Goal: Task Accomplishment & Management: Use online tool/utility

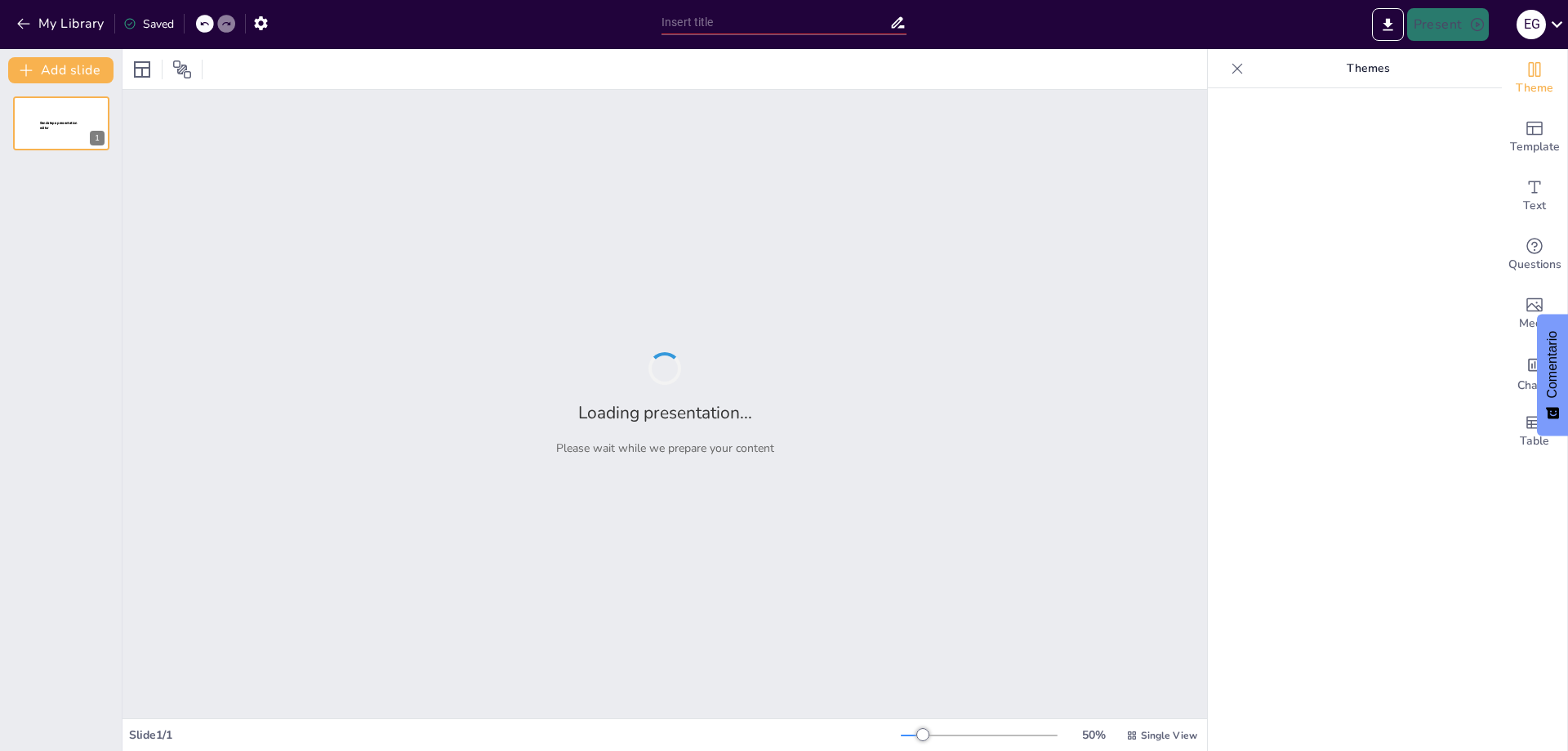
type input "Connecting and Programming a Temperature Sensor with Arduino: A Beginner's Guide"
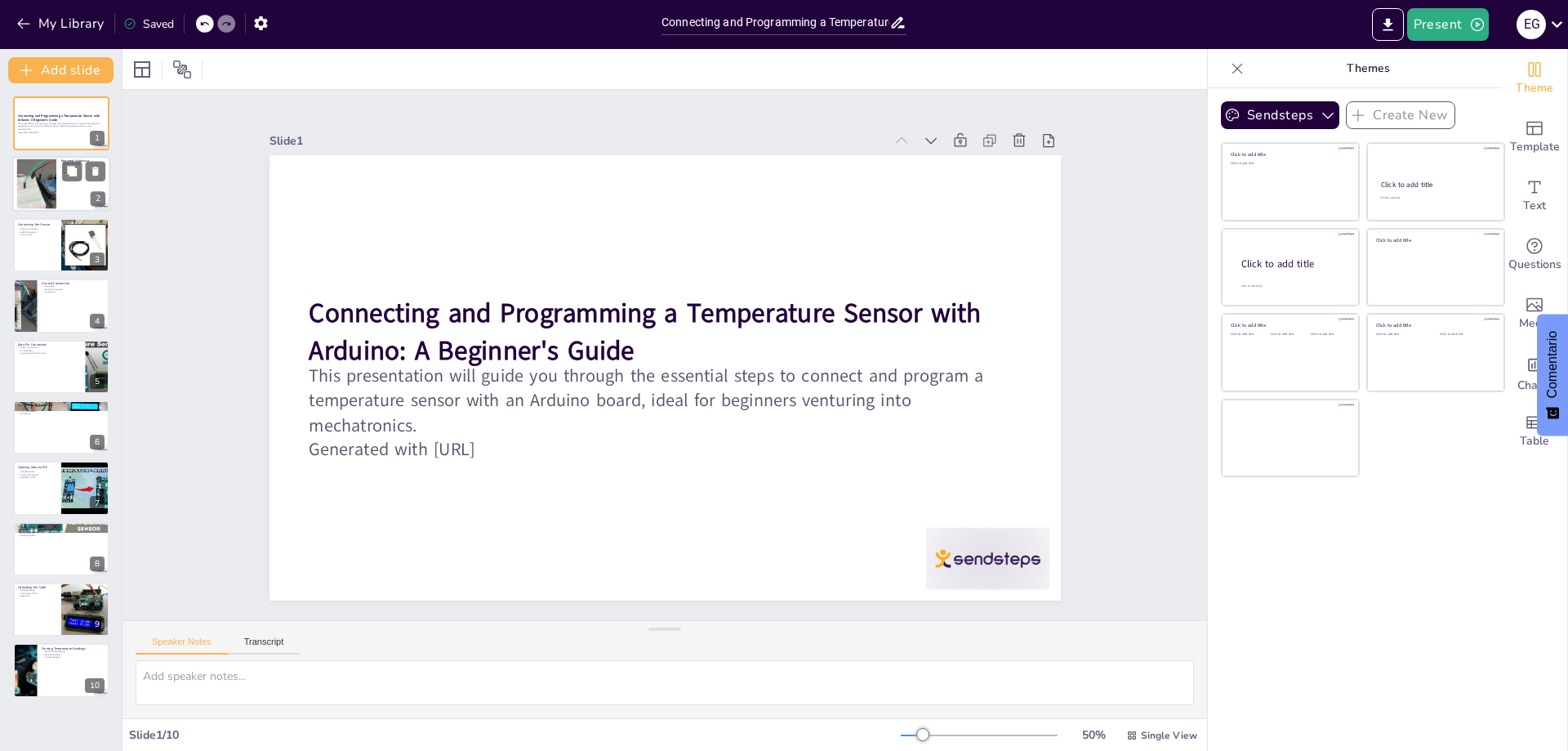
click at [38, 184] on div at bounding box center [37, 184] width 89 height 50
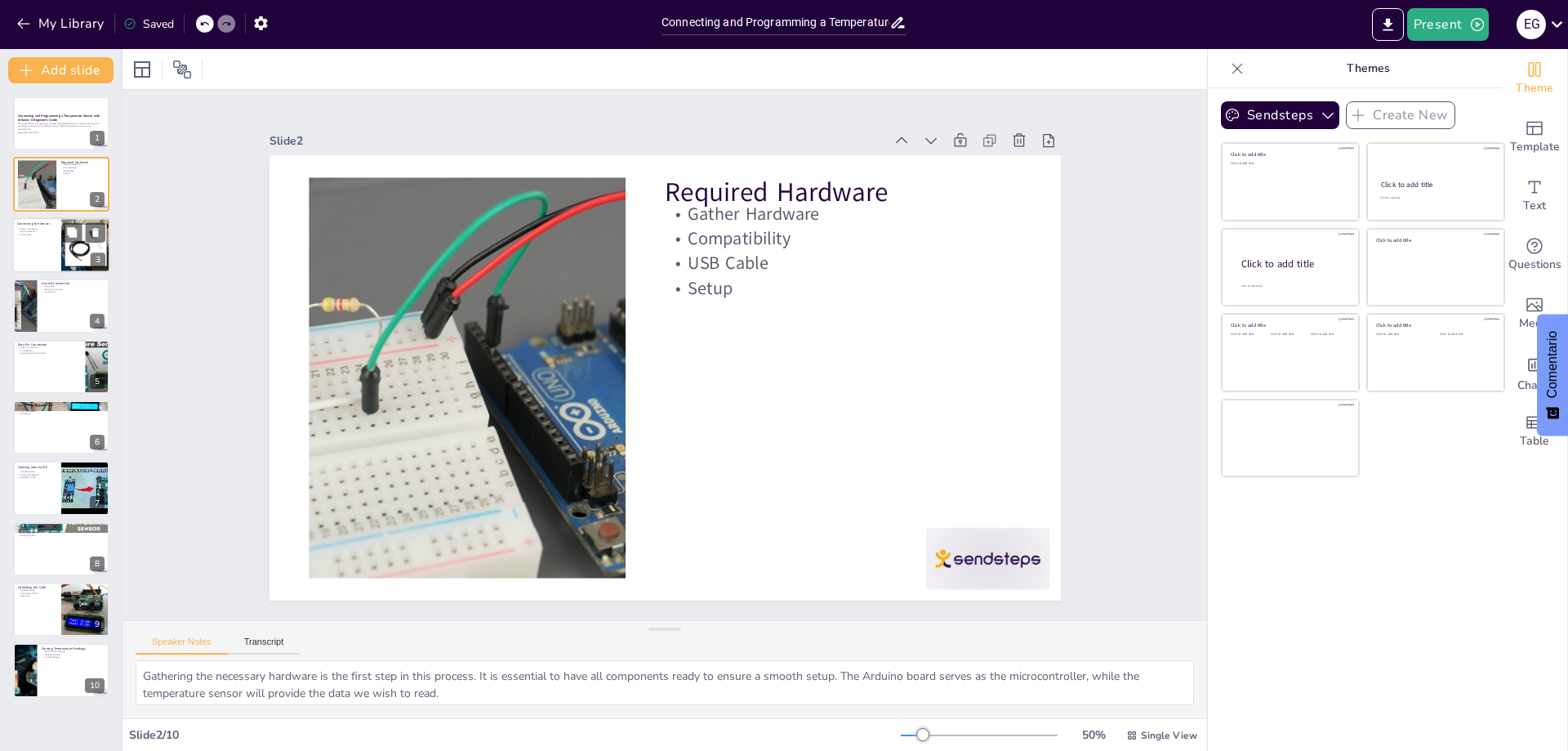
click at [35, 241] on div at bounding box center [61, 244] width 98 height 56
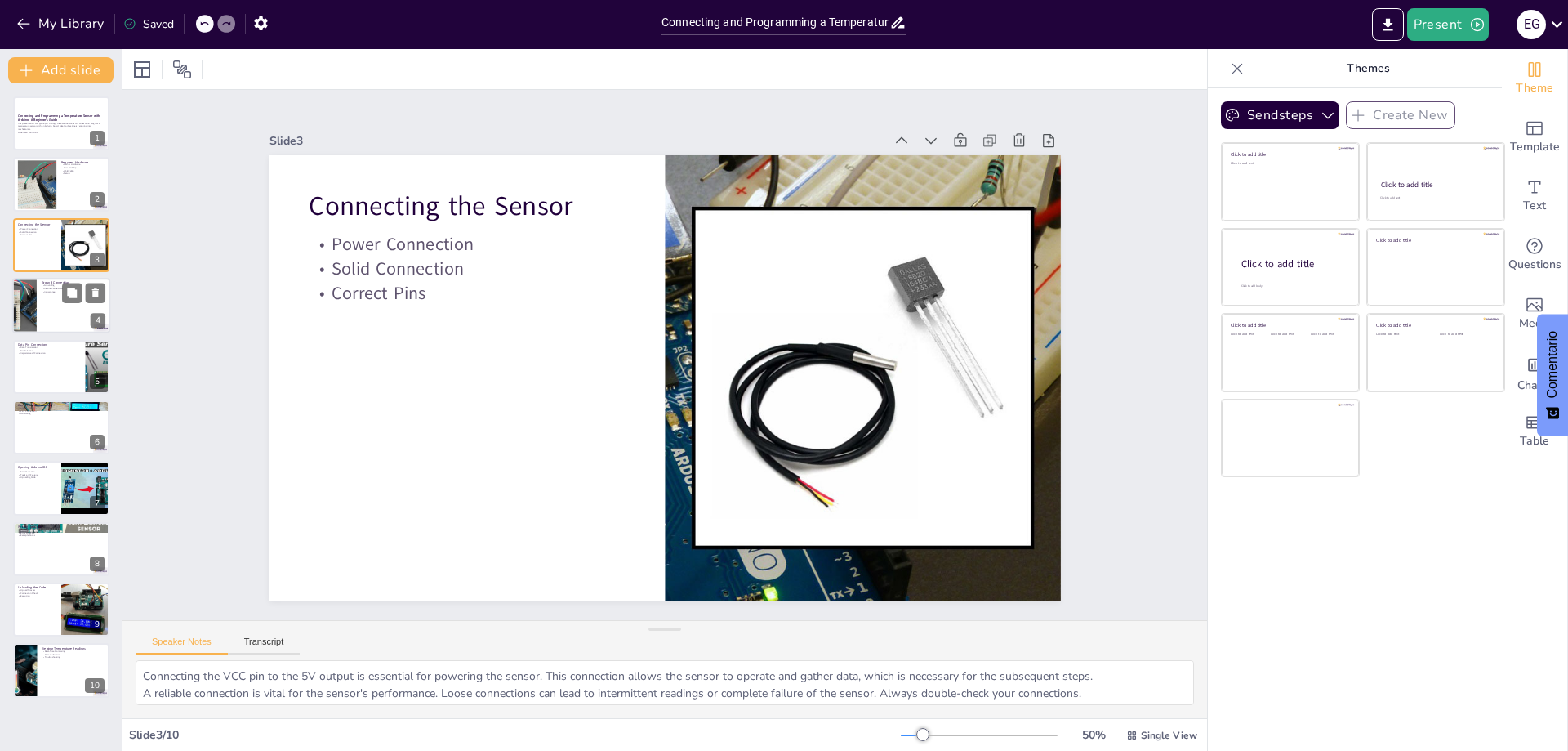
click at [37, 298] on div at bounding box center [61, 305] width 98 height 56
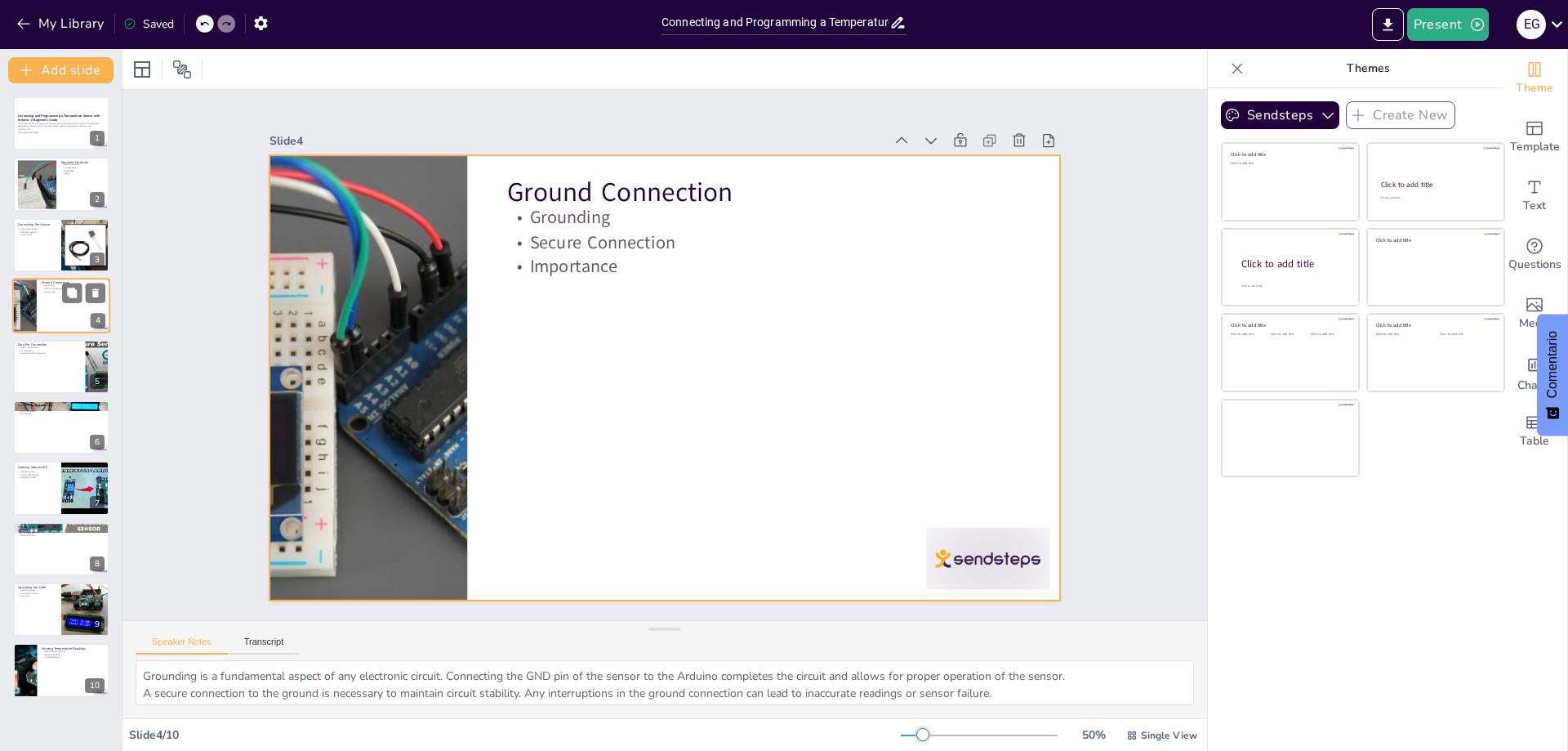
click at [41, 311] on div at bounding box center [61, 305] width 98 height 56
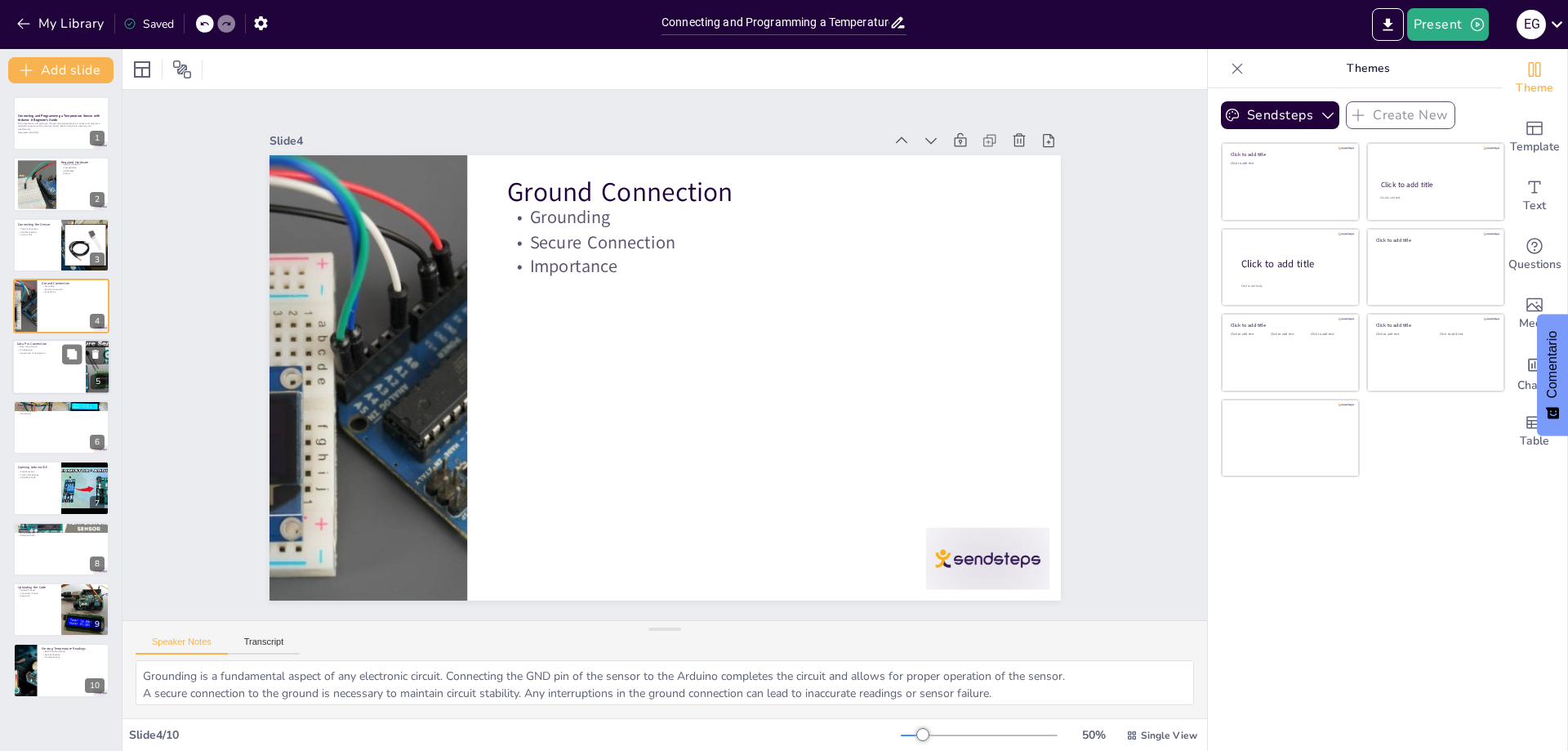
click at [43, 352] on p "Importance of Connection" at bounding box center [49, 353] width 63 height 3
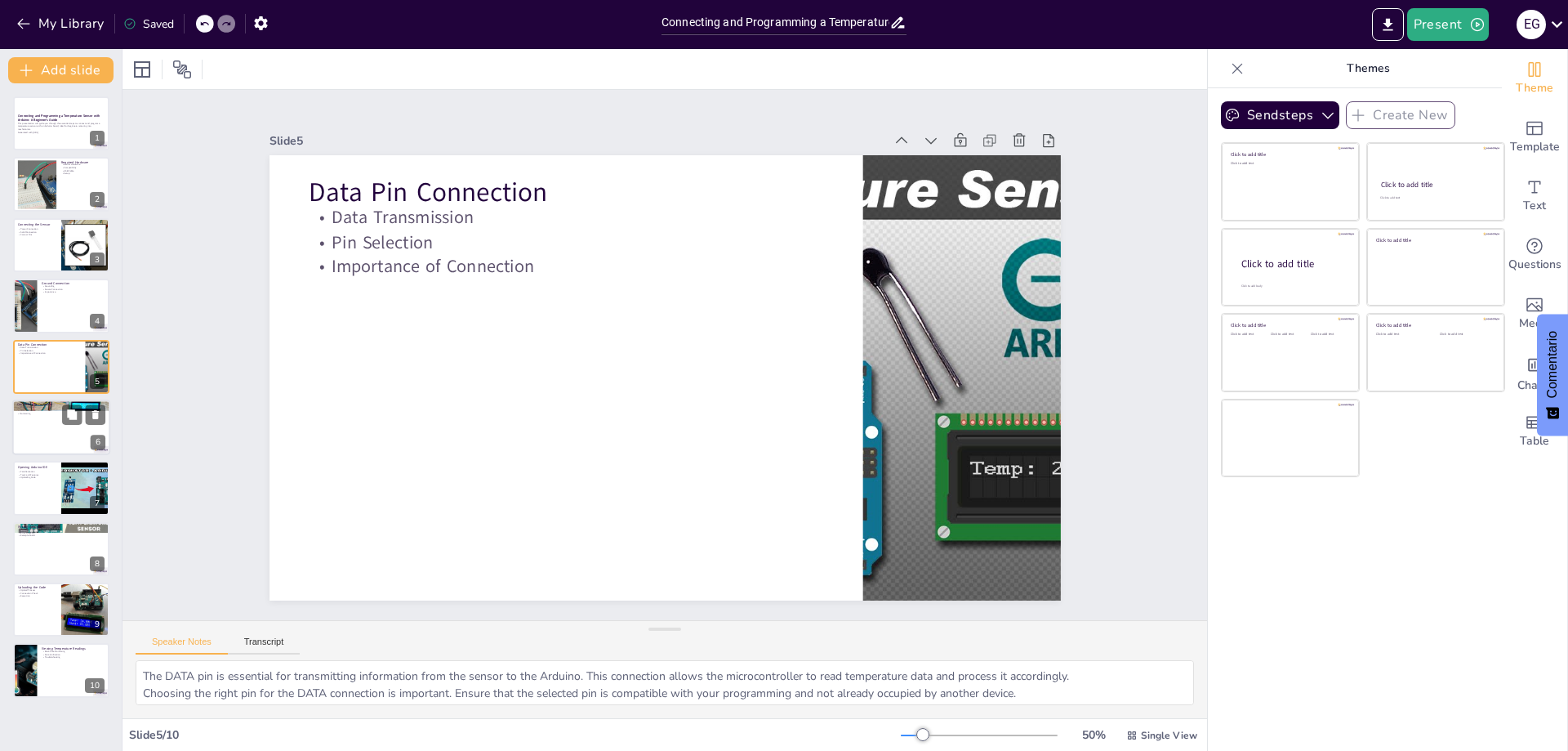
click at [46, 421] on div at bounding box center [61, 427] width 98 height 56
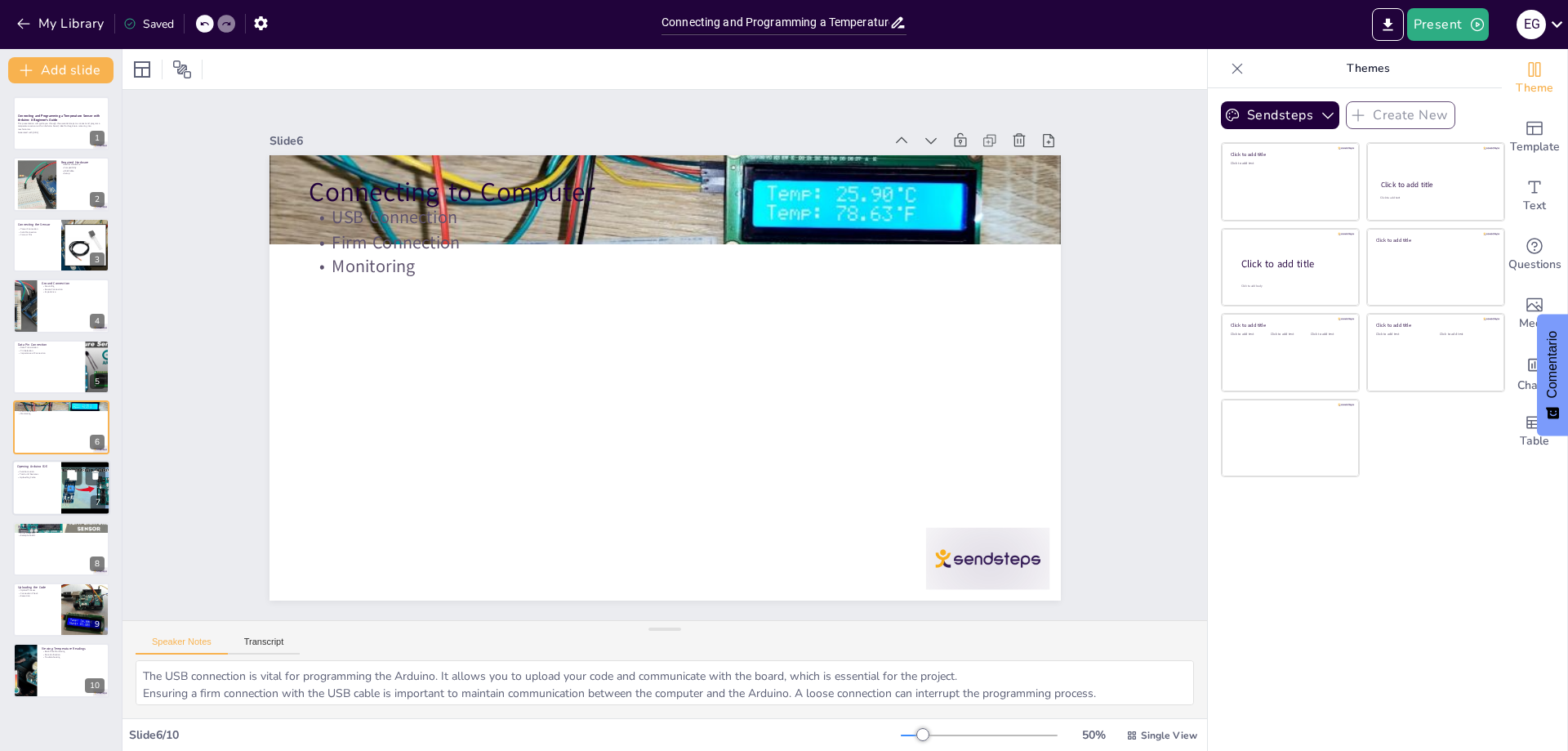
click at [48, 496] on div at bounding box center [61, 488] width 98 height 56
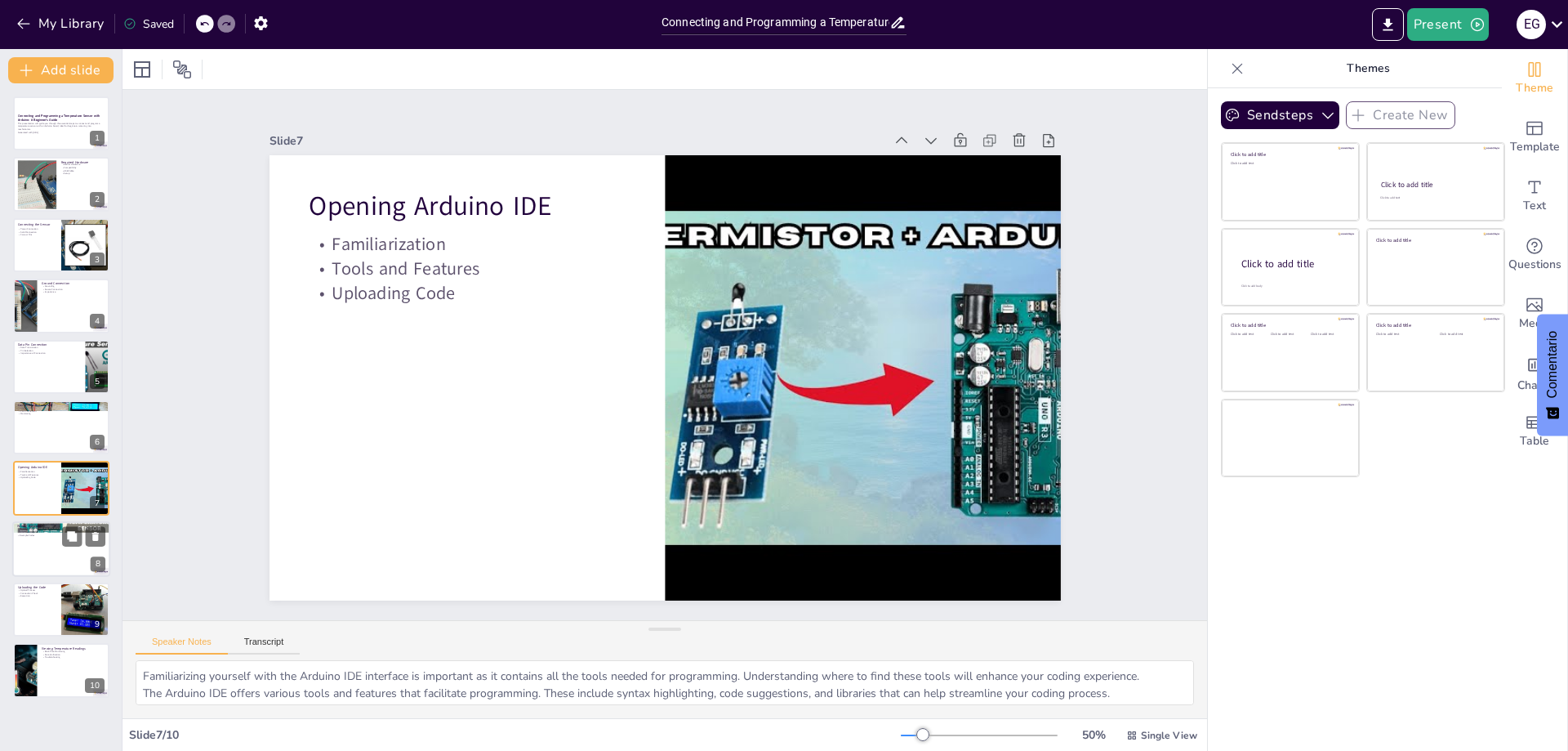
click at [33, 549] on div at bounding box center [61, 549] width 98 height 56
type textarea "Writing the code is a crucial part of the project. It is where you define how t…"
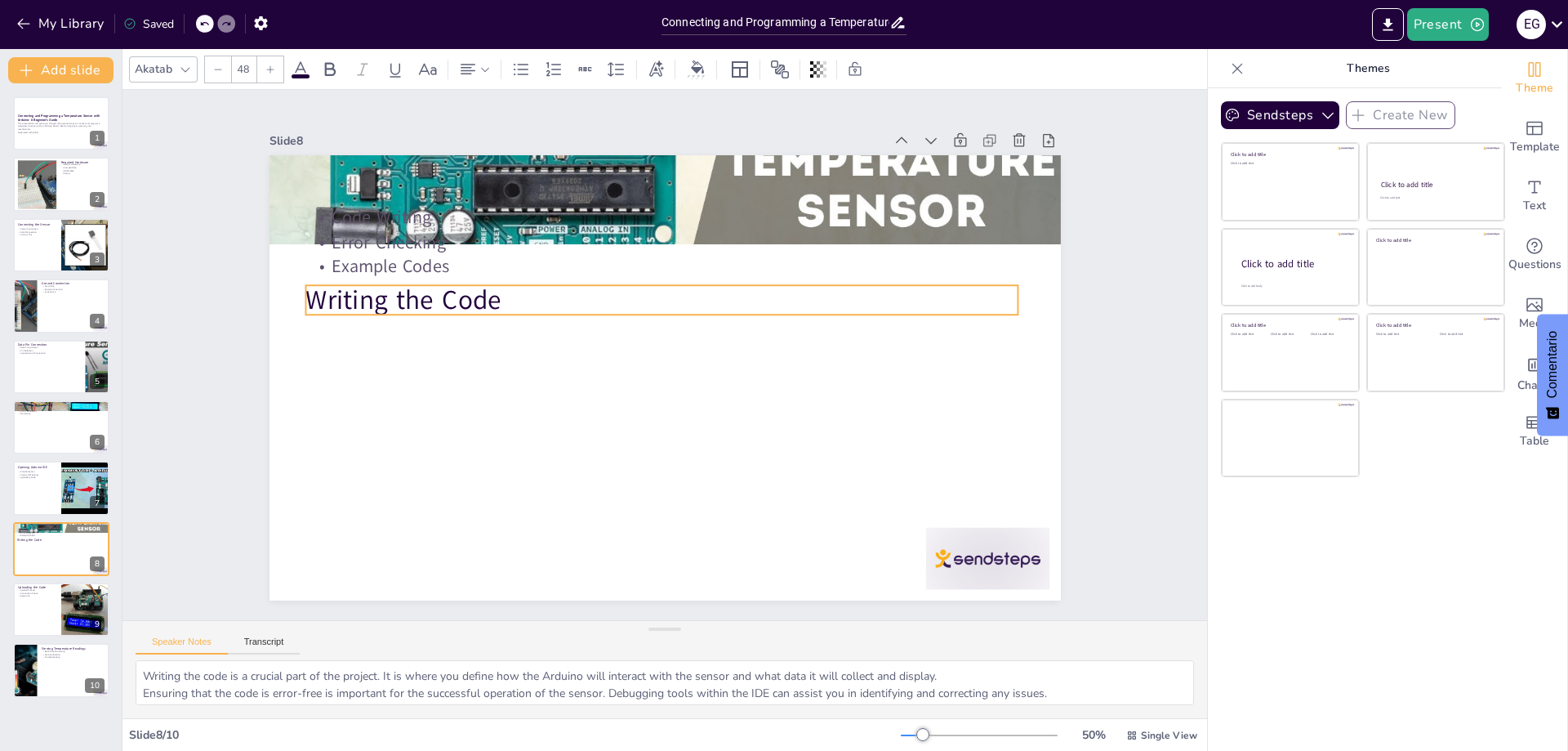
drag, startPoint x: 349, startPoint y: 178, endPoint x: 345, endPoint y: 286, distance: 108.1
click at [345, 354] on p "Writing the Code" at bounding box center [674, 409] width 713 height 111
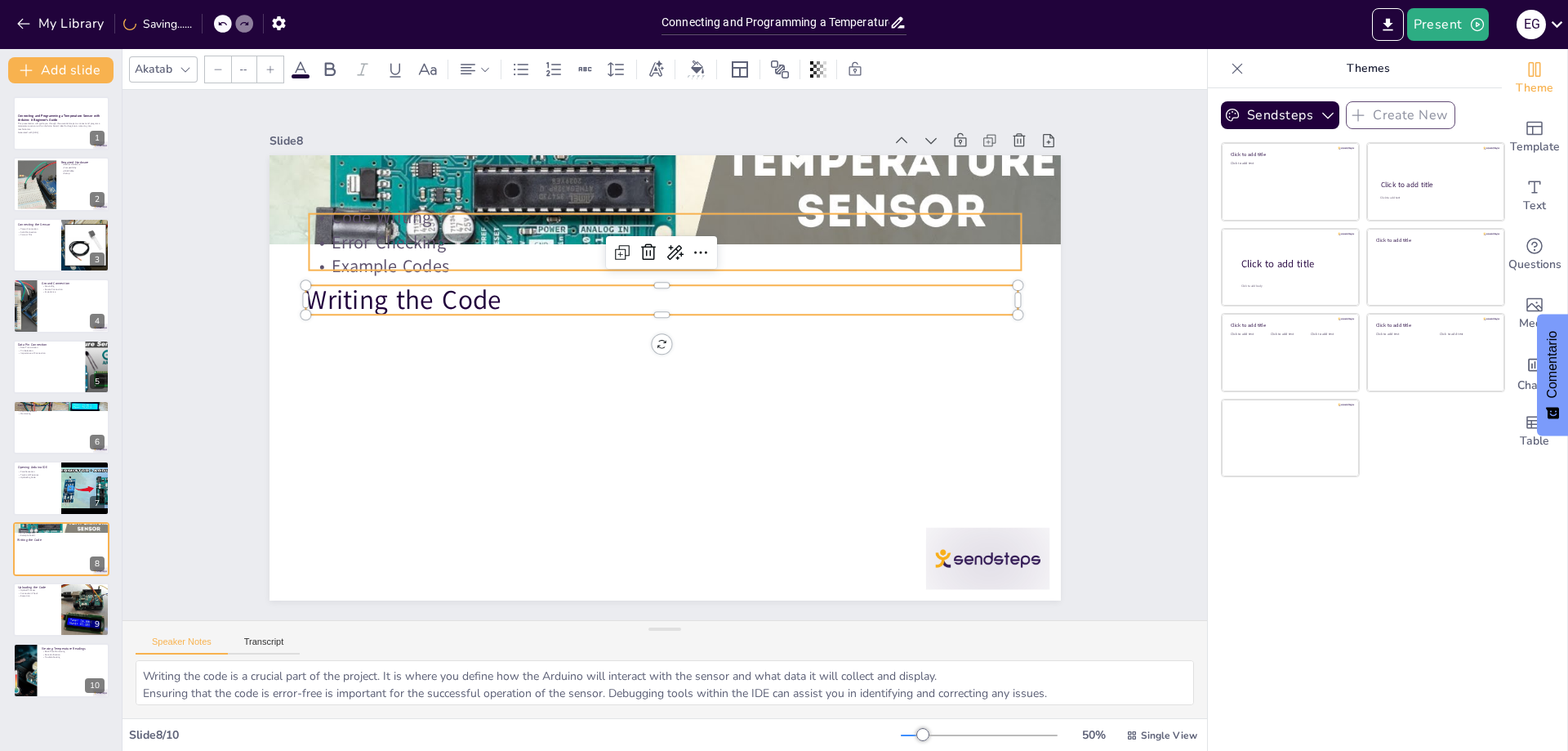
type input "32"
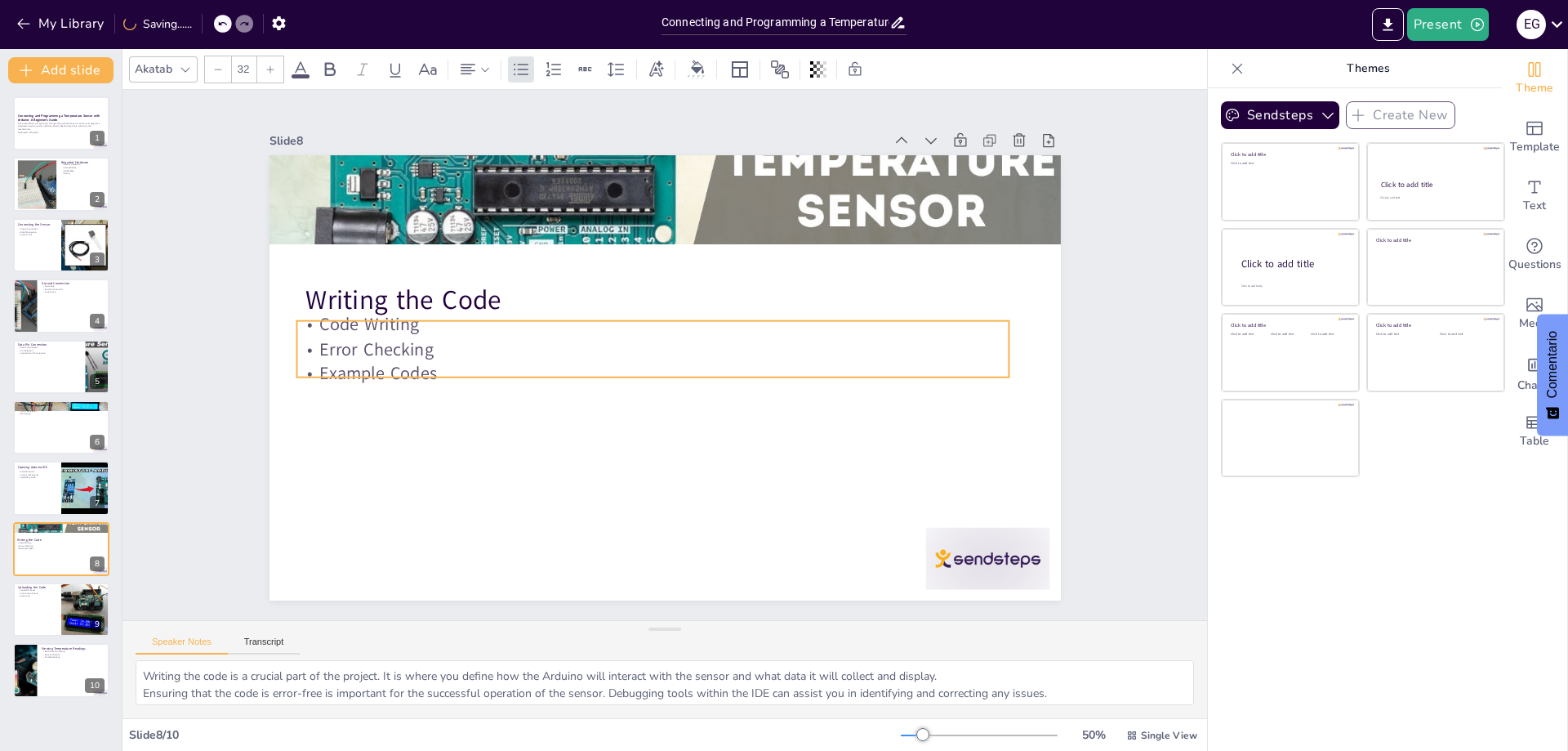
drag, startPoint x: 330, startPoint y: 213, endPoint x: 318, endPoint y: 320, distance: 107.7
click at [318, 320] on p "Code Writing" at bounding box center [642, 331] width 661 height 313
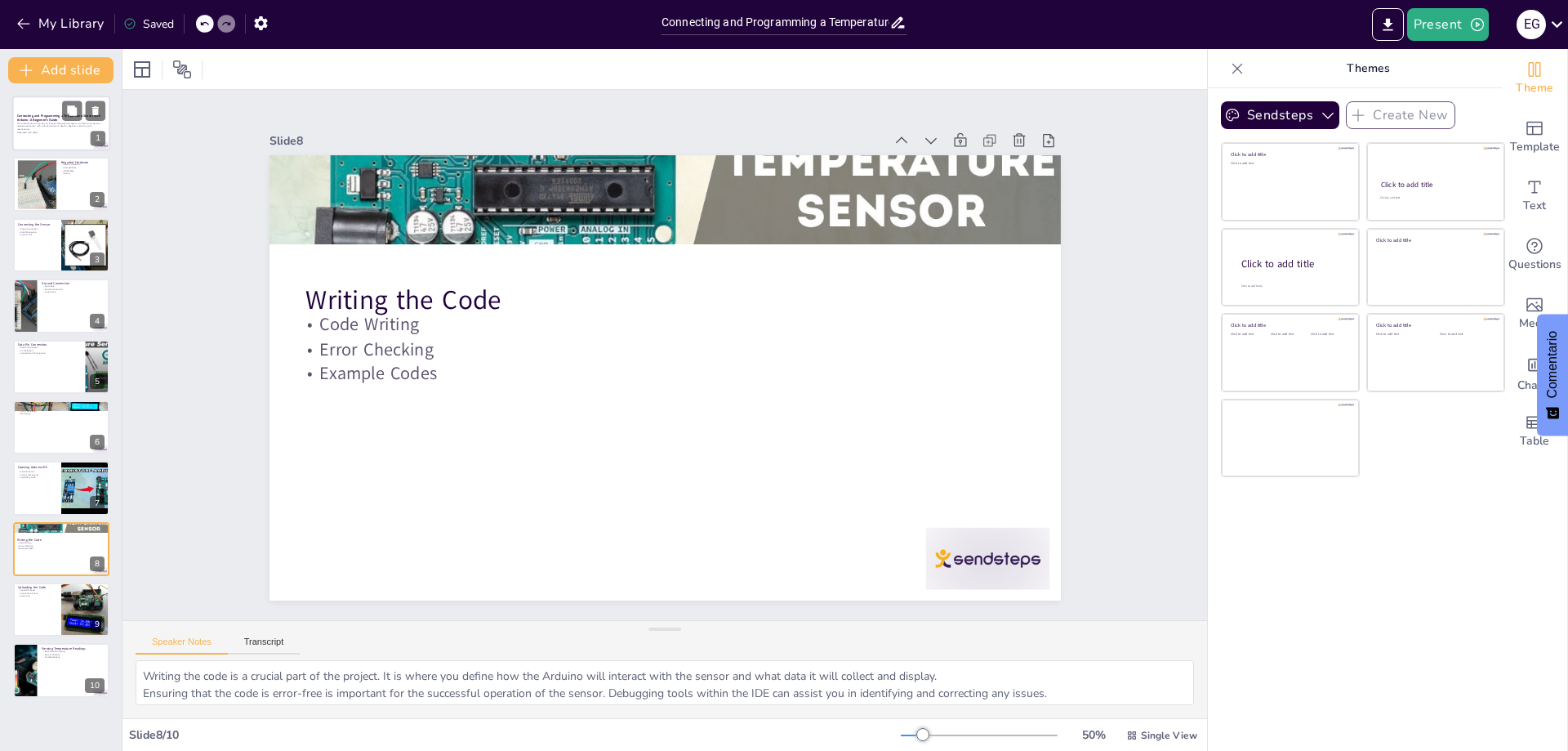
click at [42, 133] on p "Generated with [URL]" at bounding box center [62, 133] width 88 height 3
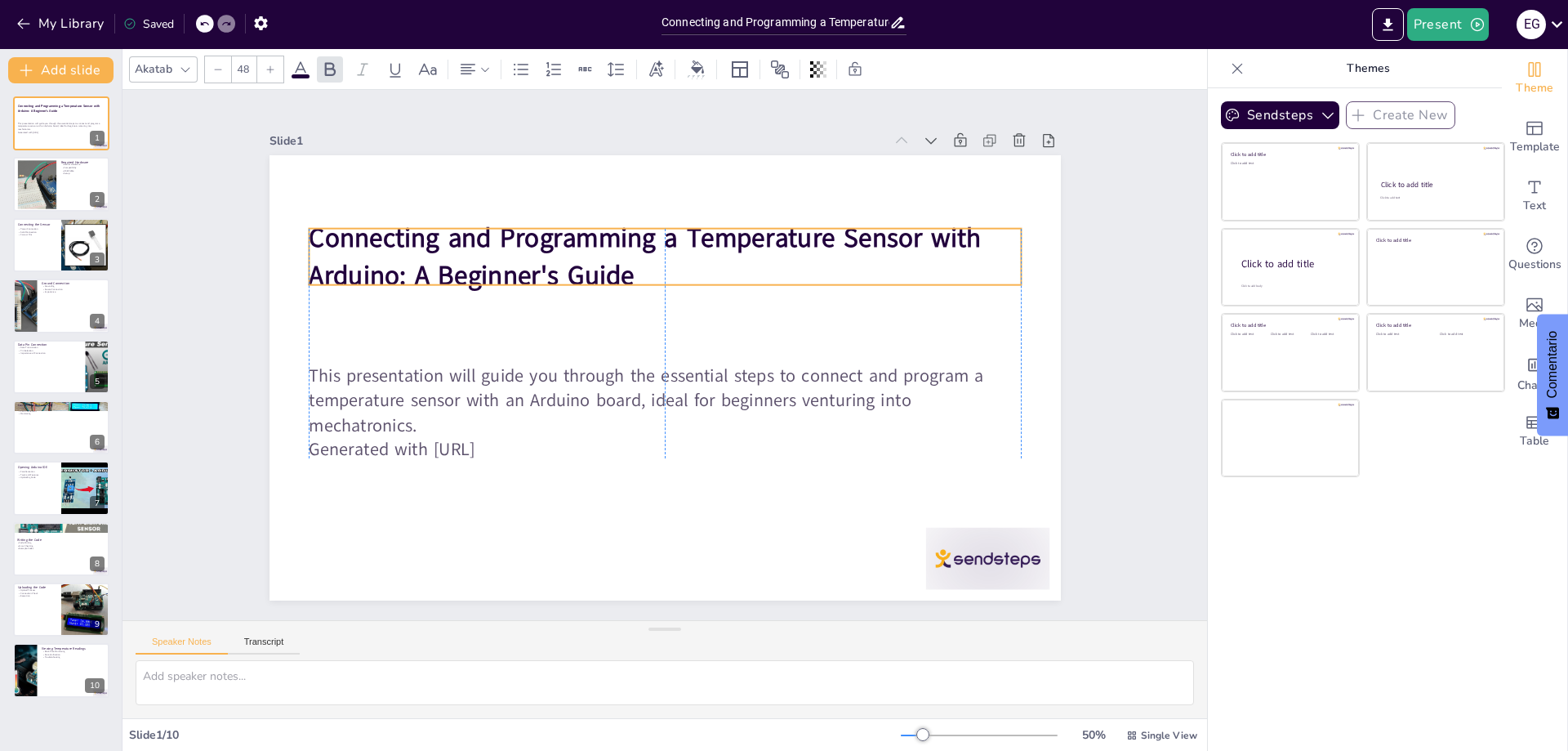
drag, startPoint x: 458, startPoint y: 309, endPoint x: 456, endPoint y: 234, distance: 75.0
click at [456, 379] on strong "Connecting and Programming a Temperature Sensor with Arduino: A Beginner's Guide" at bounding box center [698, 450] width 673 height 143
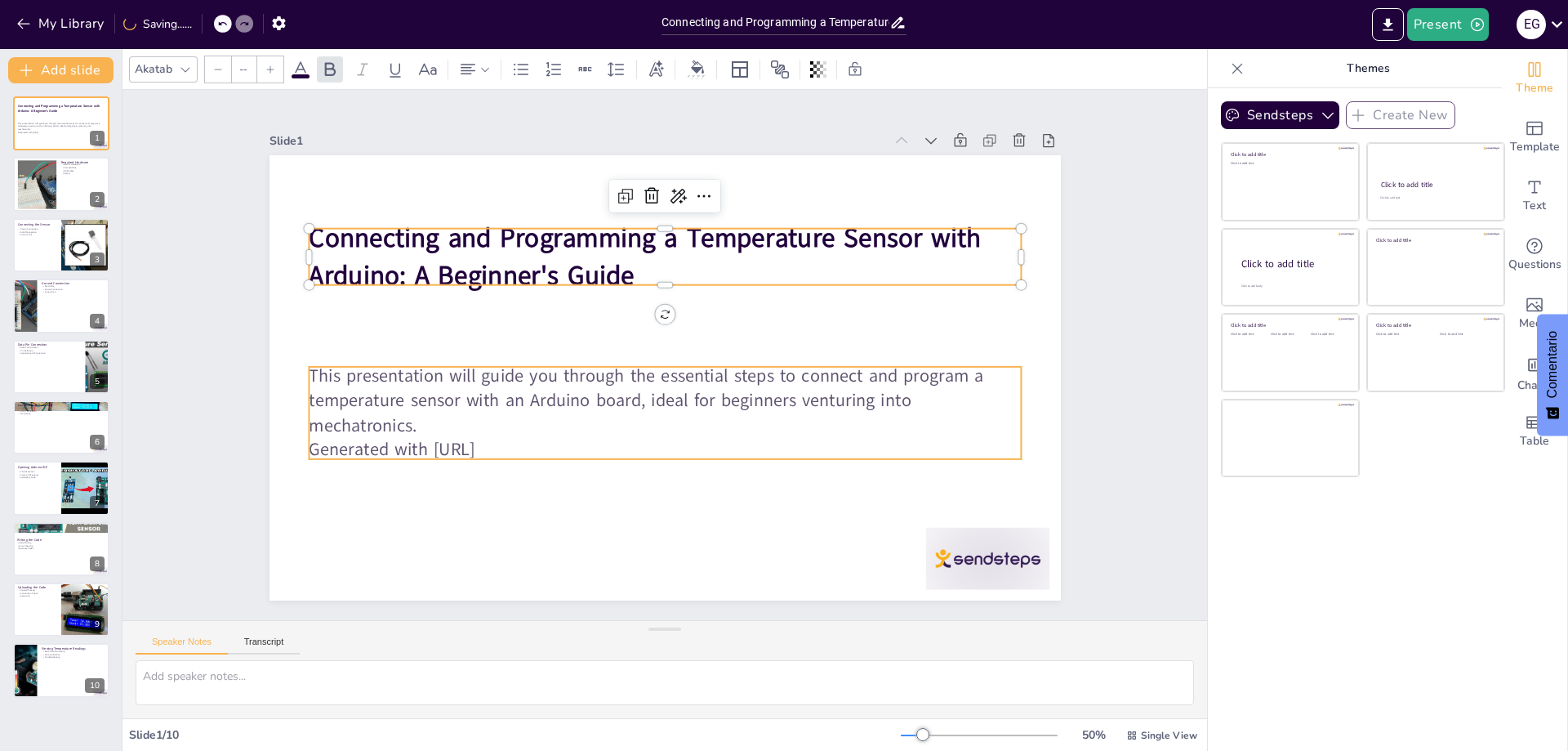
type input "32"
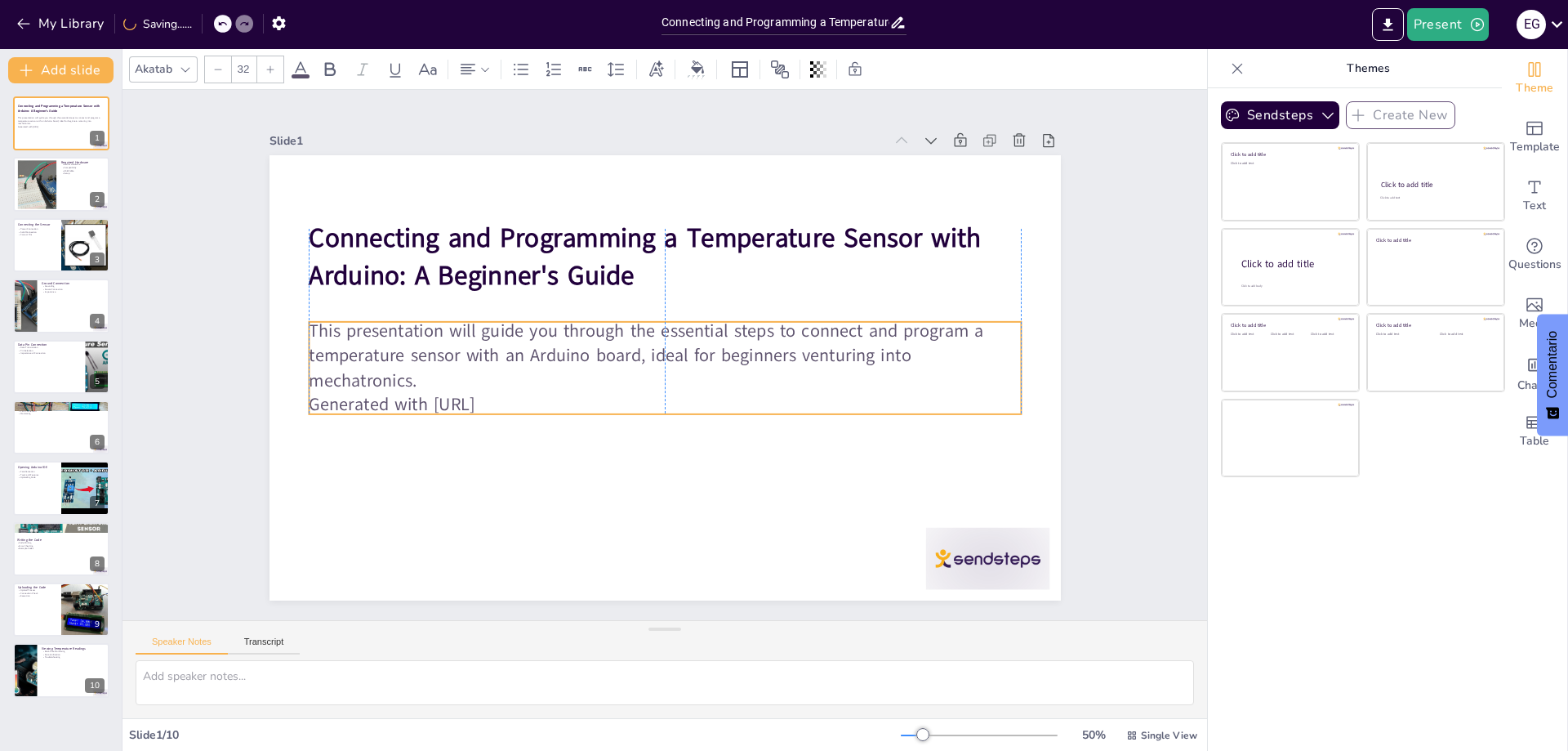
drag, startPoint x: 440, startPoint y: 370, endPoint x: 441, endPoint y: 326, distance: 44.0
click at [441, 326] on p "This presentation will guide you through the essential steps to connect and pro…" at bounding box center [665, 355] width 713 height 220
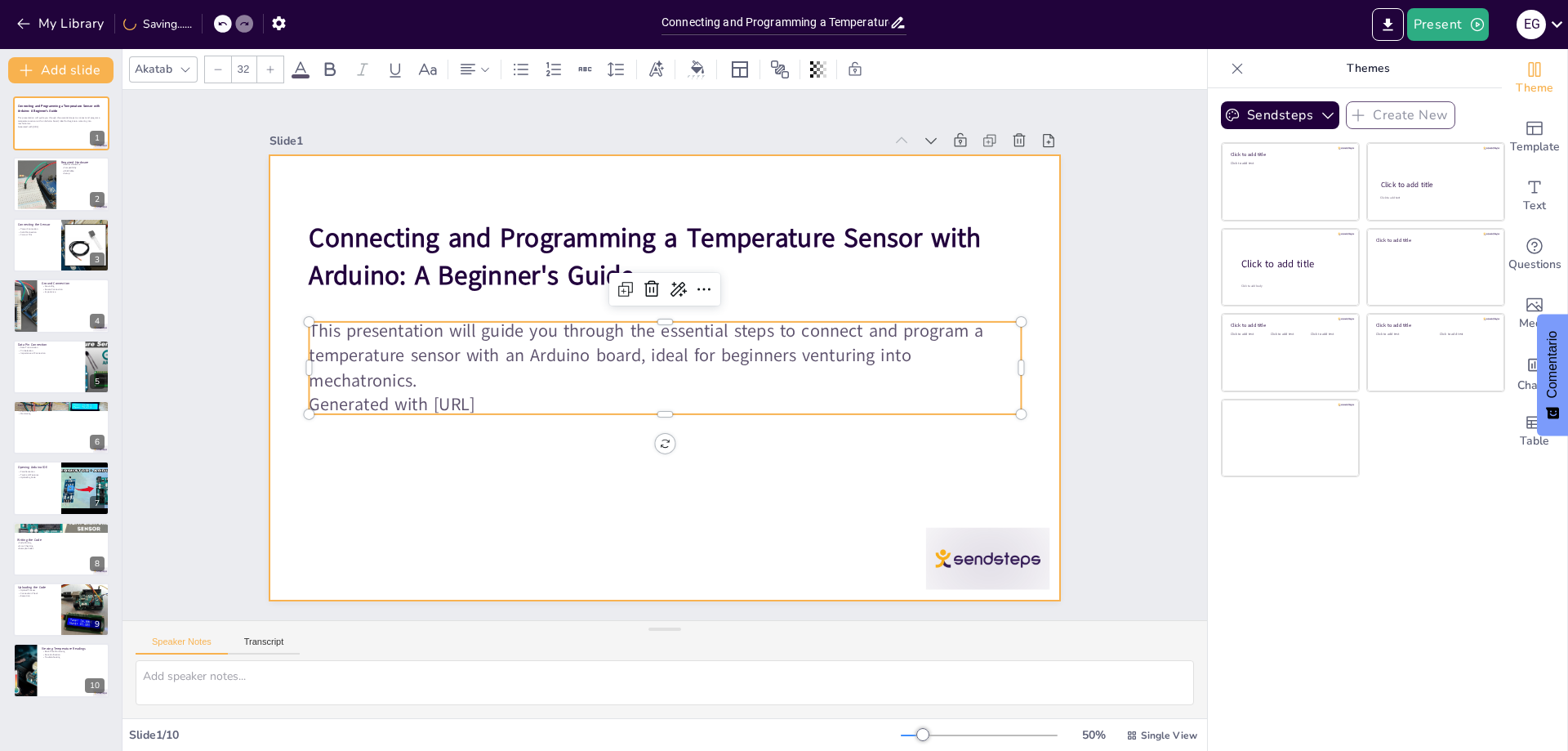
click at [450, 489] on div at bounding box center [643, 348] width 668 height 890
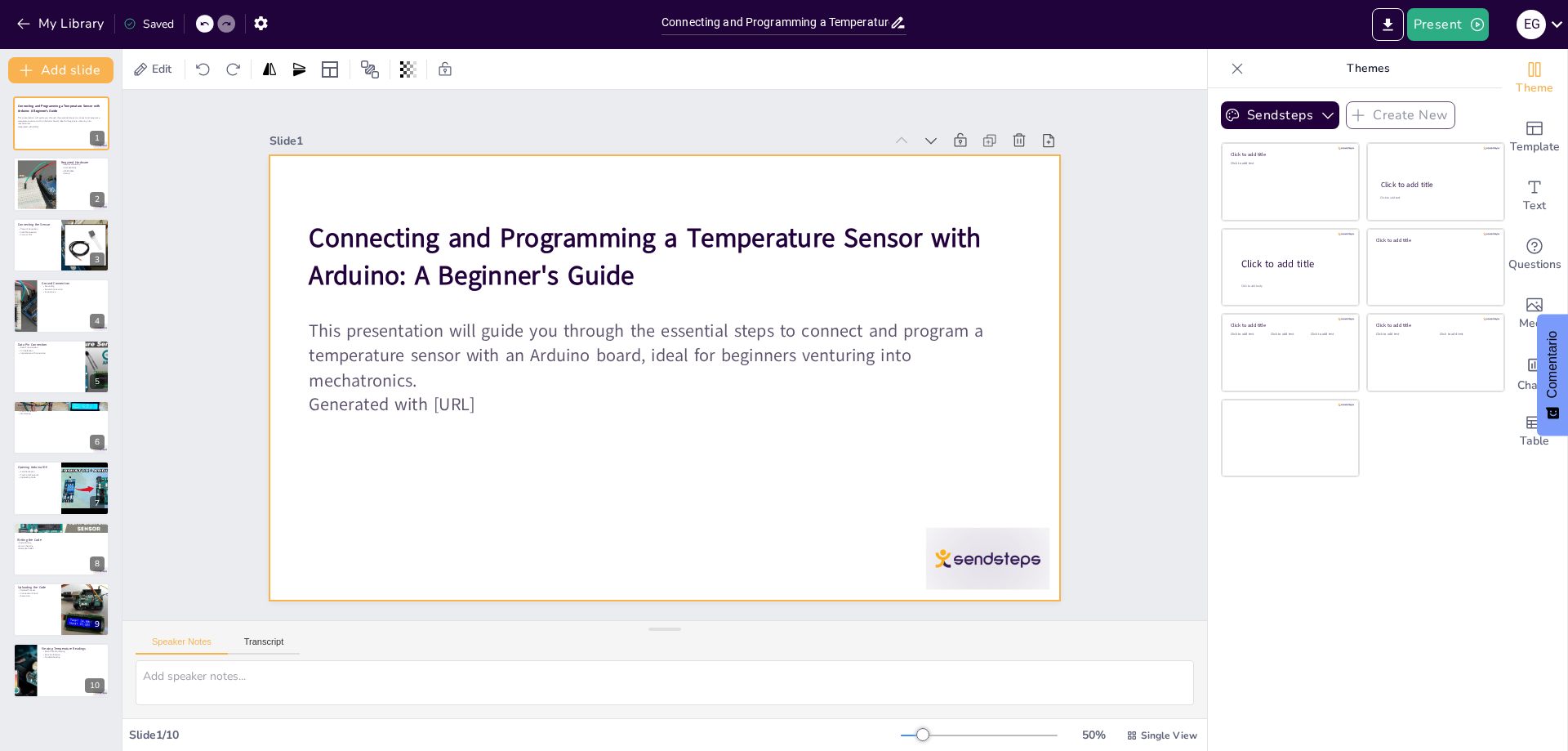
click at [687, 547] on div at bounding box center [648, 340] width 860 height 886
click at [351, 484] on div at bounding box center [646, 341] width 825 height 902
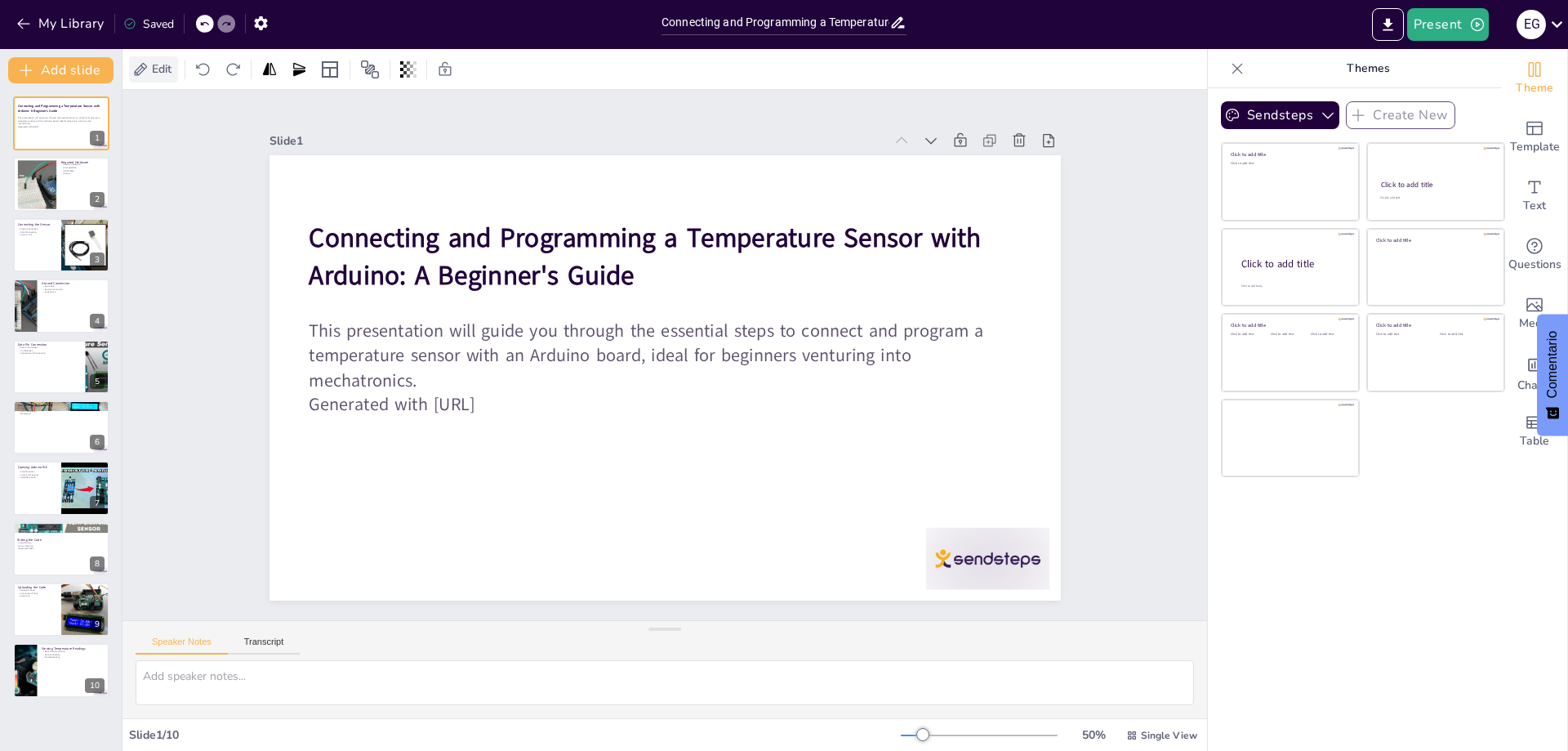
click at [163, 71] on span "Edit" at bounding box center [161, 68] width 26 height 16
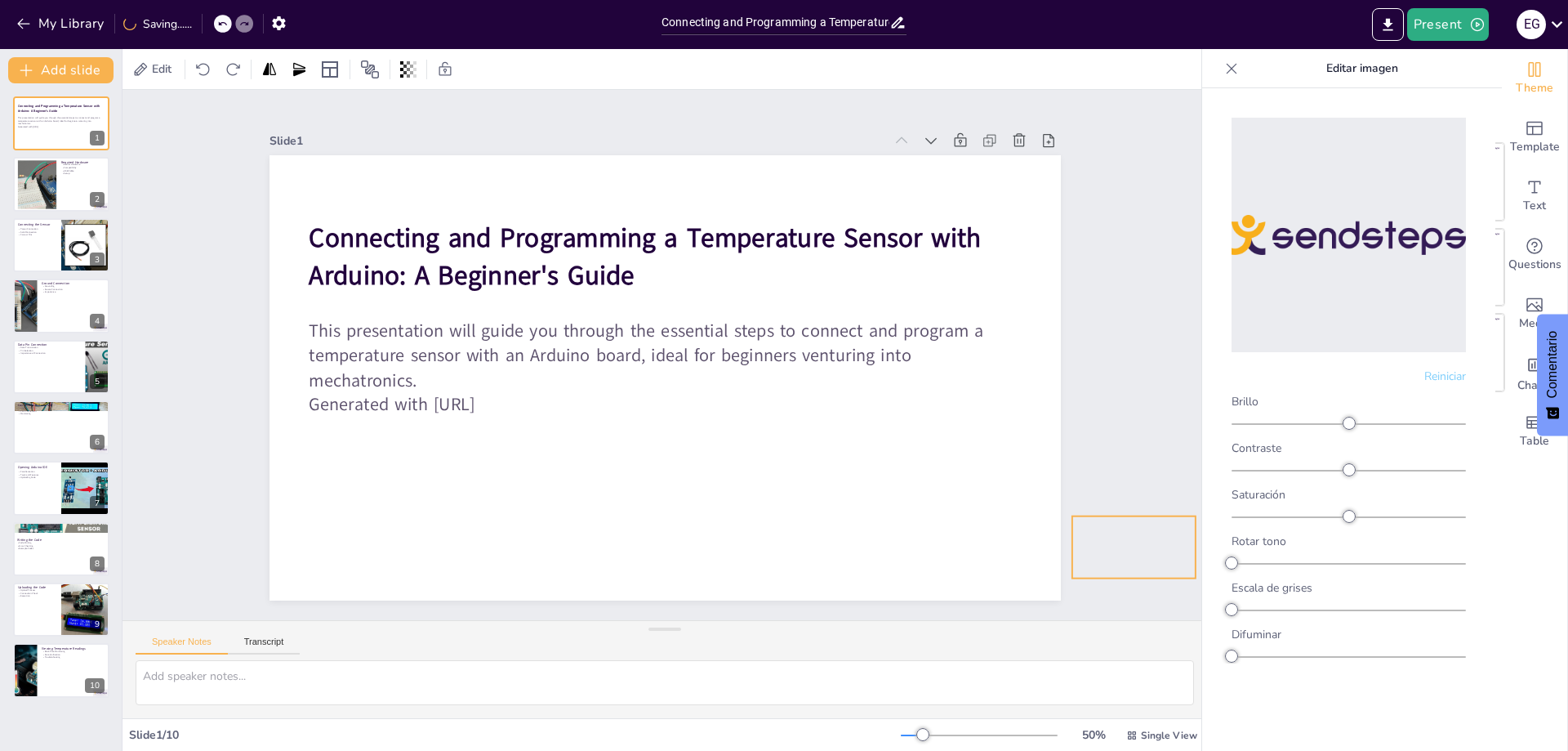
drag, startPoint x: 978, startPoint y: 560, endPoint x: 1124, endPoint y: 548, distance: 146.5
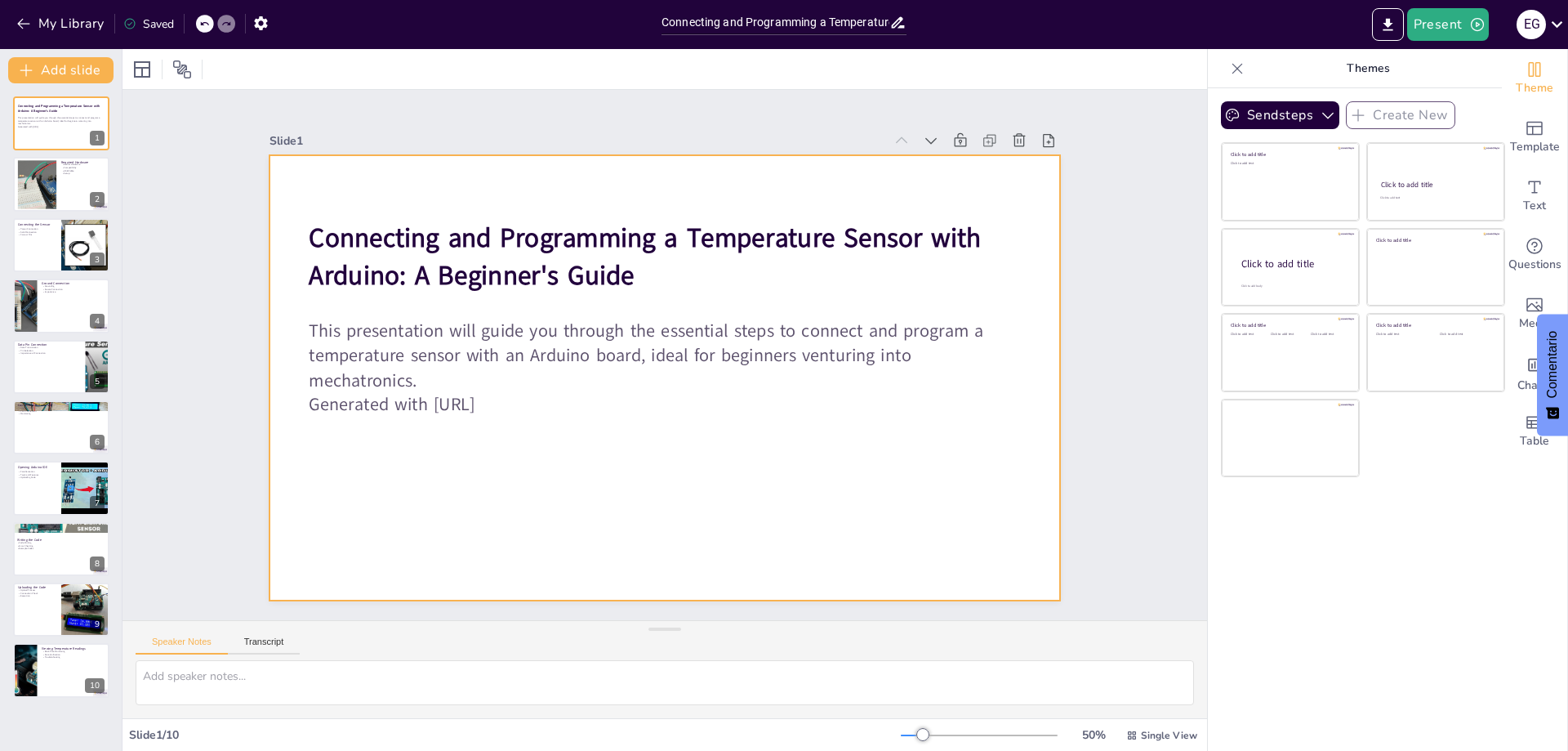
click at [923, 521] on div at bounding box center [642, 360] width 600 height 867
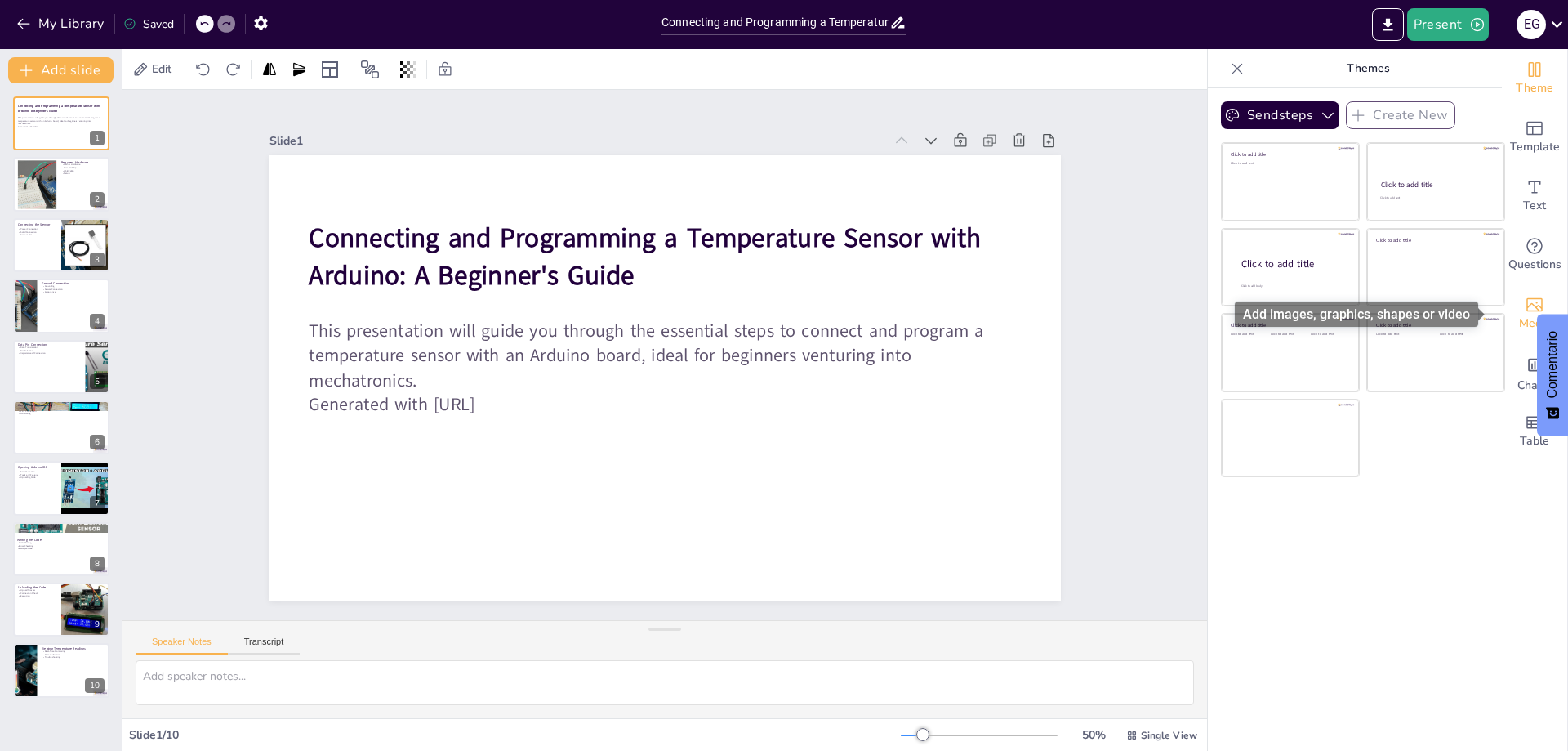
click at [1527, 305] on icon "Add images, graphics, shapes or video" at bounding box center [1535, 305] width 17 height 14
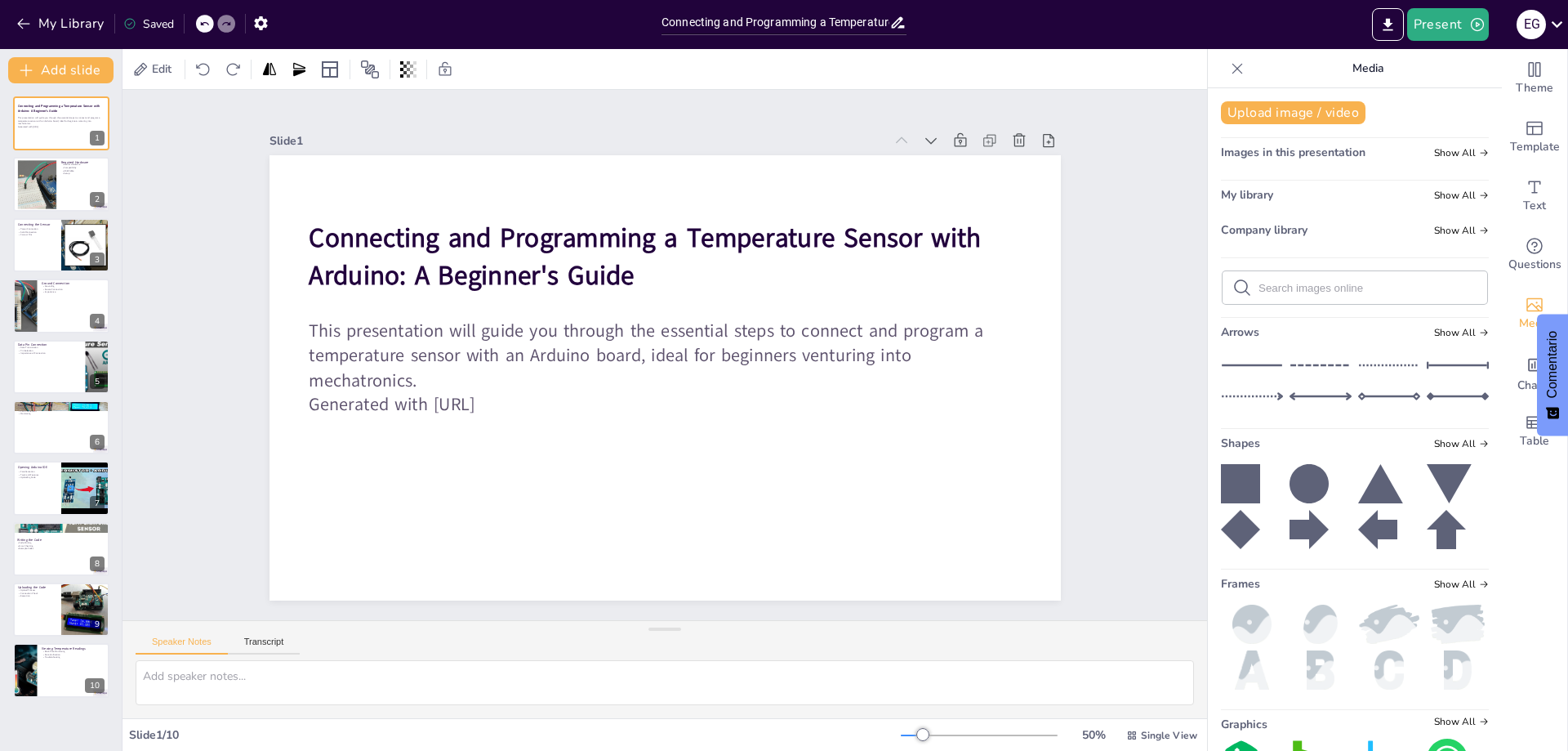
click at [1301, 151] on span "Images in this presentation" at bounding box center [1293, 152] width 144 height 16
click at [1273, 113] on button "Upload image / video" at bounding box center [1293, 112] width 144 height 23
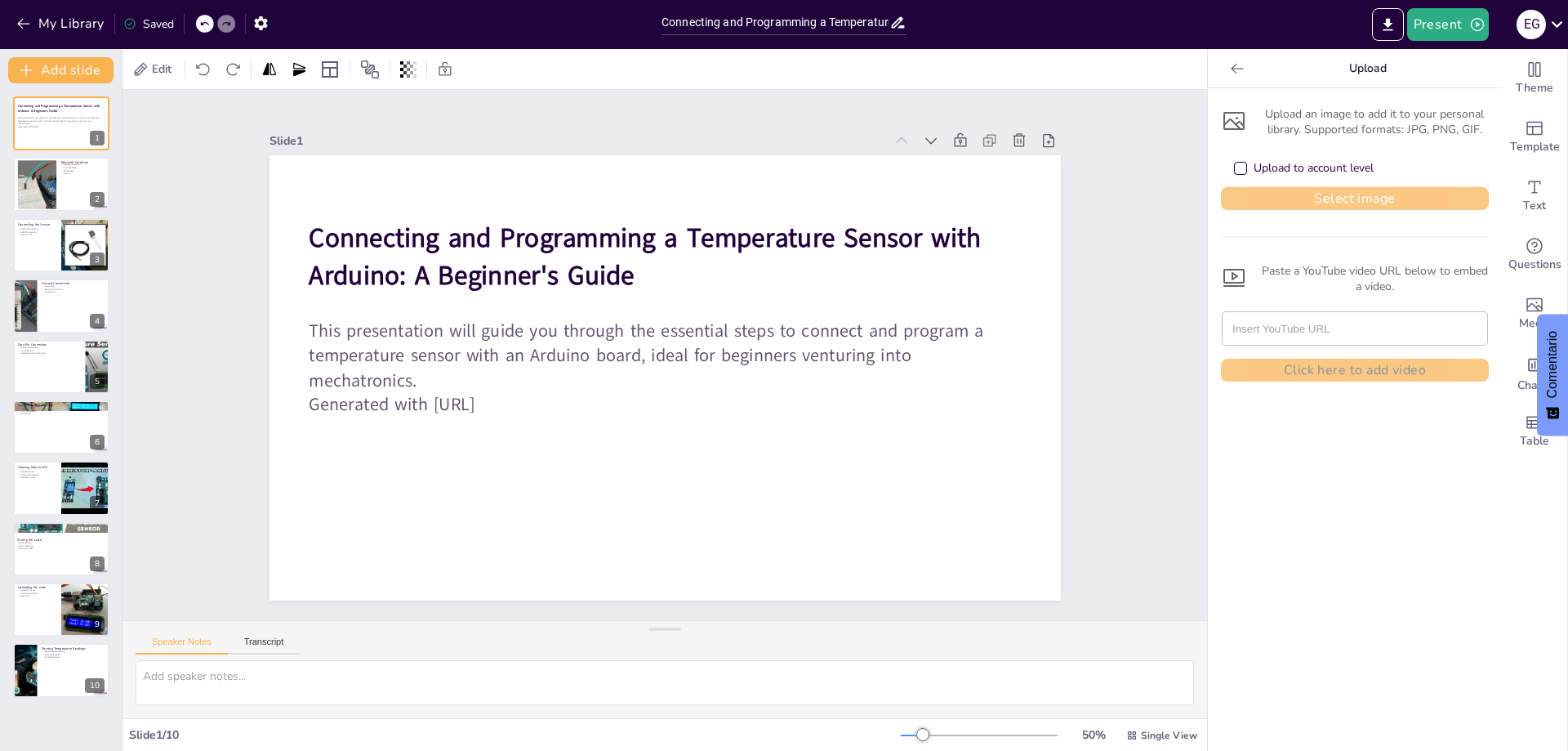
click at [1268, 192] on button "Select image" at bounding box center [1354, 198] width 268 height 23
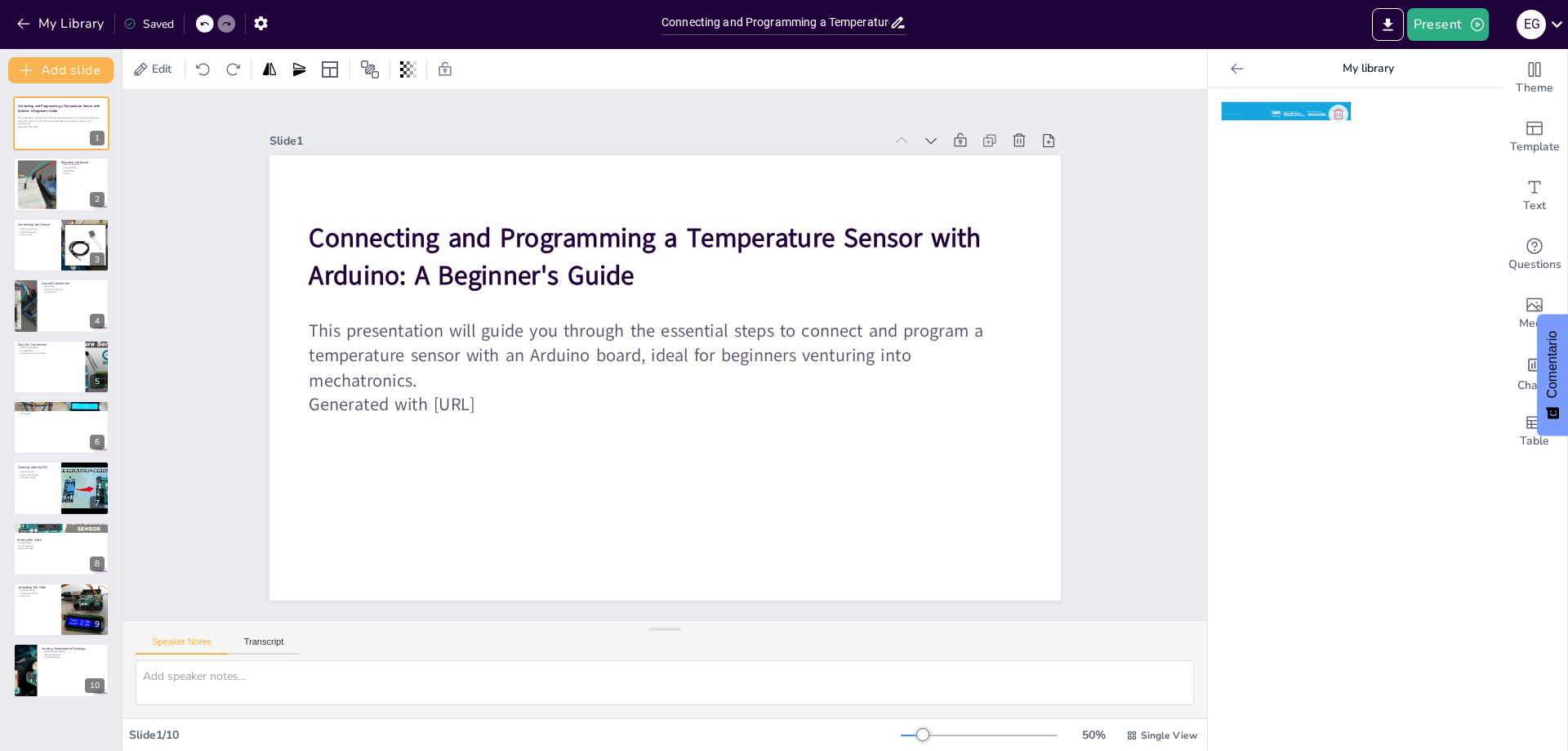
click at [1268, 109] on img at bounding box center [1286, 111] width 129 height 18
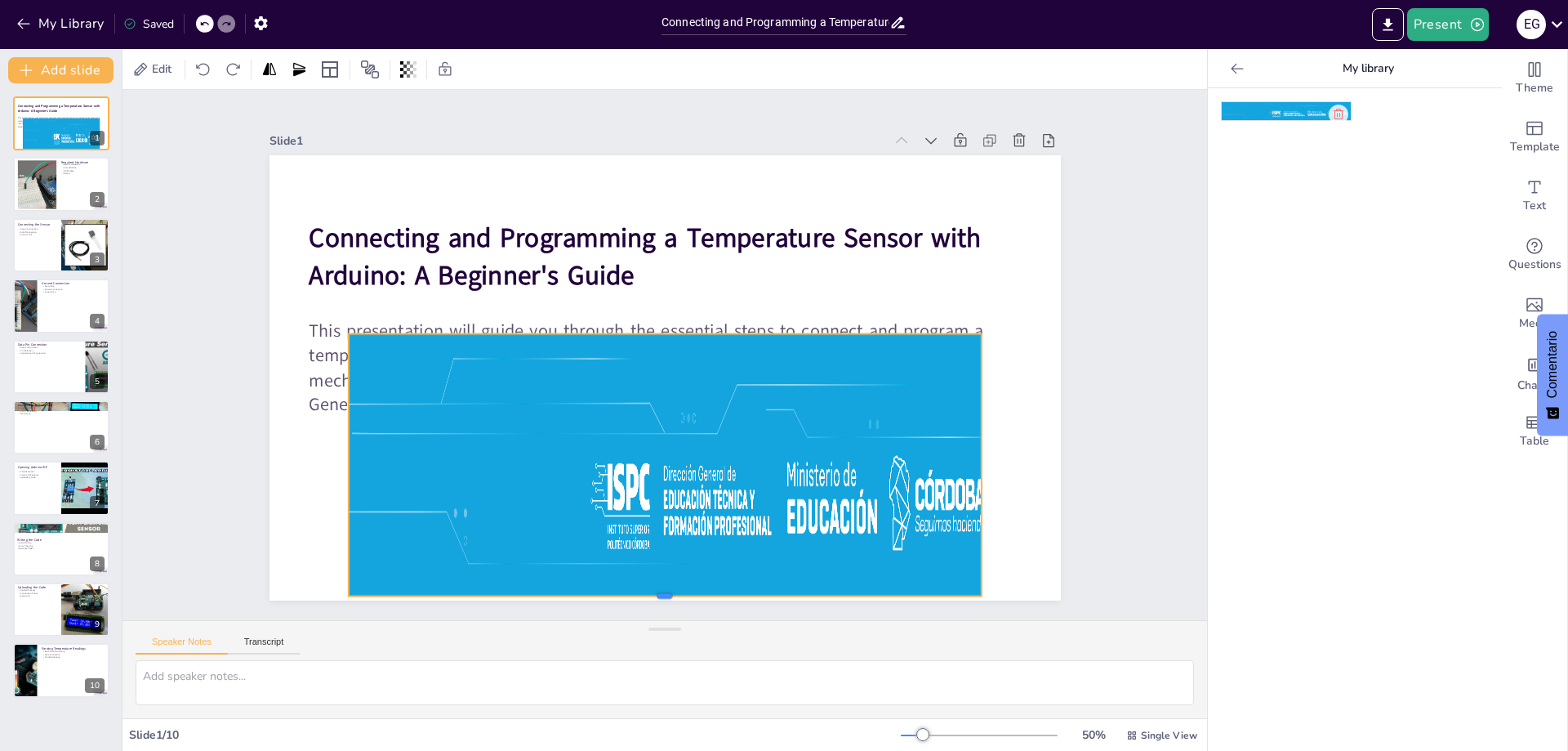
drag, startPoint x: 652, startPoint y: 416, endPoint x: 658, endPoint y: 591, distance: 175.1
click at [756, 591] on div at bounding box center [890, 456] width 270 height 584
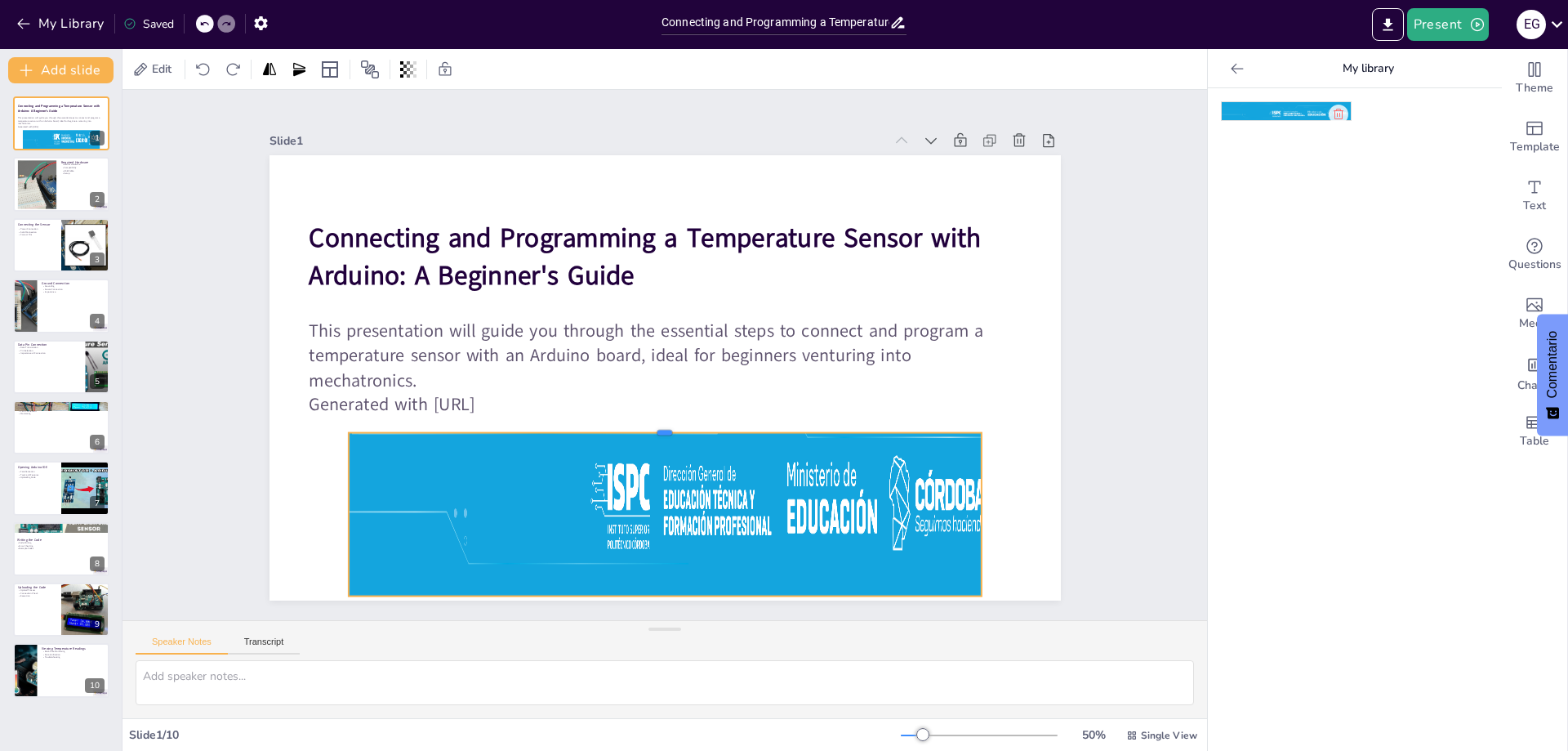
drag, startPoint x: 653, startPoint y: 327, endPoint x: 640, endPoint y: 426, distance: 99.8
click at [729, 426] on div at bounding box center [736, 355] width 13 height 633
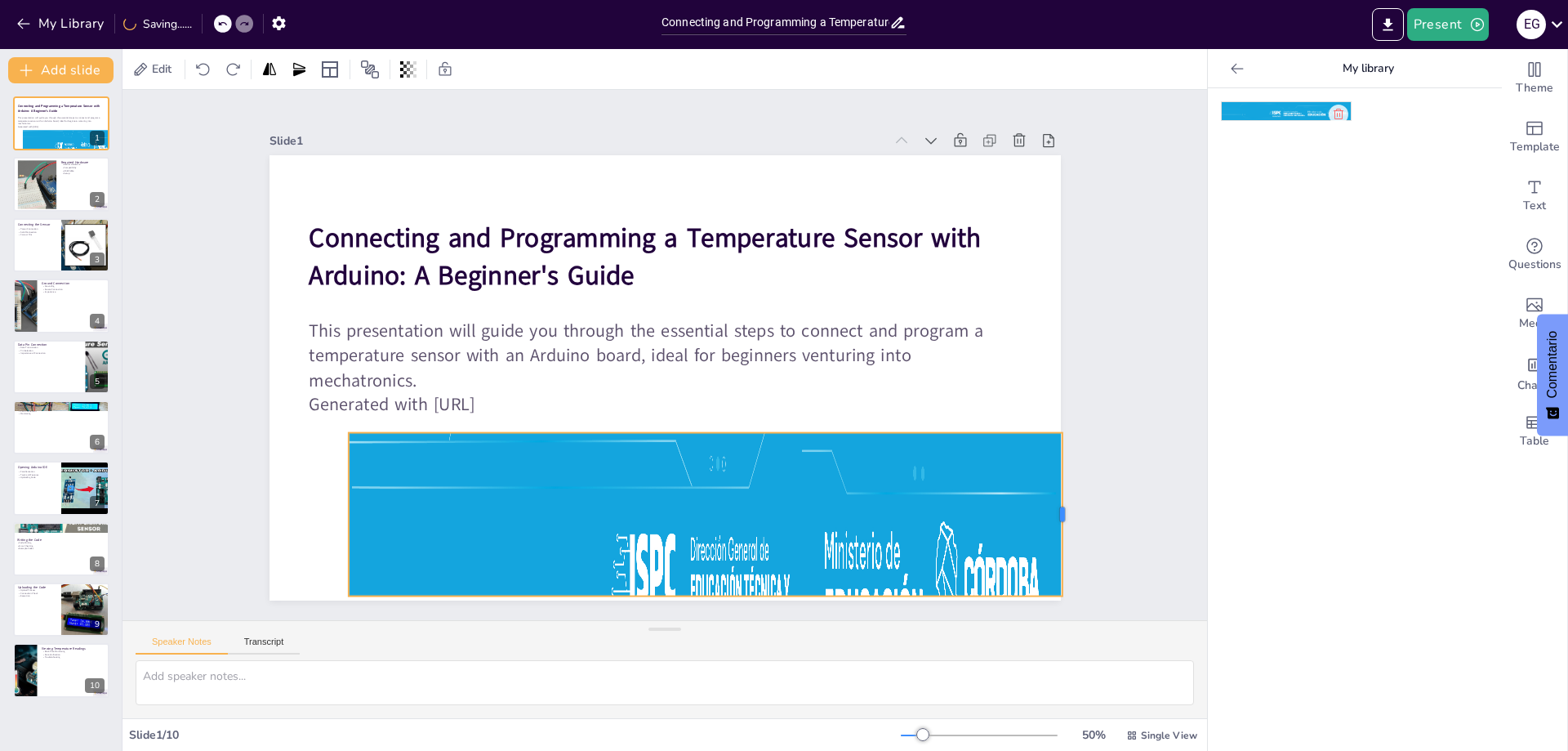
drag, startPoint x: 971, startPoint y: 513, endPoint x: 1052, endPoint y: 506, distance: 81.3
click at [950, 651] on div at bounding box center [897, 720] width 106 height 139
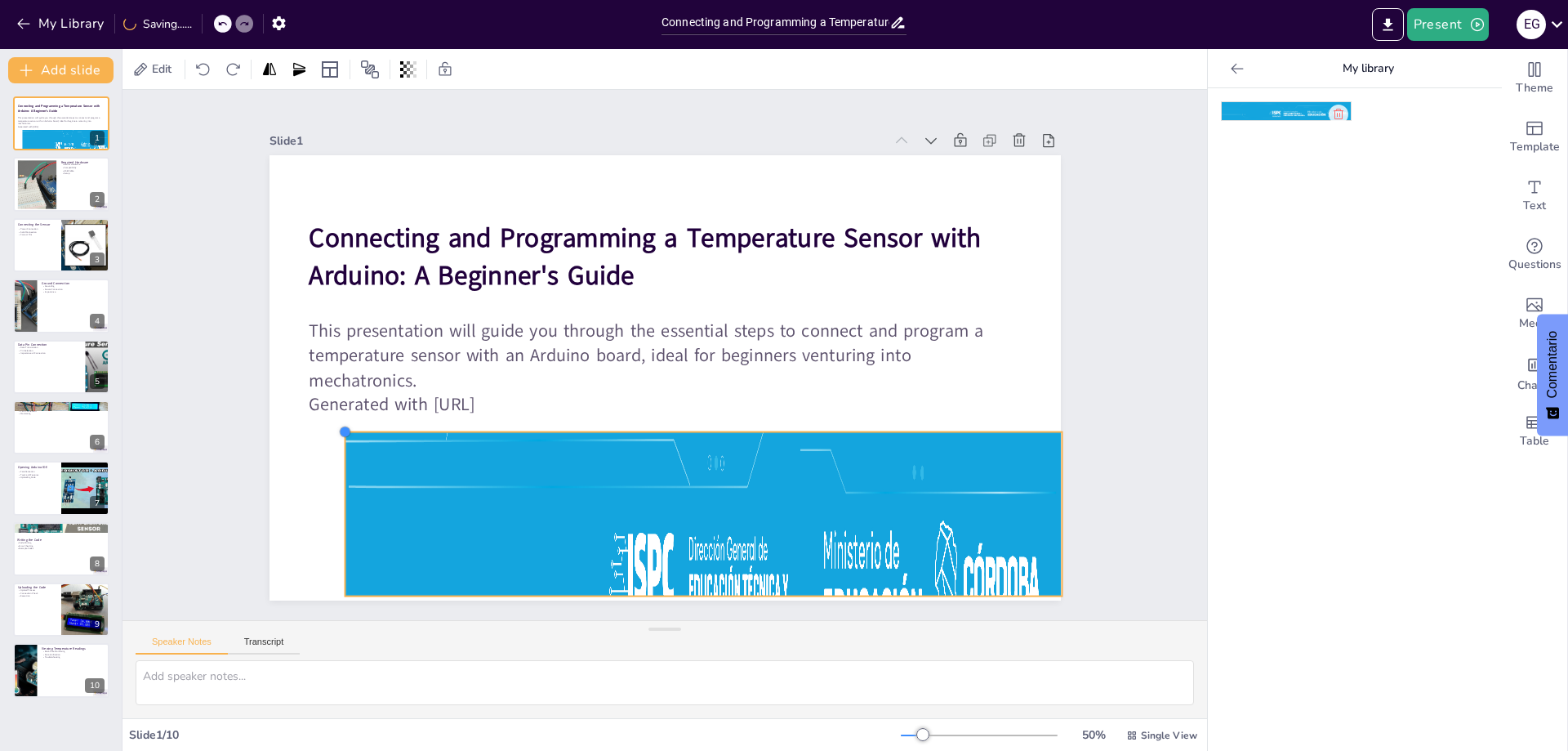
drag, startPoint x: 335, startPoint y: 426, endPoint x: 362, endPoint y: 426, distance: 27.0
click at [362, 426] on div "Connecting and Programming a Temperature Sensor with Arduino: A Beginner's Guid…" at bounding box center [646, 368] width 825 height 902
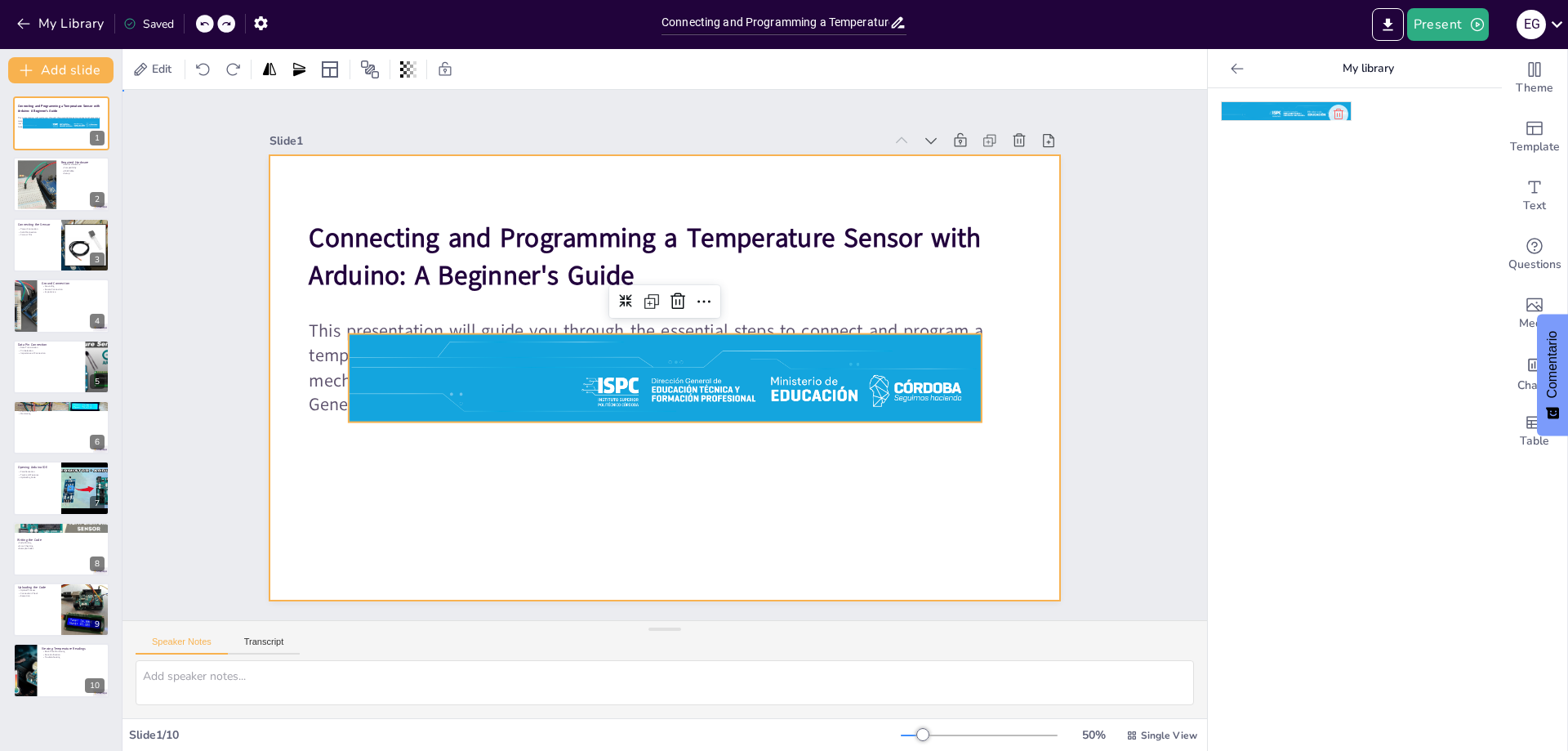
click at [764, 486] on div at bounding box center [664, 331] width 792 height 445
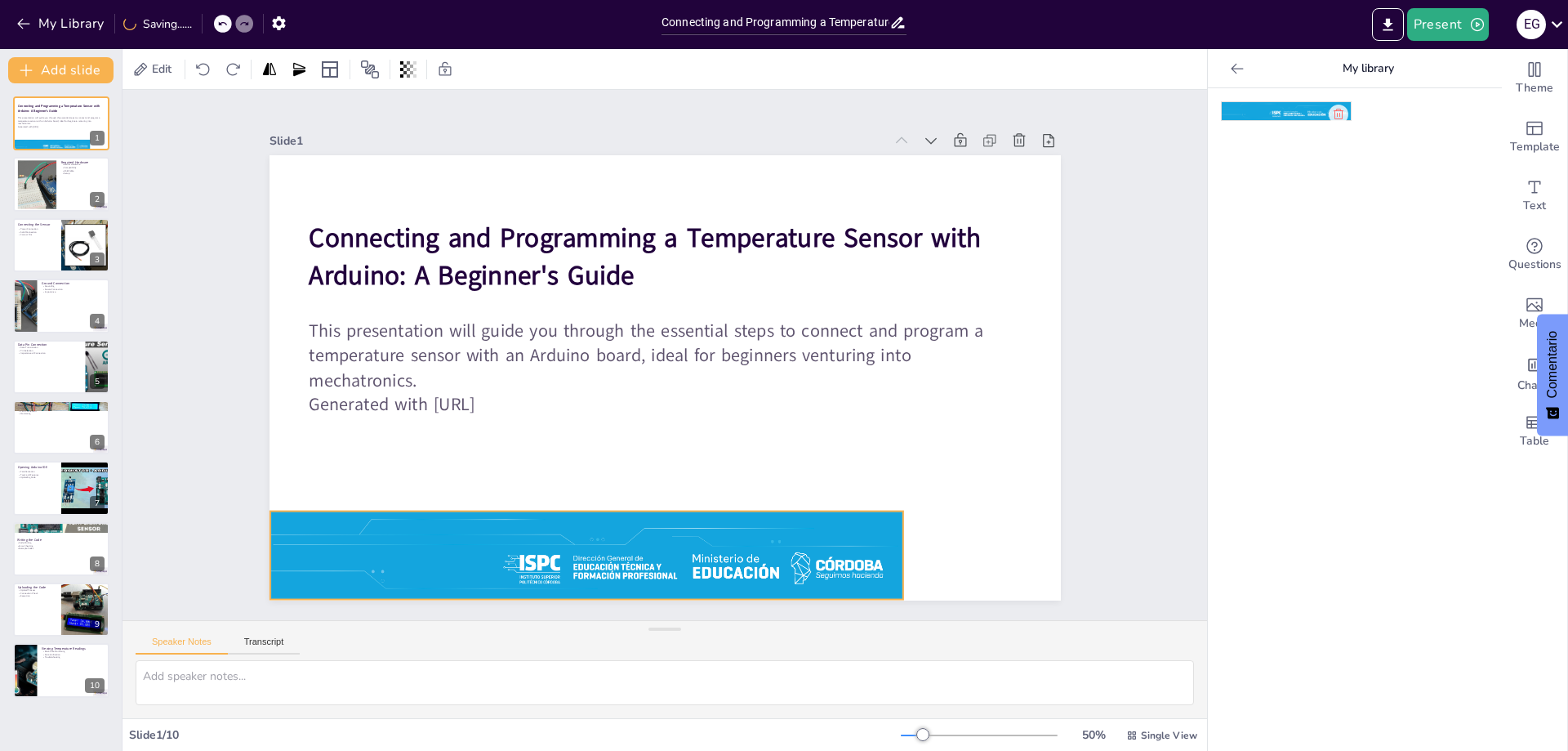
drag, startPoint x: 718, startPoint y: 374, endPoint x: 649, endPoint y: 549, distance: 188.1
click at [619, 551] on div at bounding box center [450, 365] width 338 height 614
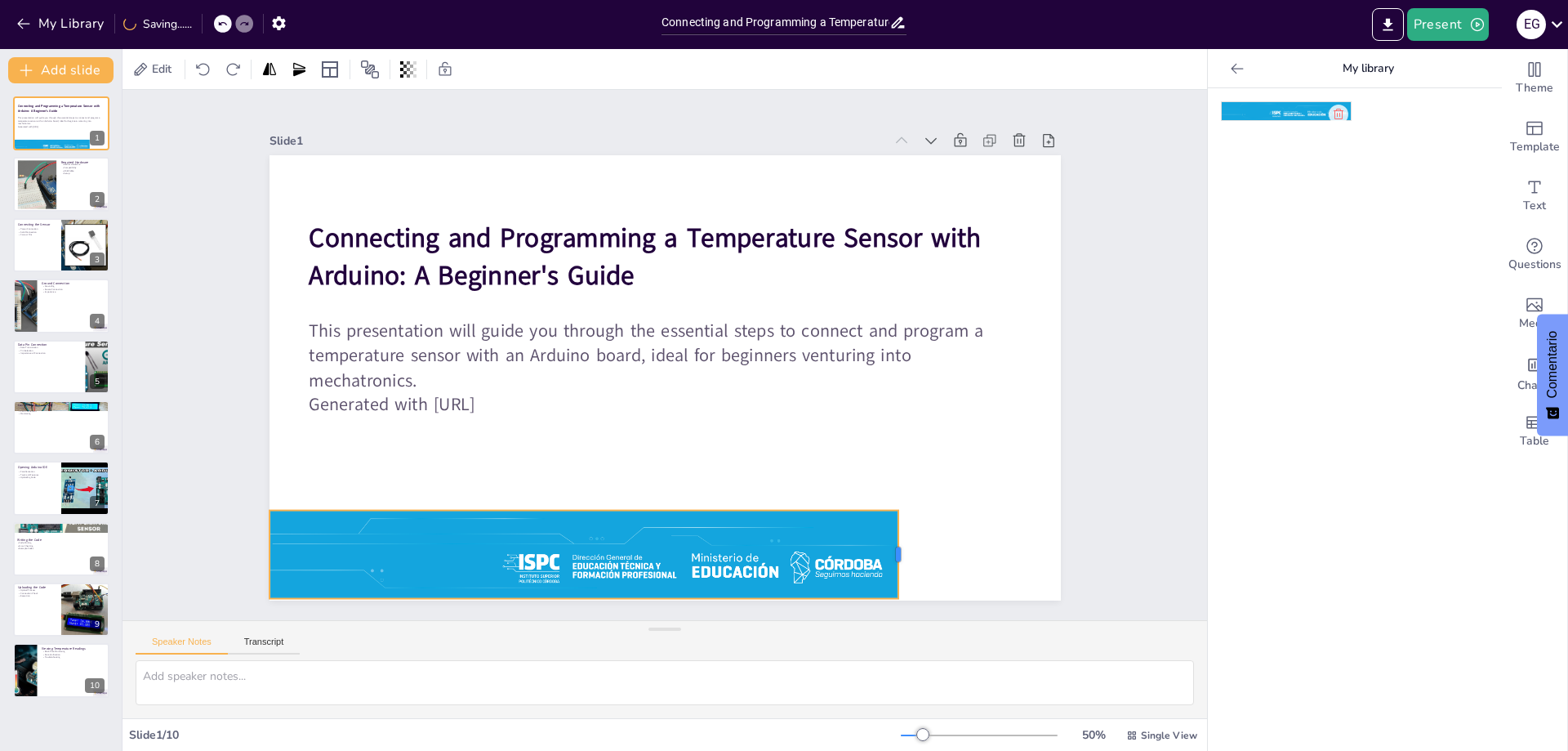
click at [385, 374] on div at bounding box center [354, 334] width 62 height 79
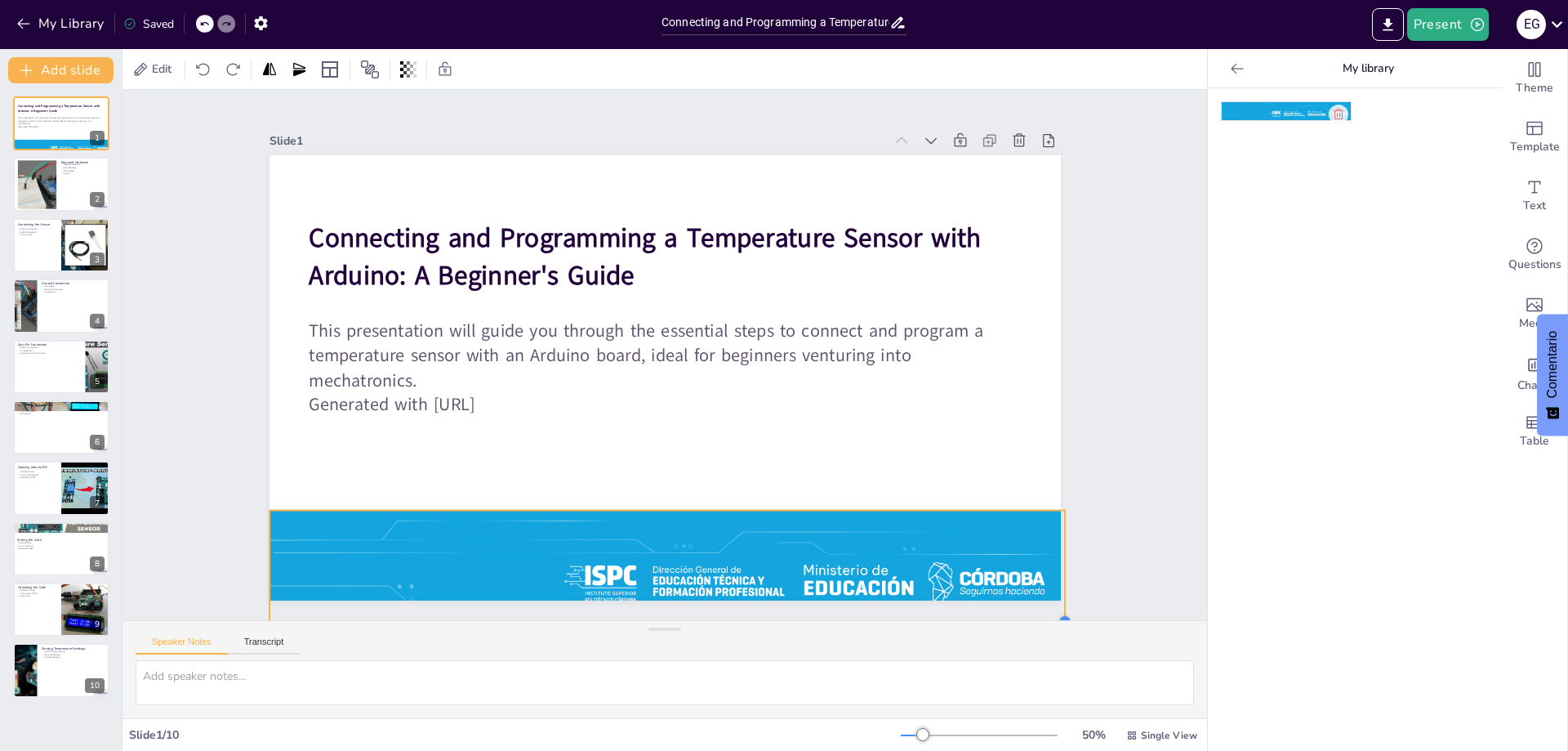
drag, startPoint x: 885, startPoint y: 589, endPoint x: 1052, endPoint y: 568, distance: 168.3
click at [1052, 568] on div "Slide 1 Connecting and Programming a Temperature Sensor with Arduino: A Beginne…" at bounding box center [665, 355] width 985 height 955
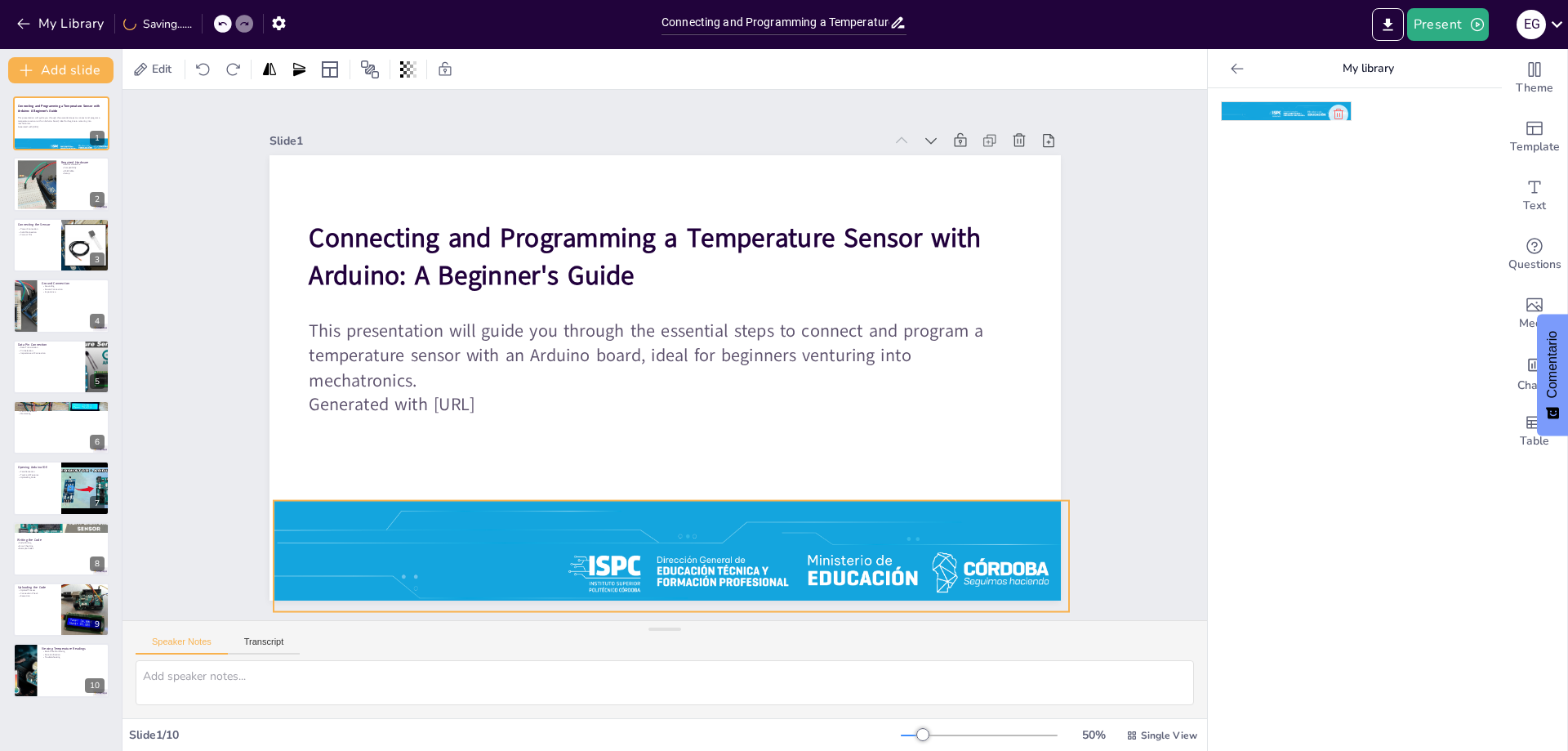
drag, startPoint x: 778, startPoint y: 514, endPoint x: 782, endPoint y: 504, distance: 10.8
click at [782, 381] on div at bounding box center [738, 168] width 777 height 427
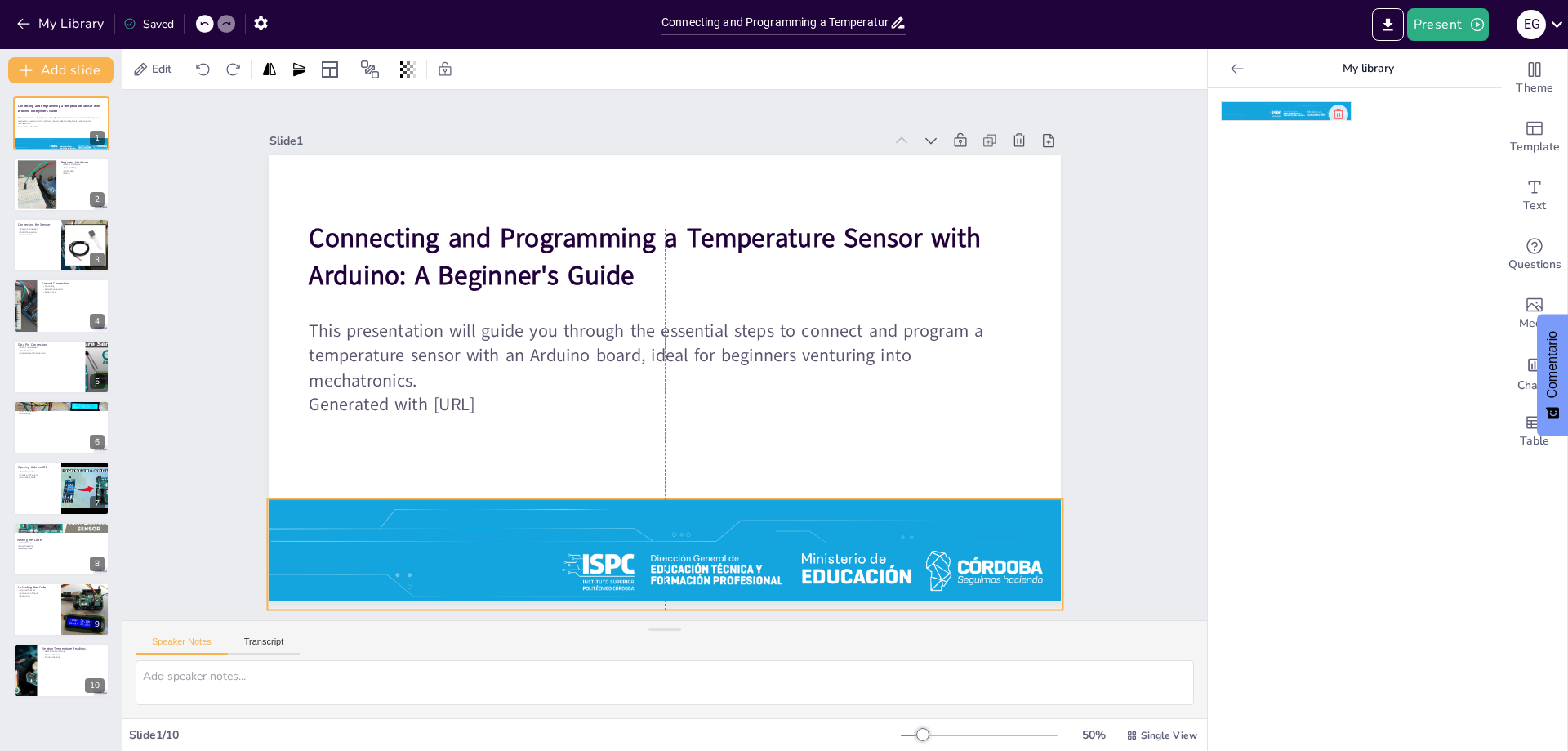
click at [608, 502] on div at bounding box center [518, 490] width 618 height 670
click at [1098, 380] on div "Slide 1 Connecting and Programming a Temperature Sensor with Arduino: A Beginne…" at bounding box center [665, 355] width 925 height 1207
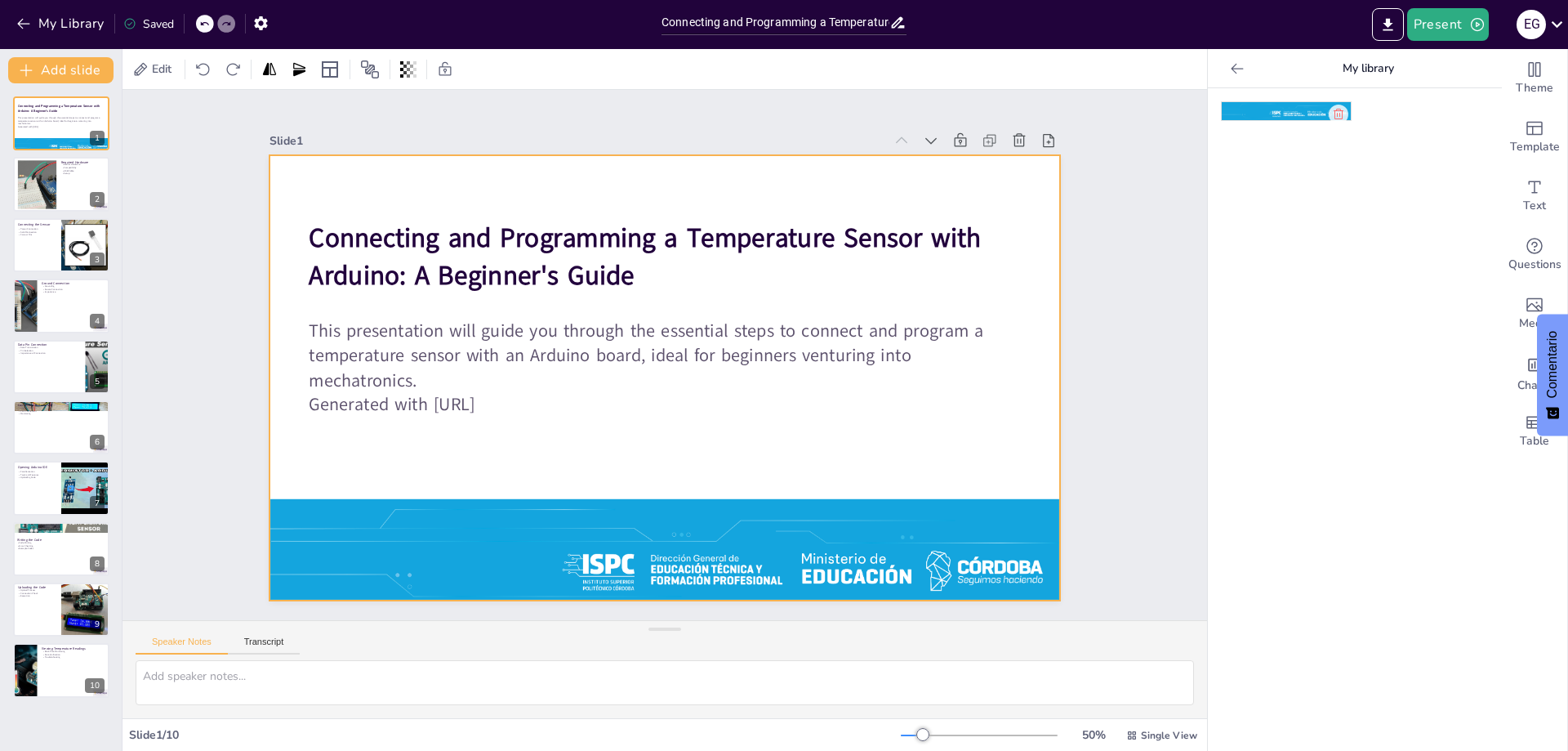
click at [554, 182] on div at bounding box center [643, 364] width 729 height 905
click at [144, 73] on div at bounding box center [142, 68] width 19 height 19
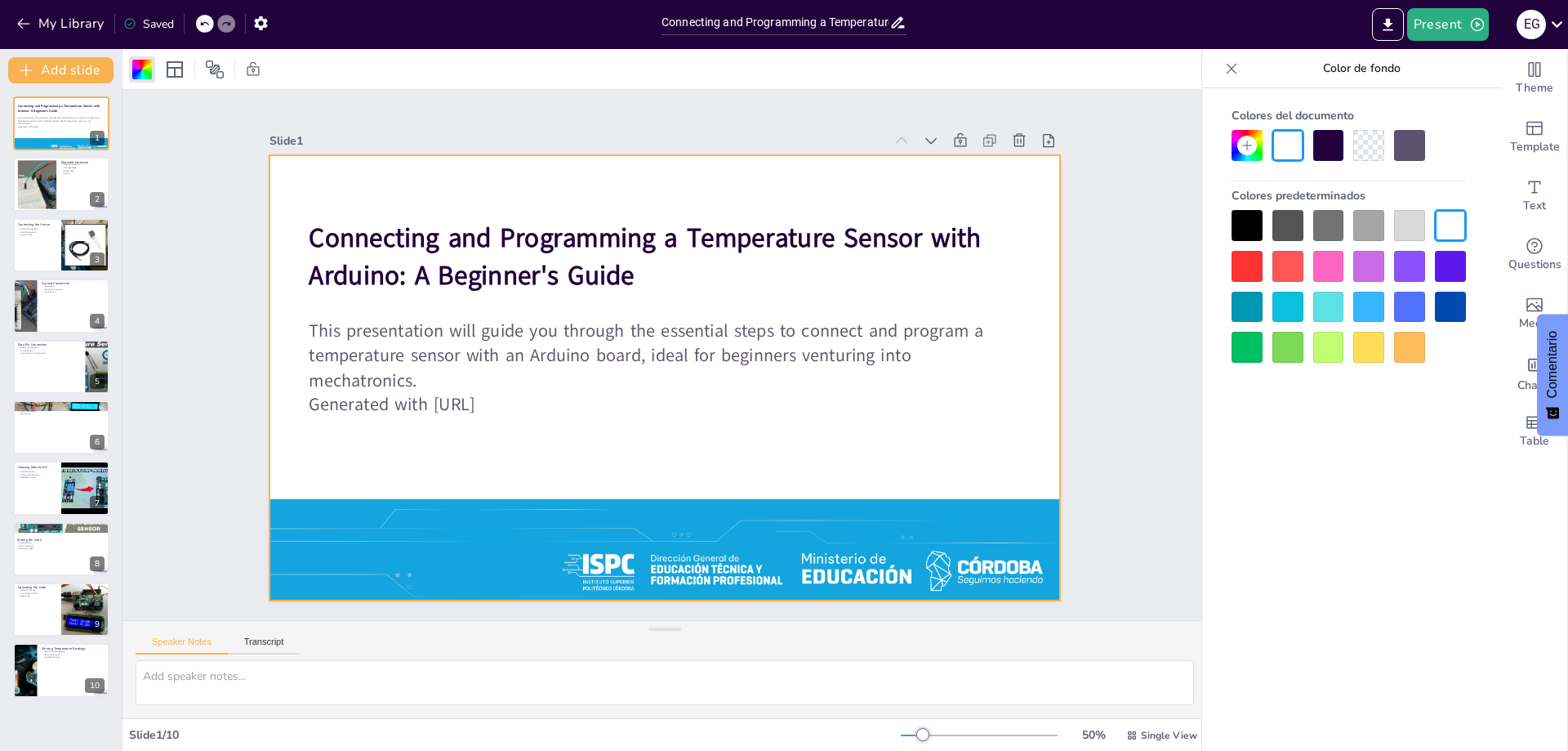
click at [1373, 305] on div at bounding box center [1369, 306] width 31 height 31
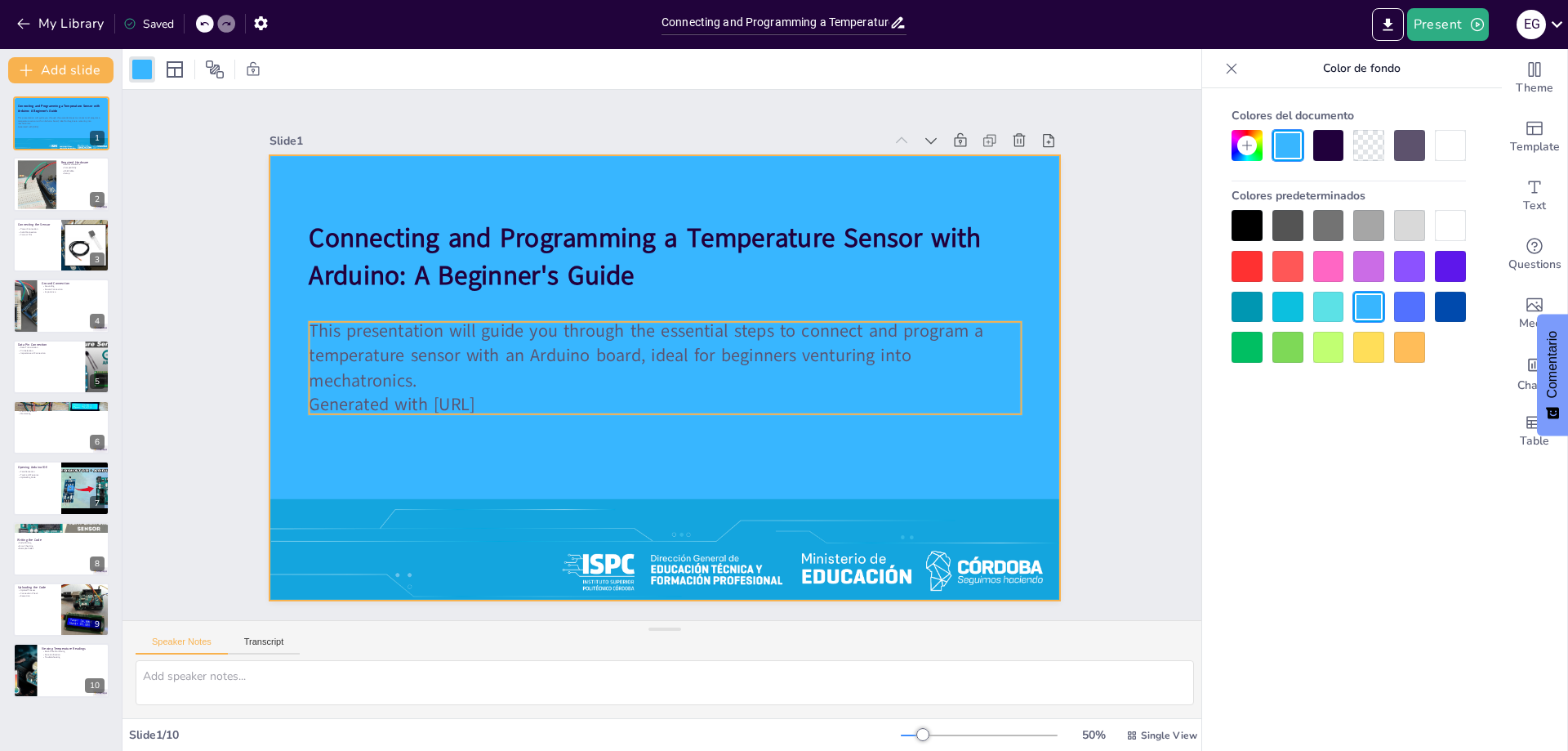
click at [739, 391] on p "Generated with [URL]" at bounding box center [618, 370] width 244 height 685
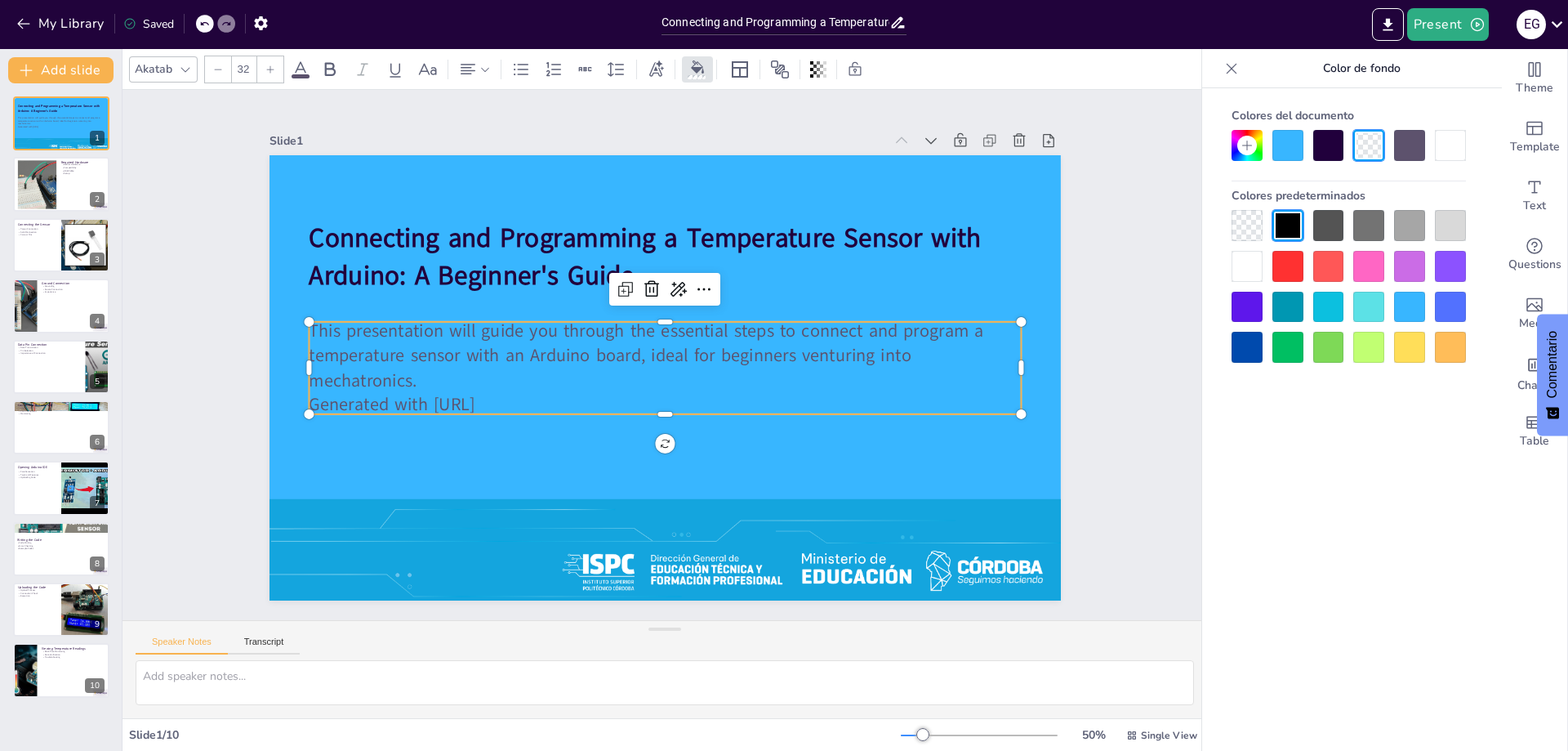
click at [522, 394] on p "Generated with [URL]" at bounding box center [628, 322] width 495 height 546
click at [455, 372] on p "This presentation will guide you through the essential steps to connect and pro…" at bounding box center [664, 355] width 420 height 653
click at [406, 395] on p "Generated with [URL]" at bounding box center [625, 325] width 439 height 591
type input "32.2"
click at [290, 406] on div "Connecting and Programming a Temperature Sensor with Arduino: A Beginner's Guid…" at bounding box center [646, 341] width 825 height 902
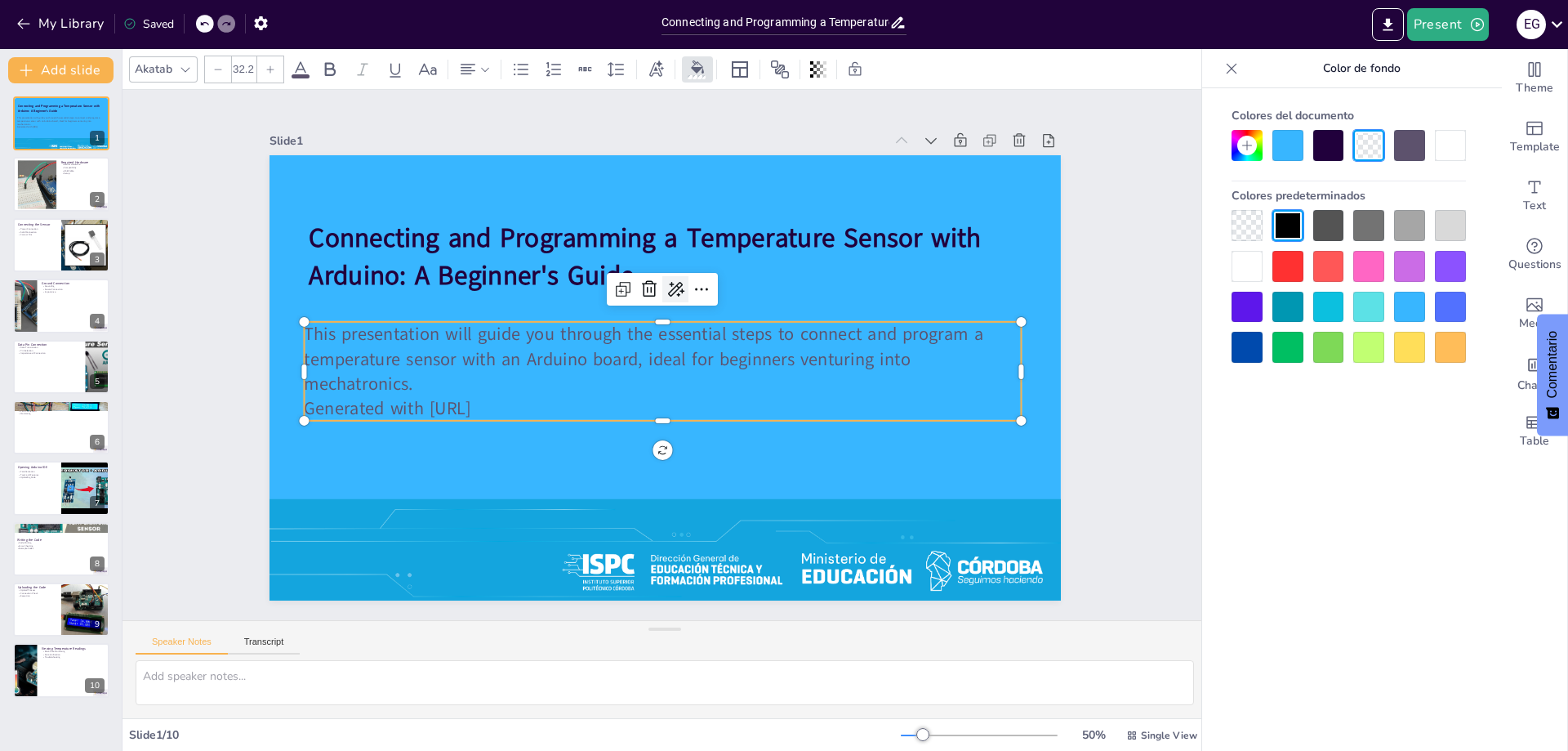
click at [687, 397] on icon at bounding box center [700, 411] width 28 height 28
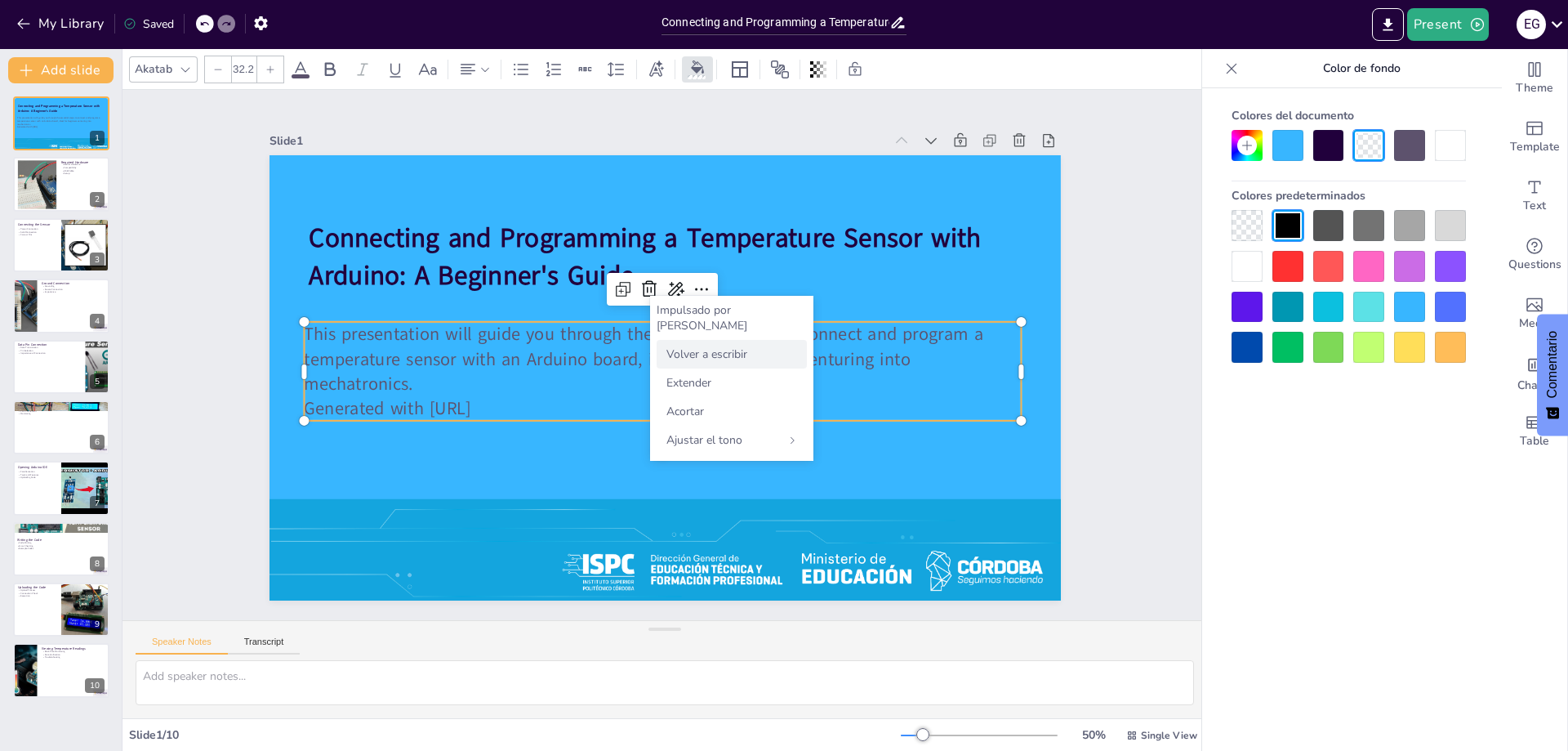
click at [696, 346] on font "Volver a escribir" at bounding box center [707, 354] width 81 height 16
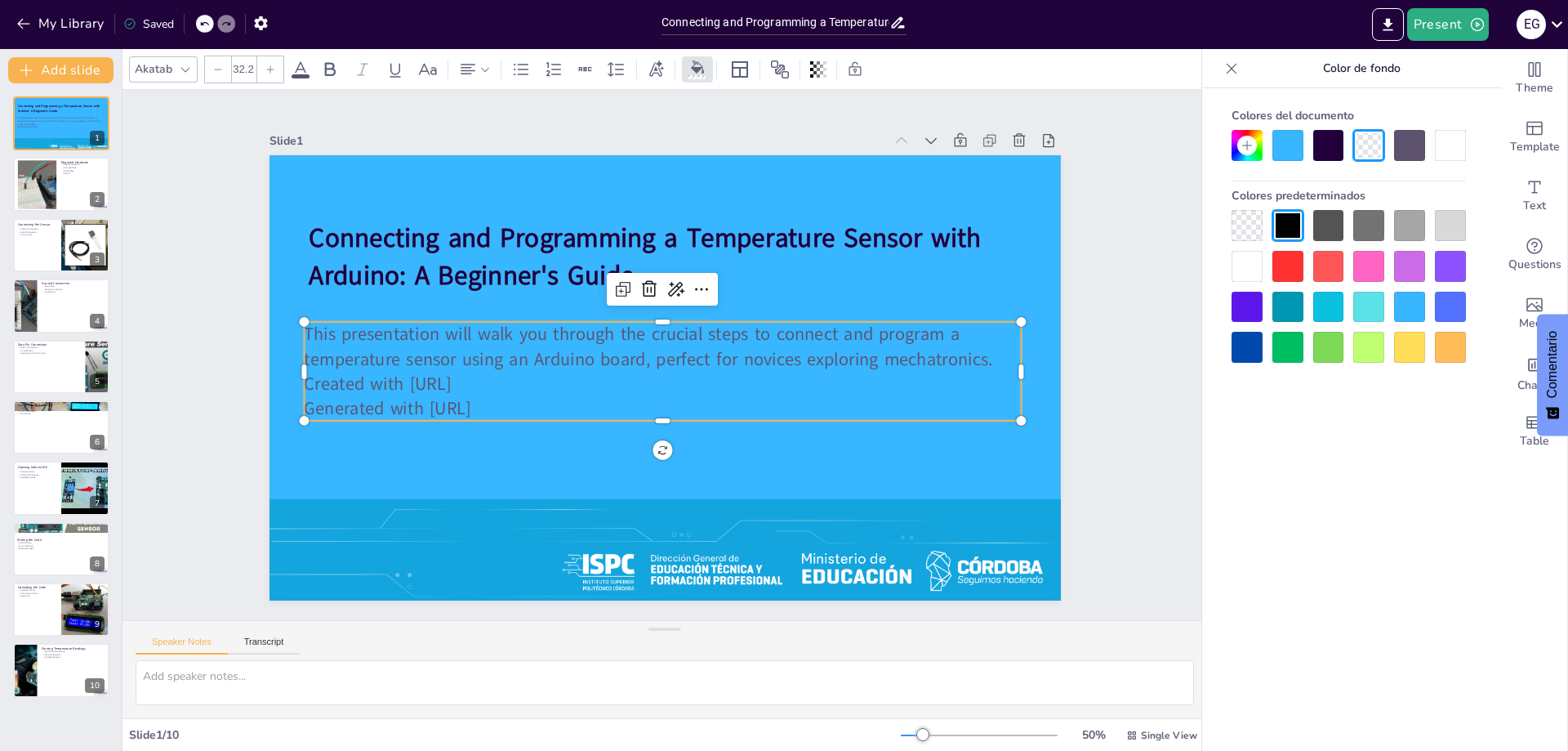
click at [448, 381] on p "This presentation will walk you through the crucial steps to connect and progra…" at bounding box center [659, 354] width 423 height 658
click at [682, 416] on icon at bounding box center [673, 429] width 28 height 28
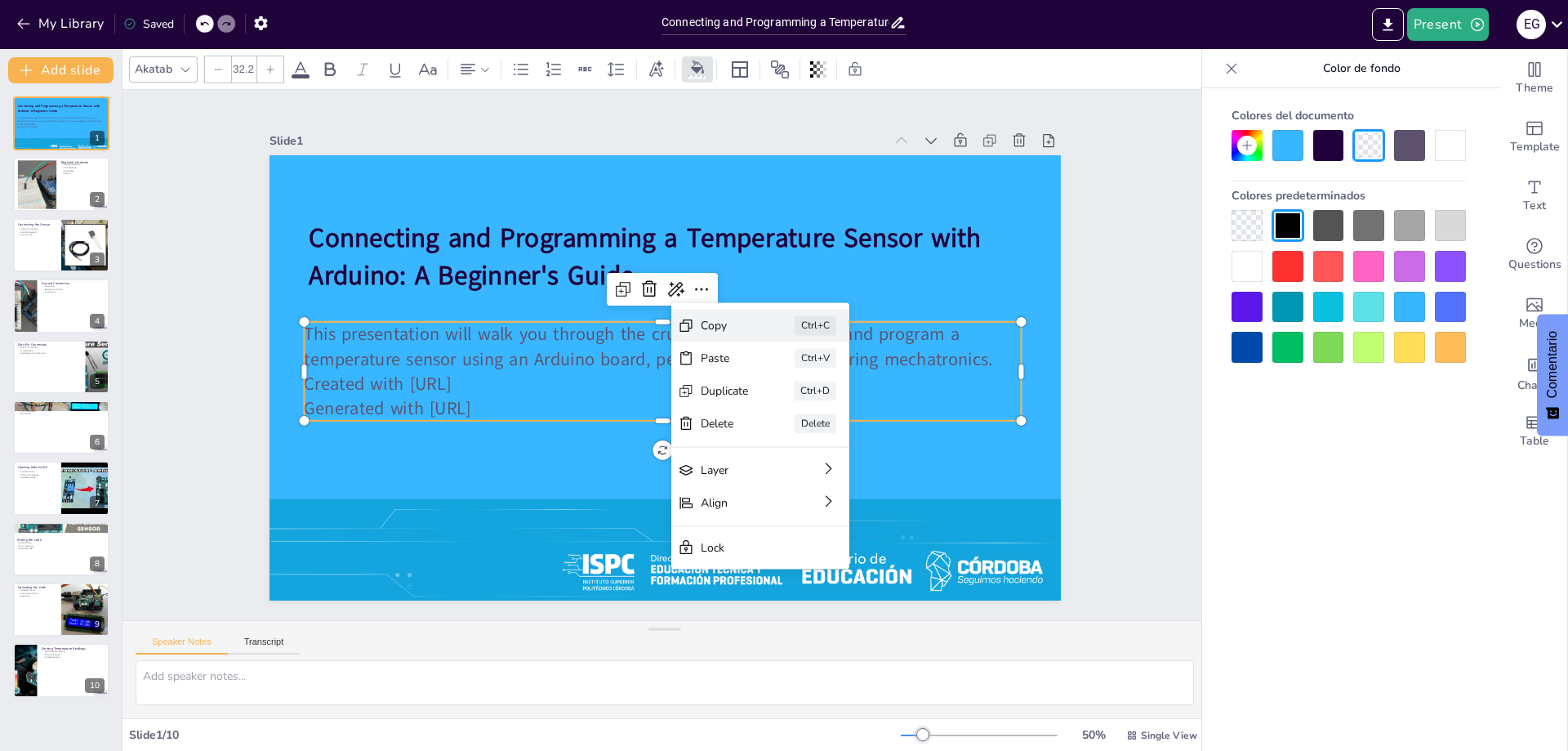
click at [581, 496] on div "Copy" at bounding box center [568, 521] width 25 height 51
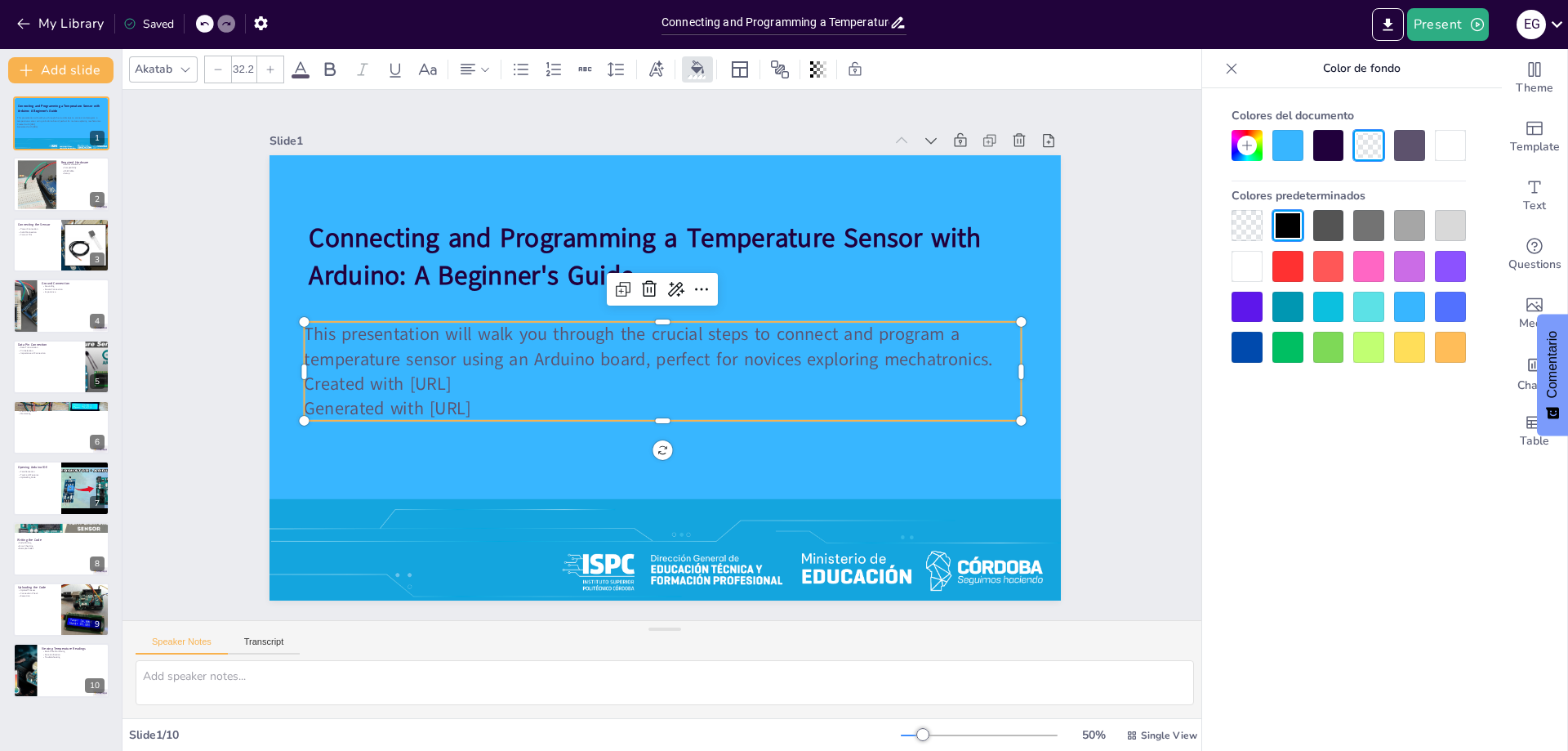
click at [512, 396] on p "Generated with [URL]" at bounding box center [662, 409] width 717 height 25
click at [643, 355] on p "This presentation will walk you through the crucial steps to connect and progra…" at bounding box center [662, 350] width 423 height 658
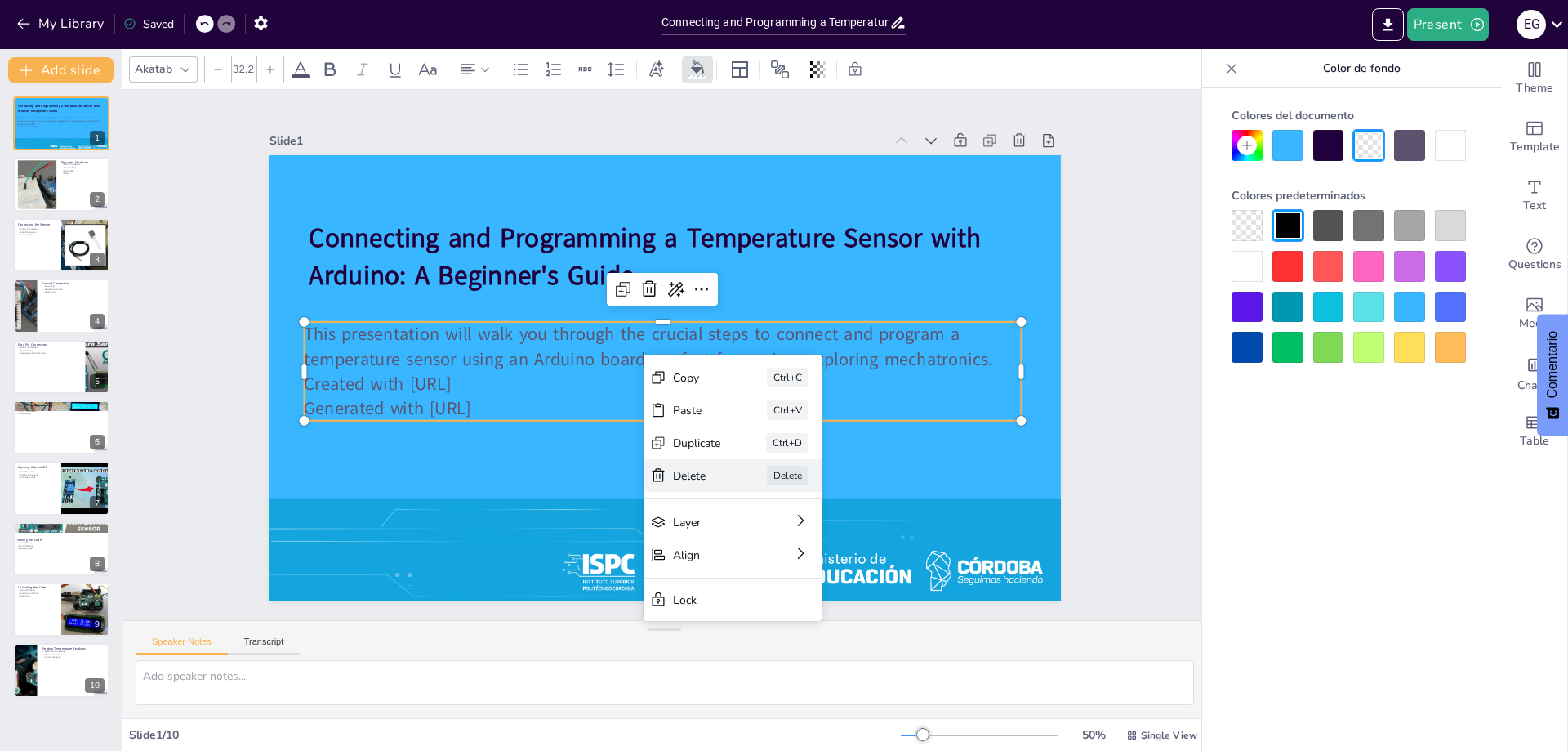
click at [450, 481] on div "Delete" at bounding box center [440, 487] width 20 height 50
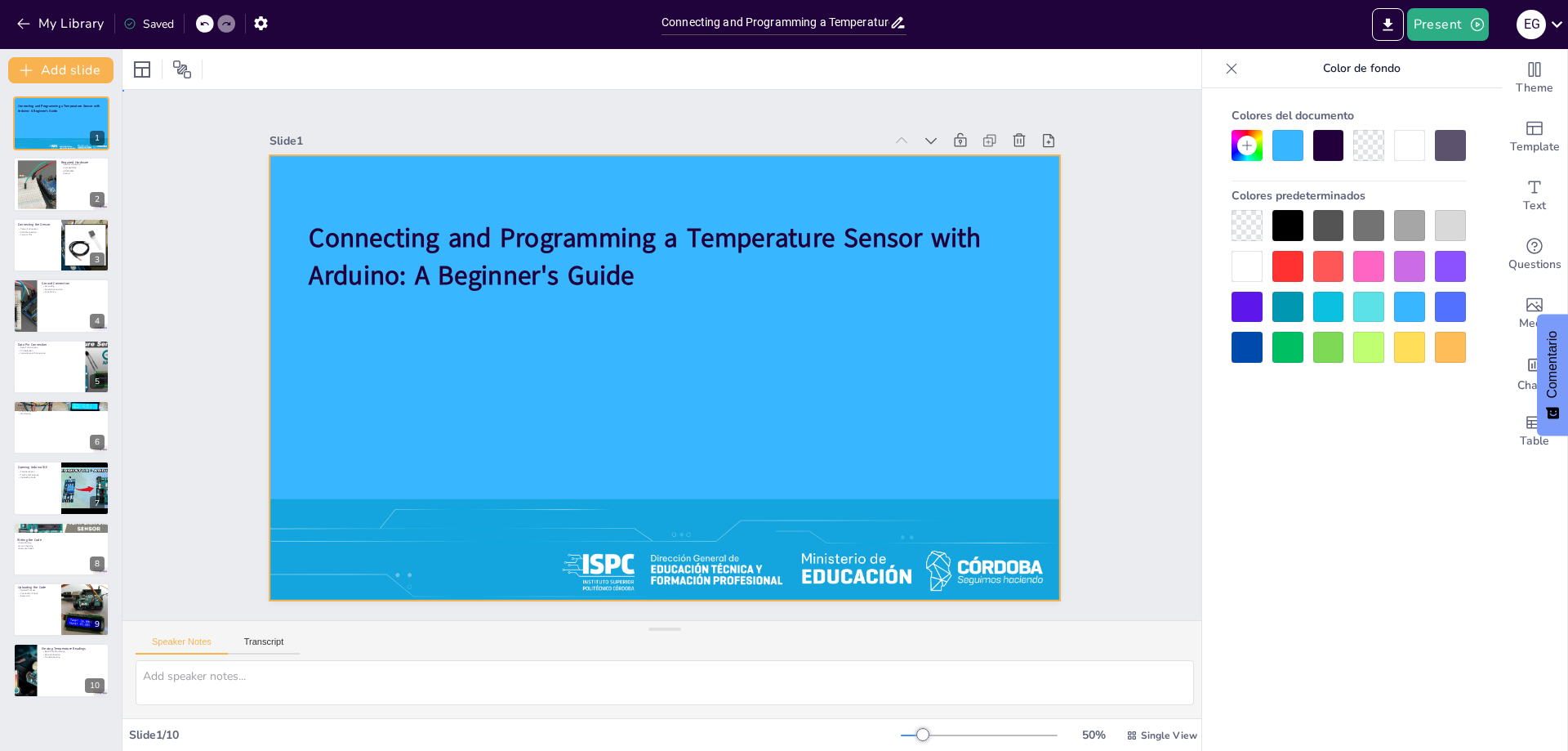
click at [523, 340] on div at bounding box center [643, 361] width 668 height 890
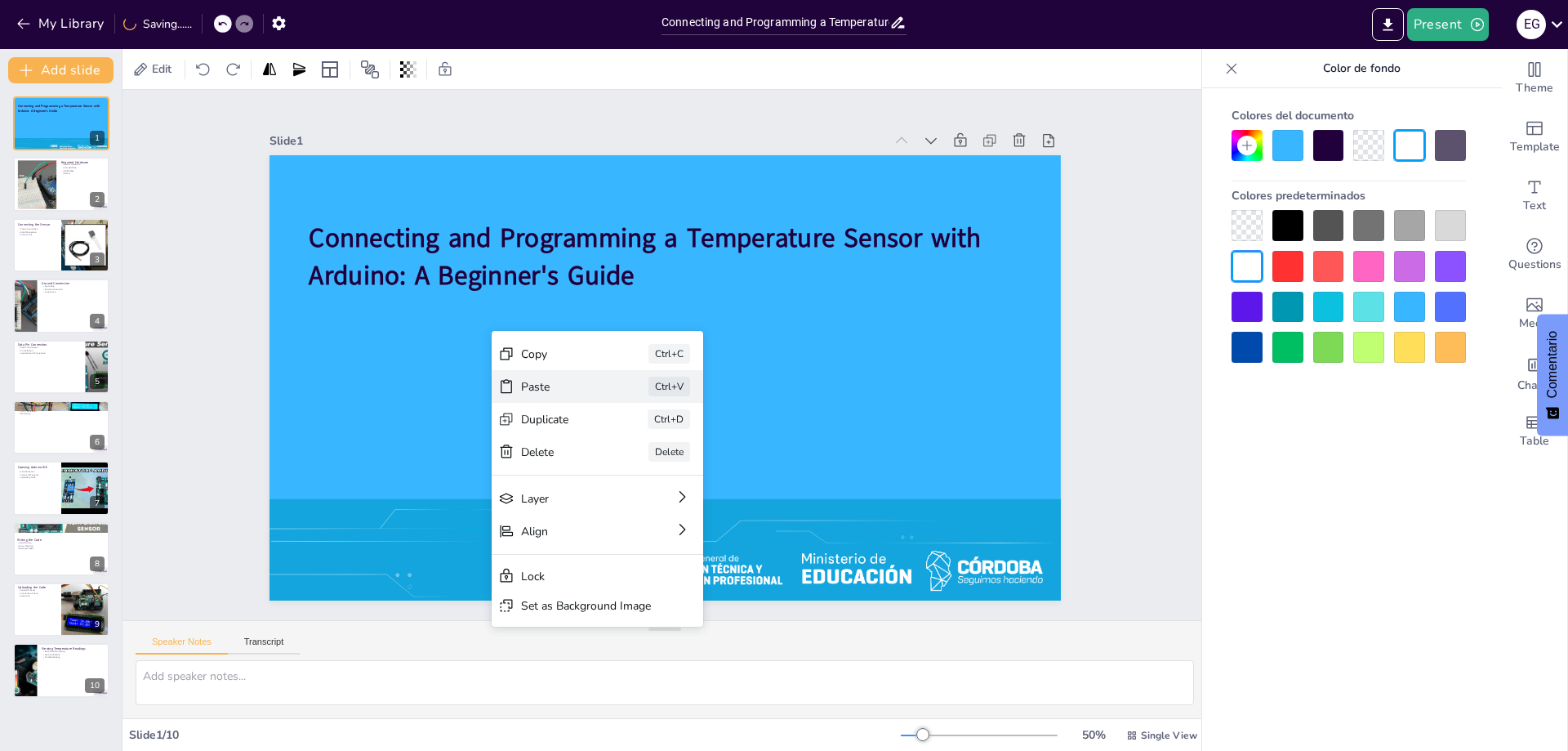
click at [568, 389] on div "Paste" at bounding box center [562, 421] width 48 height 81
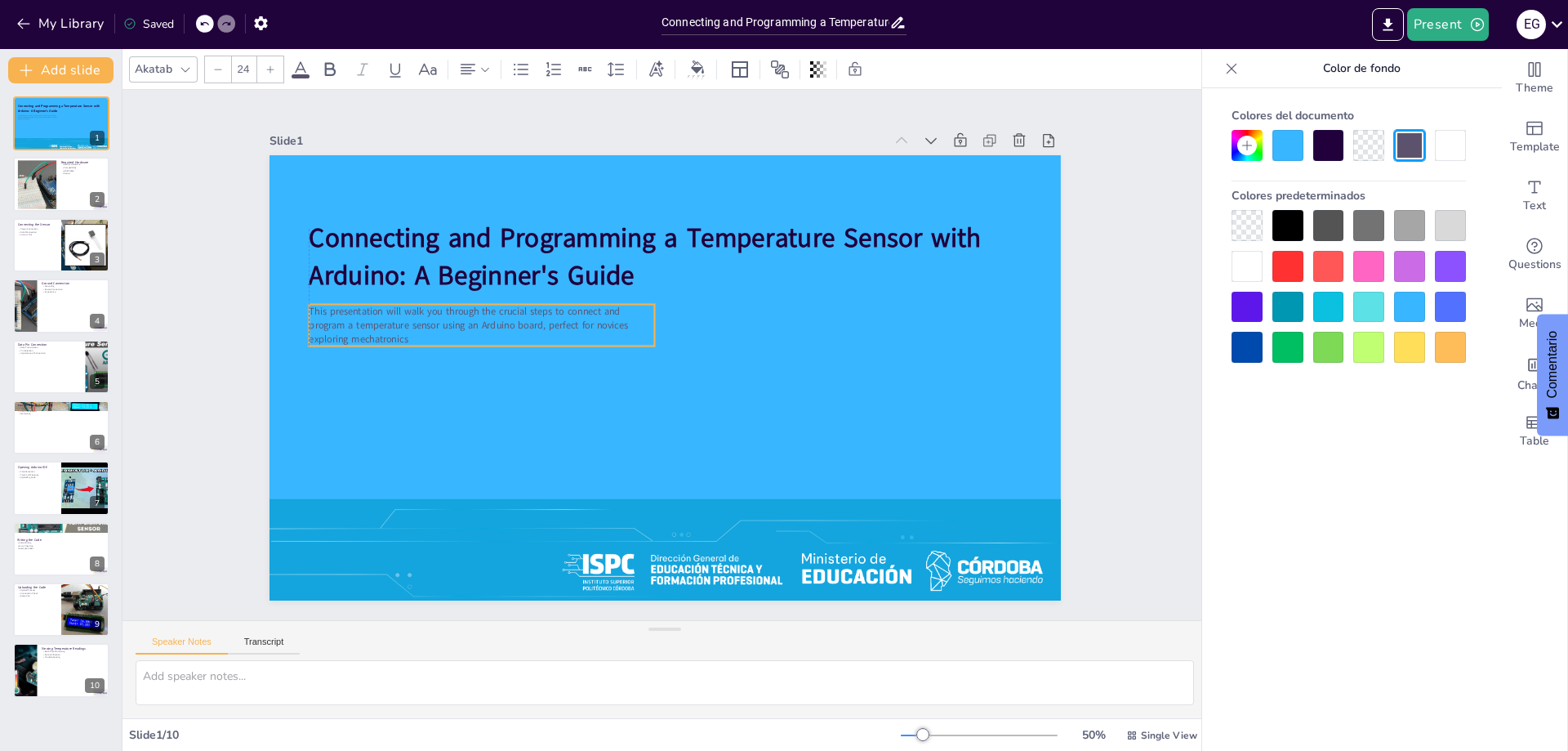
drag, startPoint x: 608, startPoint y: 207, endPoint x: 606, endPoint y: 315, distance: 108.0
click at [707, 315] on span "This presentation will walk you through the crucial steps to connect and progra…" at bounding box center [824, 226] width 234 height 259
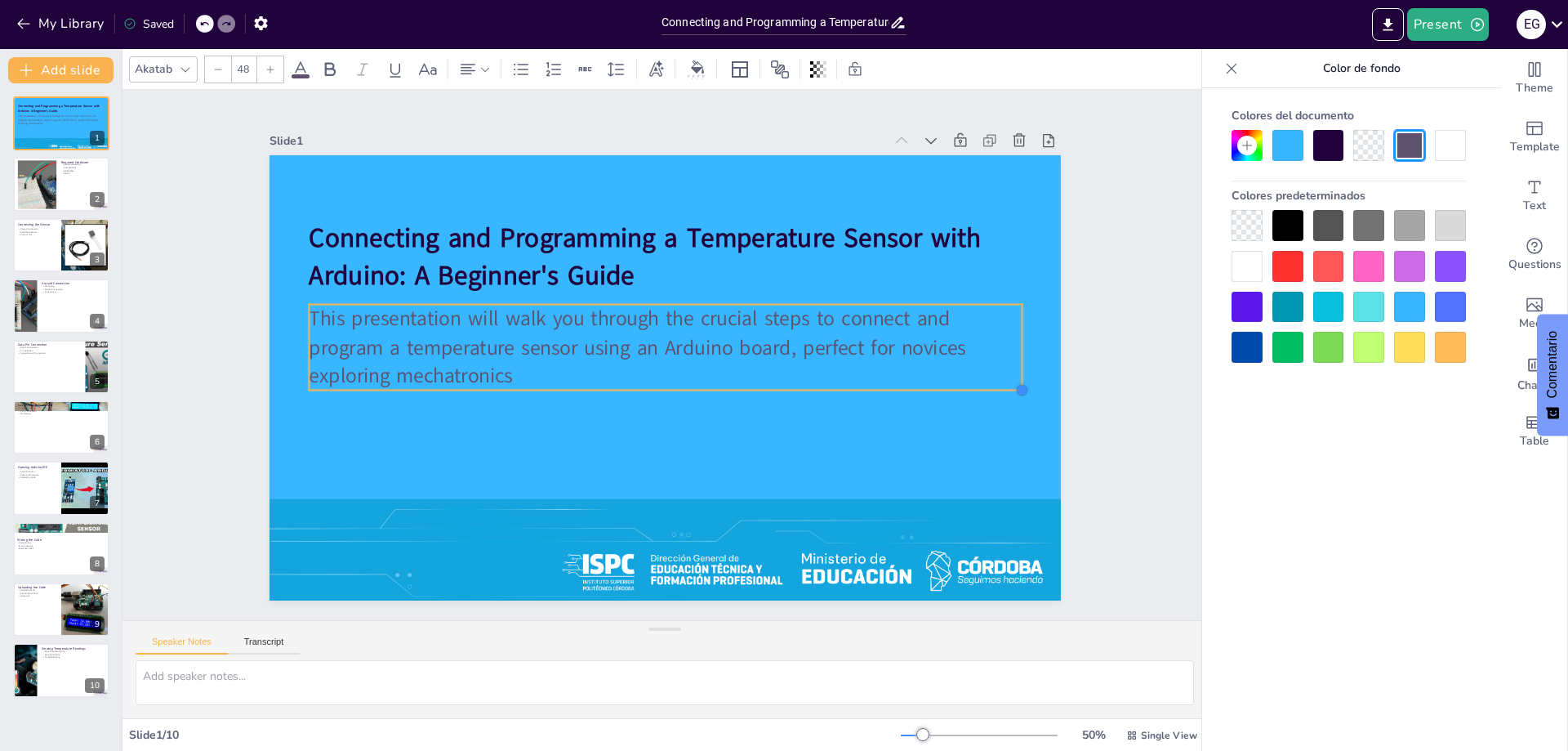
type input "47.1"
drag, startPoint x: 646, startPoint y: 340, endPoint x: 753, endPoint y: 381, distance: 114.6
click at [753, 381] on div "Connecting and Programming a Temperature Sensor with Arduino: A Beginner's Guid…" at bounding box center [653, 374] width 909 height 782
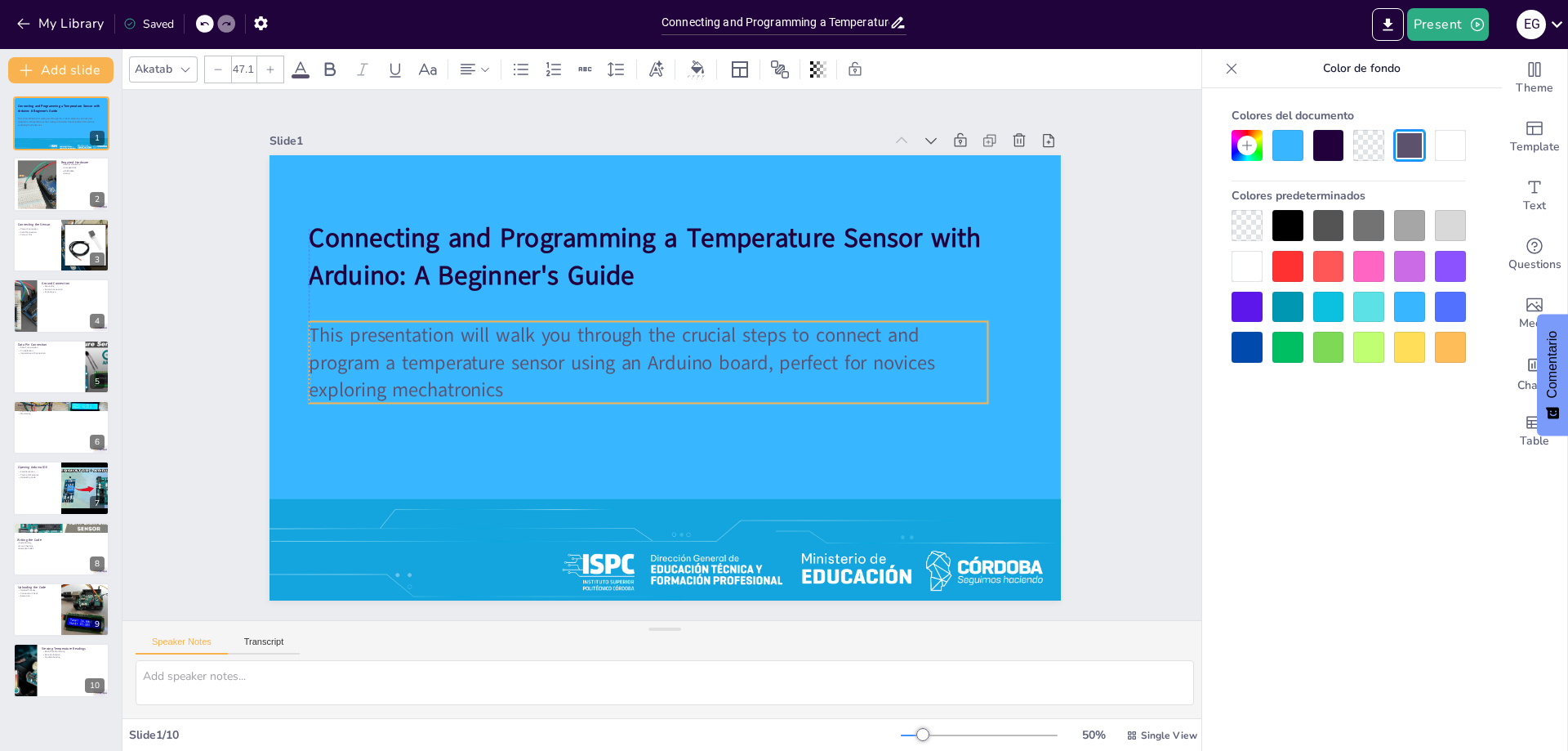
drag, startPoint x: 723, startPoint y: 337, endPoint x: 721, endPoint y: 355, distance: 18.1
click at [721, 355] on span "This presentation will walk you through the crucial steps to connect and progra…" at bounding box center [618, 340] width 623 height 183
click at [1240, 268] on div at bounding box center [1247, 266] width 31 height 31
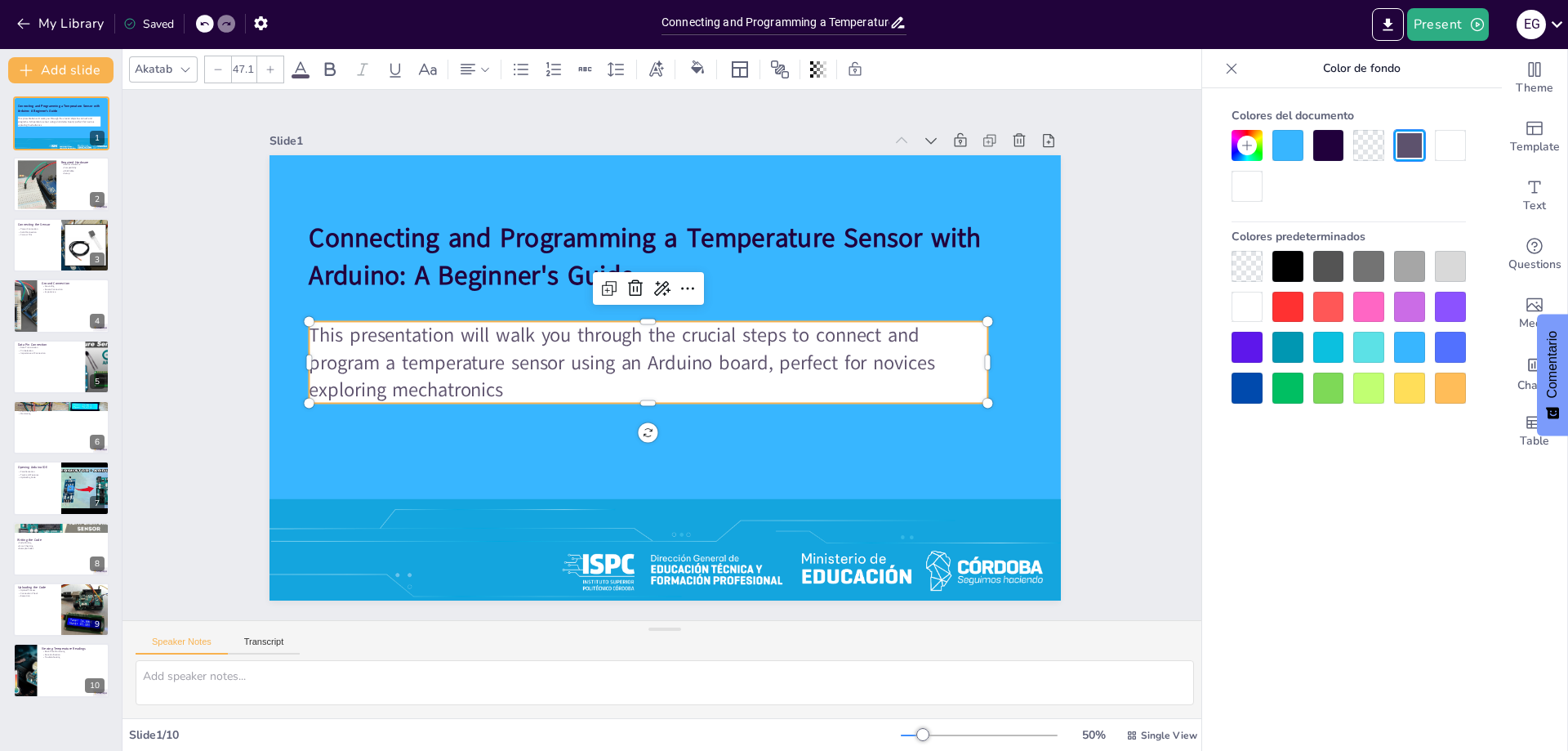
click at [1409, 346] on div at bounding box center [1409, 346] width 31 height 31
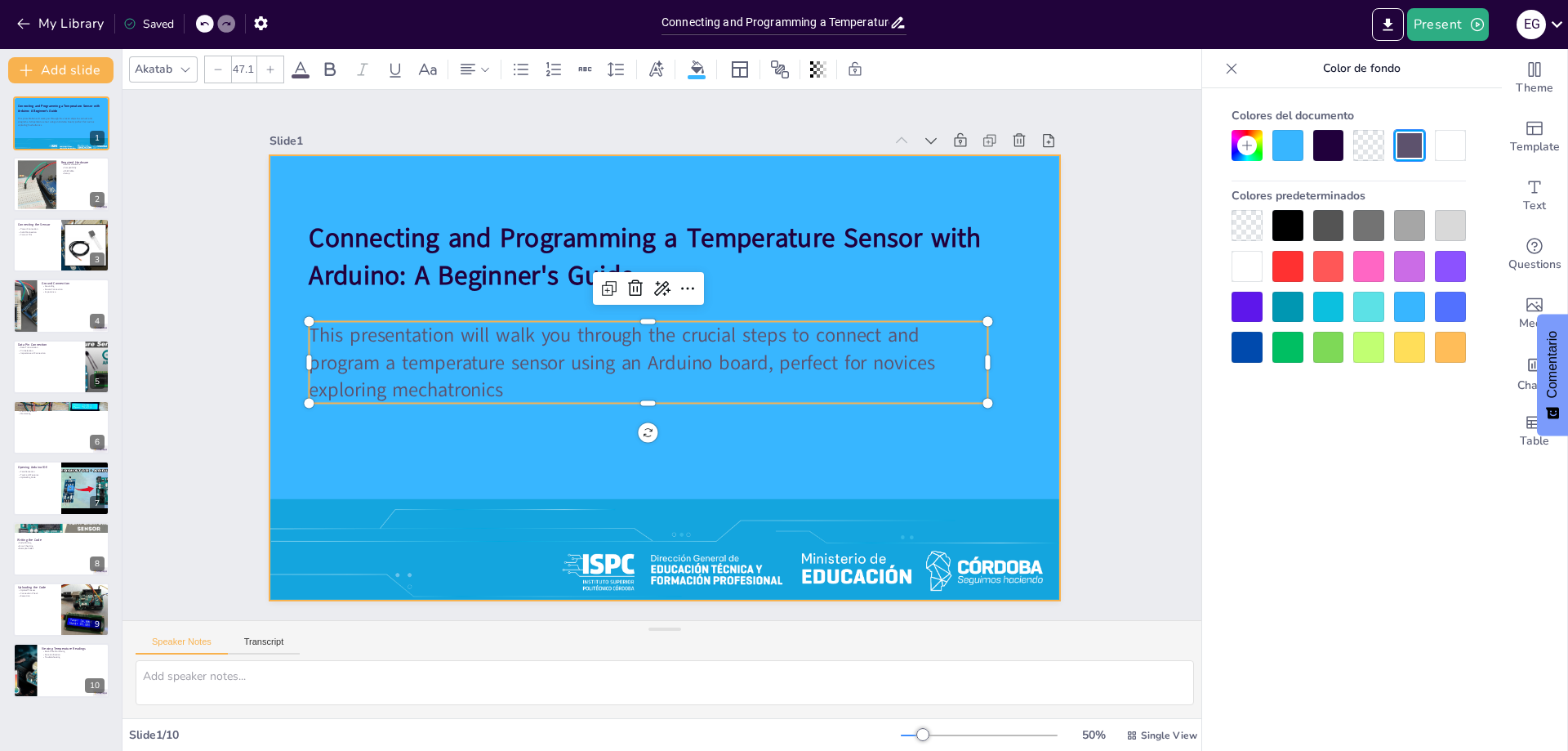
click at [1060, 358] on div "Slide 1 Connecting and Programming a Temperature Sensor with Arduino: A Beginne…" at bounding box center [665, 355] width 991 height 739
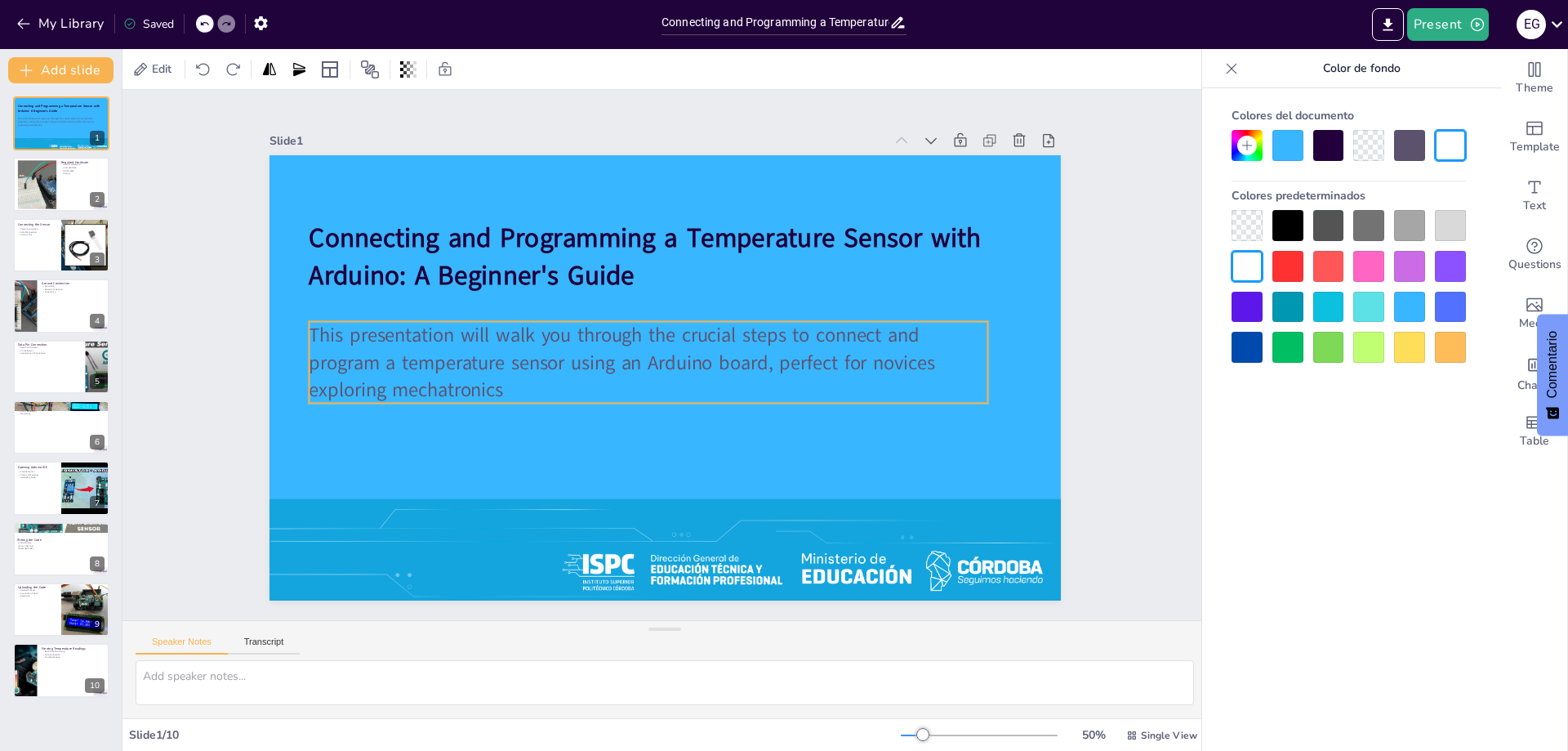
click at [699, 360] on span "This presentation will walk you through the crucial steps to connect and progra…" at bounding box center [617, 335] width 612 height 244
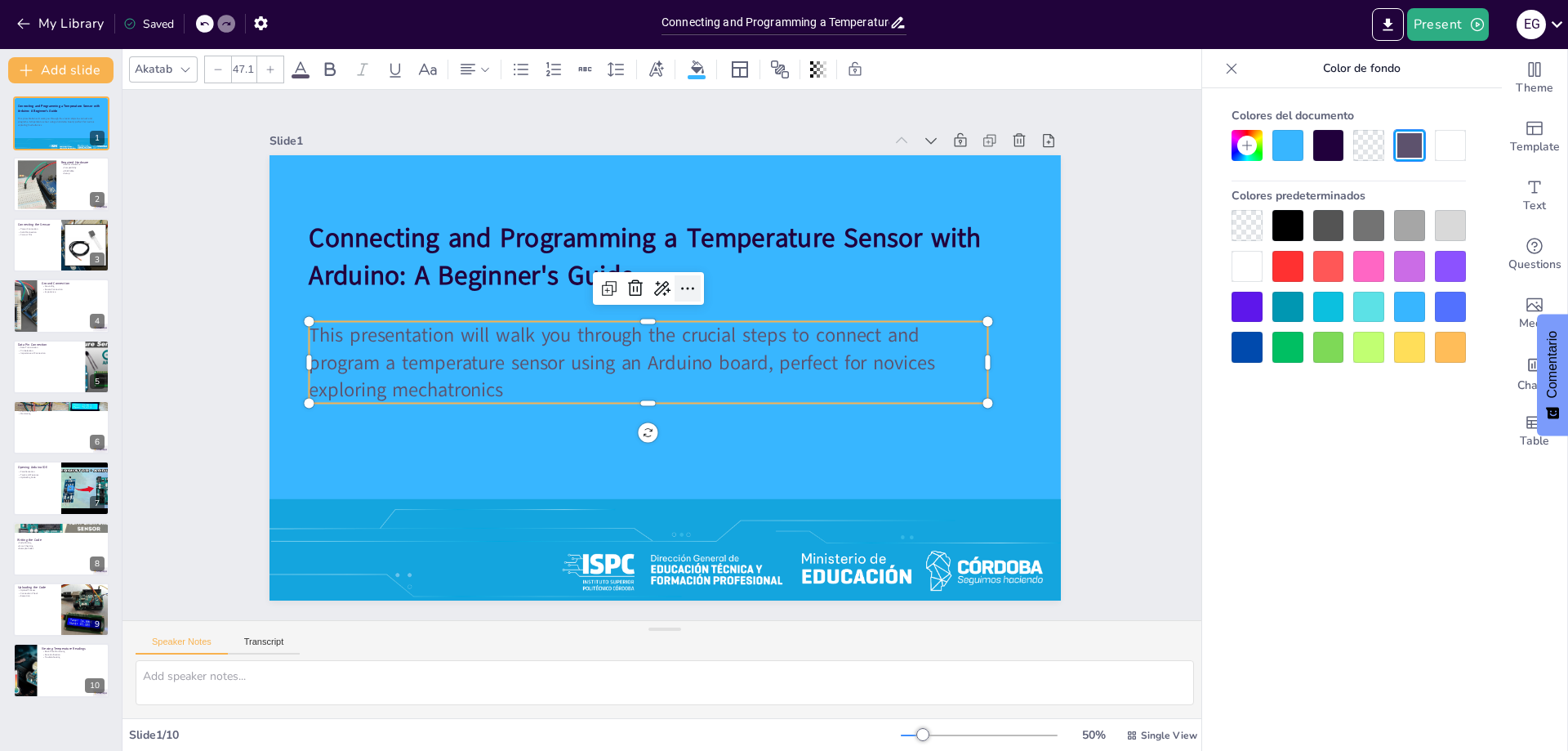
click at [694, 287] on icon at bounding box center [706, 299] width 24 height 24
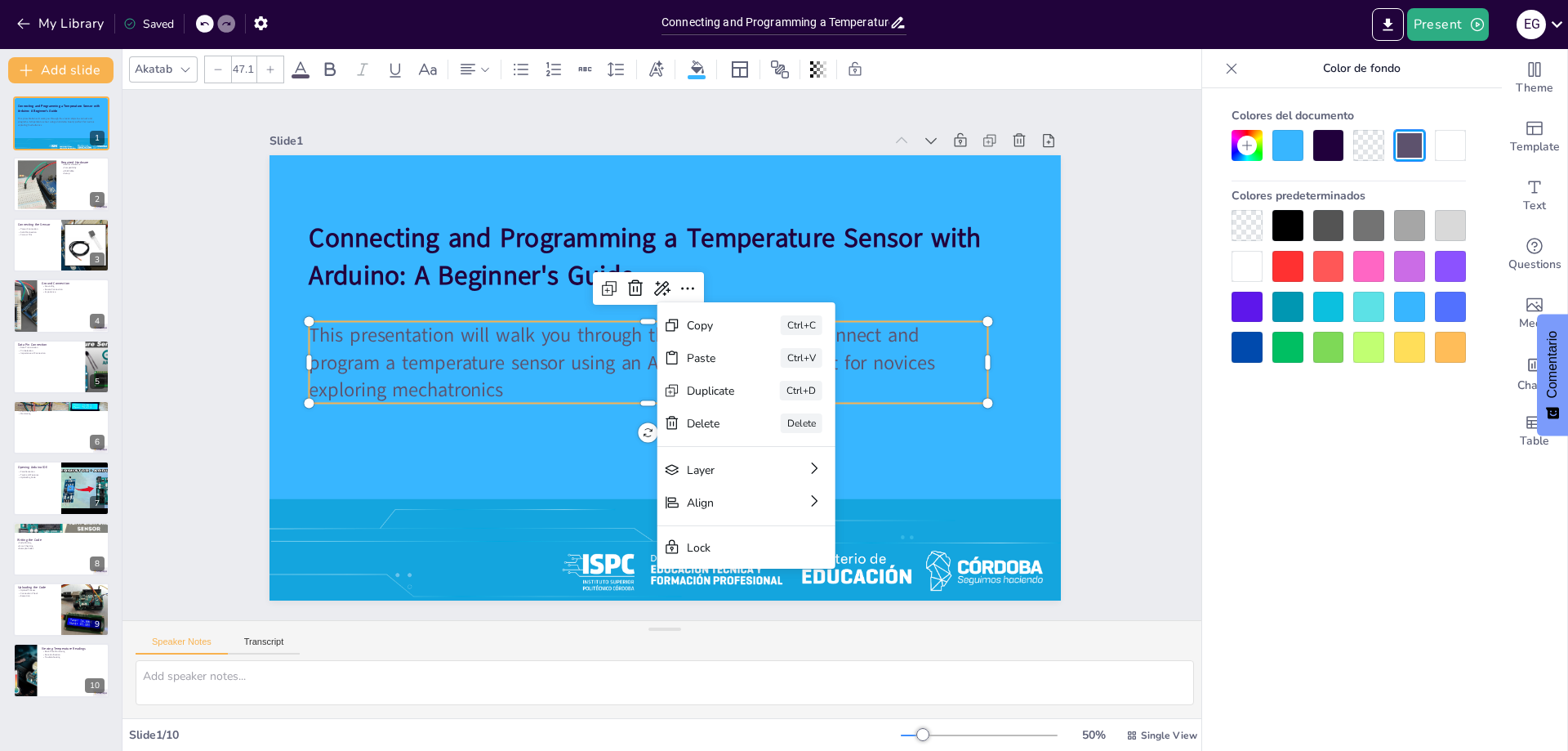
click at [1125, 414] on div "Slide 1 Connecting and Programming a Temperature Sensor with Arduino: A Beginne…" at bounding box center [665, 355] width 1172 height 744
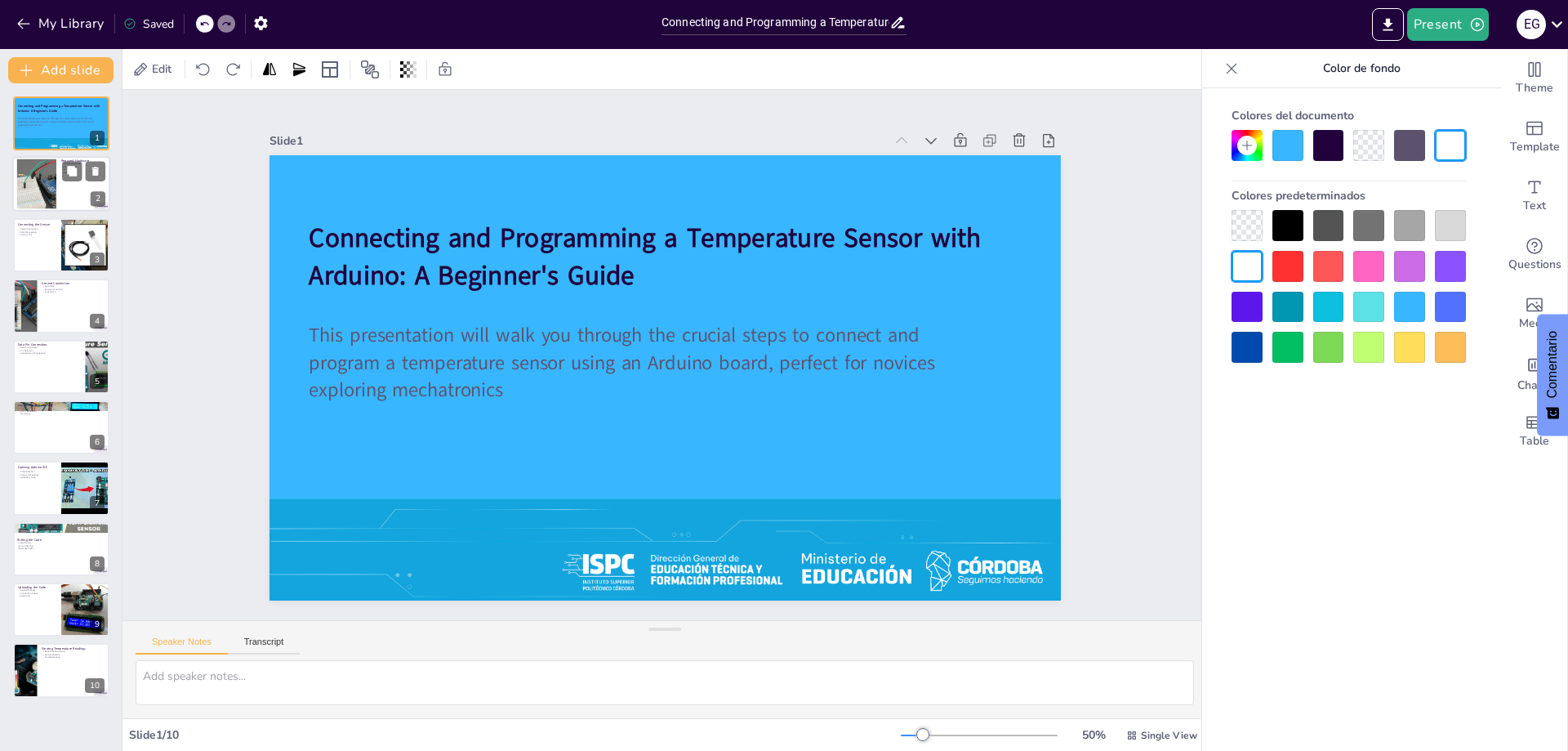
click at [41, 188] on div at bounding box center [37, 184] width 89 height 50
type textarea "Gathering the necessary hardware is the first step in this process. It is essen…"
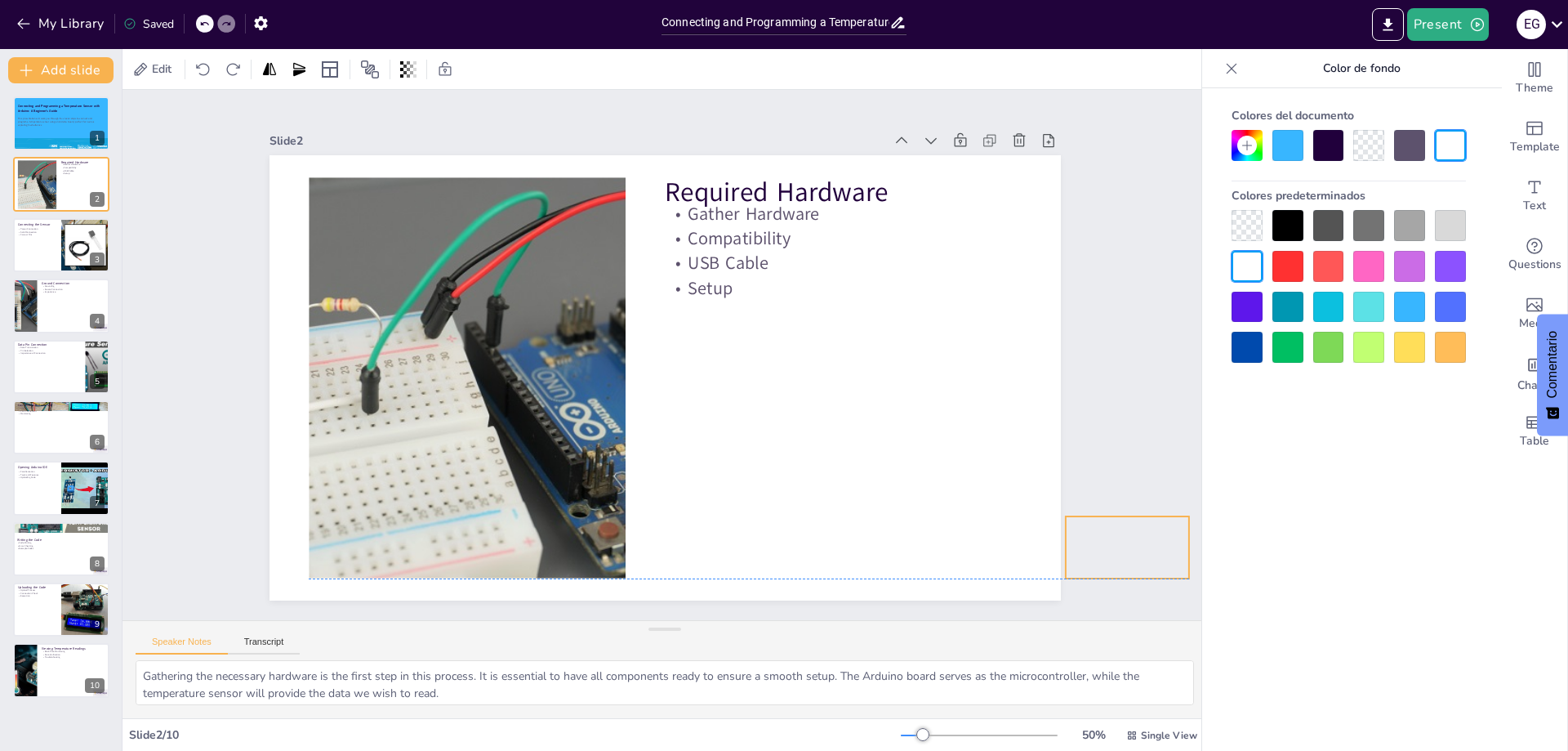
drag, startPoint x: 967, startPoint y: 558, endPoint x: 1107, endPoint y: 547, distance: 140.4
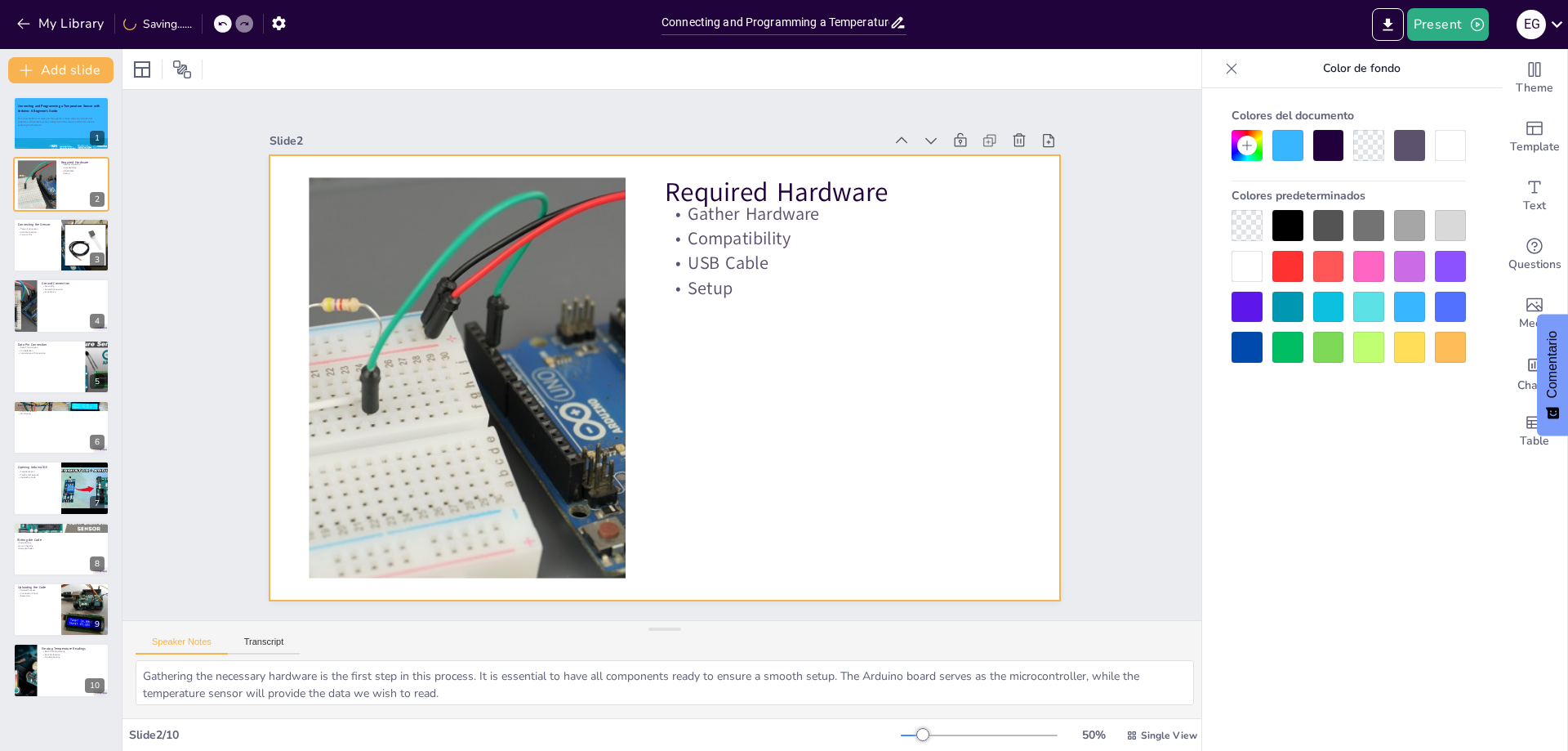
click at [829, 476] on div at bounding box center [660, 376] width 867 height 600
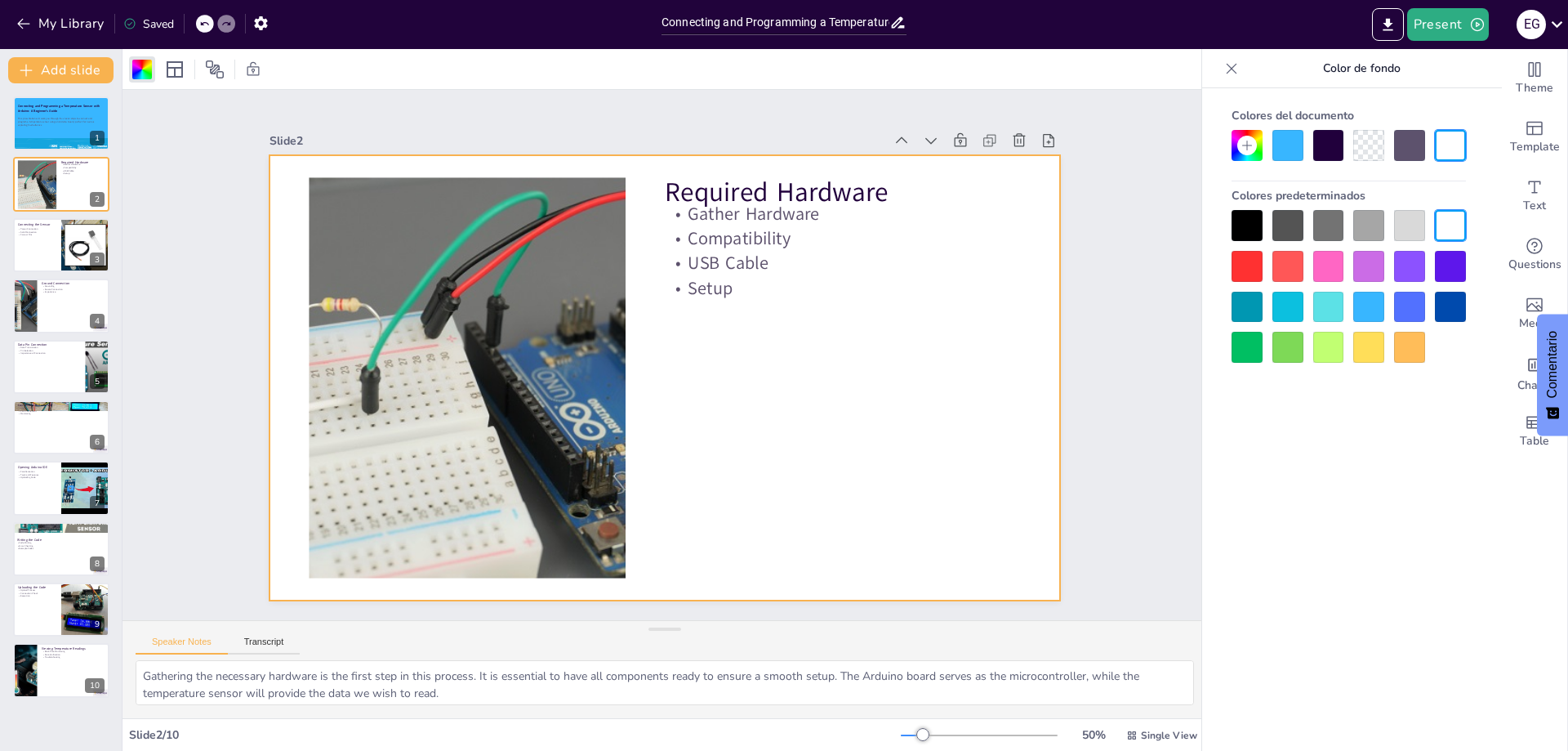
click at [1363, 299] on div at bounding box center [1369, 306] width 31 height 31
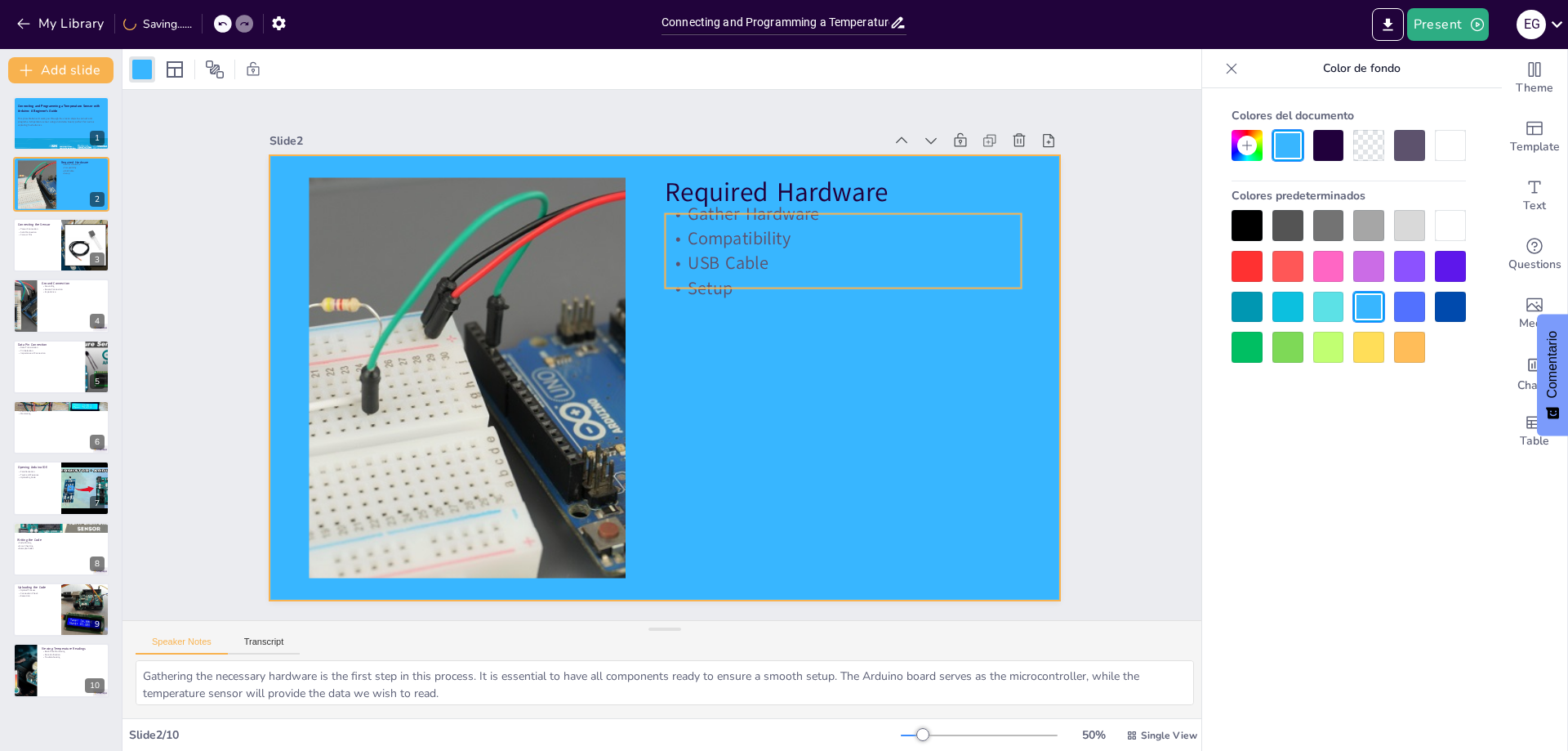
click at [716, 260] on p "USB Cable" at bounding box center [865, 343] width 335 height 168
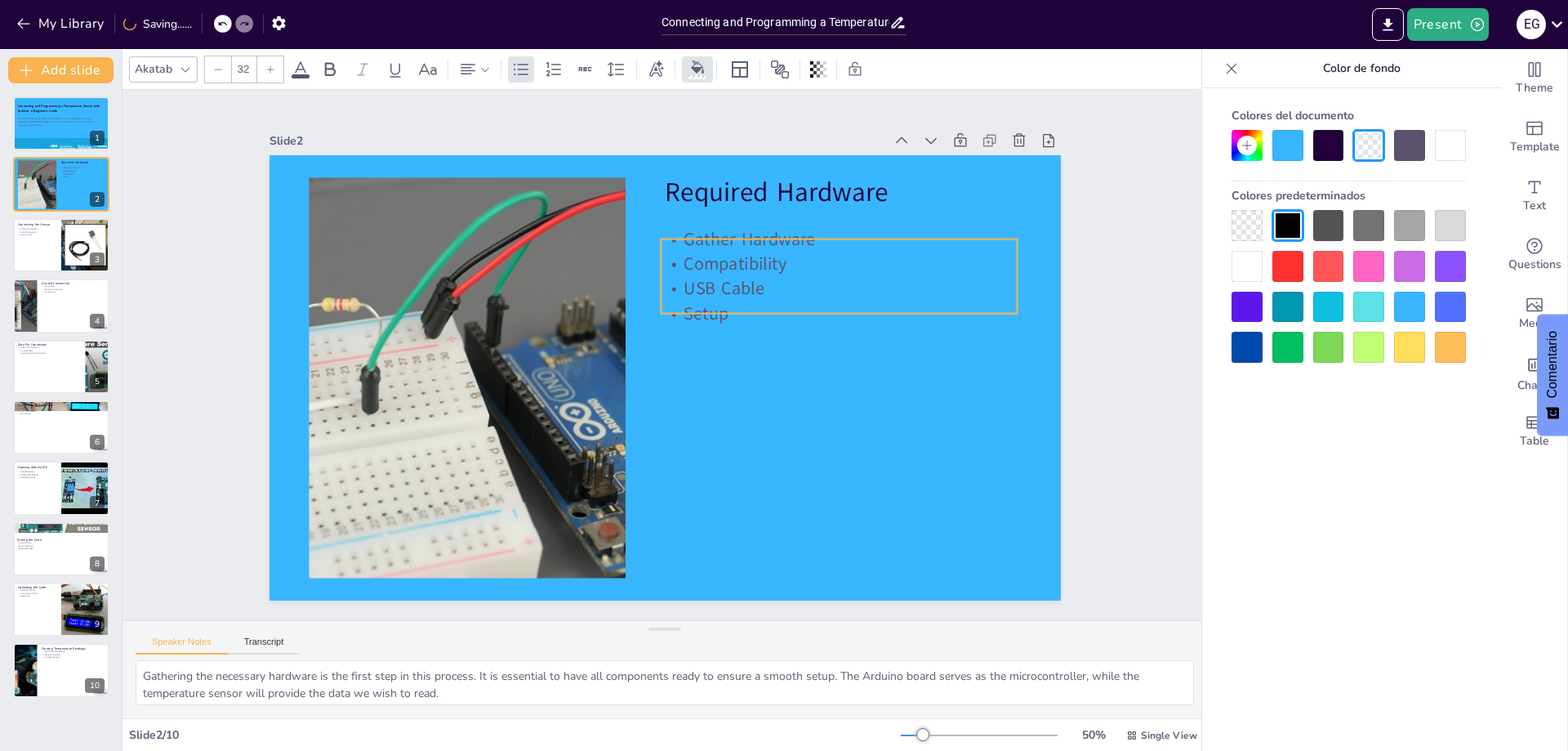
drag, startPoint x: 735, startPoint y: 262, endPoint x: 731, endPoint y: 288, distance: 26.3
click at [731, 294] on p "USB Cable" at bounding box center [839, 421] width 281 height 256
click at [303, 66] on icon at bounding box center [300, 68] width 15 height 16
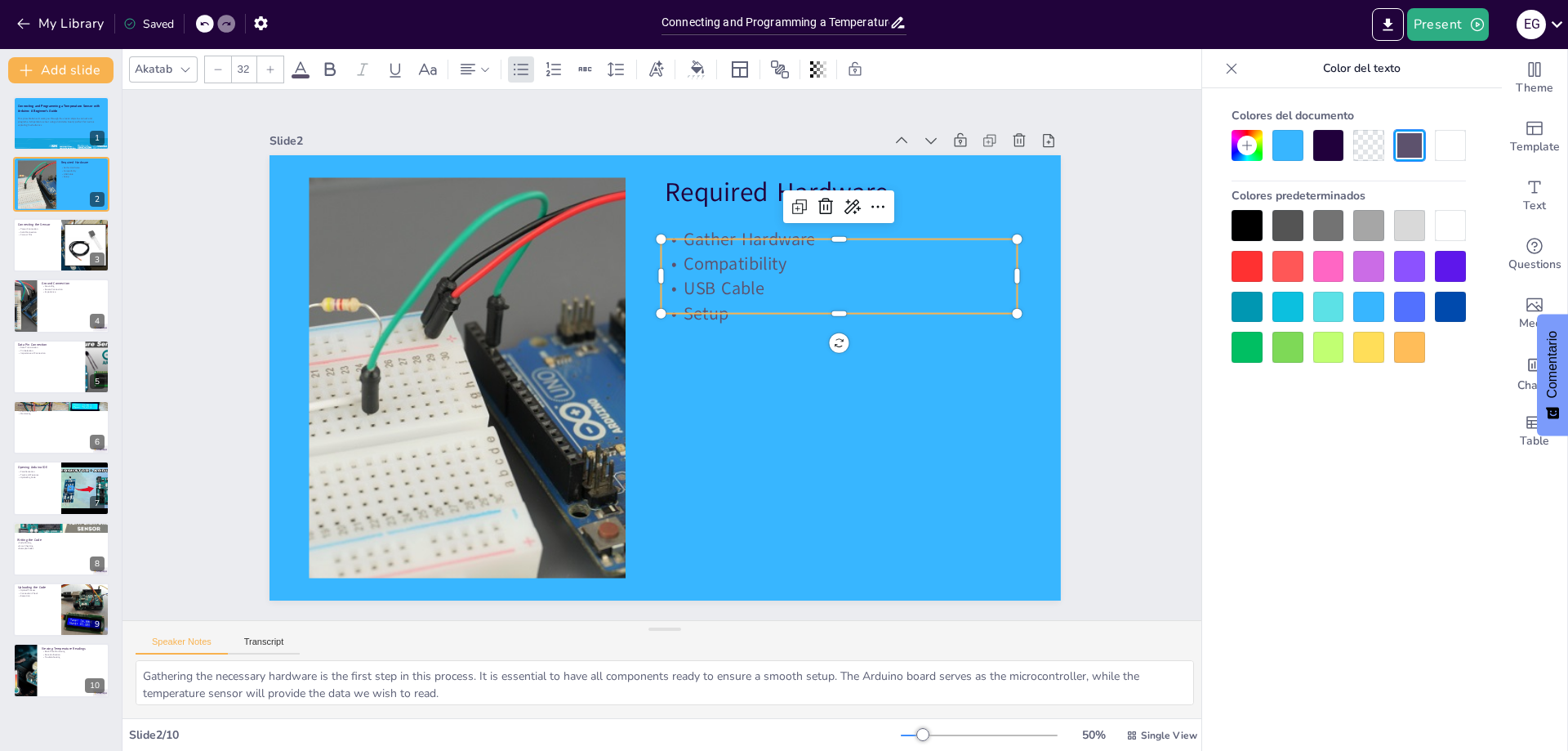
click at [1452, 219] on div at bounding box center [1450, 225] width 31 height 31
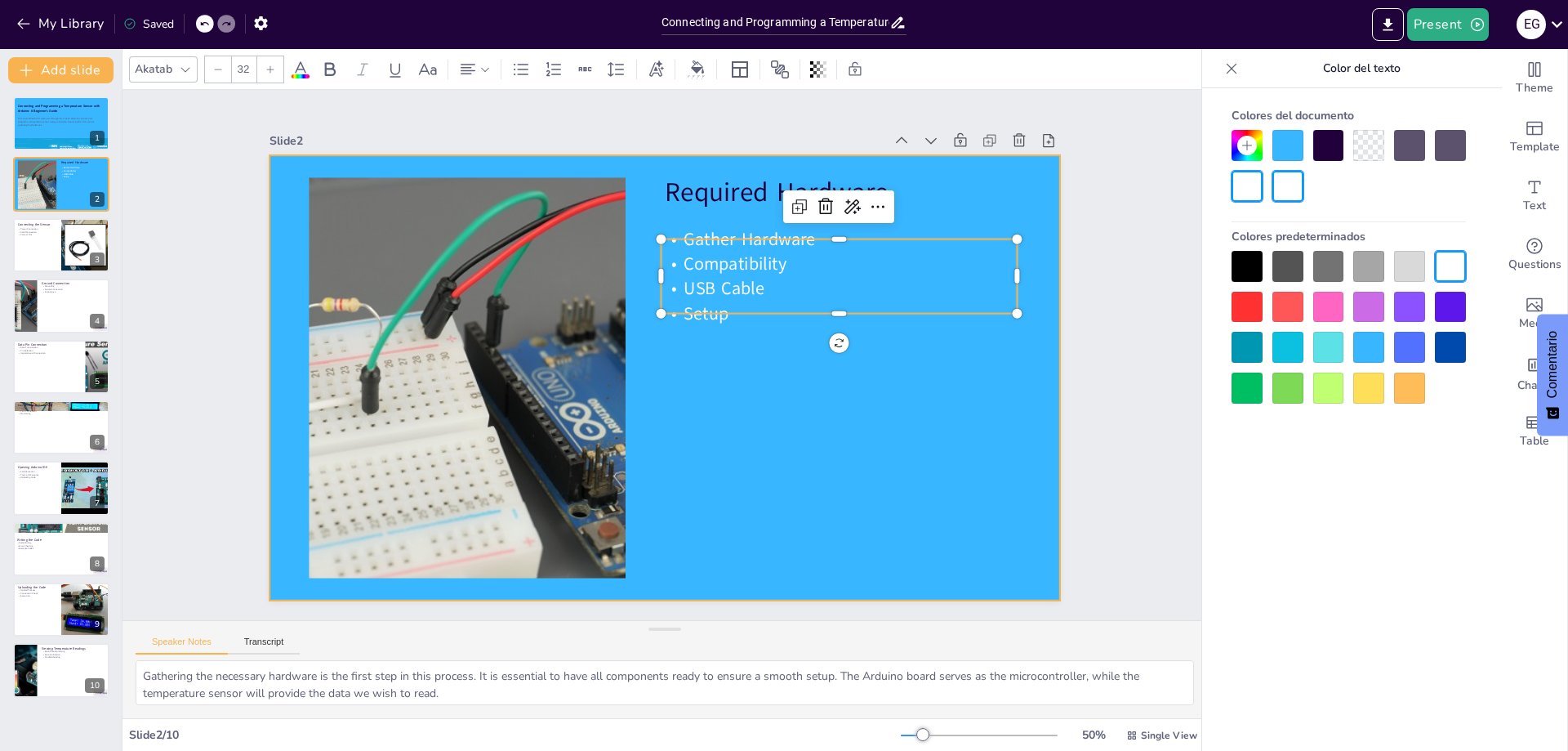
click at [996, 430] on div at bounding box center [656, 376] width 905 height 728
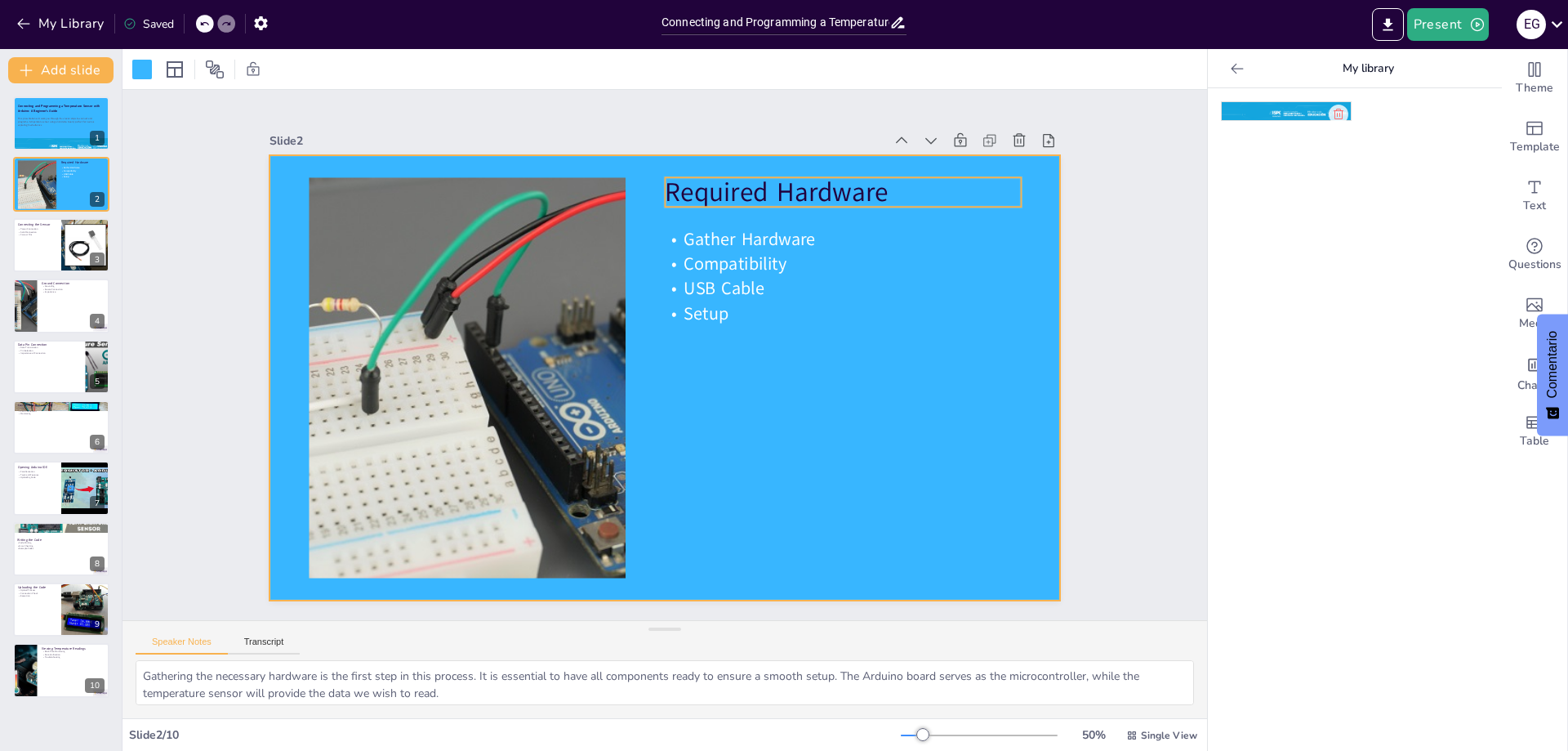
click at [791, 186] on p "Required Hardware" at bounding box center [885, 255] width 350 height 145
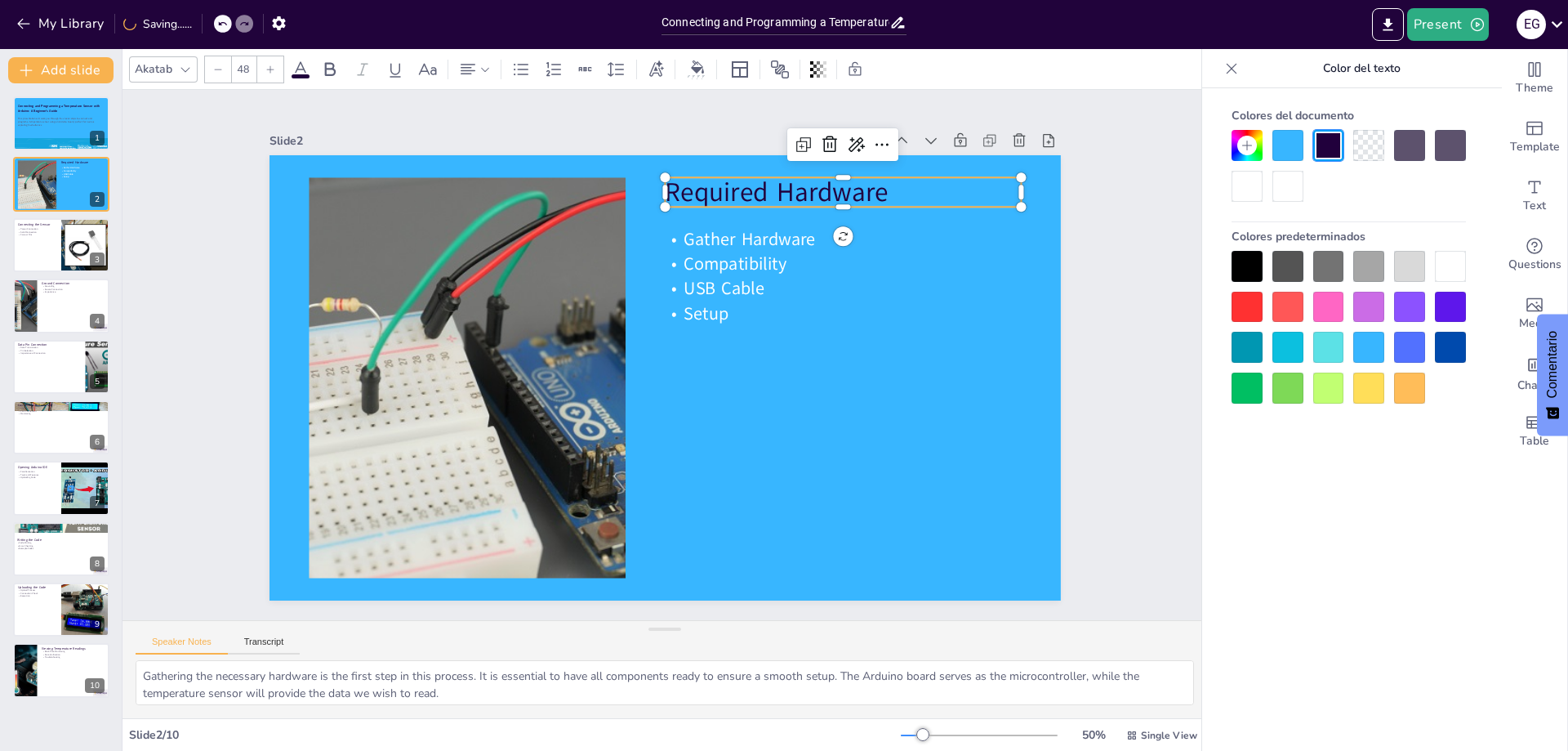
click at [1460, 269] on div at bounding box center [1450, 266] width 31 height 31
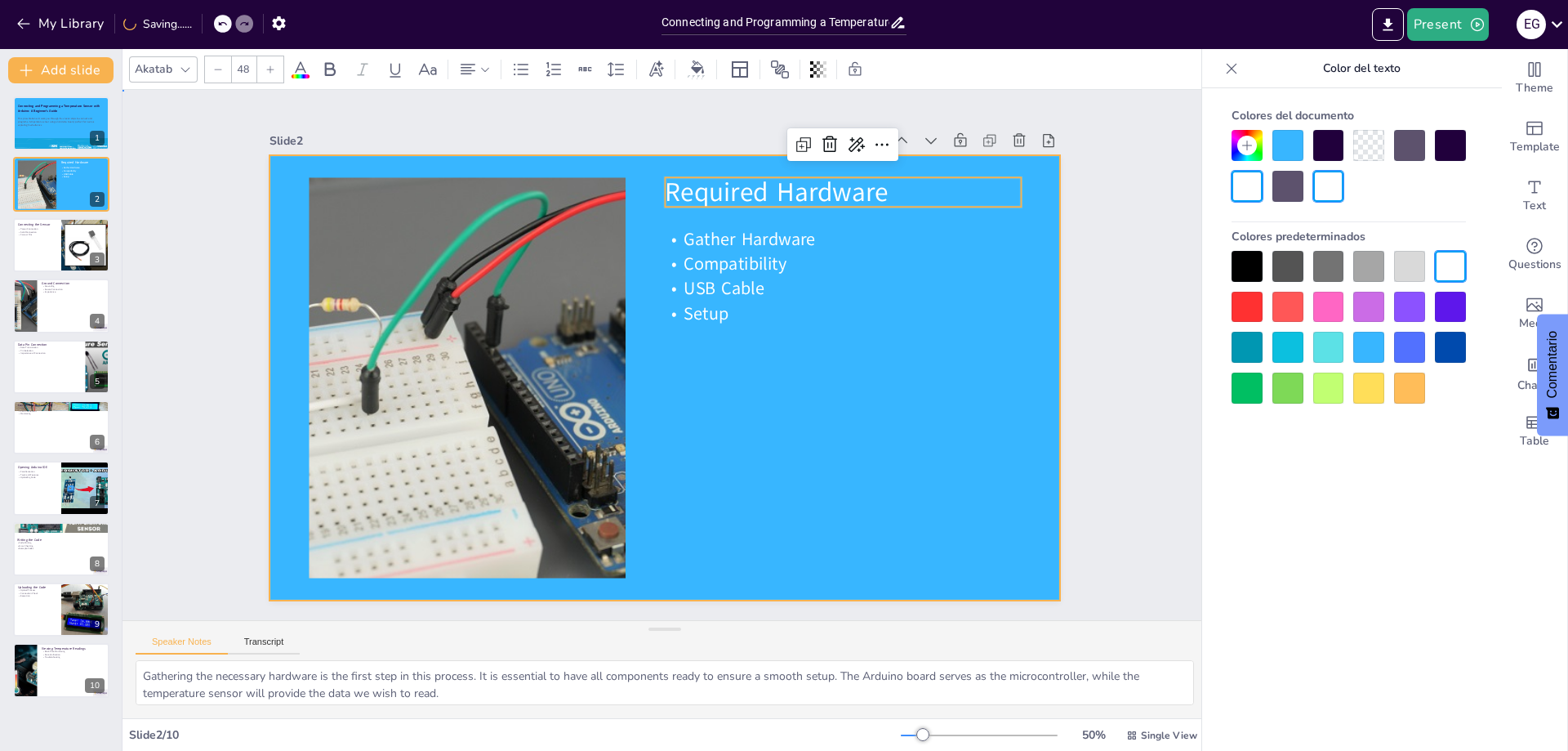
click at [900, 365] on div at bounding box center [642, 350] width 600 height 867
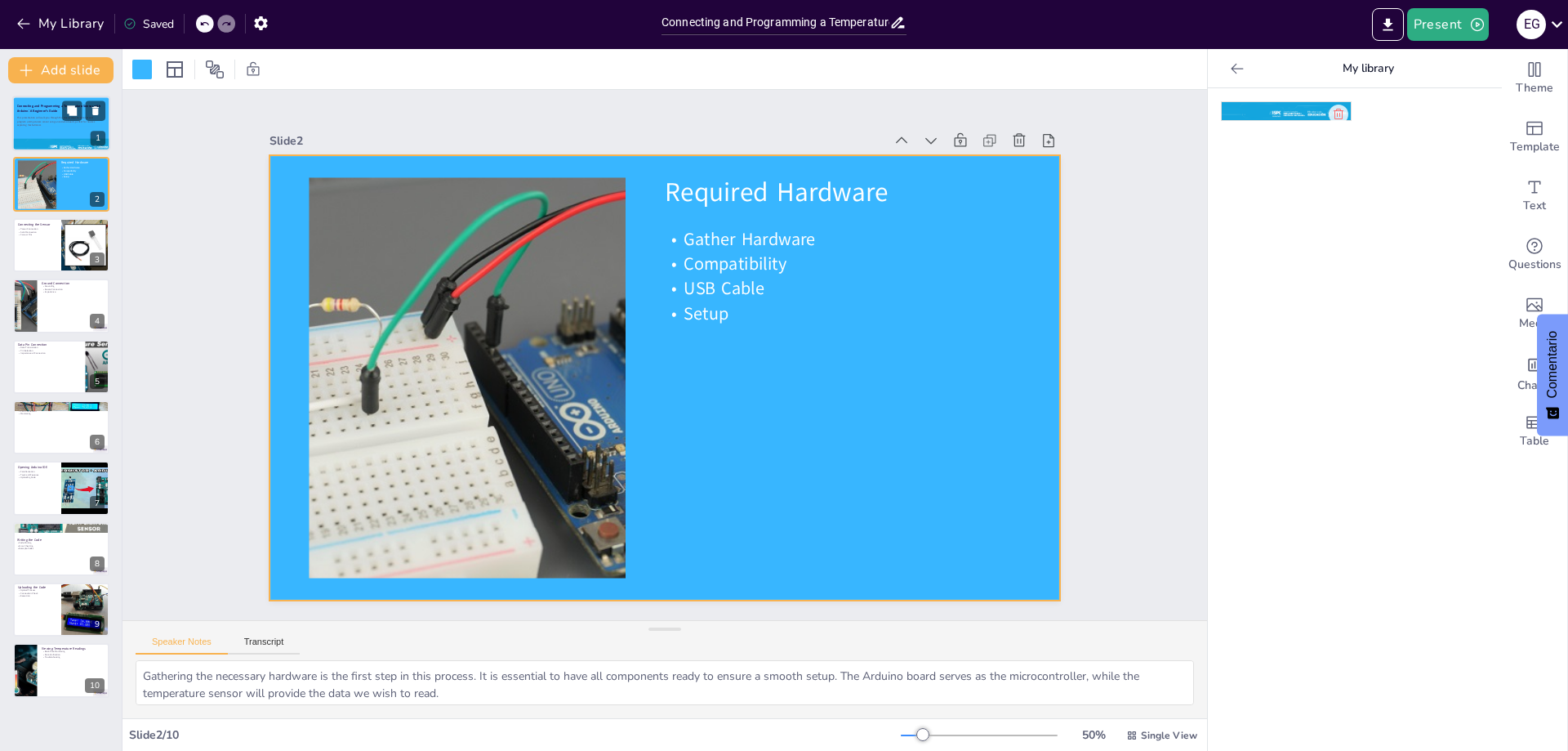
click at [35, 134] on div at bounding box center [61, 123] width 98 height 56
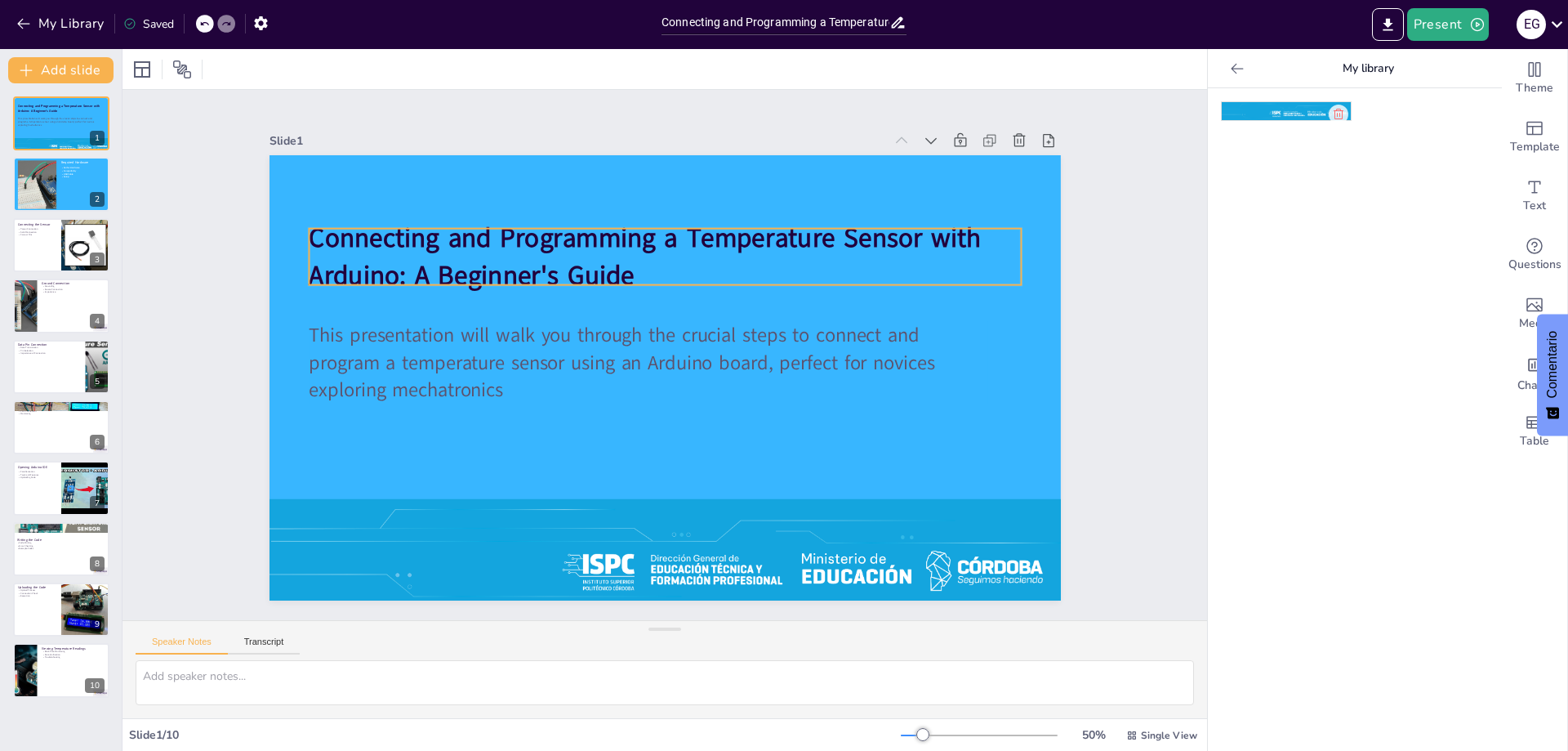
click at [548, 275] on strong "Connecting and Programming a Temperature Sensor with Arduino: A Beginner's Guide" at bounding box center [757, 415] width 523 height 504
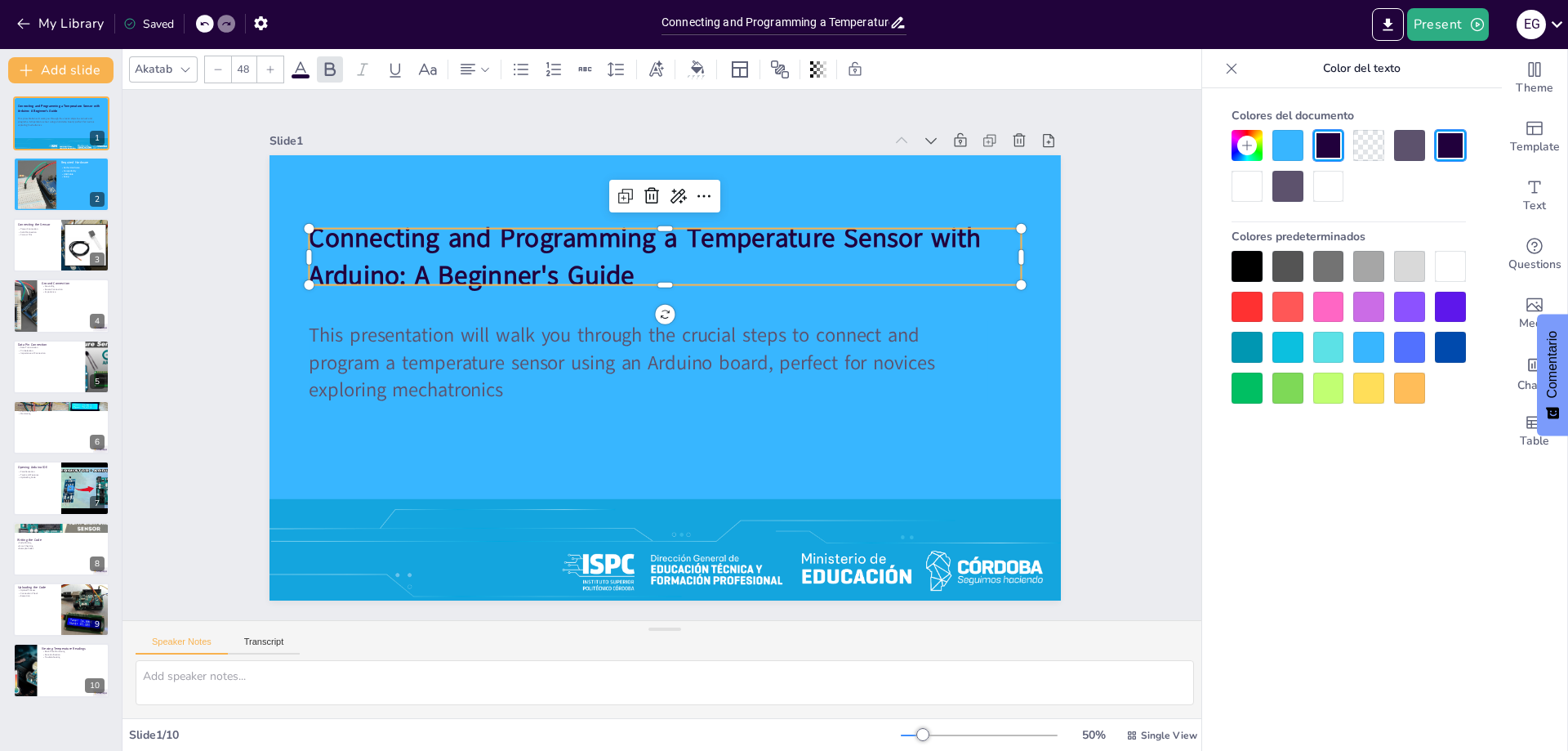
click at [1455, 273] on div at bounding box center [1450, 266] width 31 height 31
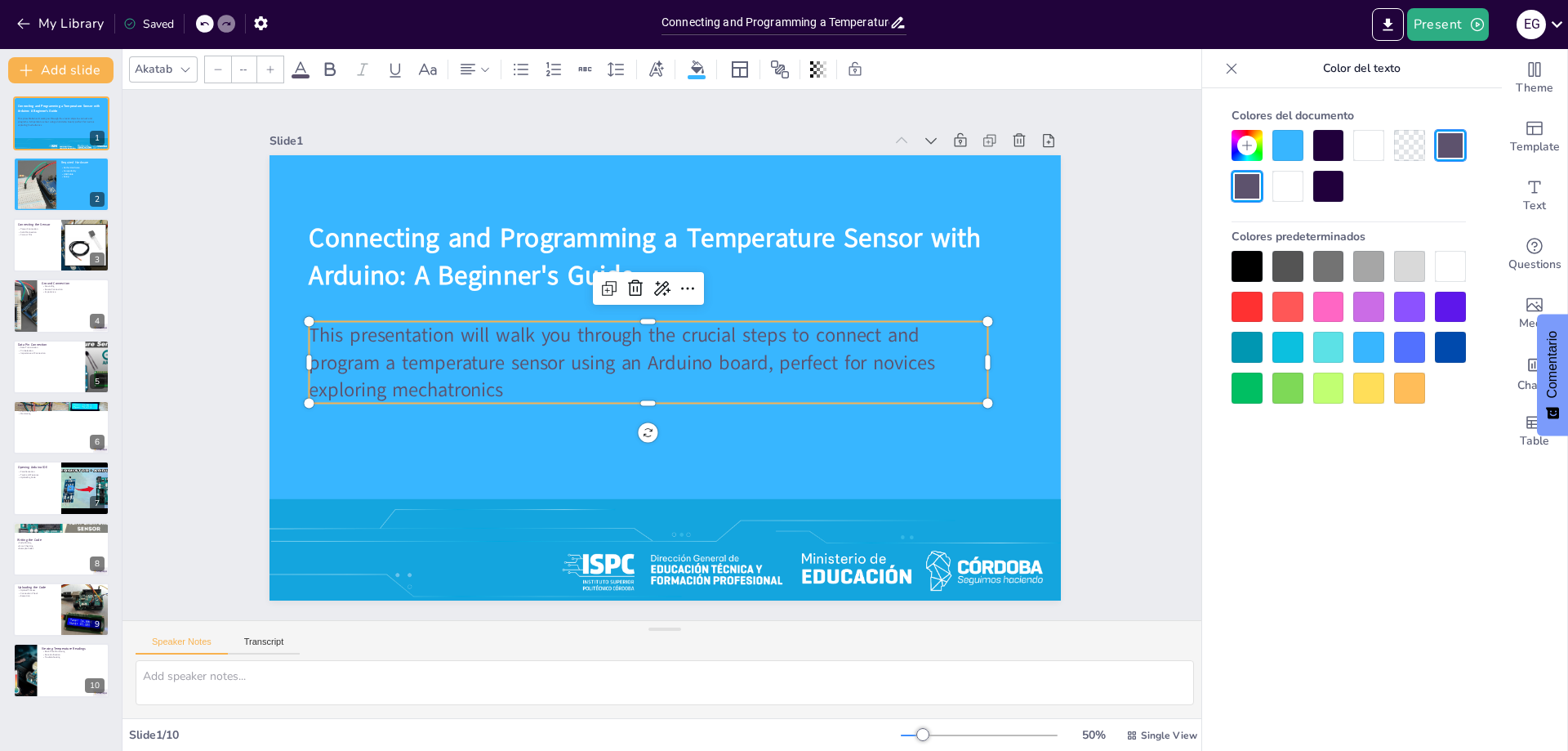
type input "47.1"
click at [695, 333] on span "This presentation will walk you through the crucial steps to connect and progra…" at bounding box center [617, 327] width 569 height 360
click at [1450, 279] on div at bounding box center [1450, 266] width 31 height 31
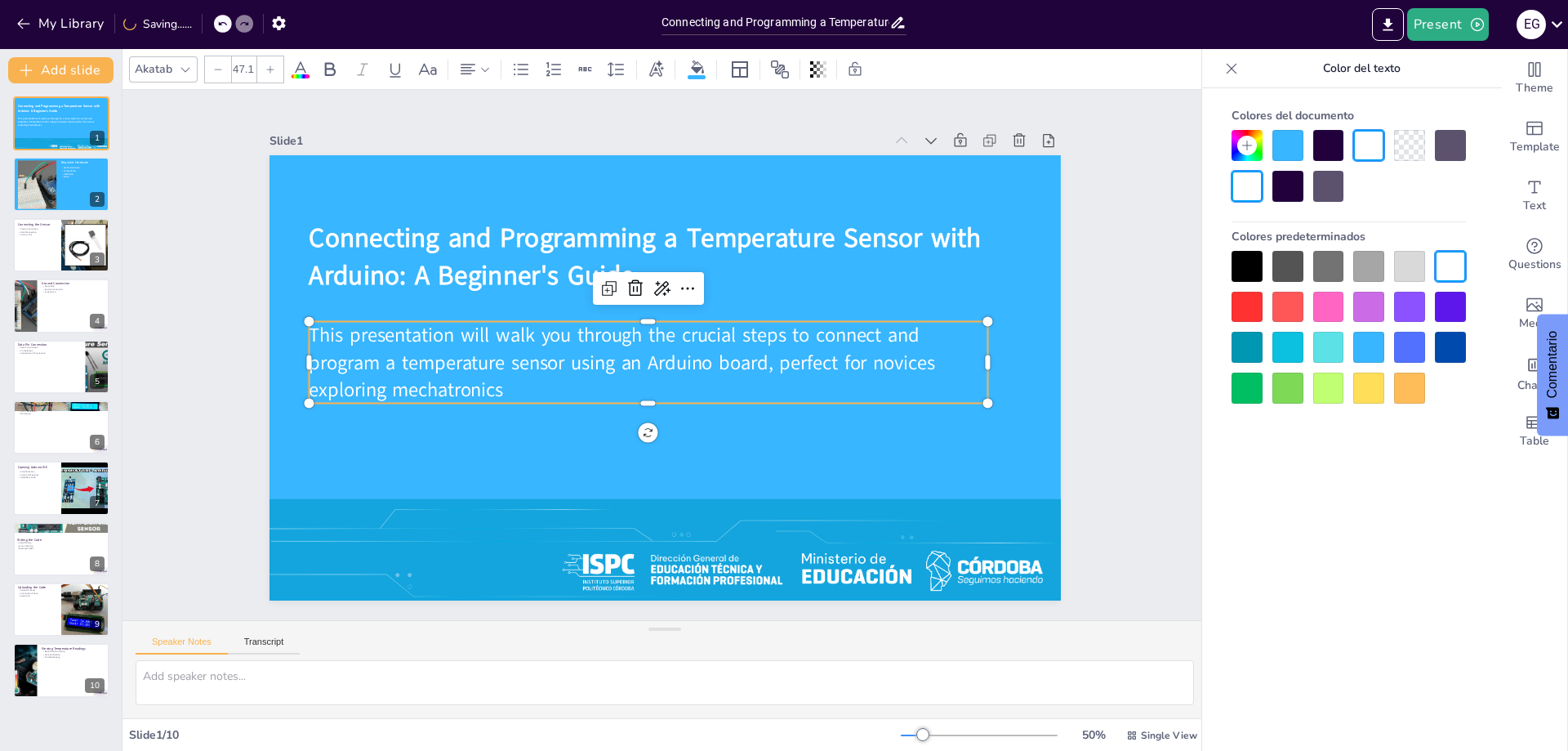
click at [1037, 455] on div "Slide 1 Connecting and Programming a Temperature Sensor with Arduino: A Beginne…" at bounding box center [665, 355] width 744 height 1172
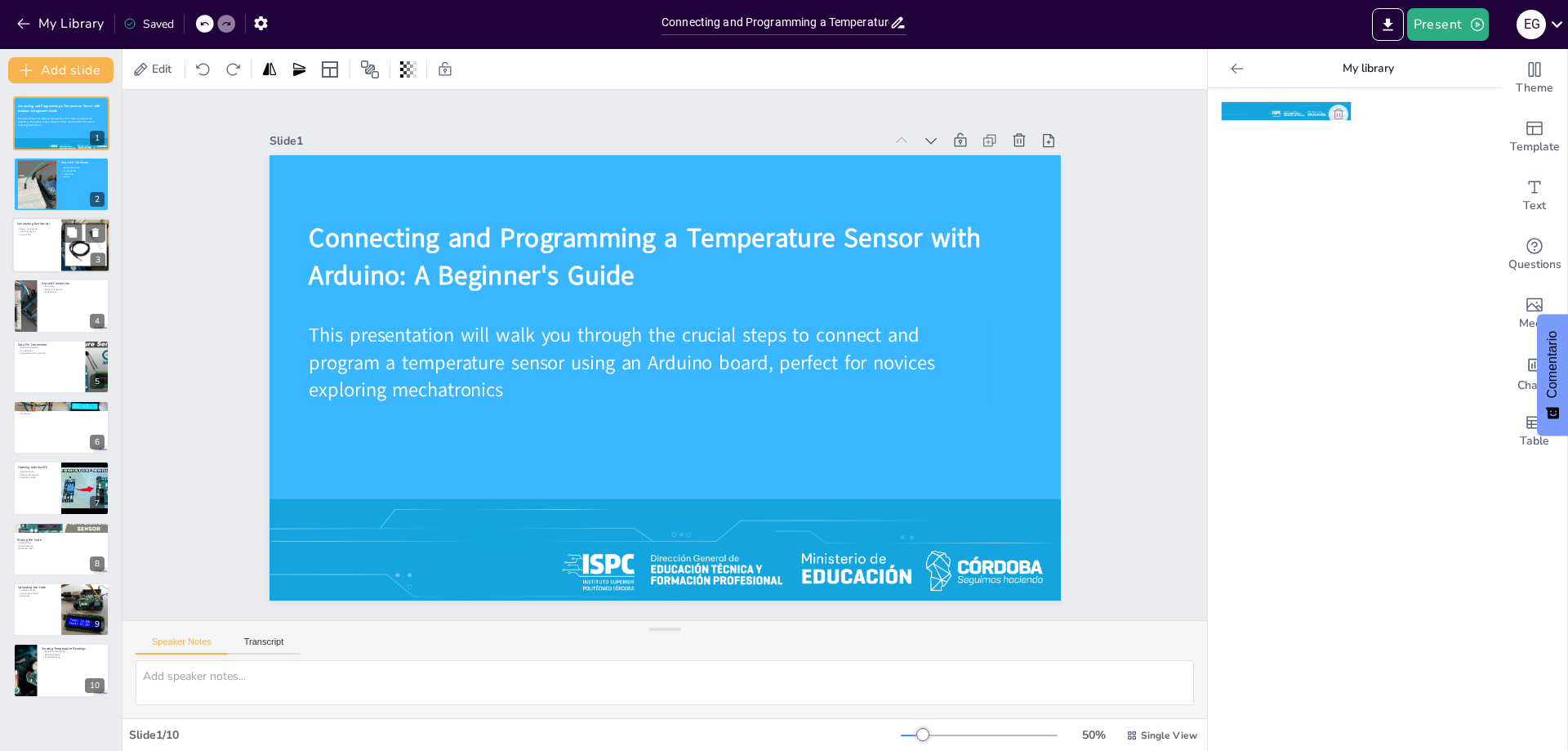
click at [28, 249] on div at bounding box center [61, 244] width 98 height 56
type textarea "Connecting the VCC pin to the 5V output is essential for powering the sensor. T…"
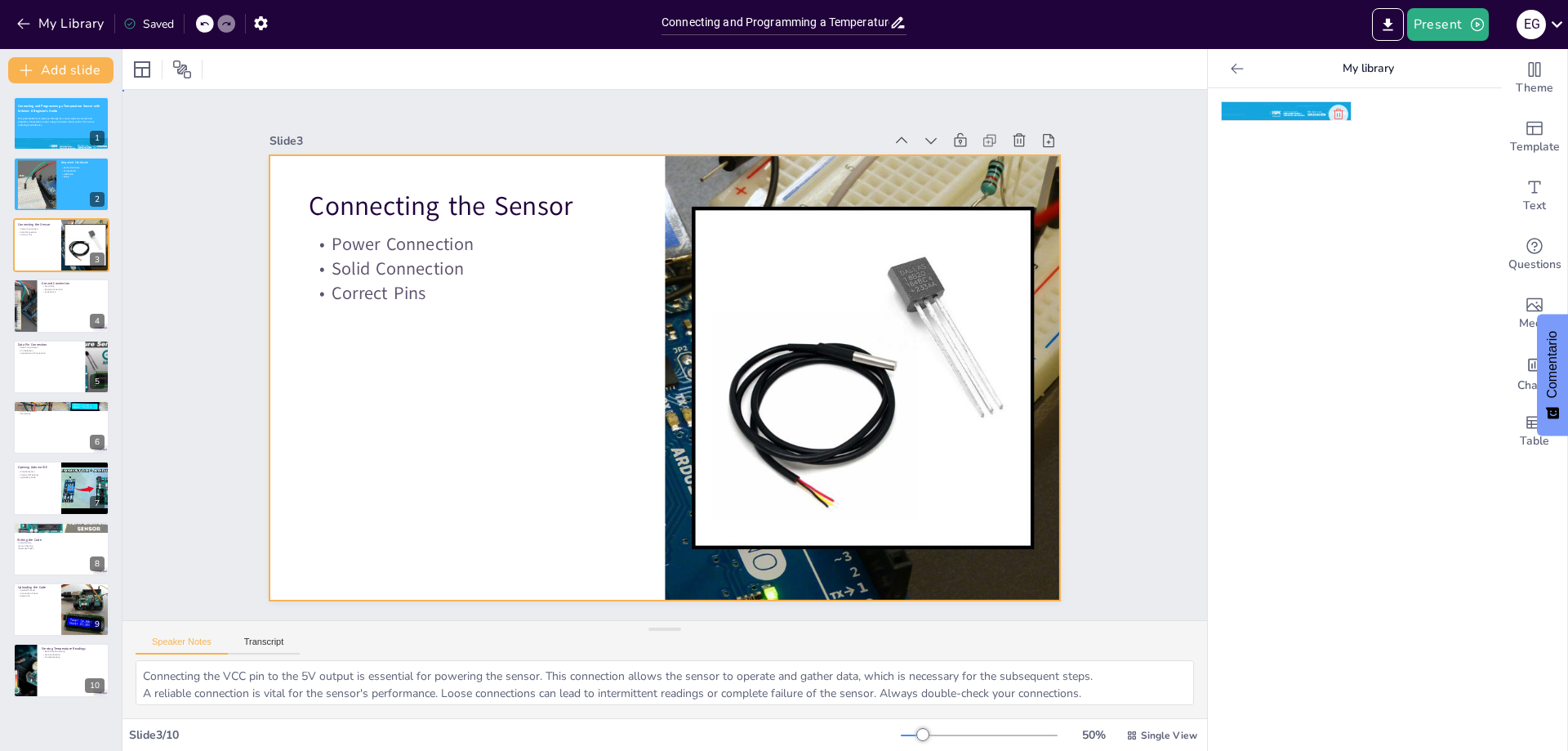
click at [512, 369] on div at bounding box center [663, 377] width 834 height 525
click at [525, 391] on div at bounding box center [653, 375] width 909 height 781
click at [149, 65] on div at bounding box center [142, 68] width 19 height 19
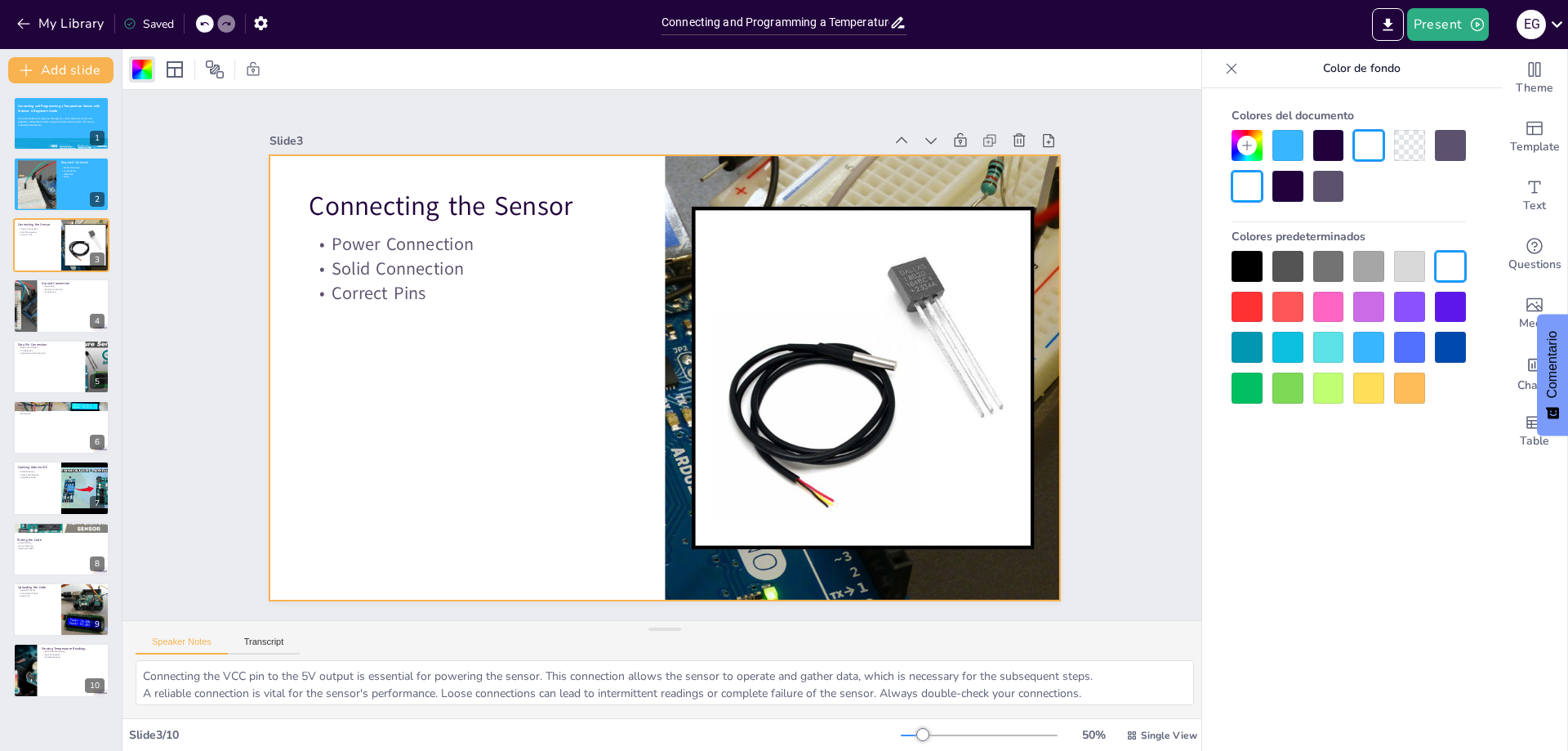
click at [1374, 342] on div at bounding box center [1369, 346] width 31 height 31
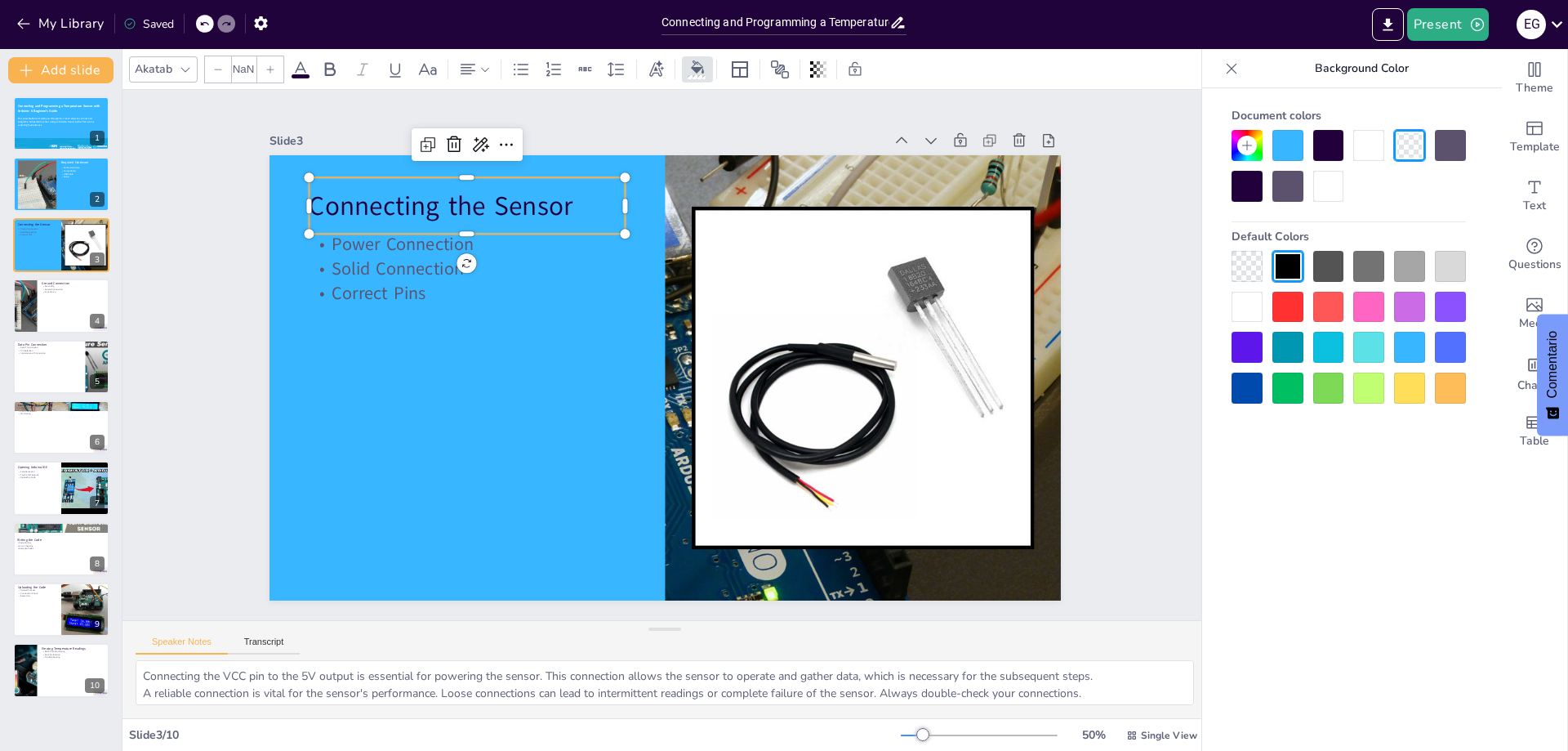
click at [497, 395] on p "Connecting the Sensor" at bounding box center [516, 553] width 37 height 317
type input "48"
click at [1364, 141] on div at bounding box center [1369, 145] width 31 height 31
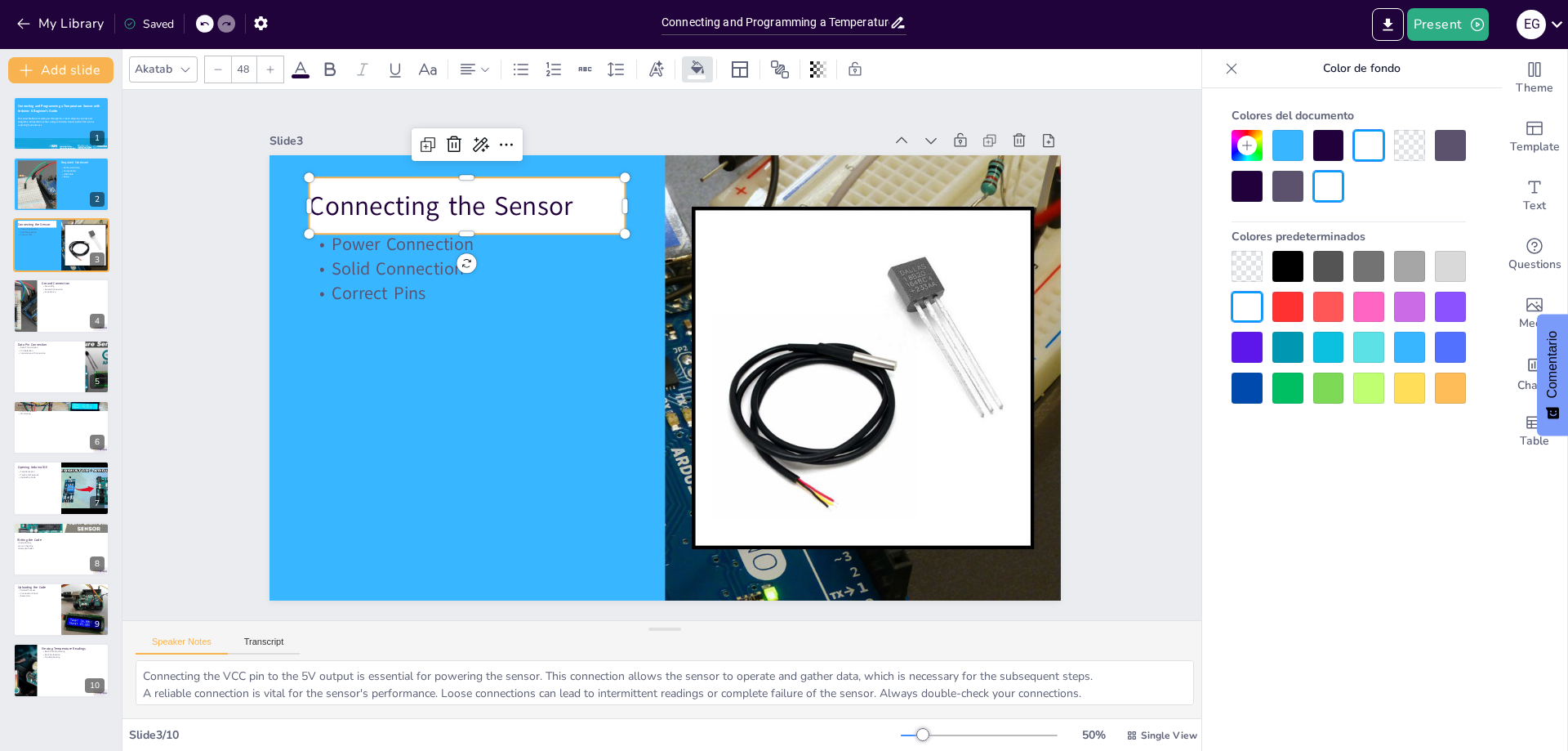
click at [1282, 140] on div at bounding box center [1288, 145] width 31 height 31
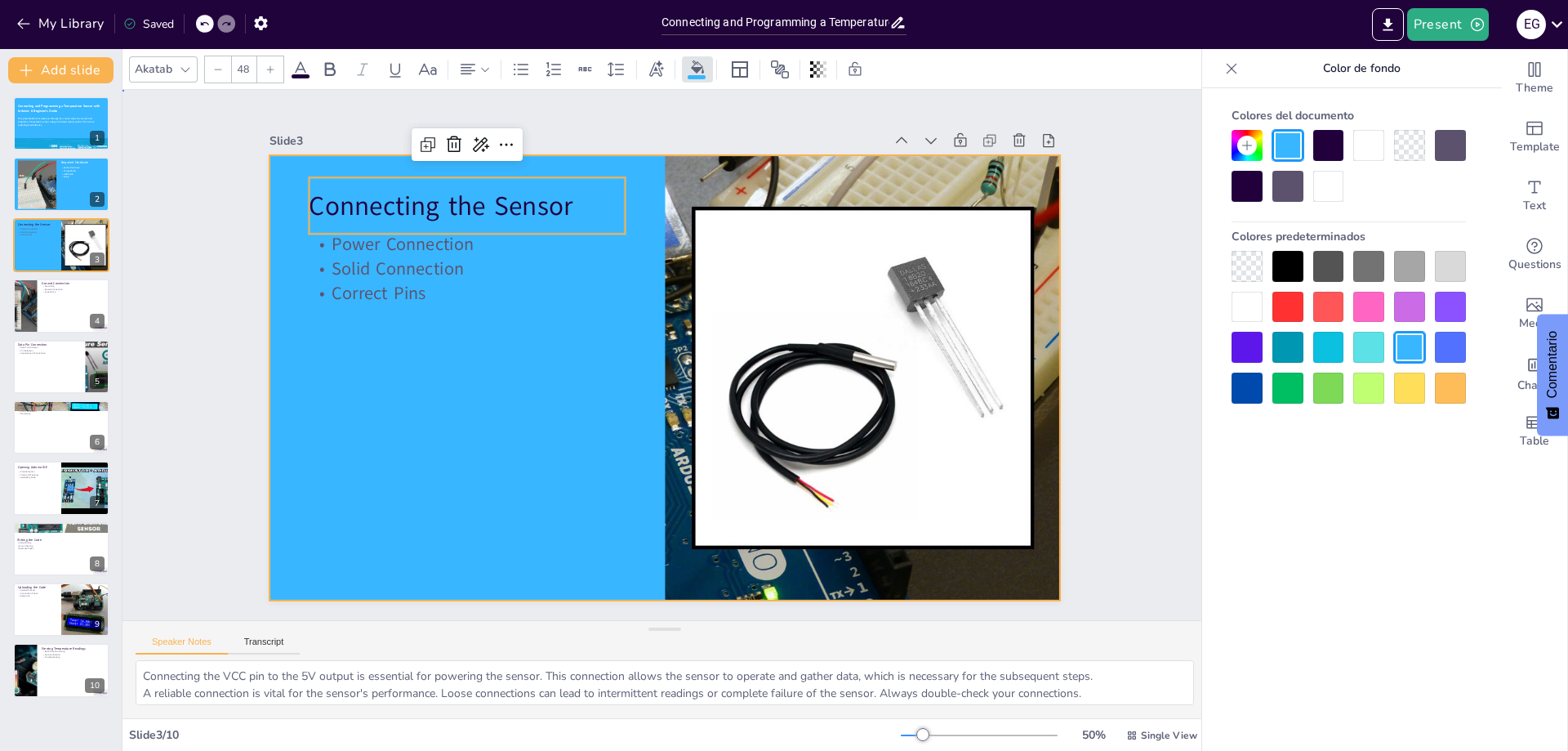
click at [597, 334] on div at bounding box center [660, 377] width 867 height 600
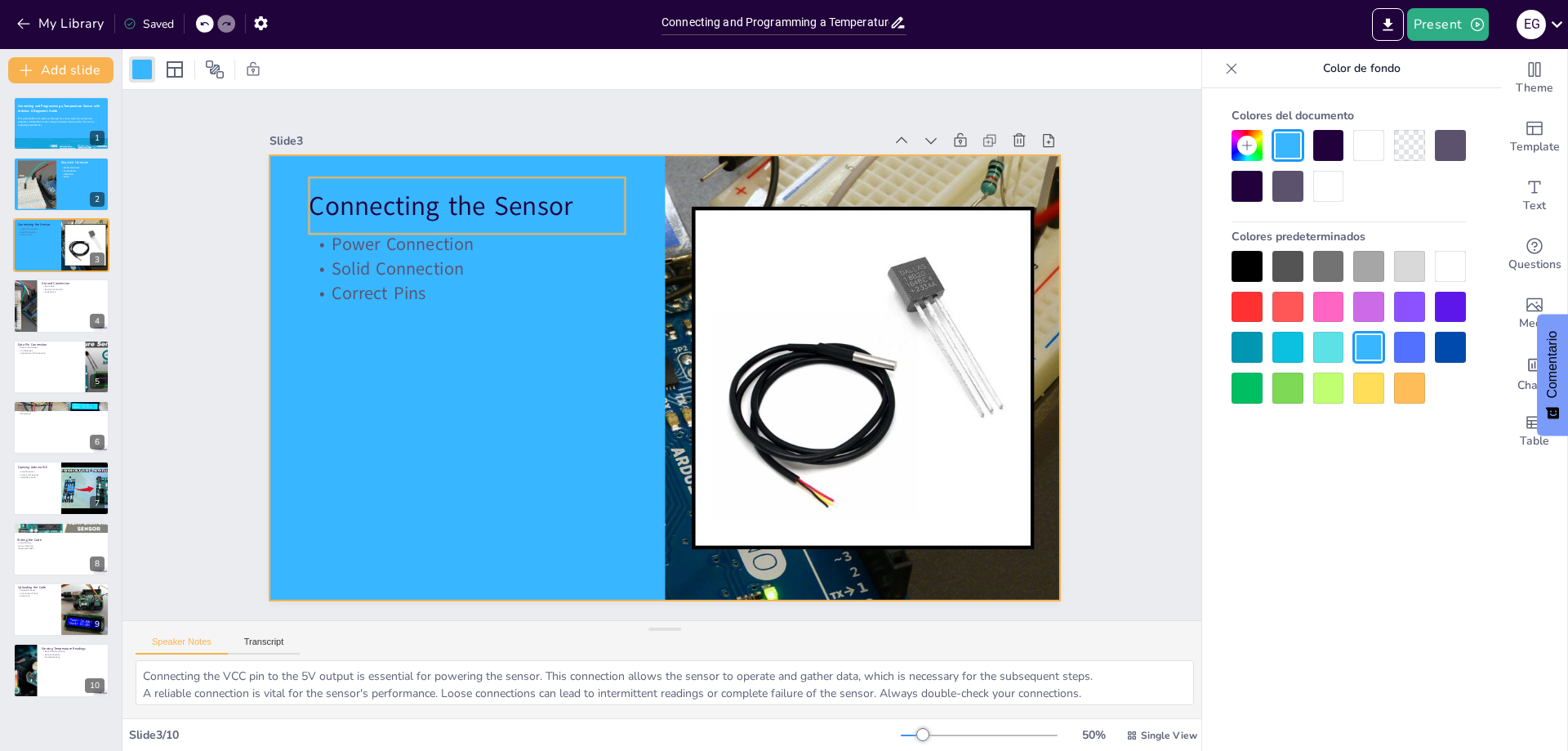
click at [502, 198] on p "Connecting the Sensor" at bounding box center [545, 139] width 304 height 163
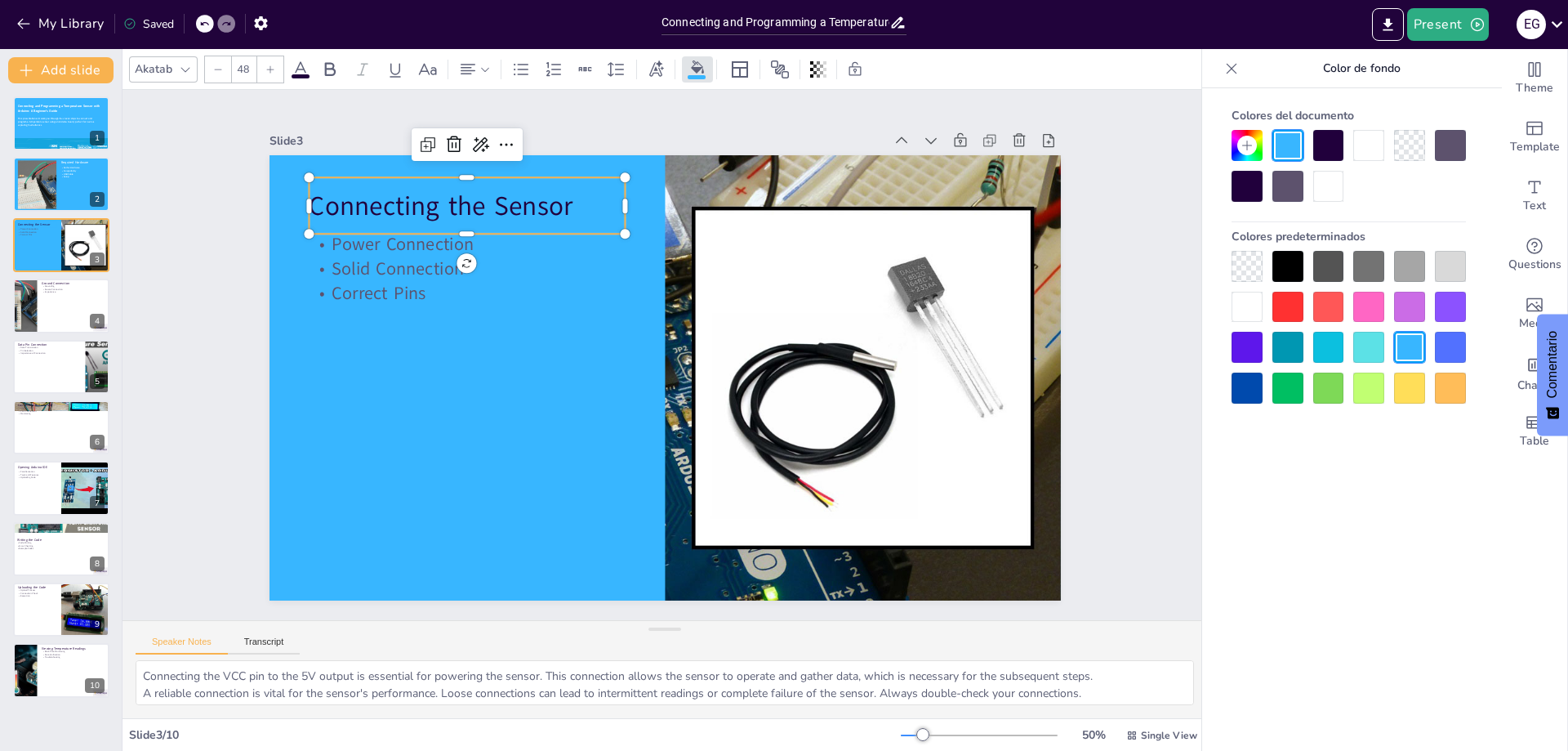
click at [305, 74] on span at bounding box center [300, 76] width 18 height 4
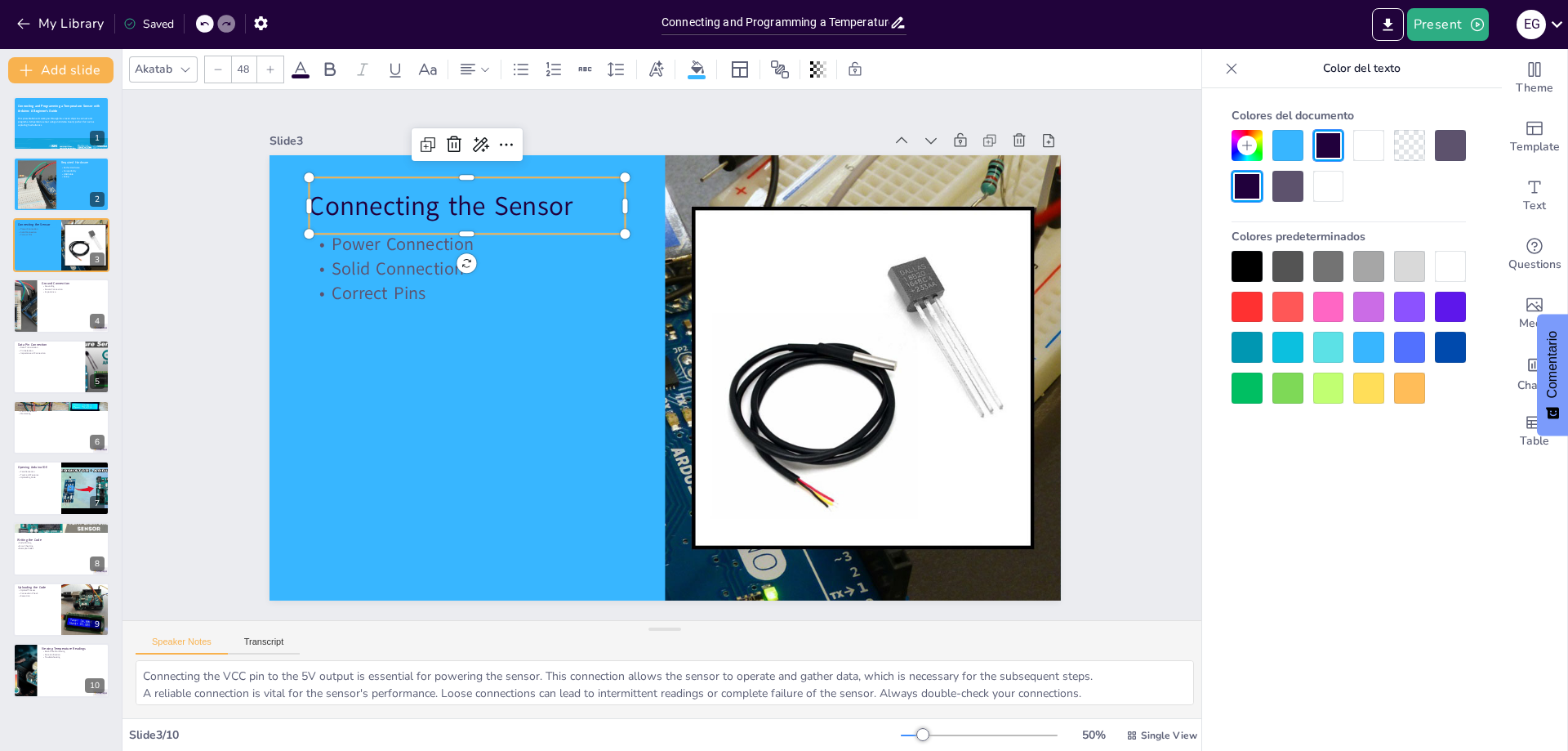
click at [1458, 262] on div at bounding box center [1450, 266] width 31 height 31
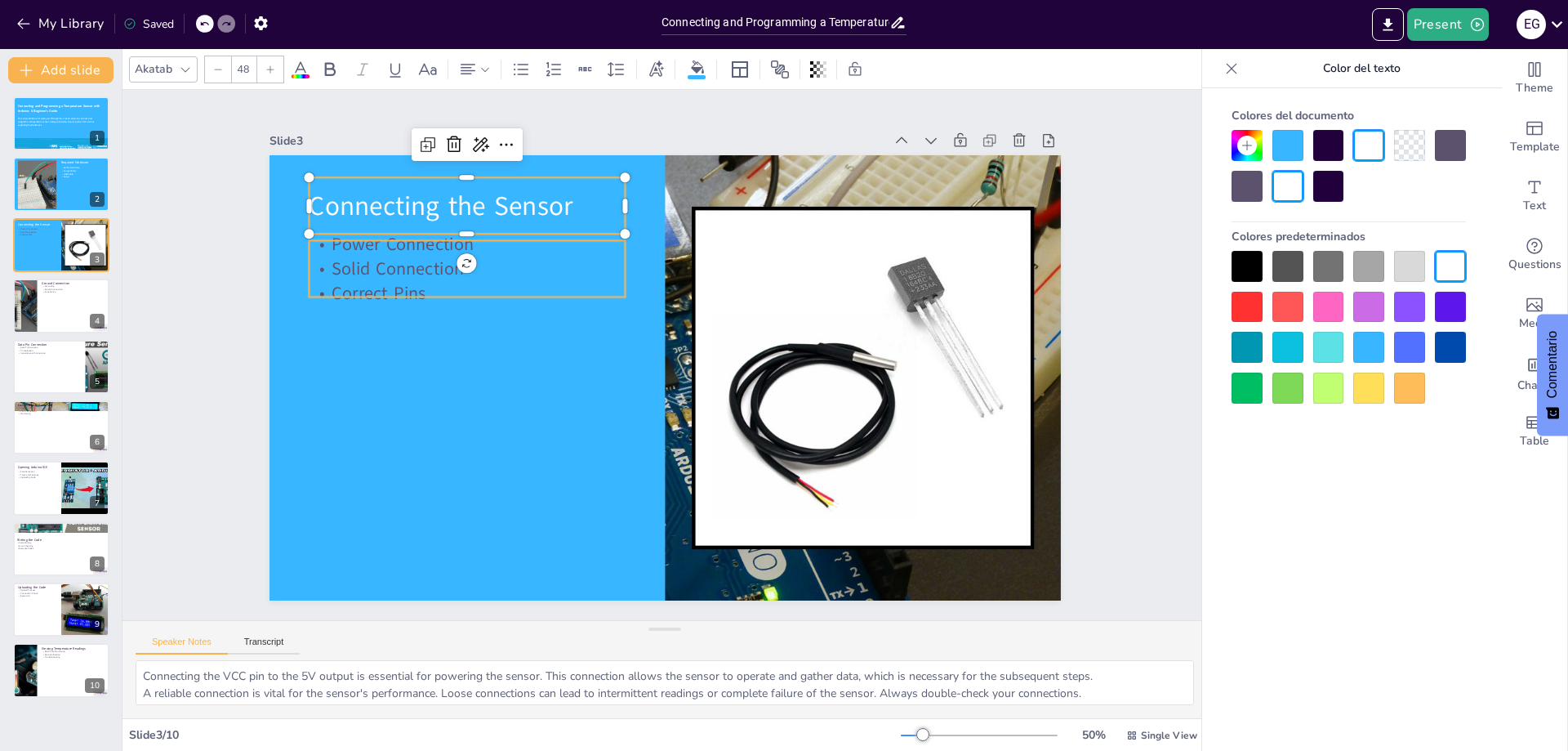
click at [420, 255] on p "Solid Connection" at bounding box center [555, 169] width 270 height 206
type input "32"
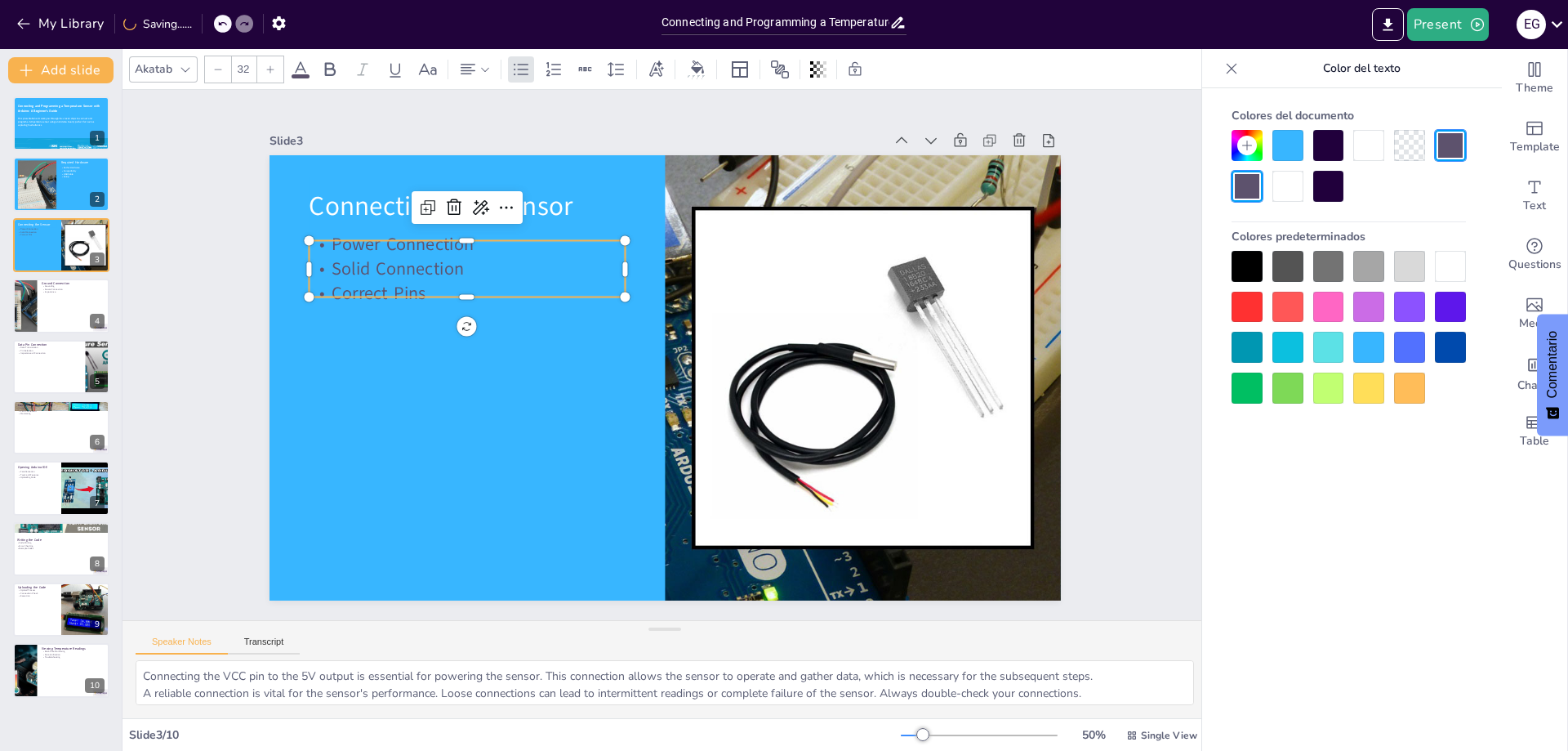
click at [1450, 265] on div at bounding box center [1450, 266] width 31 height 31
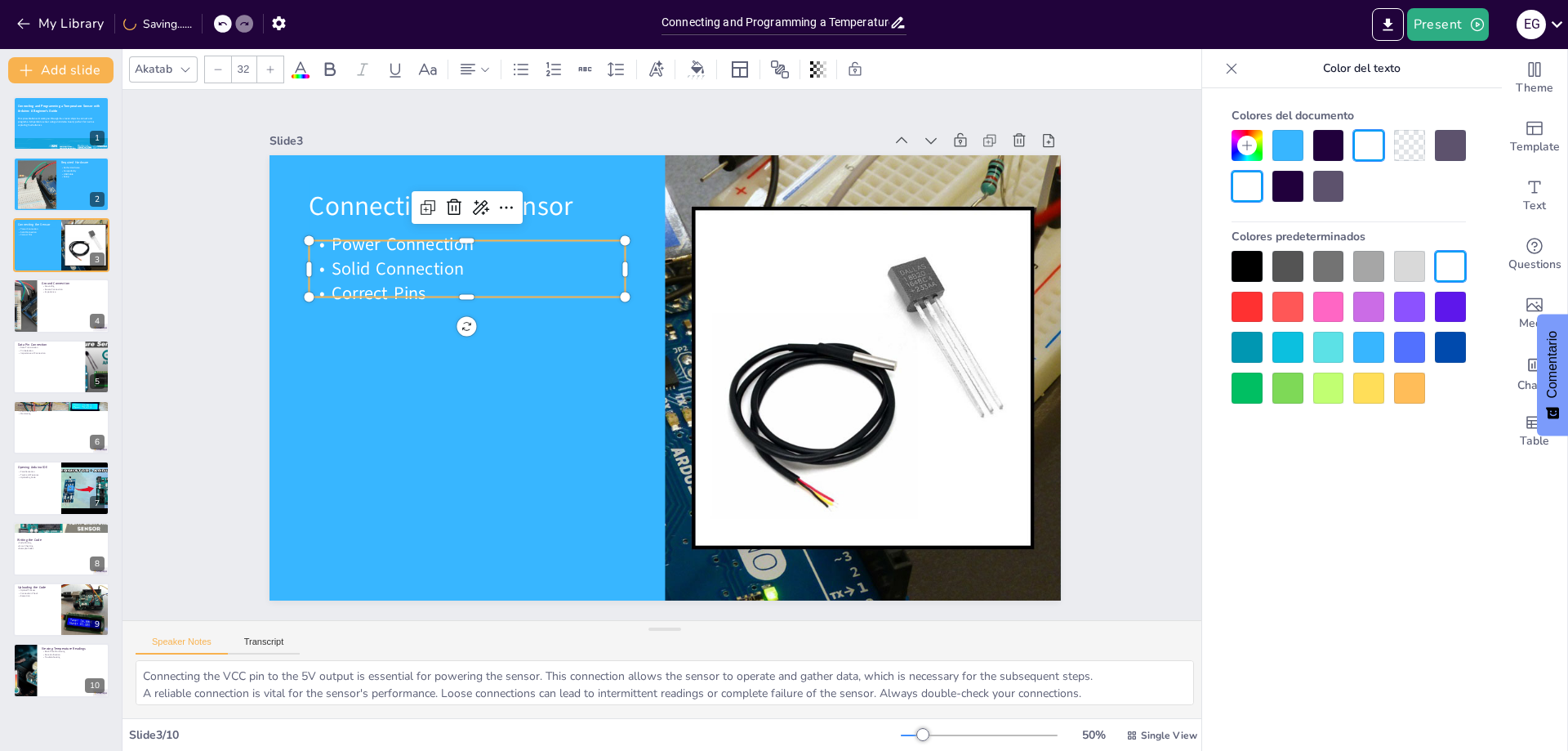
click at [1152, 404] on div "Slide 1 Connecting and Programming a Temperature Sensor with Arduino: A Beginne…" at bounding box center [665, 355] width 1001 height 1205
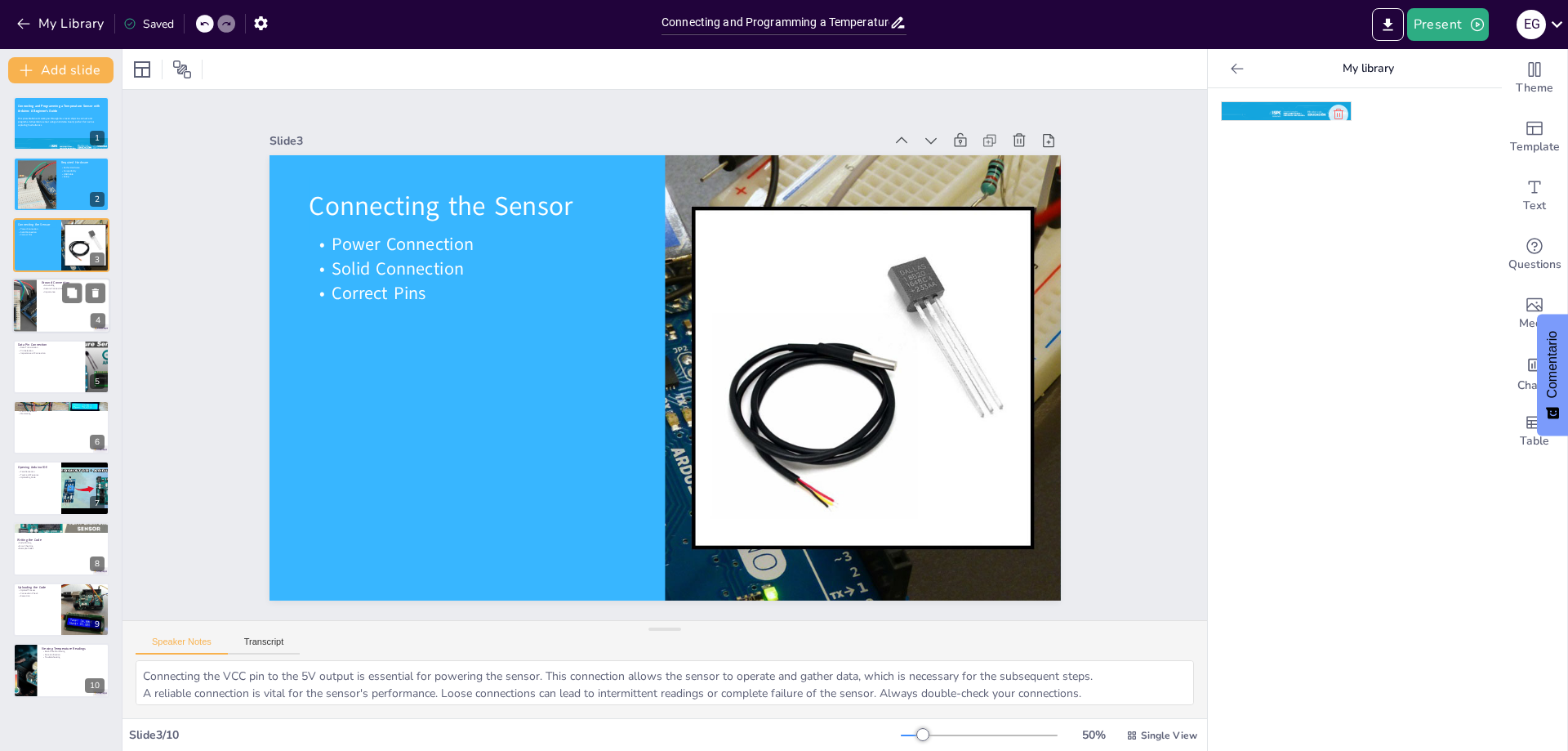
click at [53, 305] on div at bounding box center [61, 305] width 98 height 56
type textarea "Grounding is a fundamental aspect of any electronic circuit. Connecting the GND…"
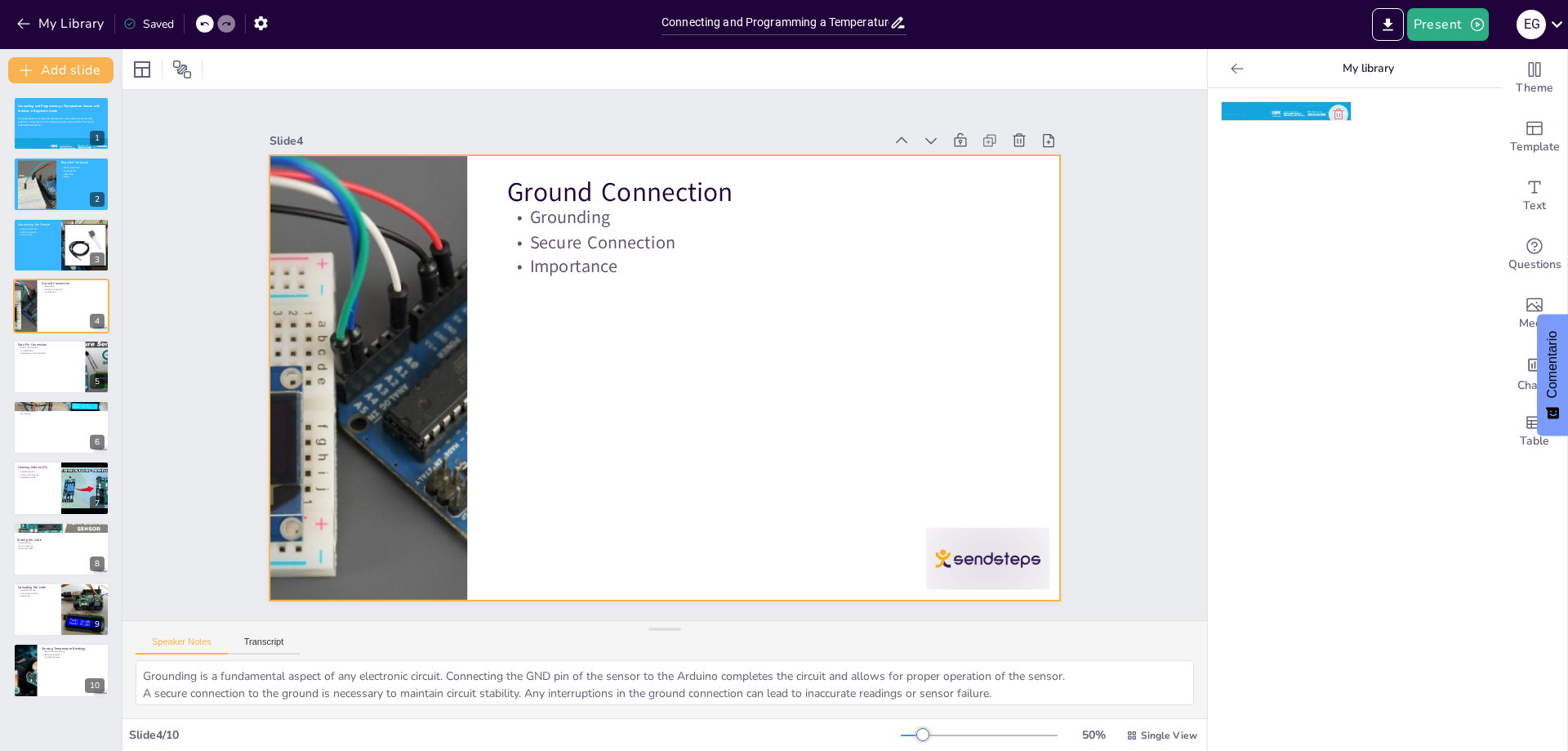
click at [608, 345] on div at bounding box center [647, 370] width 860 height 886
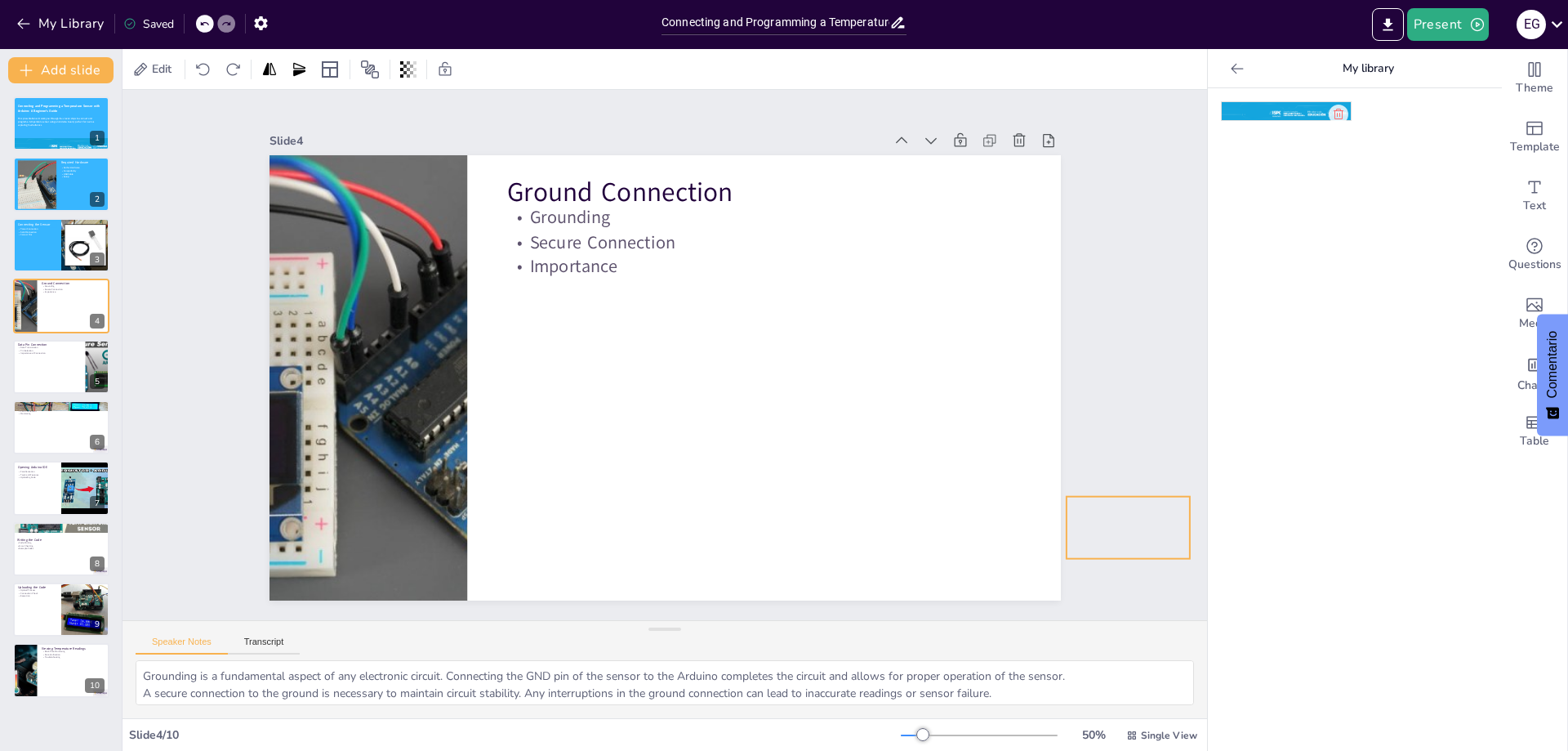
drag, startPoint x: 980, startPoint y: 552, endPoint x: 1122, endPoint y: 521, distance: 145.3
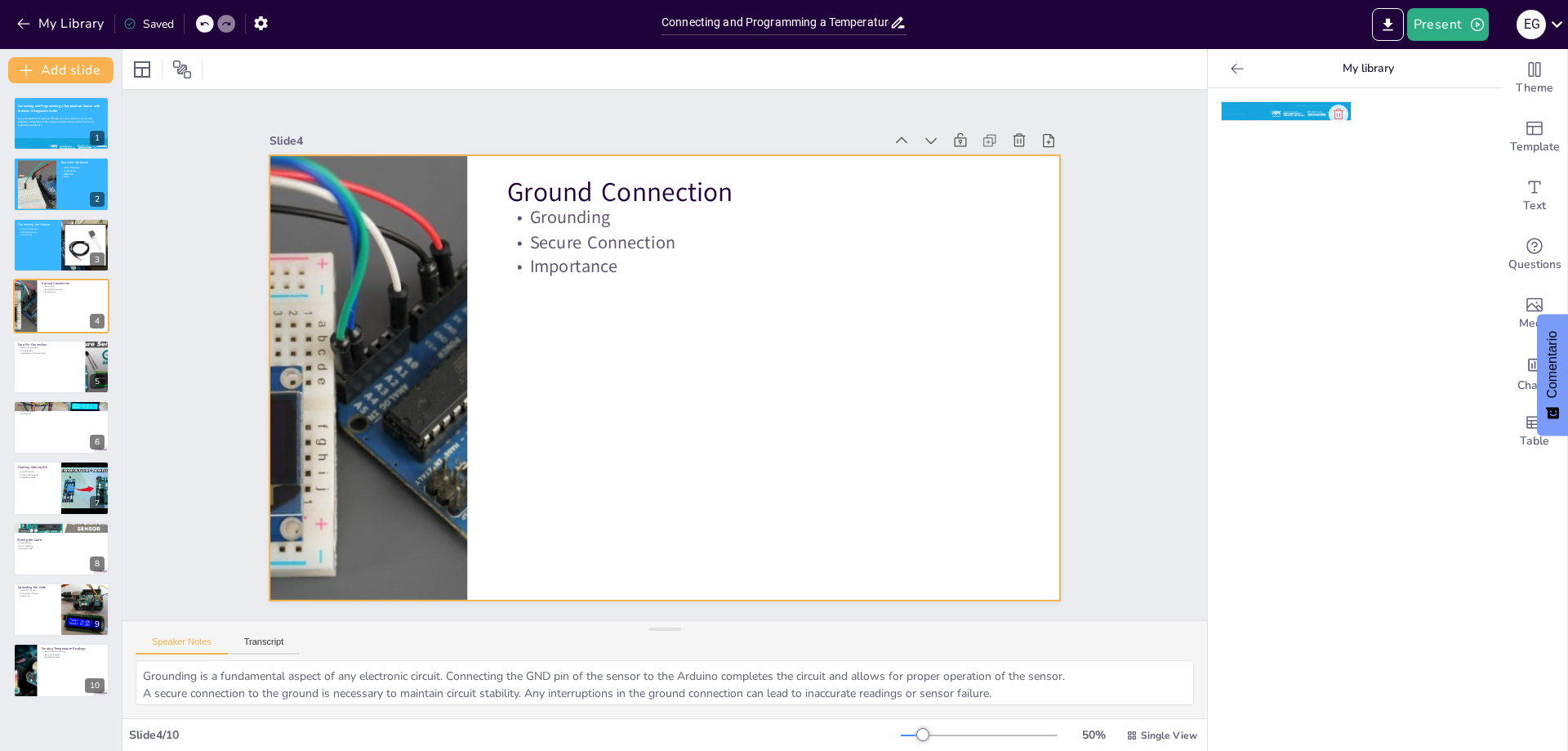
click at [839, 478] on div at bounding box center [656, 376] width 905 height 728
click at [144, 75] on div at bounding box center [142, 68] width 19 height 19
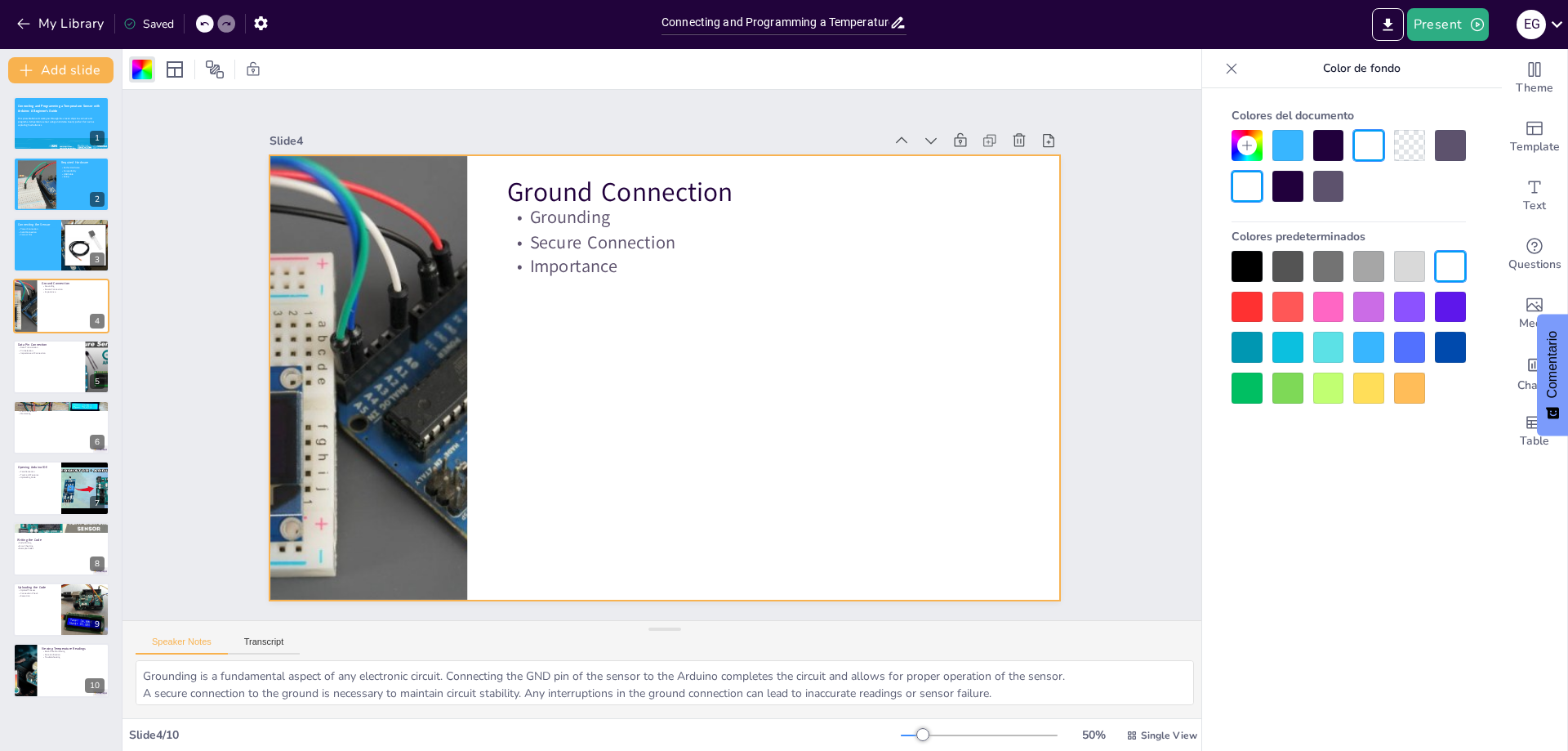
click at [1380, 340] on div at bounding box center [1369, 346] width 31 height 31
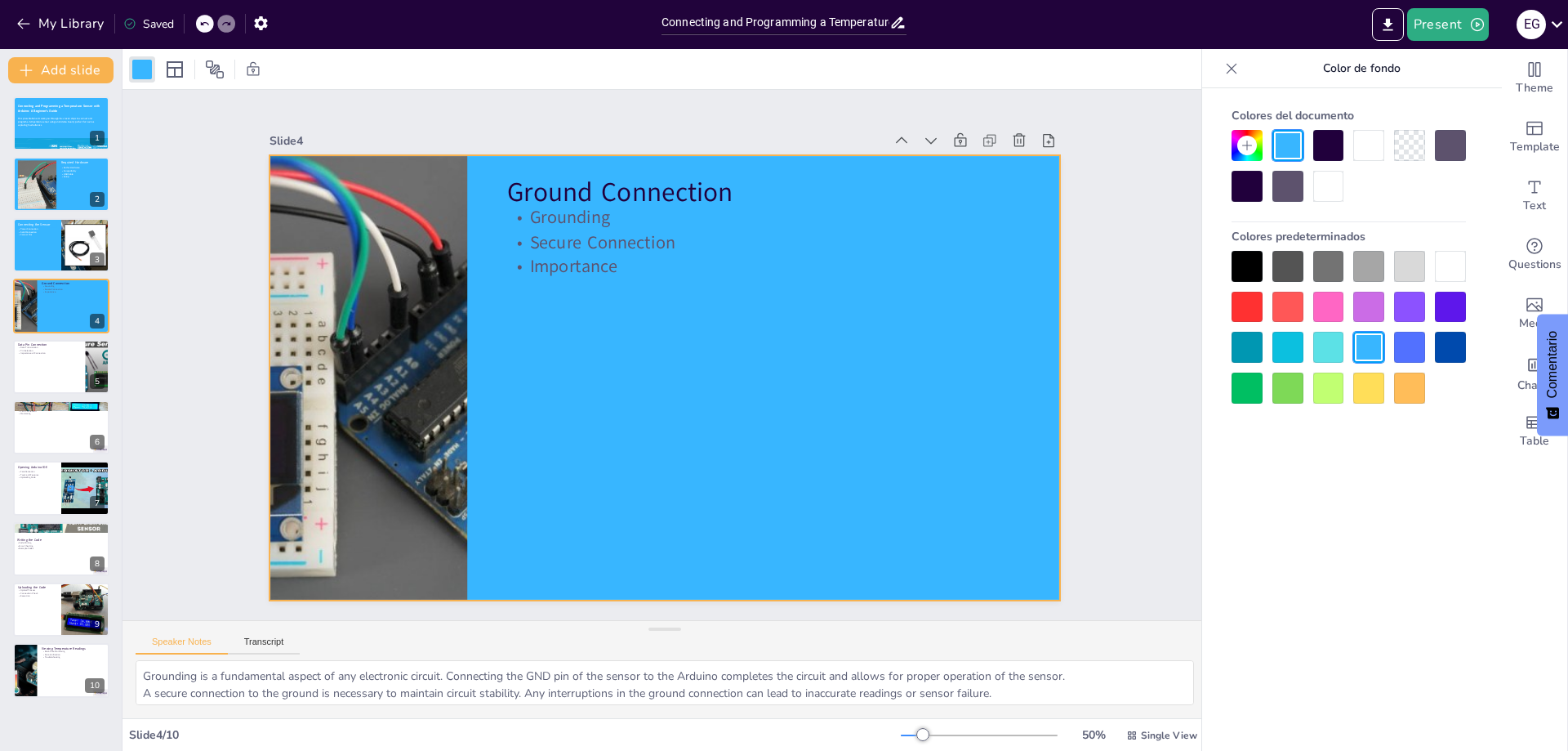
click at [1106, 402] on div "Slide 1 Connecting and Programming a Temperature Sensor with Arduino: A Beginne…" at bounding box center [664, 355] width 1196 height 839
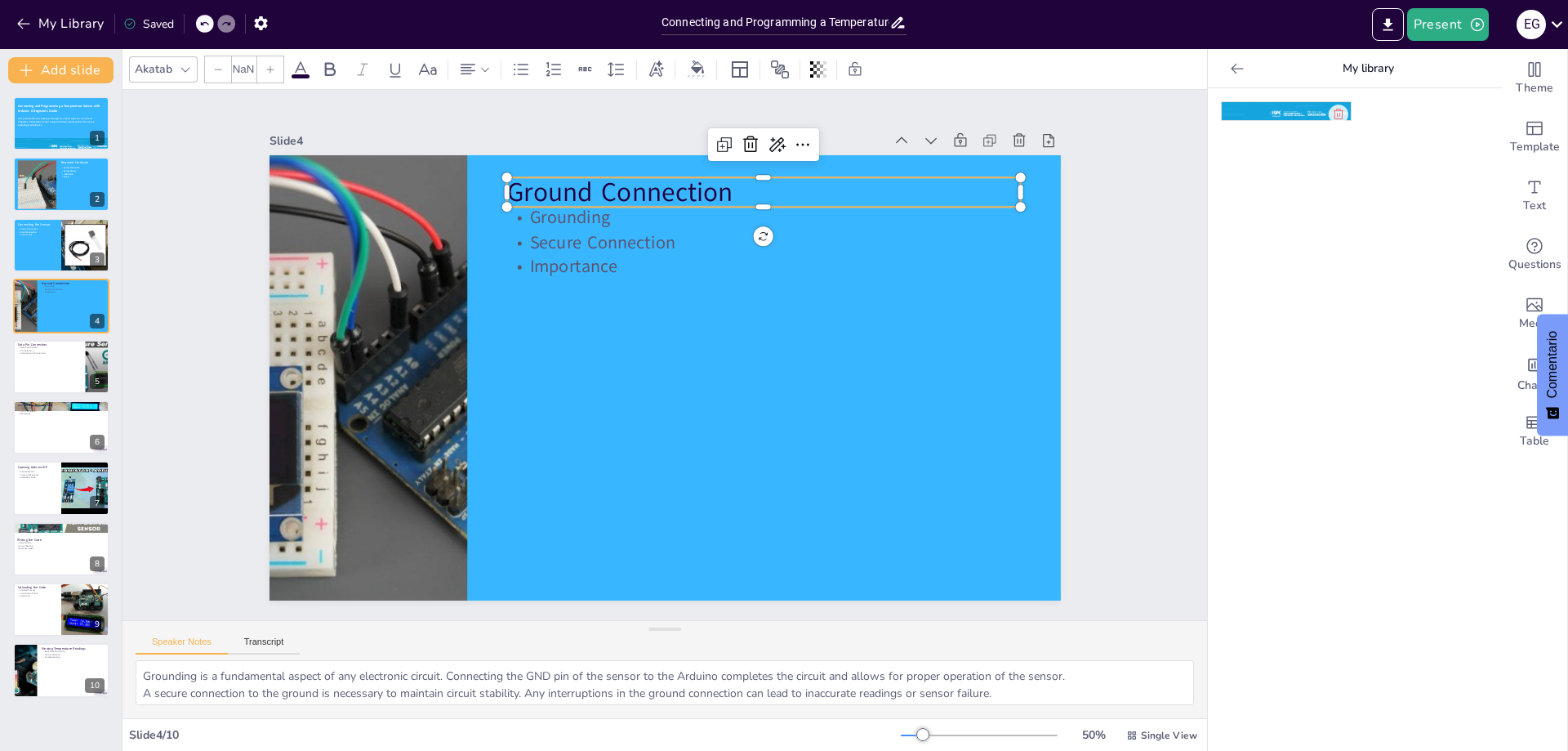
click at [579, 180] on p "Ground Connection" at bounding box center [809, 231] width 501 height 194
click at [296, 74] on span at bounding box center [300, 76] width 18 height 4
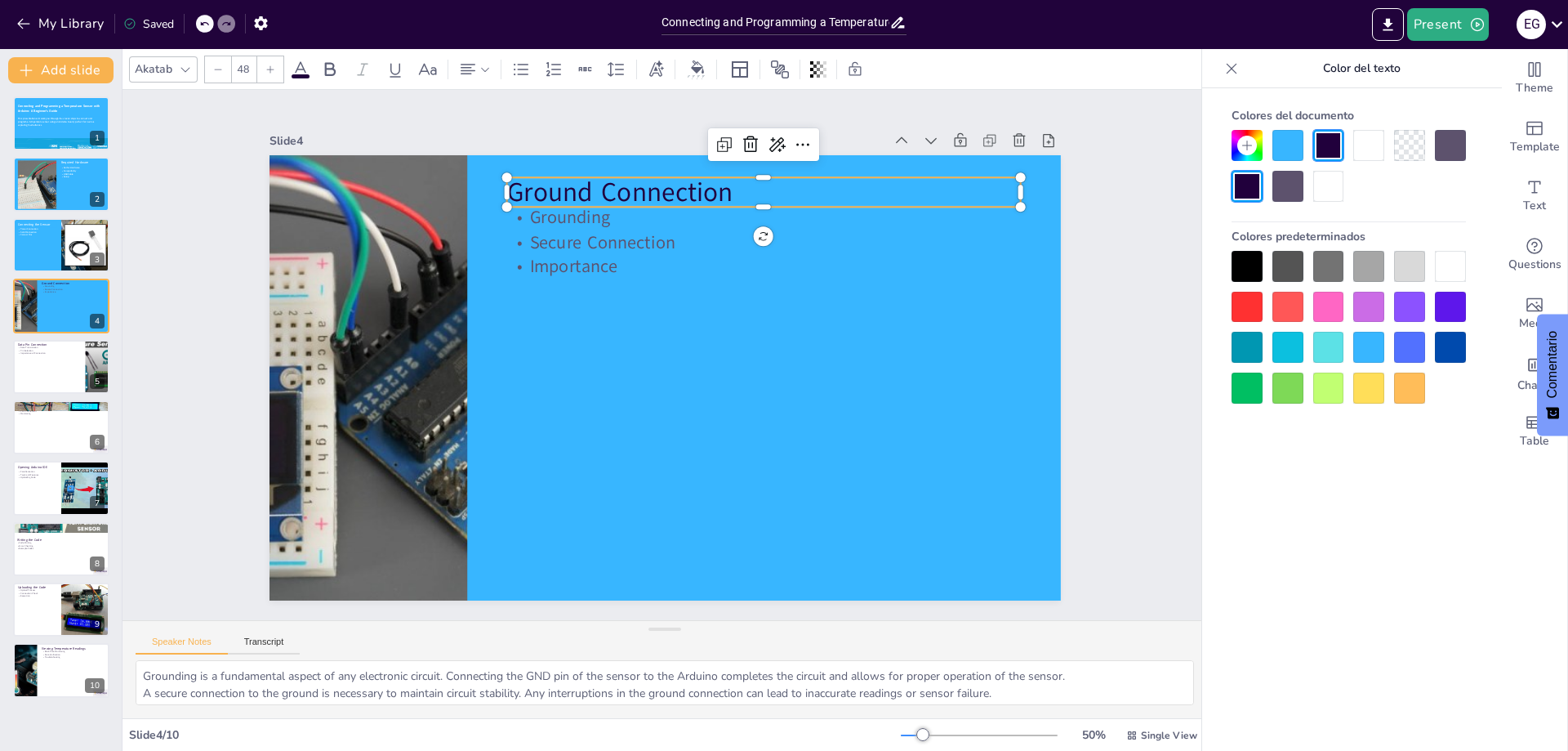
click at [1439, 271] on div at bounding box center [1450, 266] width 31 height 31
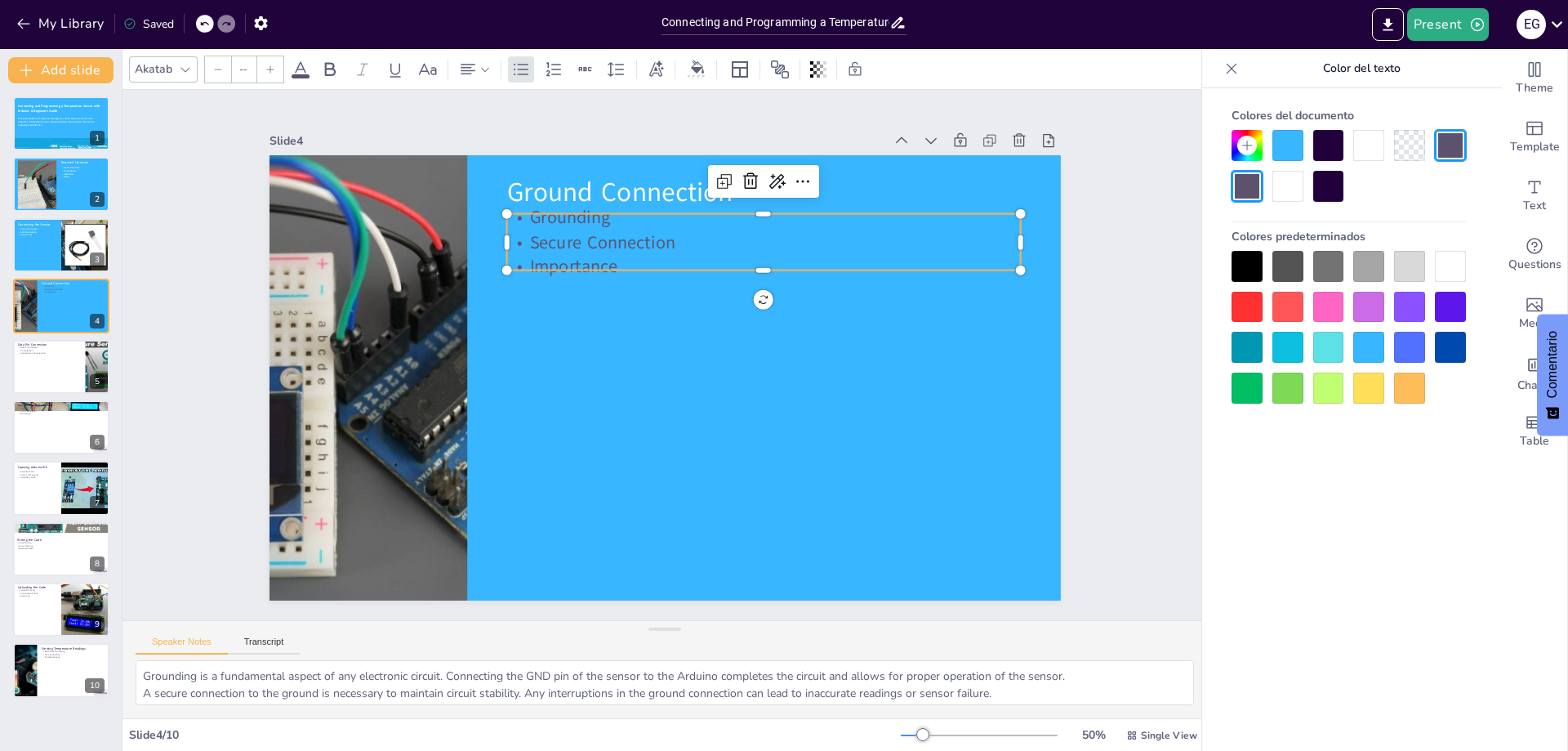
type input "32"
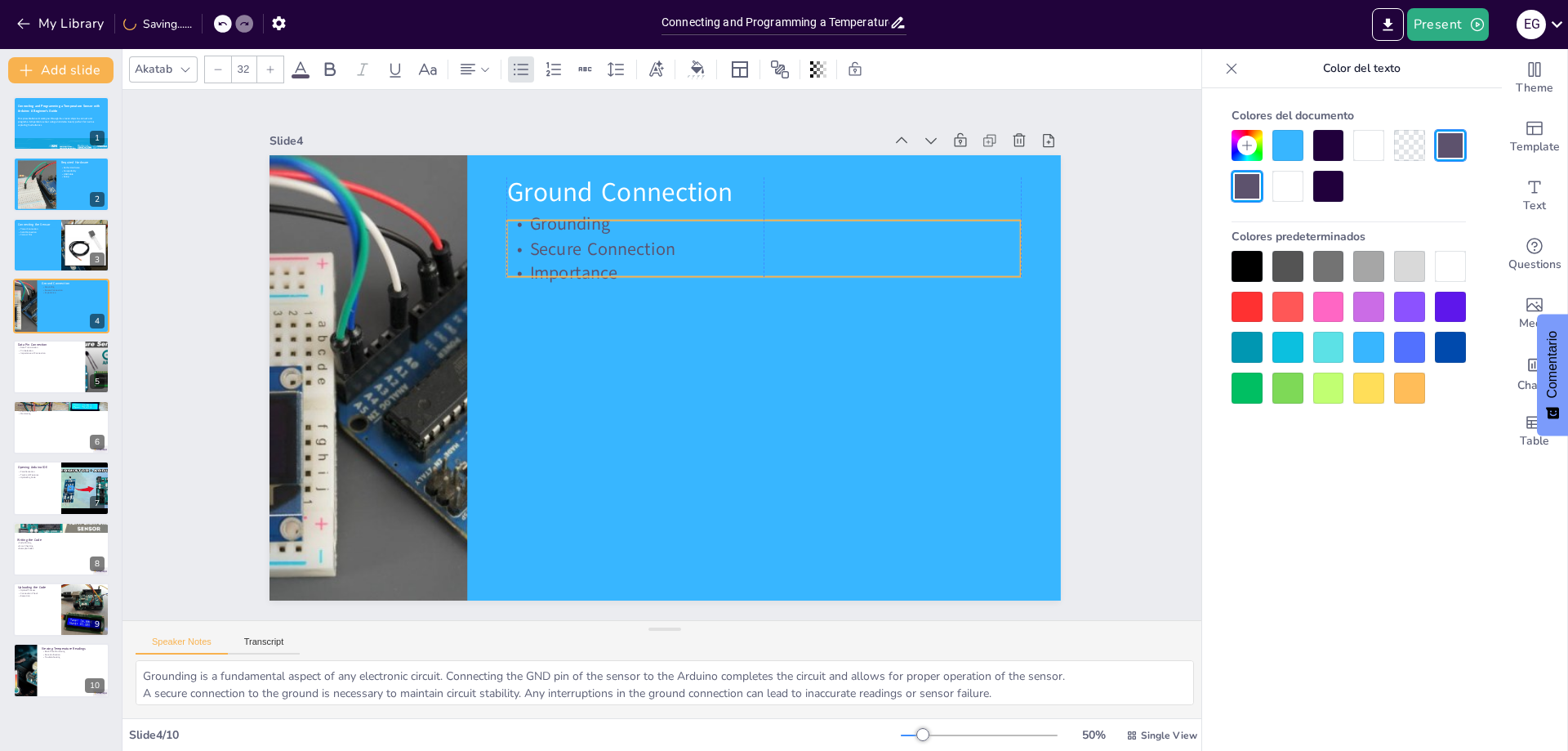
click at [592, 247] on p "Secure Connection" at bounding box center [808, 327] width 431 height 323
click at [1444, 269] on div at bounding box center [1450, 266] width 31 height 31
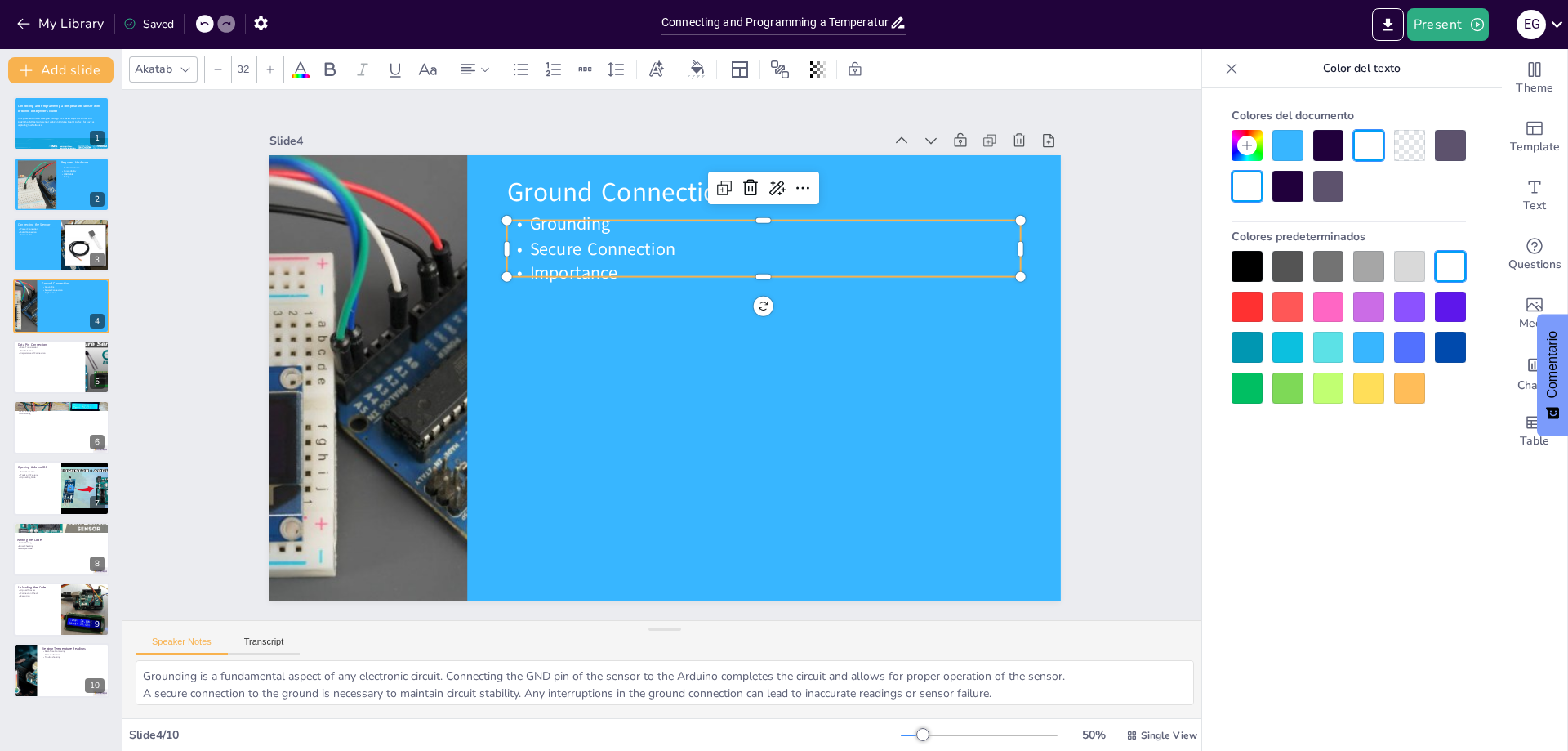
click at [1098, 376] on div "Slide 1 Connecting and Programming a Temperature Sensor with Arduino: A Beginne…" at bounding box center [664, 355] width 1134 height 640
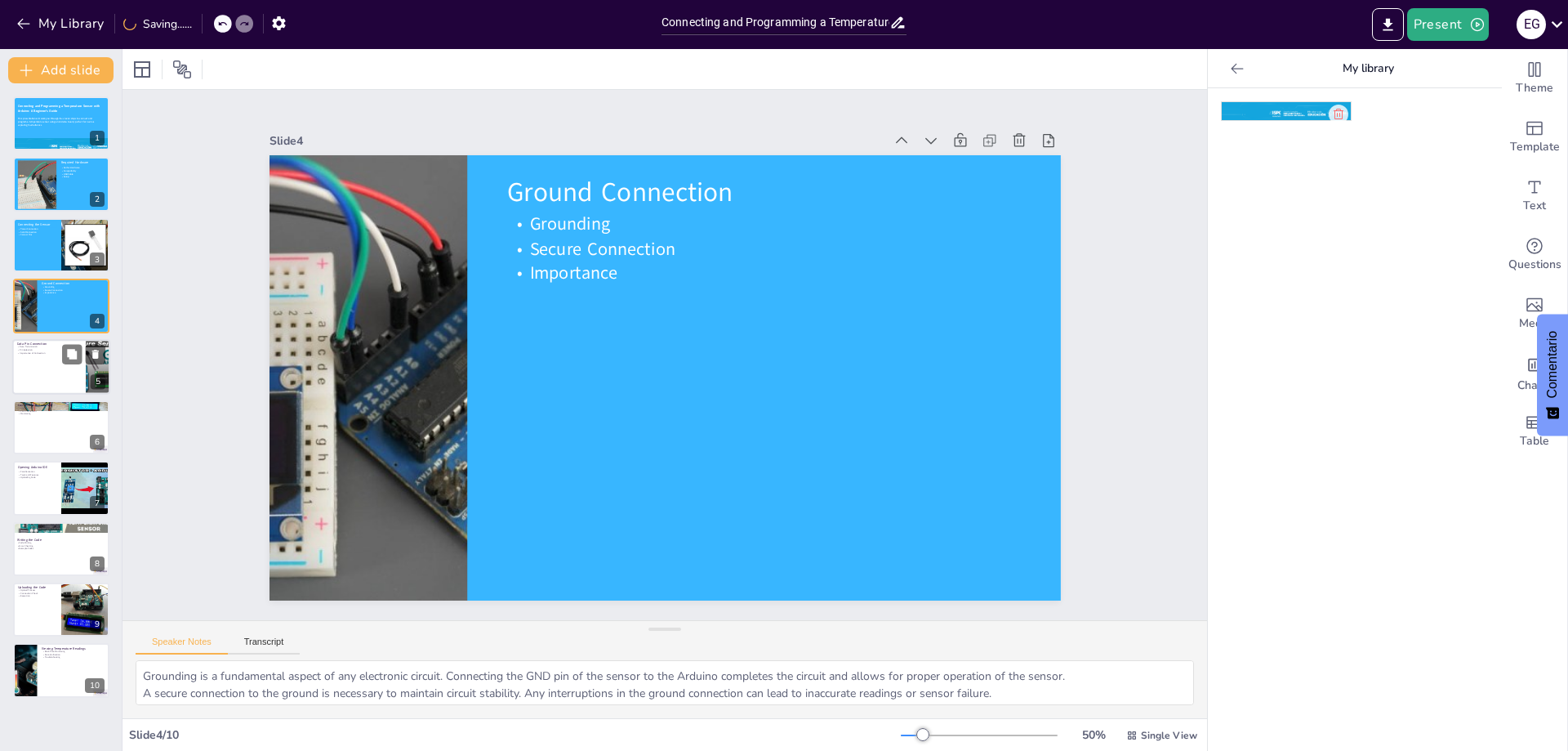
click at [33, 360] on div at bounding box center [61, 366] width 98 height 56
type textarea "The DATA pin is essential for transmitting information from the sensor to the A…"
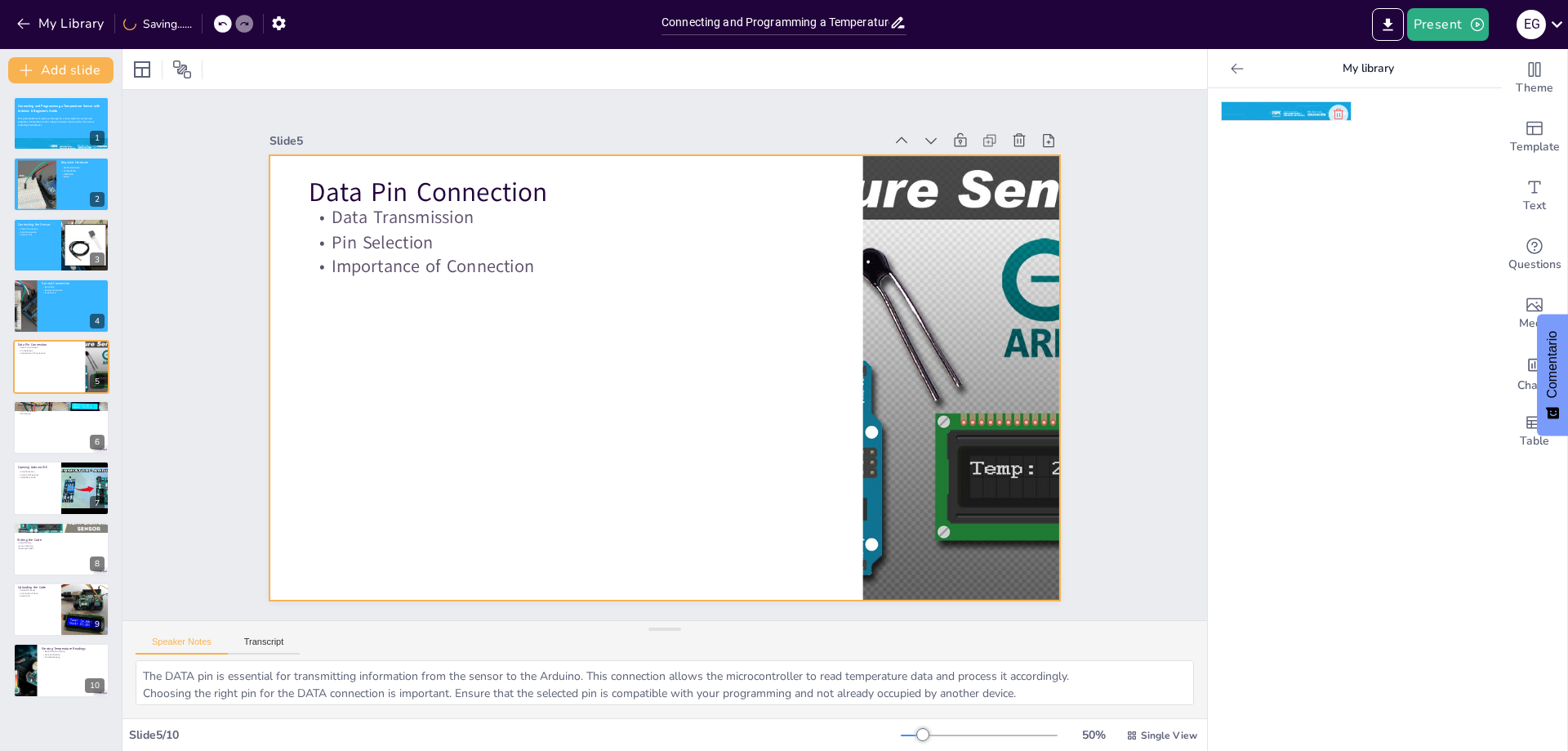
click at [597, 380] on div at bounding box center [663, 377] width 833 height 525
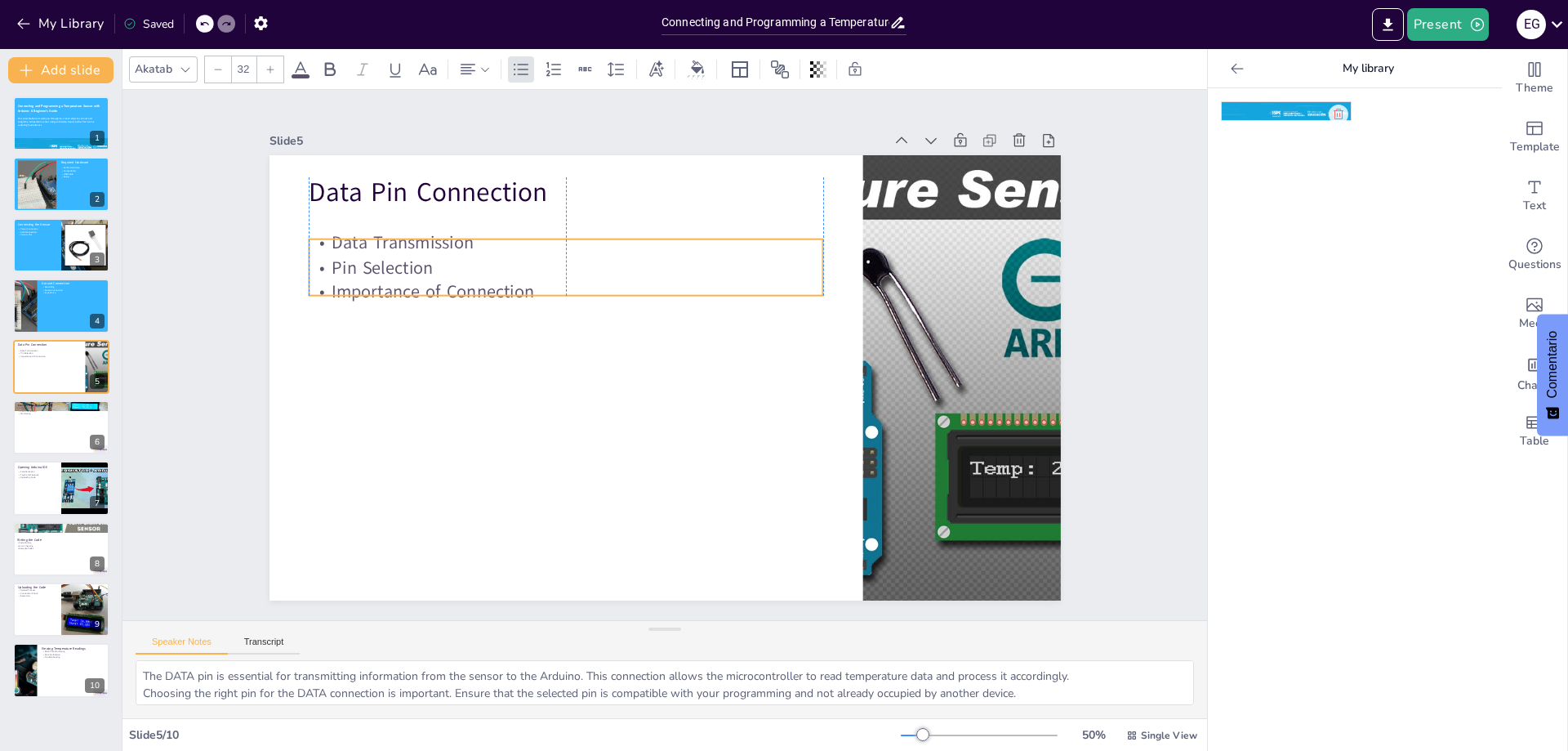
drag, startPoint x: 395, startPoint y: 244, endPoint x: 392, endPoint y: 270, distance: 26.2
click at [392, 270] on p "Pin Selection" at bounding box center [597, 240] width 497 height 182
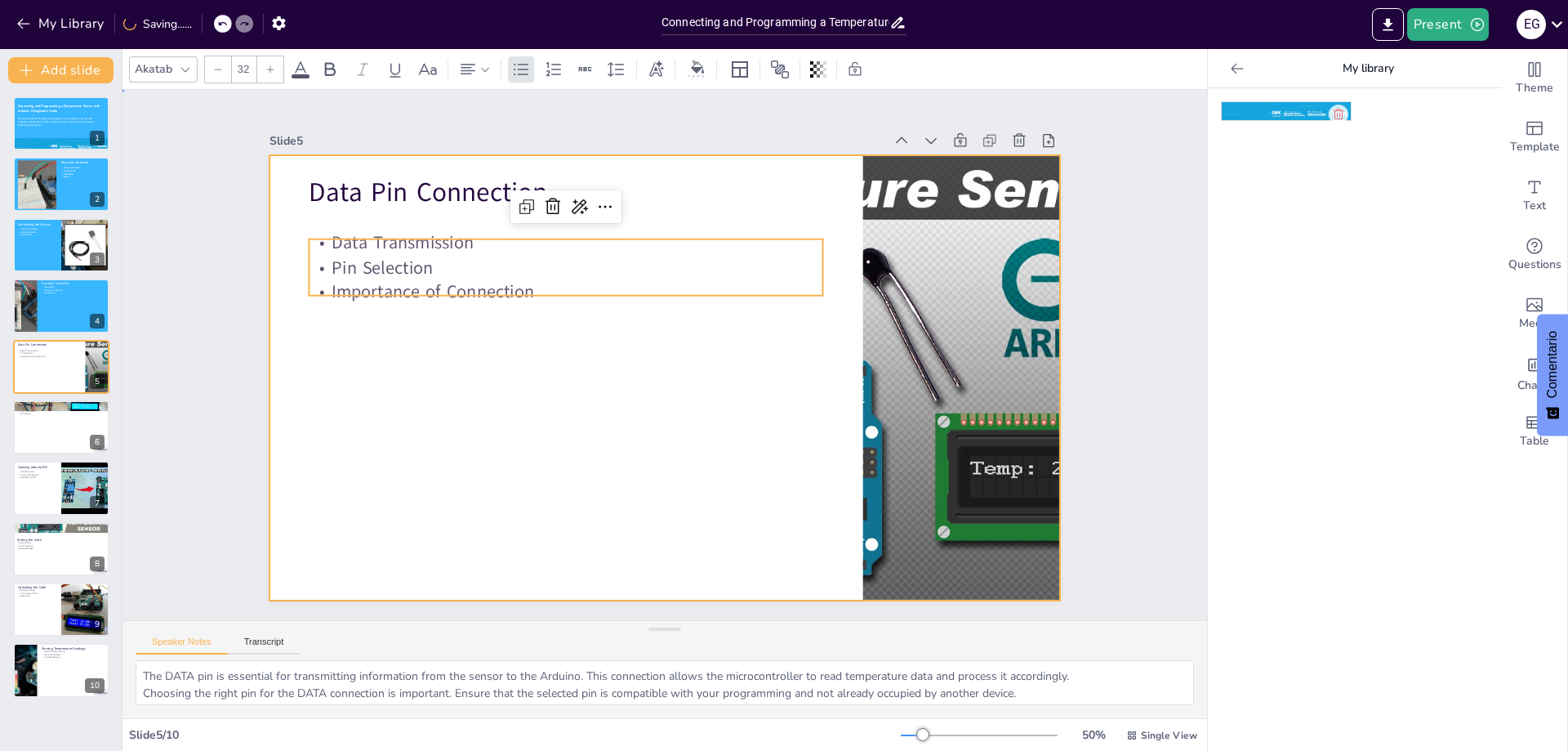
click at [507, 416] on div at bounding box center [656, 376] width 905 height 728
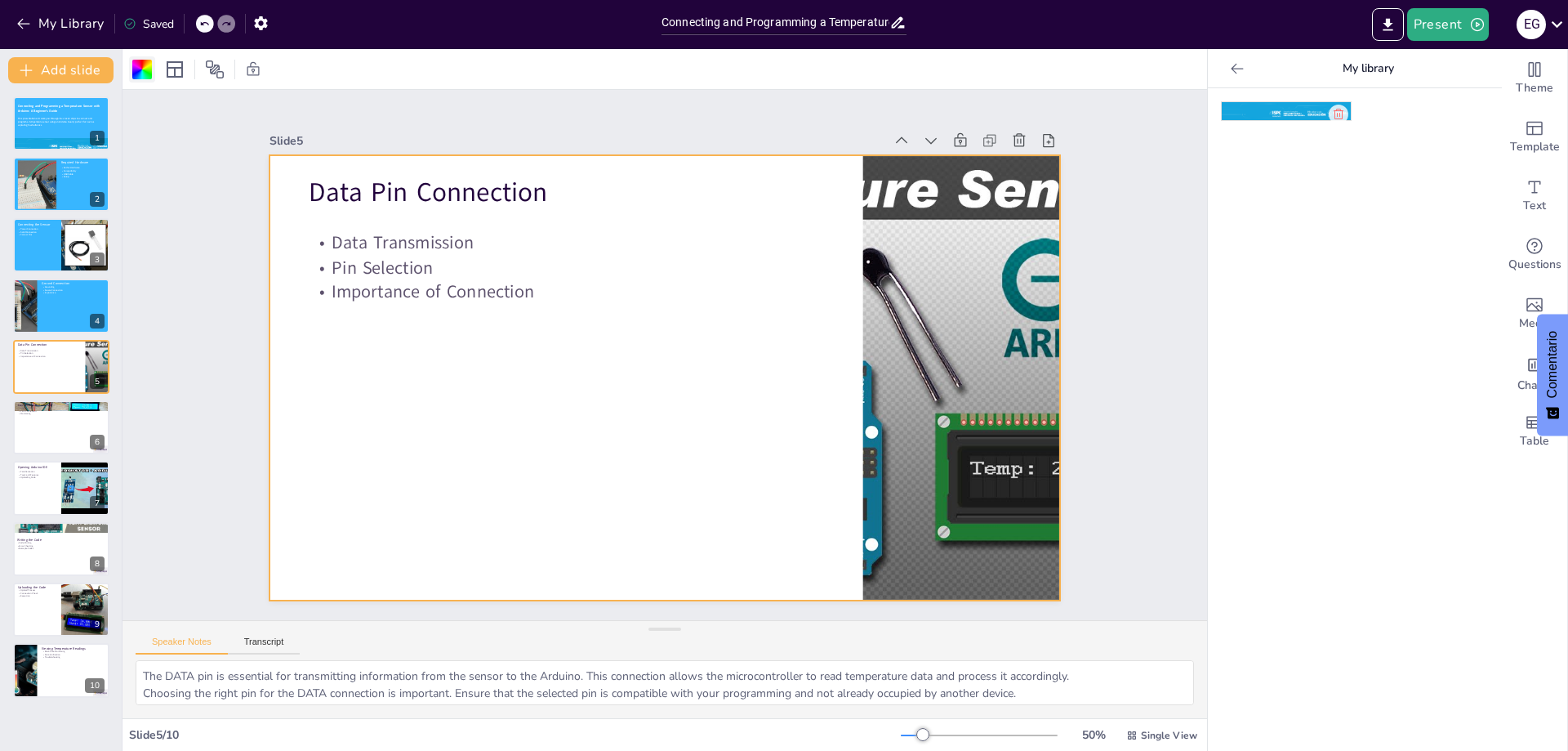
click at [139, 72] on div at bounding box center [142, 68] width 19 height 19
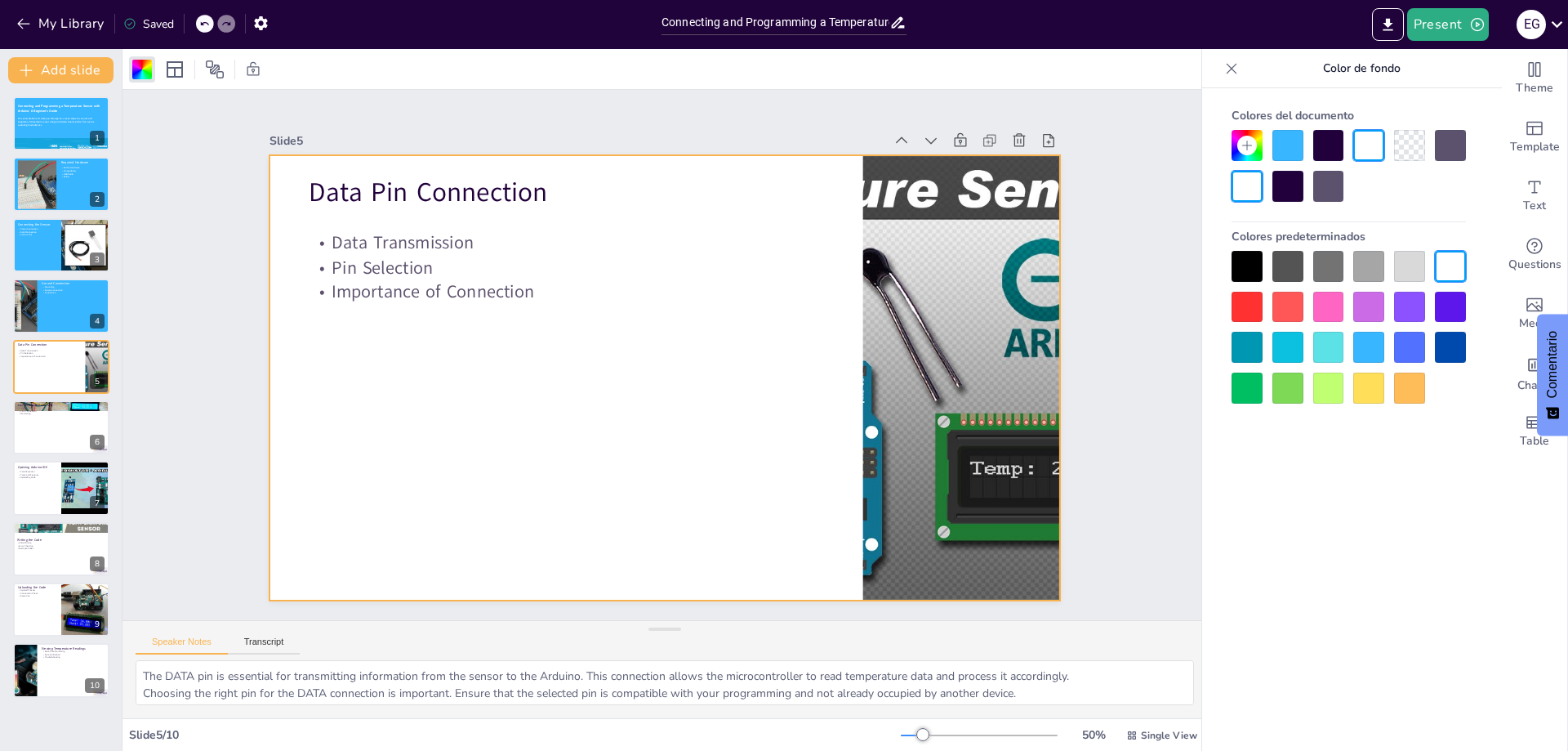
click at [1296, 149] on div at bounding box center [1288, 145] width 31 height 31
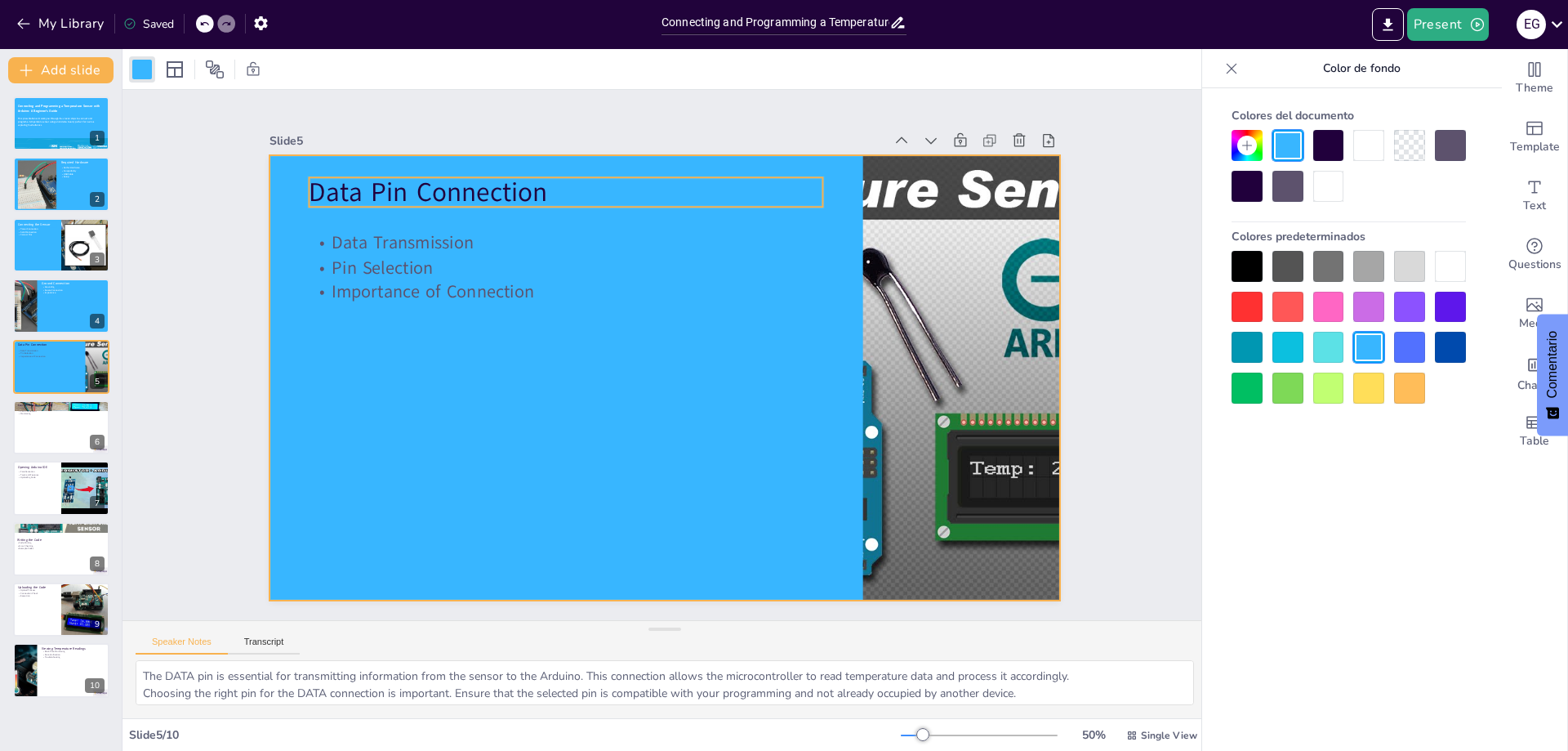
click at [809, 193] on p "Data Pin Connection" at bounding box center [827, 255] width 37 height 515
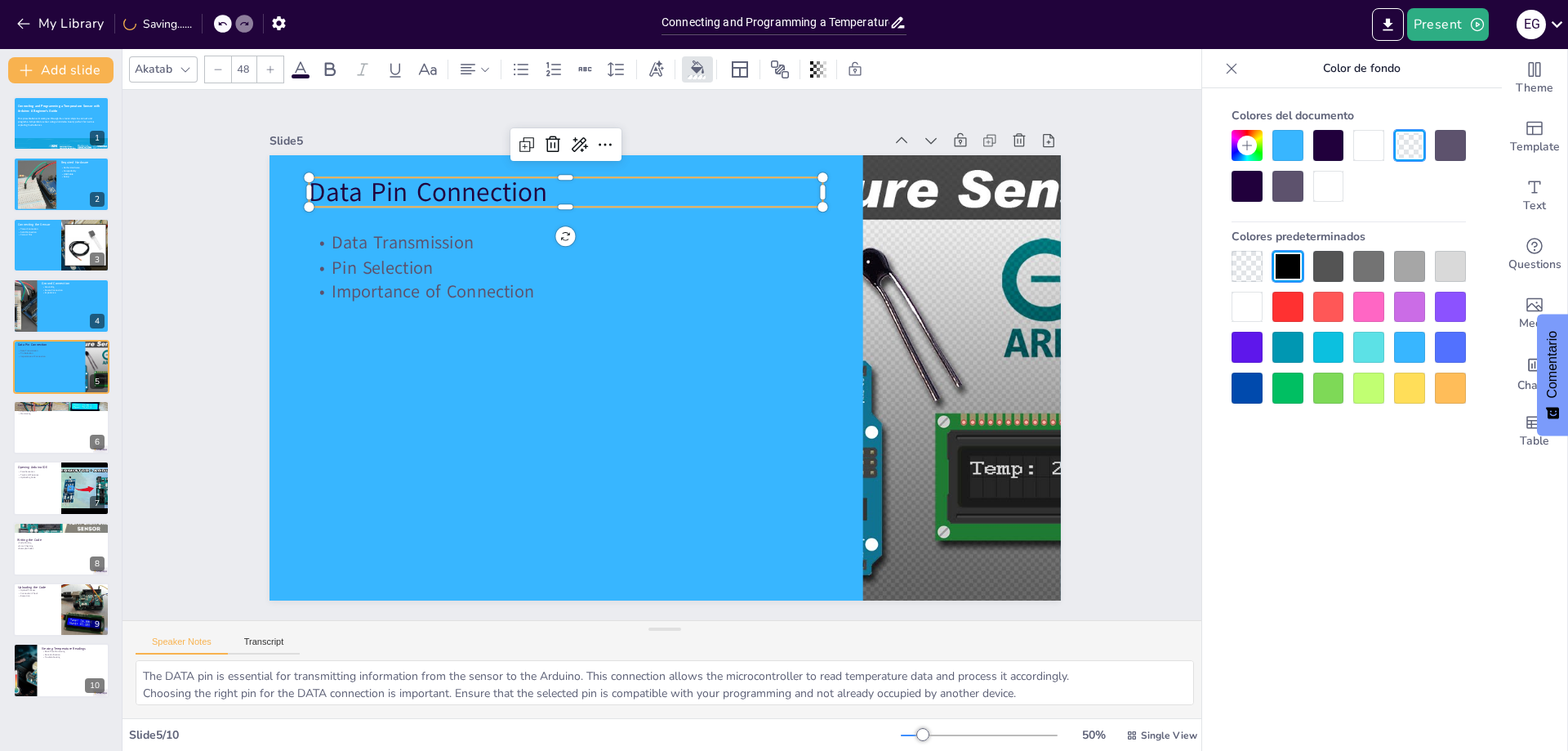
click at [1377, 157] on div at bounding box center [1369, 145] width 31 height 31
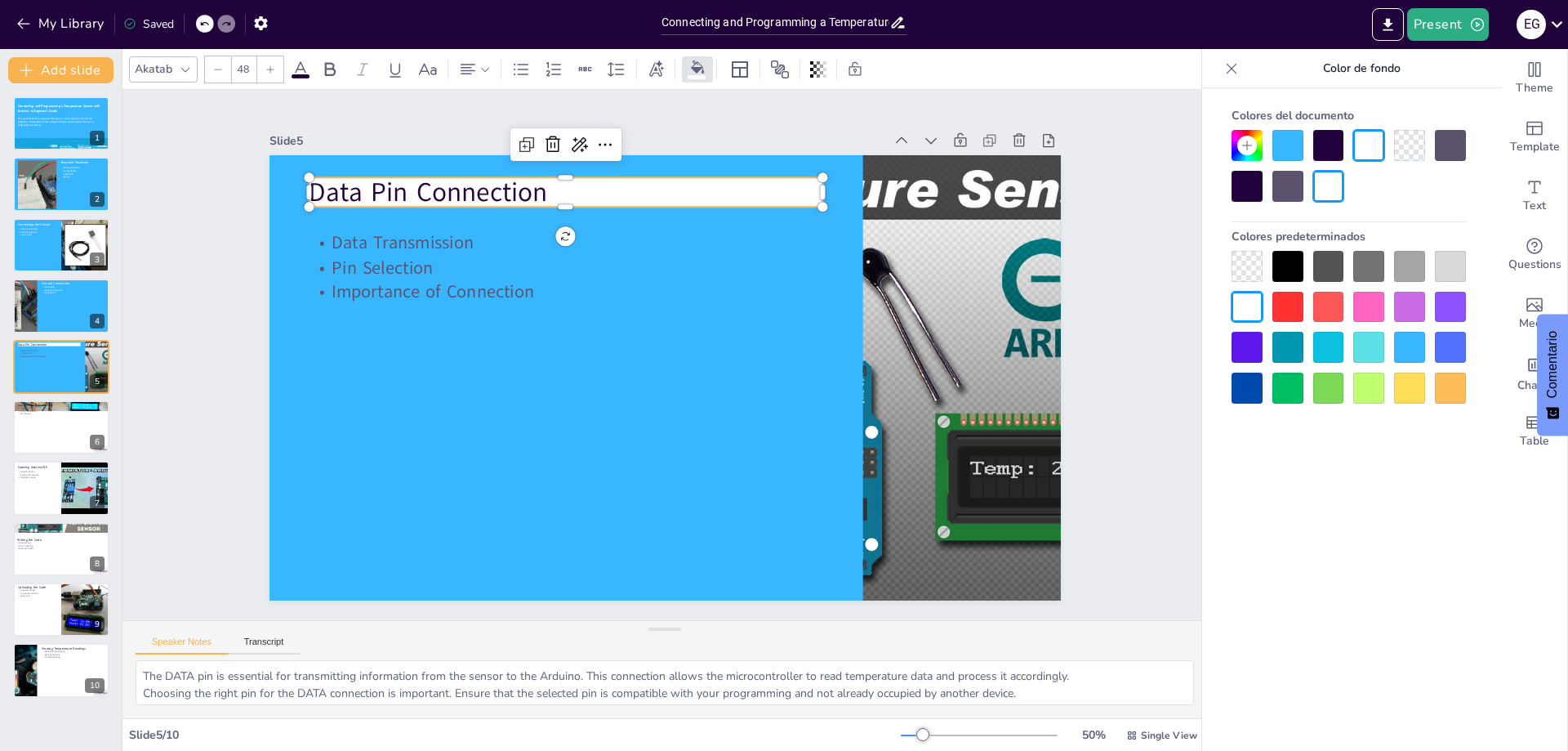
click at [1296, 151] on div at bounding box center [1288, 145] width 31 height 31
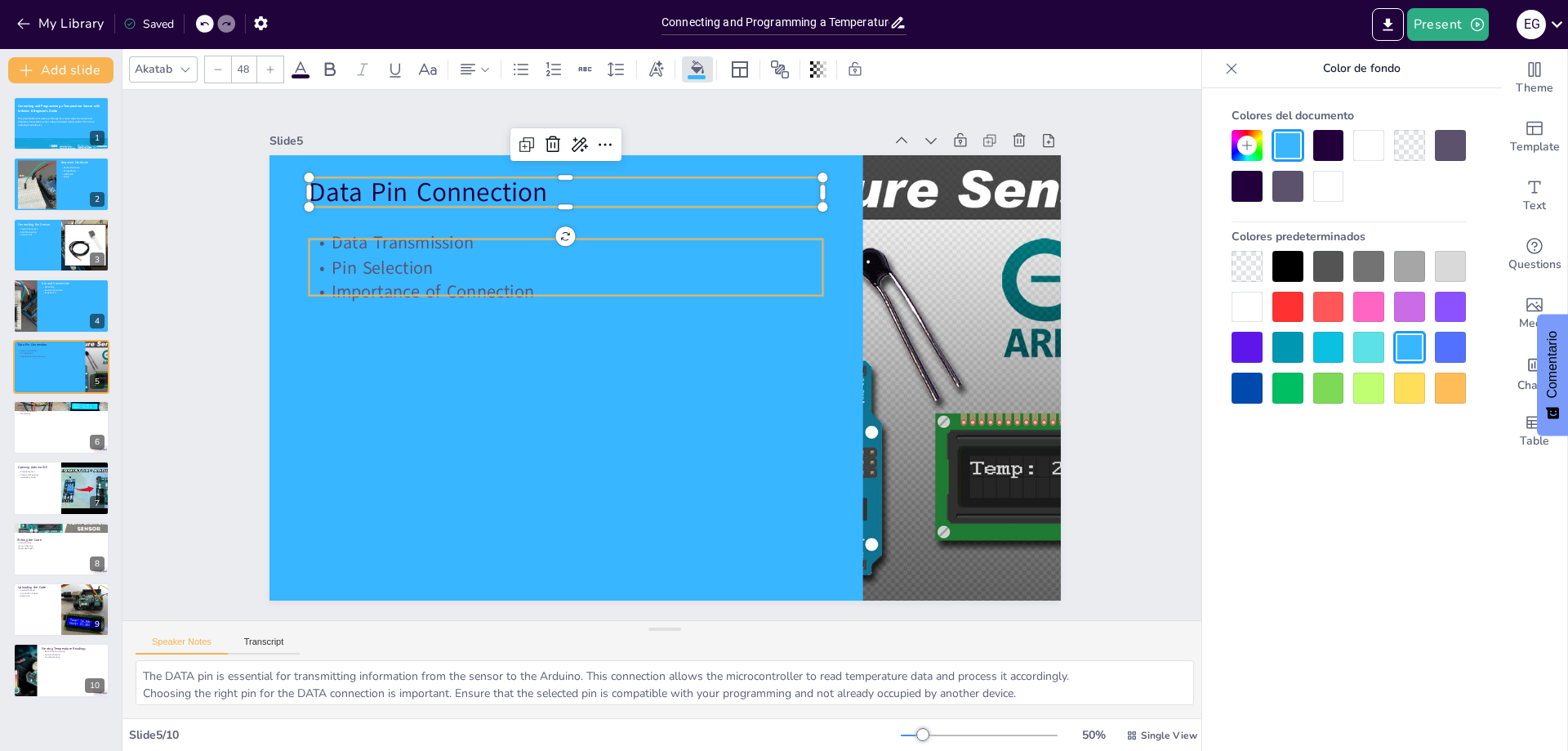
click at [618, 299] on div at bounding box center [663, 377] width 833 height 525
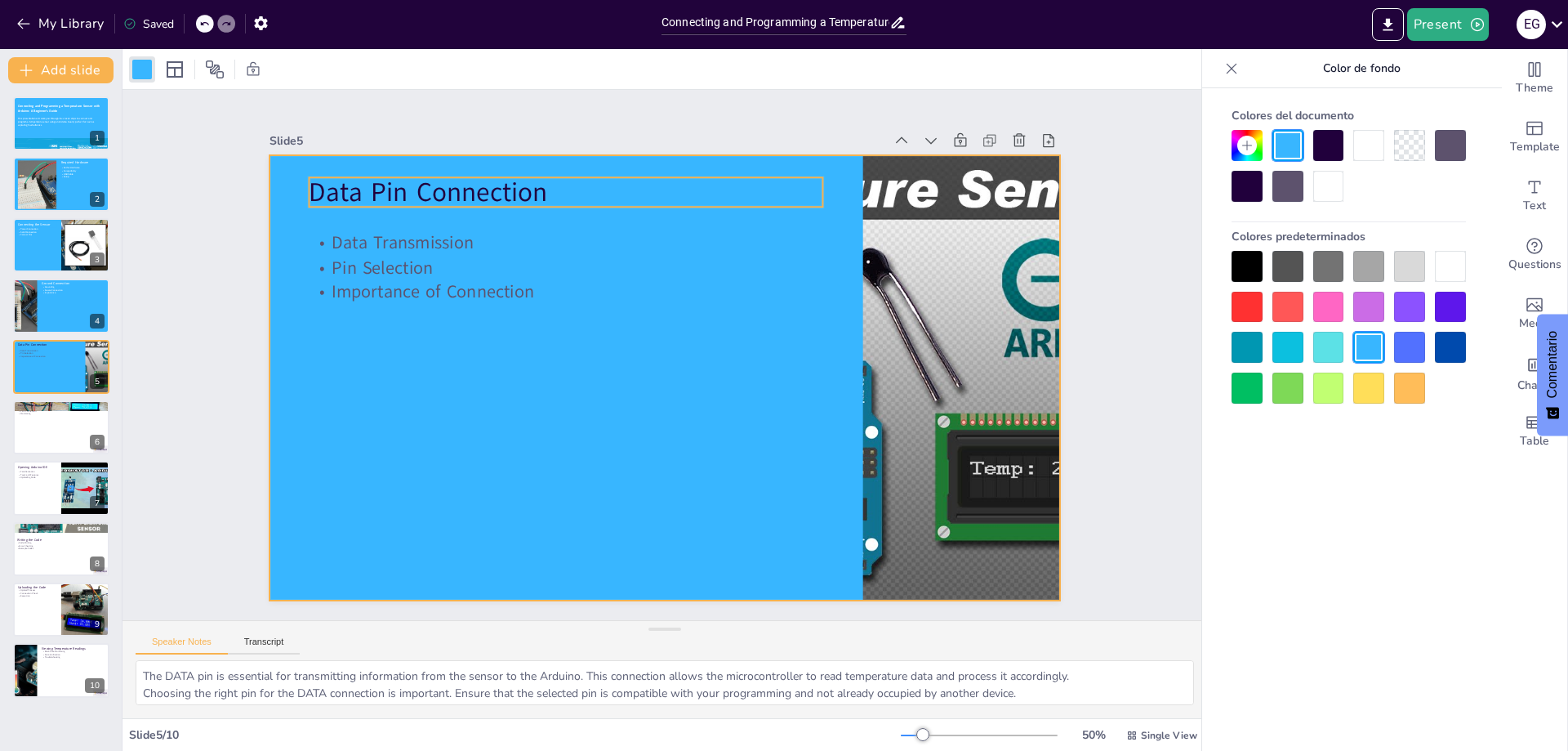
click at [612, 187] on p "Data Pin Connection" at bounding box center [756, 188] width 290 height 464
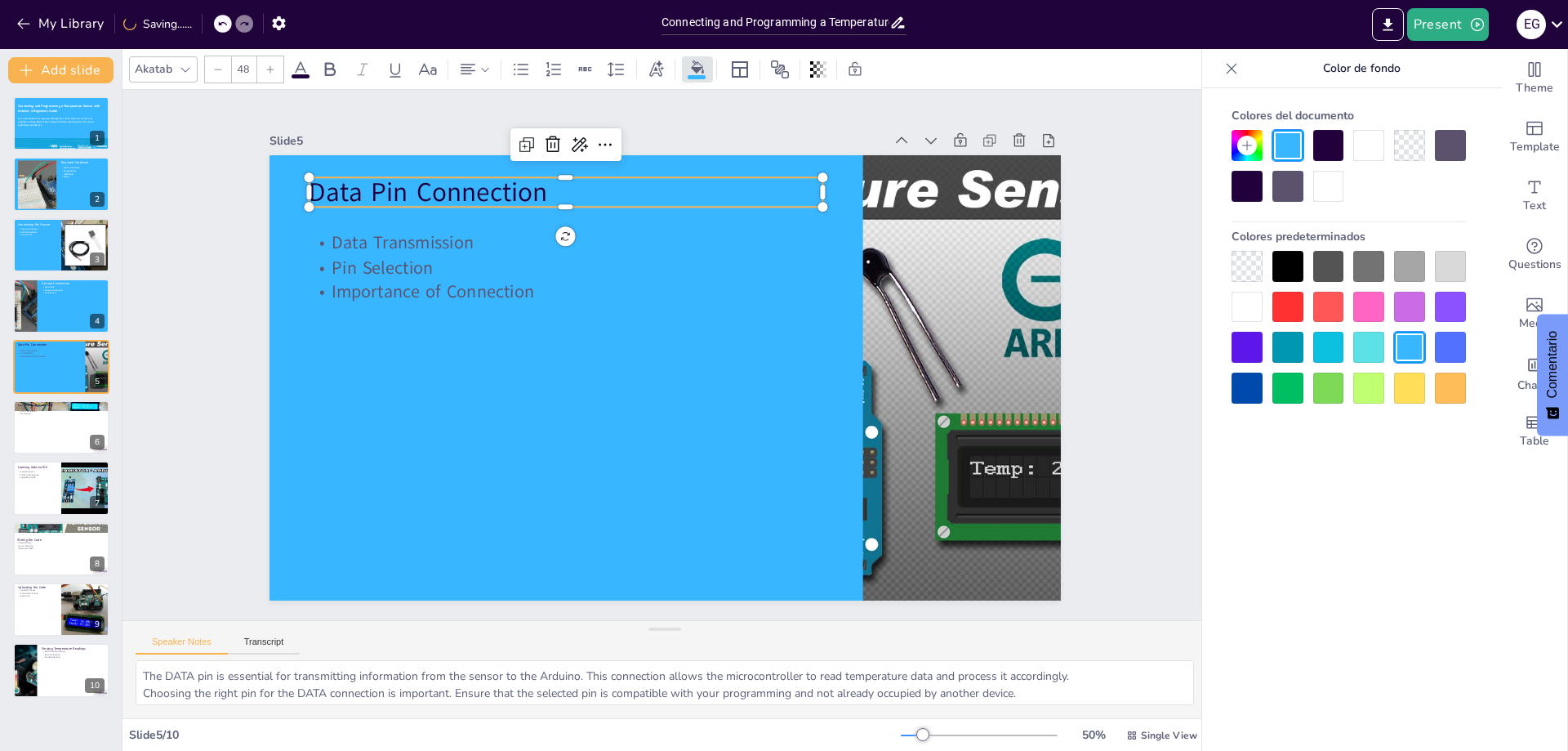
click at [290, 71] on icon at bounding box center [300, 68] width 19 height 19
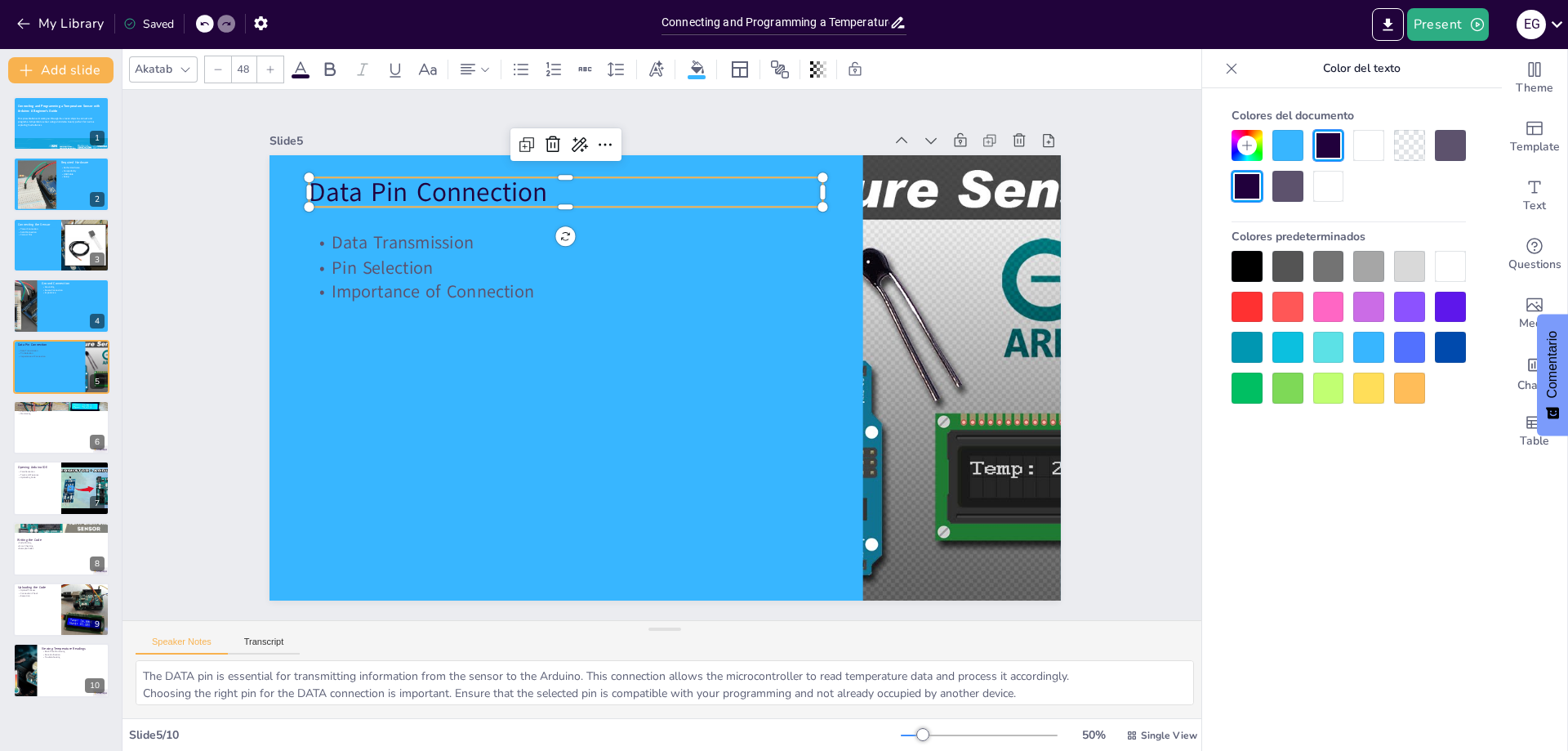
click at [1457, 263] on div at bounding box center [1450, 266] width 31 height 31
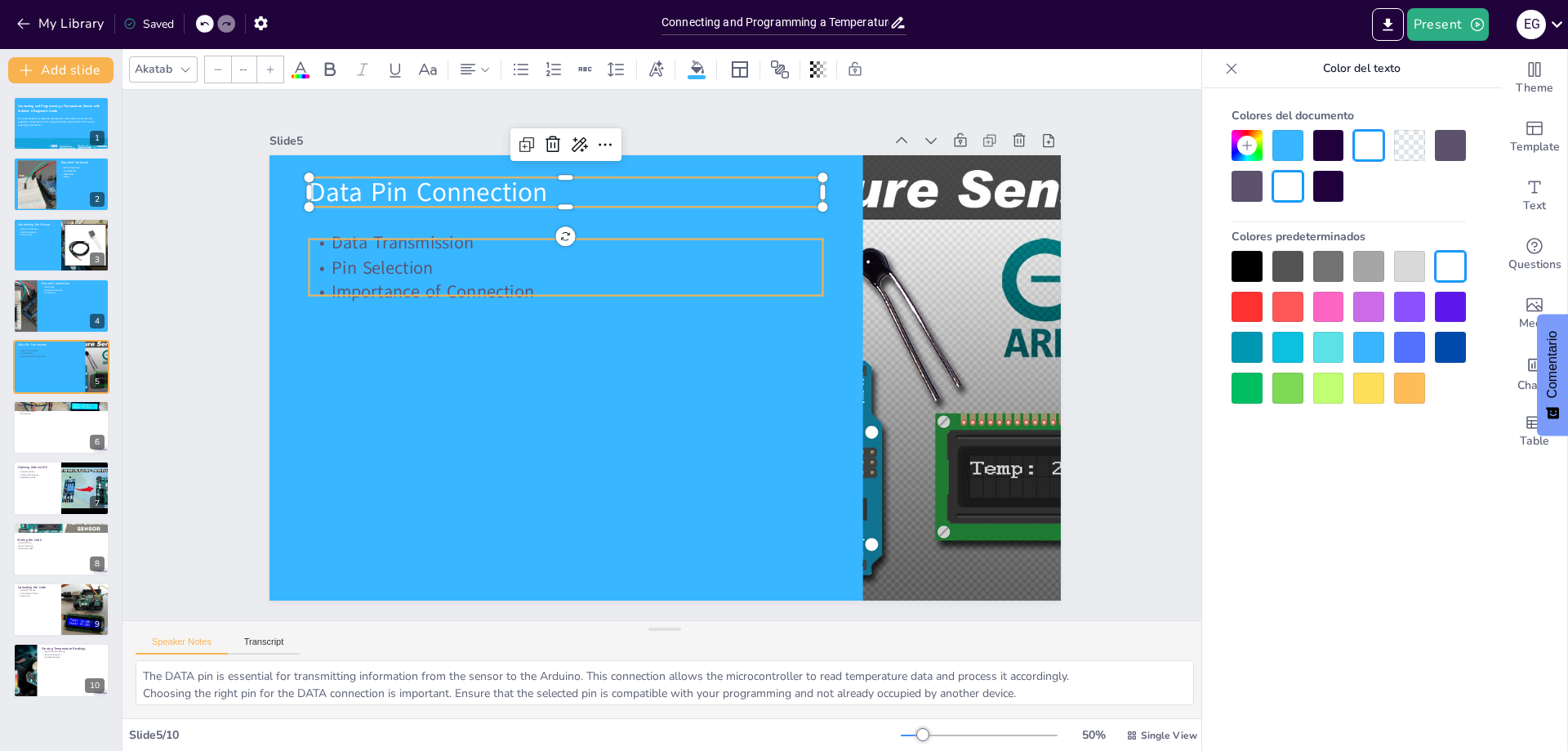
type input "32"
click at [581, 270] on p "Pin Selection" at bounding box center [796, 368] width 431 height 322
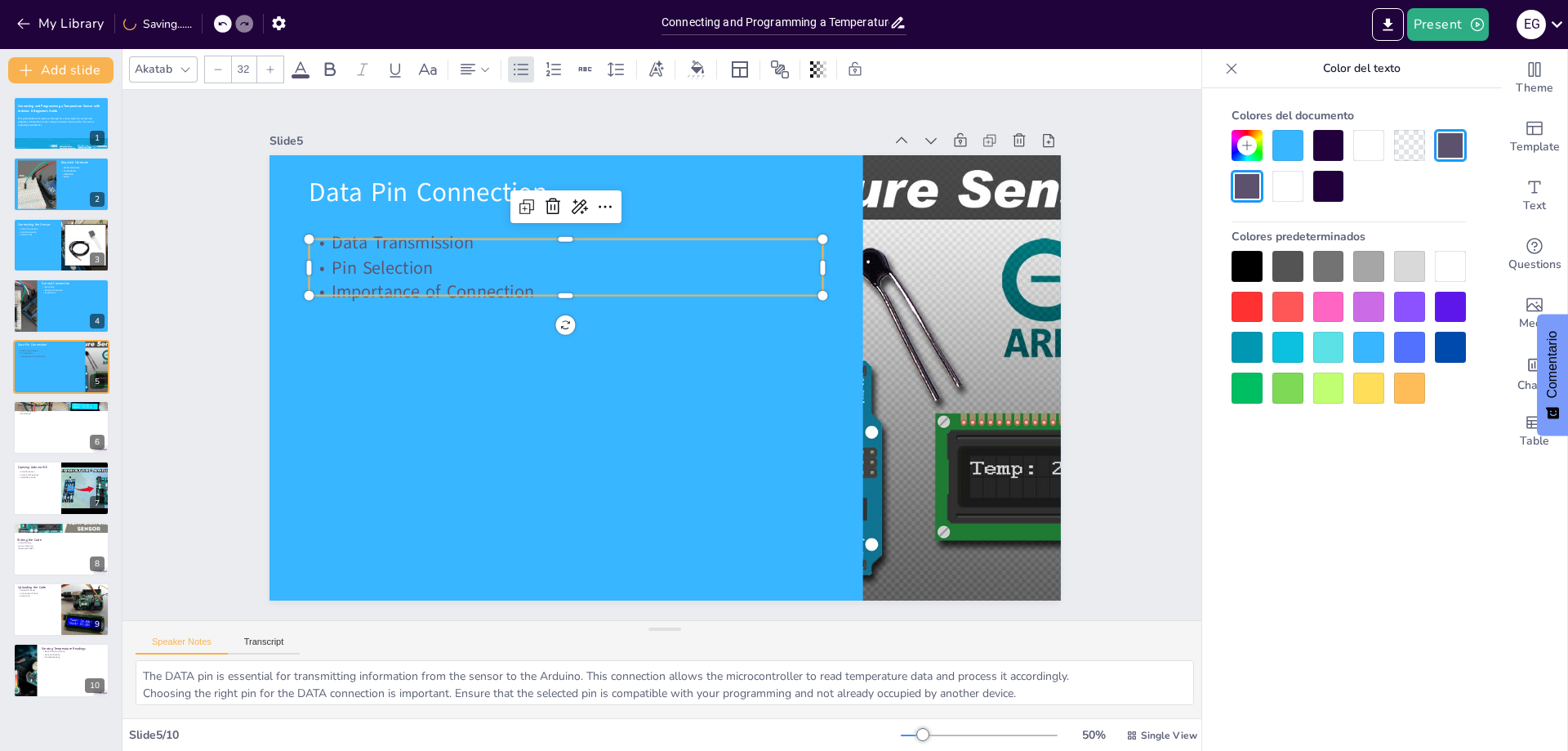
click at [1440, 264] on div at bounding box center [1450, 266] width 31 height 31
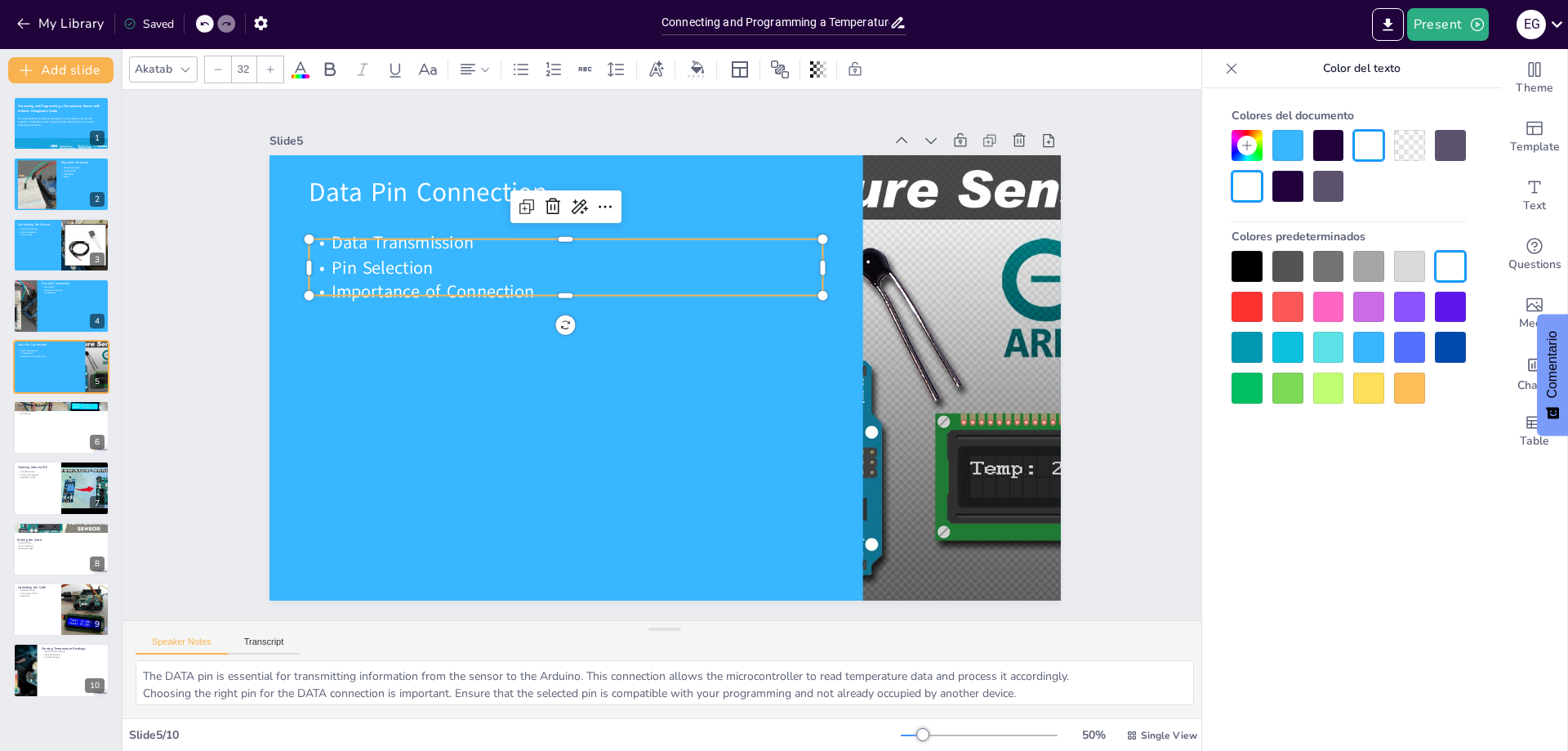
click at [1092, 363] on div "Slide 1 Connecting and Programming a Temperature Sensor with Arduino: A Beginne…" at bounding box center [664, 354] width 966 height 663
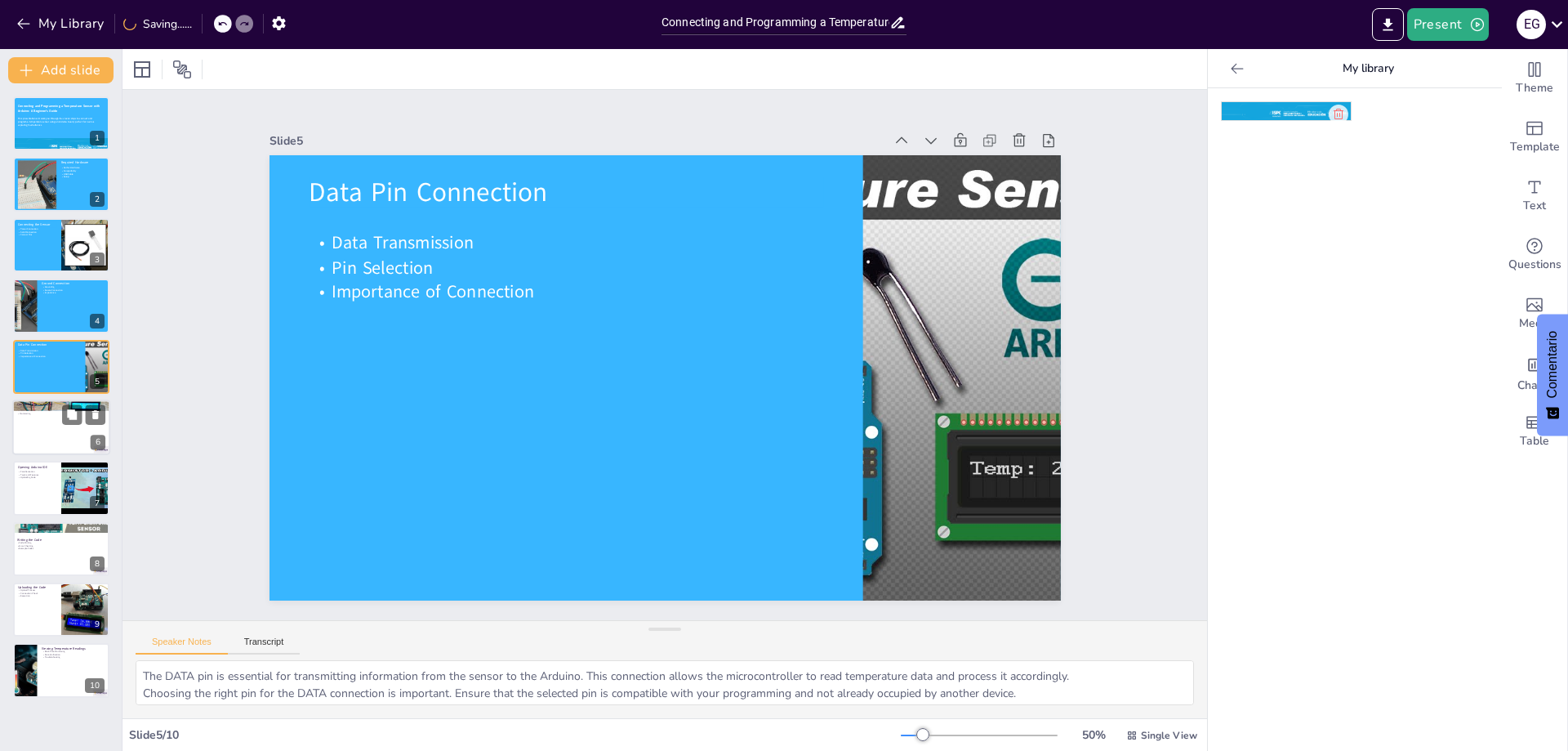
click at [52, 431] on div at bounding box center [61, 427] width 98 height 56
type textarea "The USB connection is vital for programming the Arduino. It allows you to uploa…"
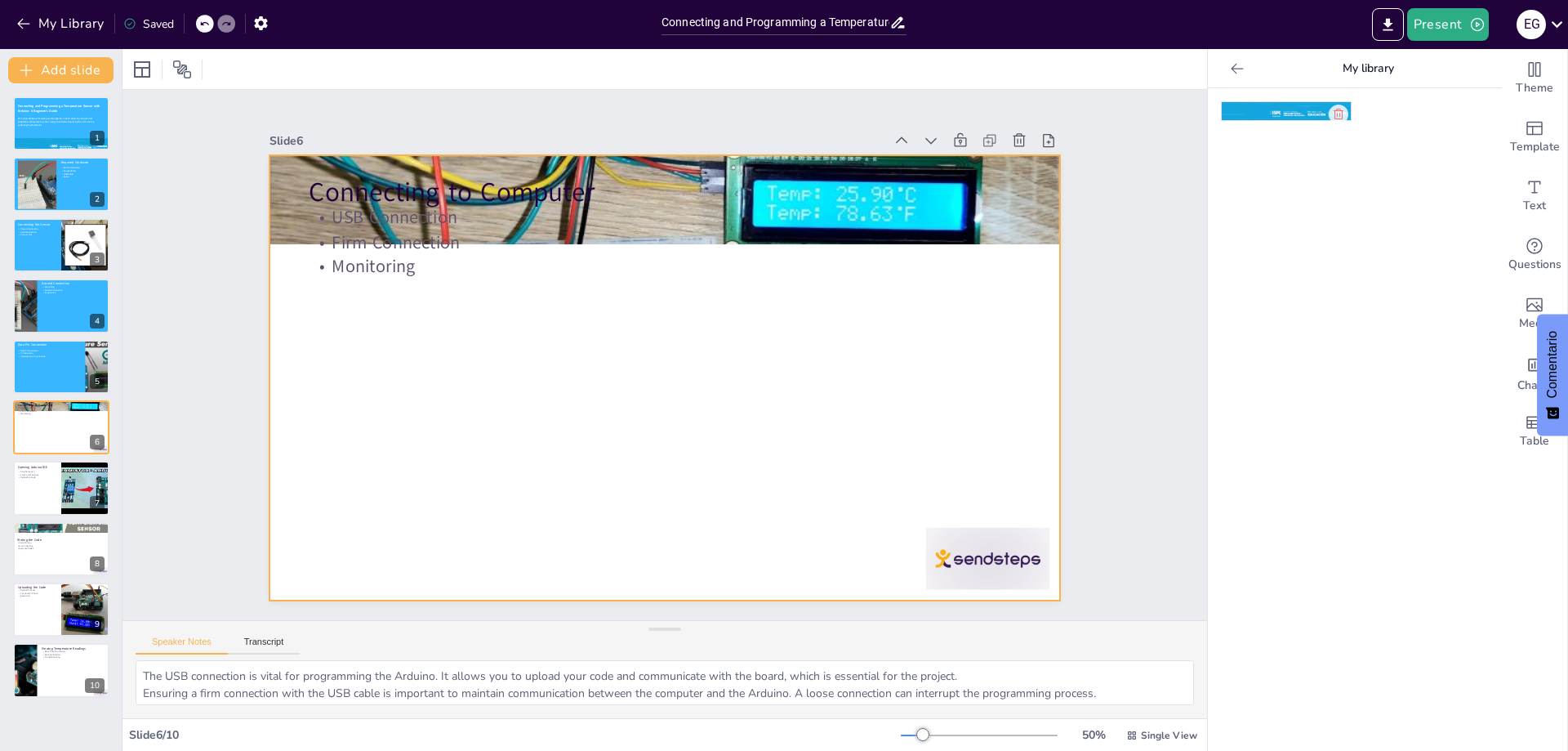
click at [595, 325] on div at bounding box center [658, 376] width 890 height 668
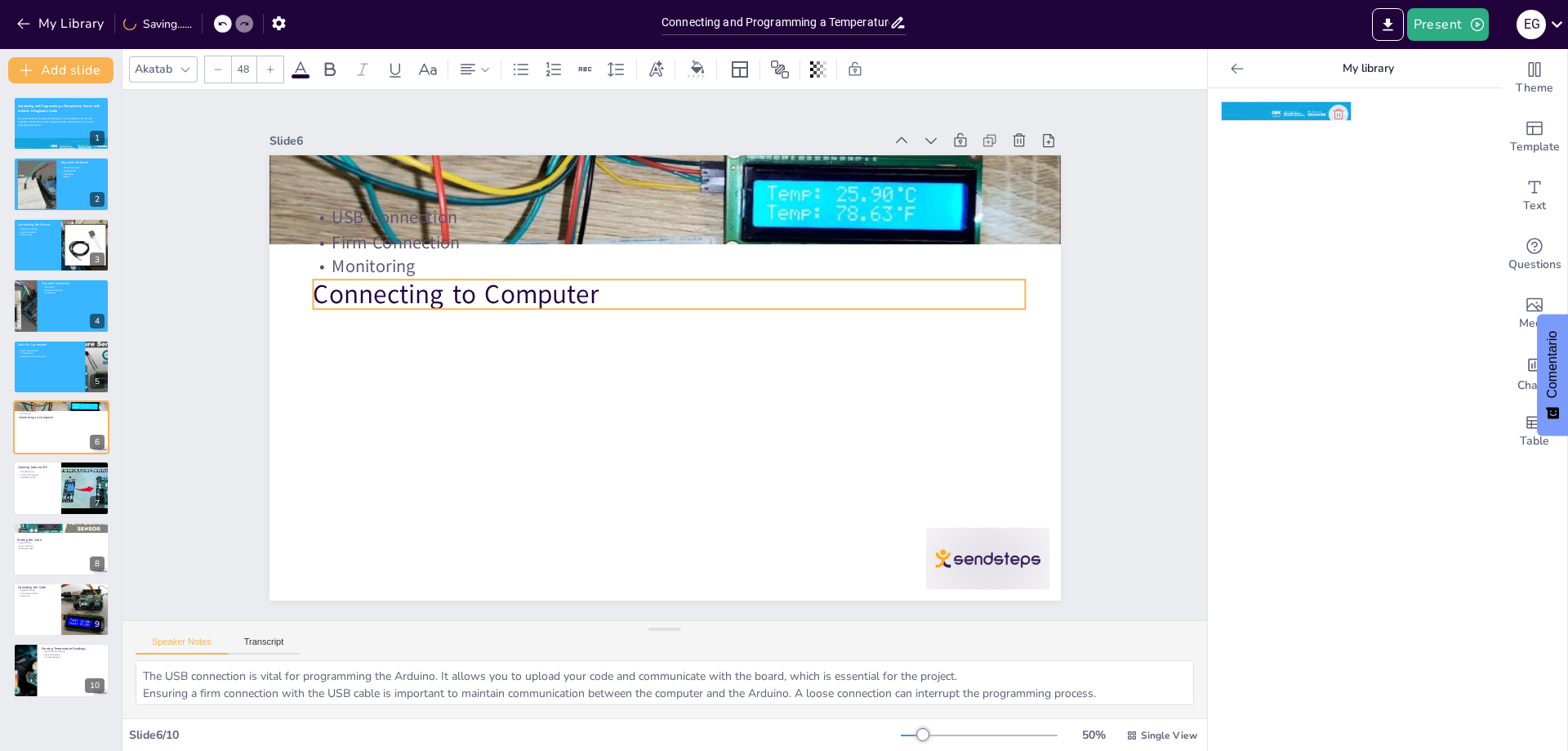
drag, startPoint x: 419, startPoint y: 187, endPoint x: 423, endPoint y: 290, distance: 103.1
click at [423, 290] on p "Connecting to Computer" at bounding box center [681, 297] width 704 height 184
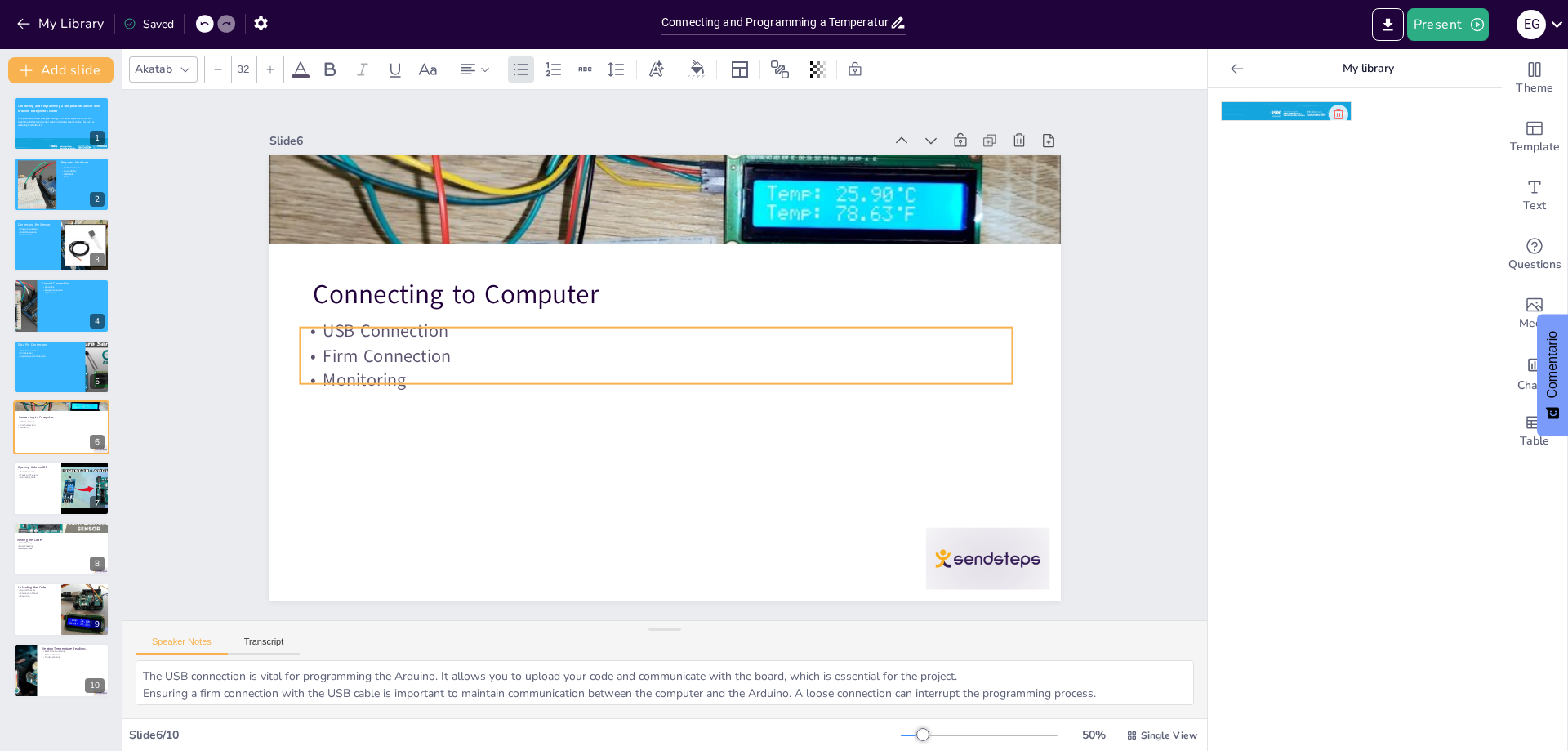
drag, startPoint x: 379, startPoint y: 253, endPoint x: 370, endPoint y: 367, distance: 114.4
click at [370, 367] on p "Monitoring" at bounding box center [648, 376] width 685 height 244
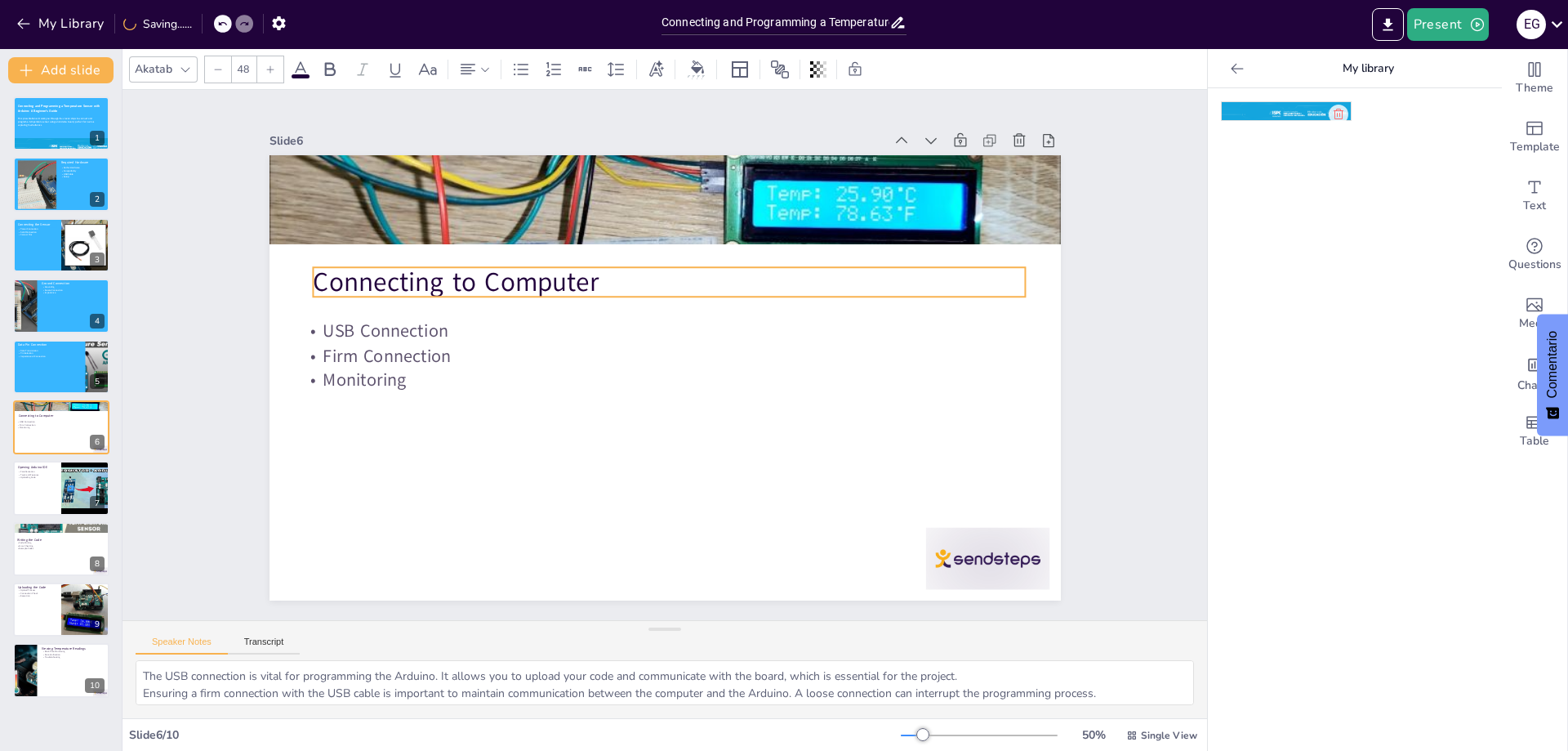
drag, startPoint x: 421, startPoint y: 288, endPoint x: 421, endPoint y: 275, distance: 13.0
click at [421, 275] on p "Connecting to Computer" at bounding box center [669, 282] width 713 height 37
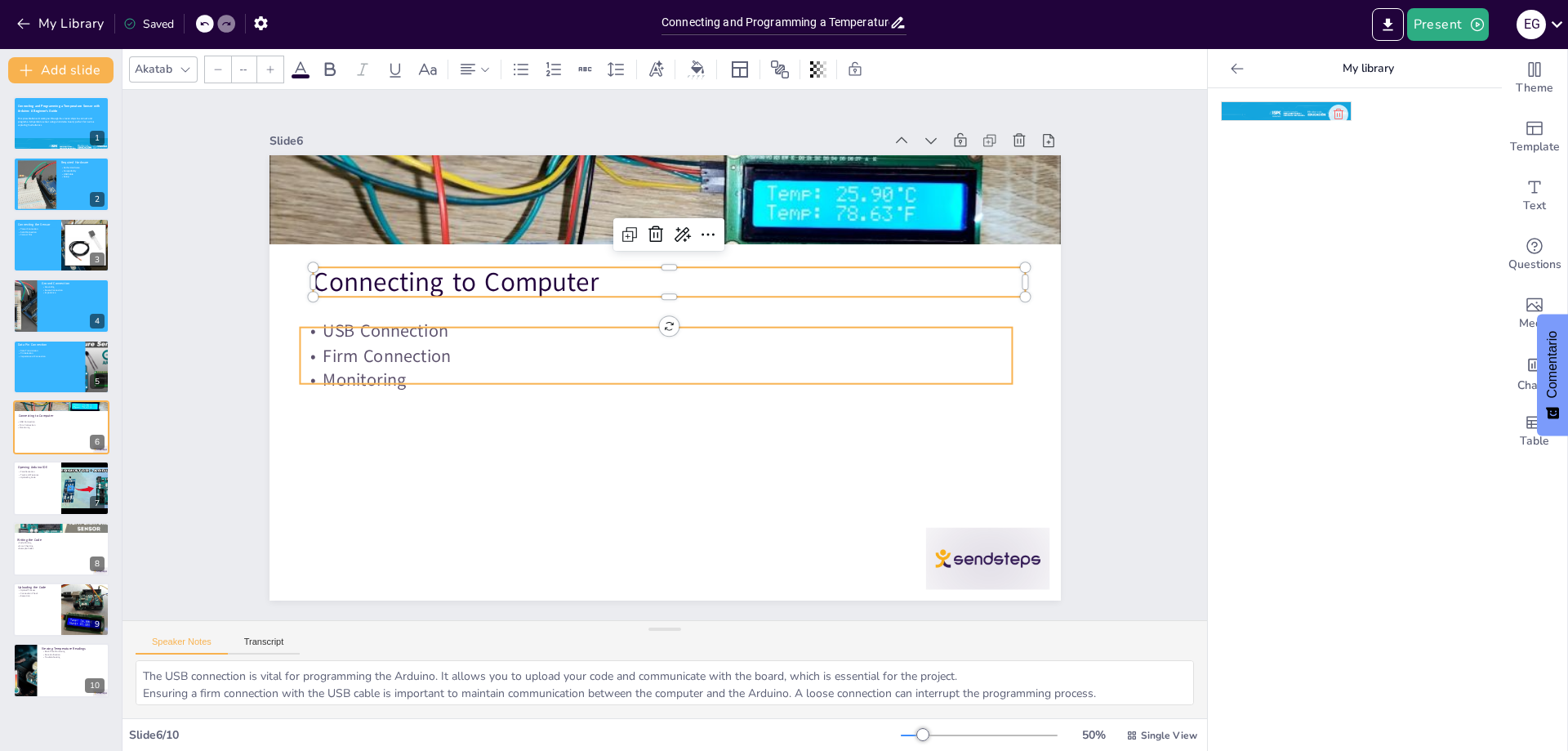
type input "32"
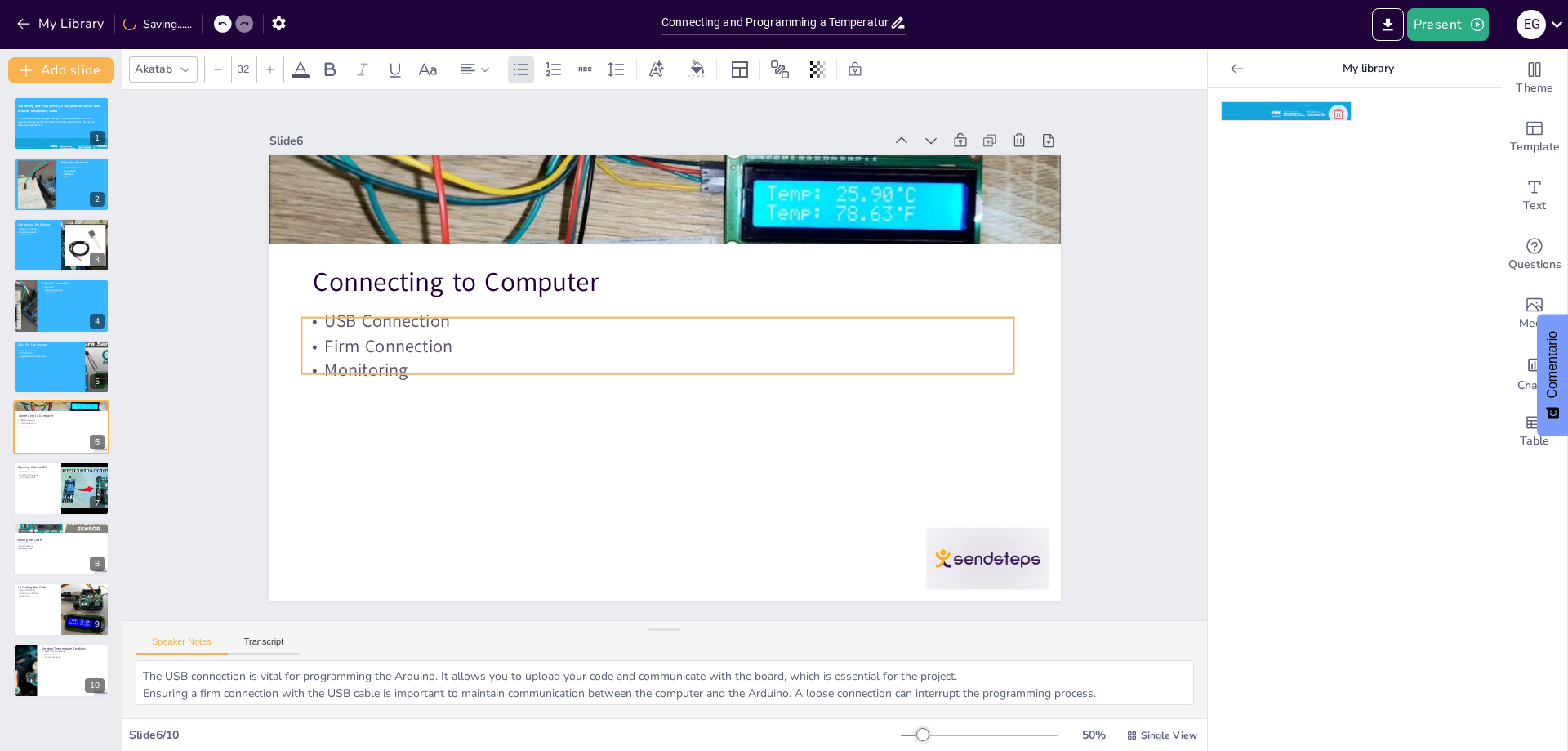
drag, startPoint x: 391, startPoint y: 338, endPoint x: 392, endPoint y: 329, distance: 9.1
click at [624, 329] on p "Firm Connection" at bounding box center [673, 346] width 98 height 711
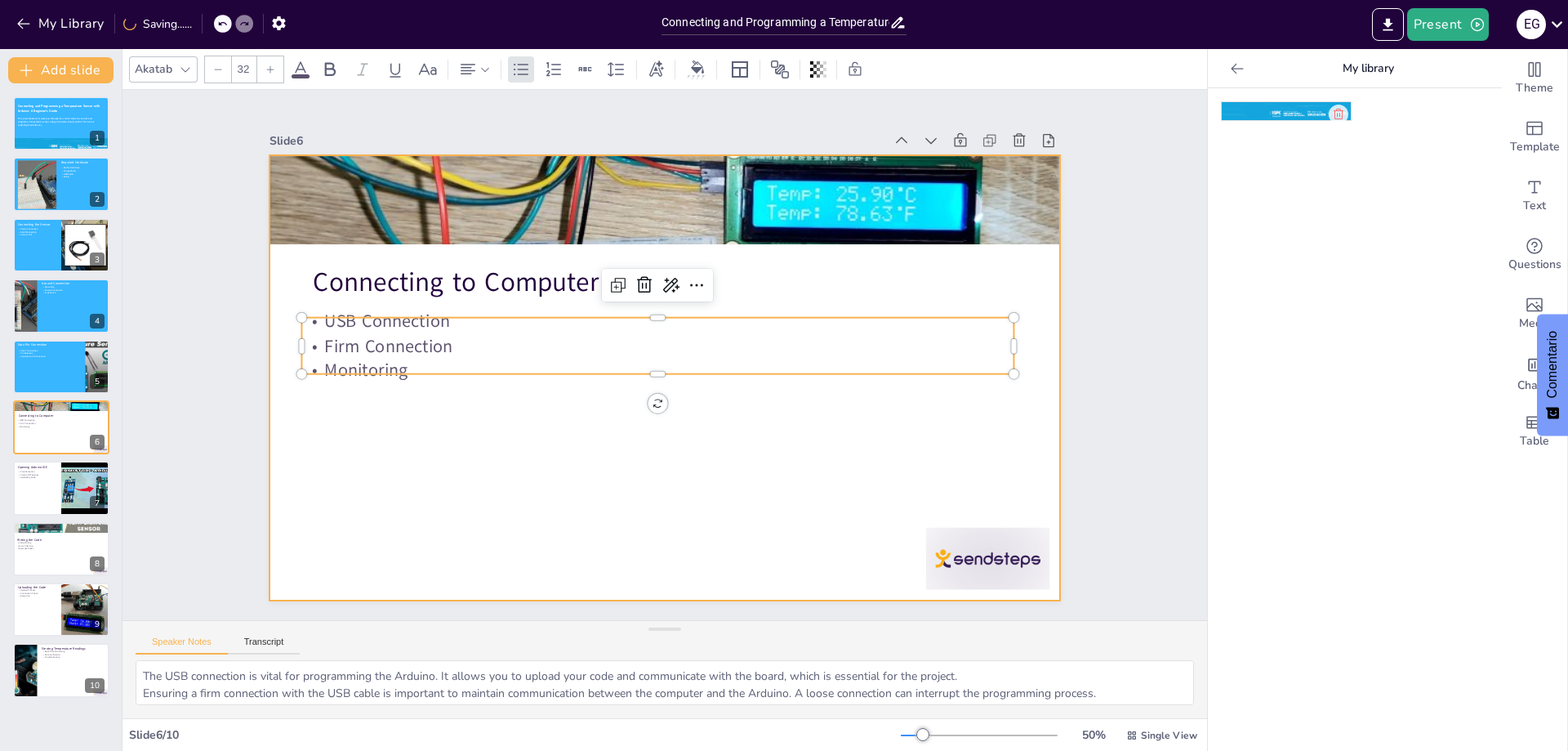
click at [791, 475] on div at bounding box center [658, 376] width 890 height 668
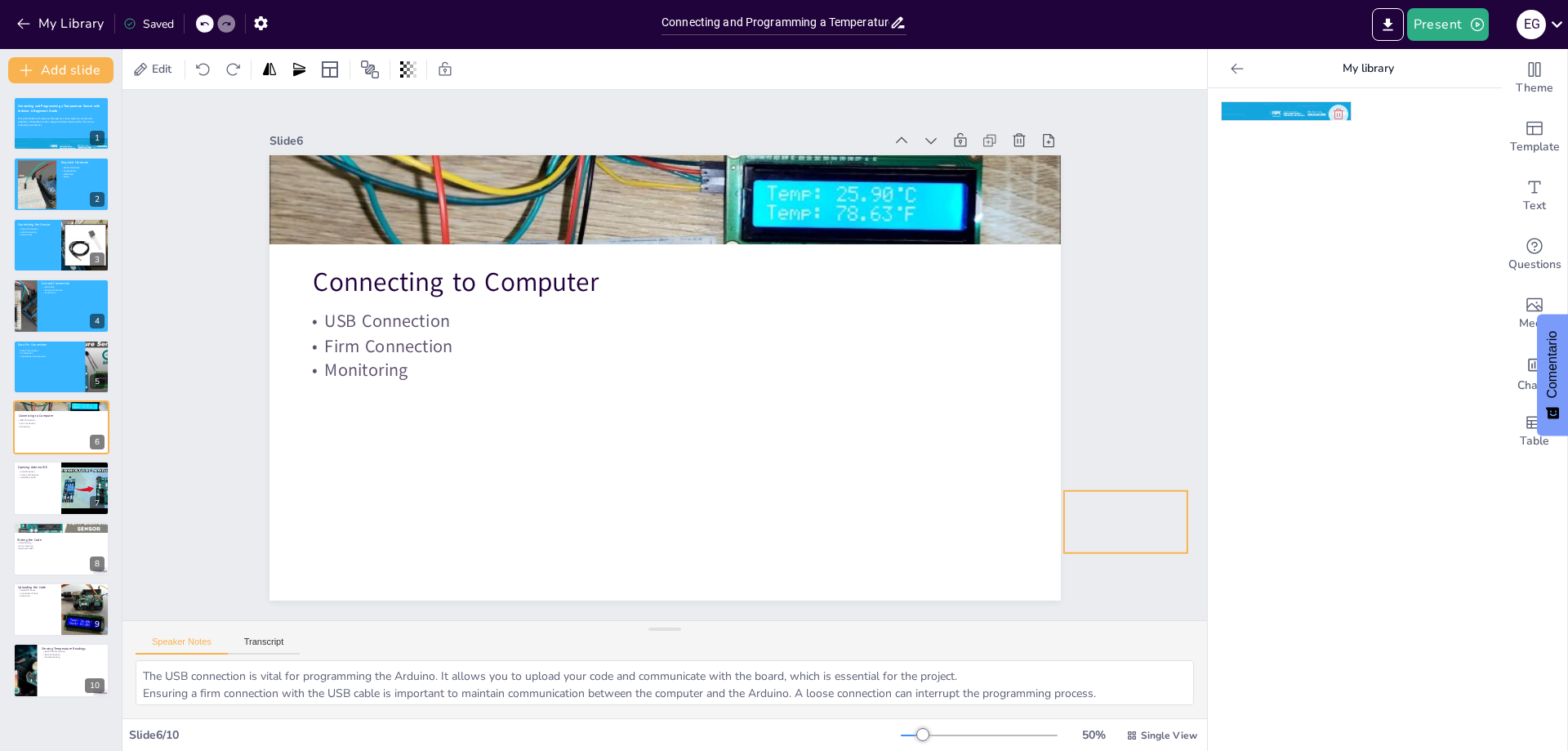
drag, startPoint x: 1010, startPoint y: 557, endPoint x: 1112, endPoint y: 518, distance: 109.2
click at [958, 481] on div at bounding box center [645, 366] width 781 height 909
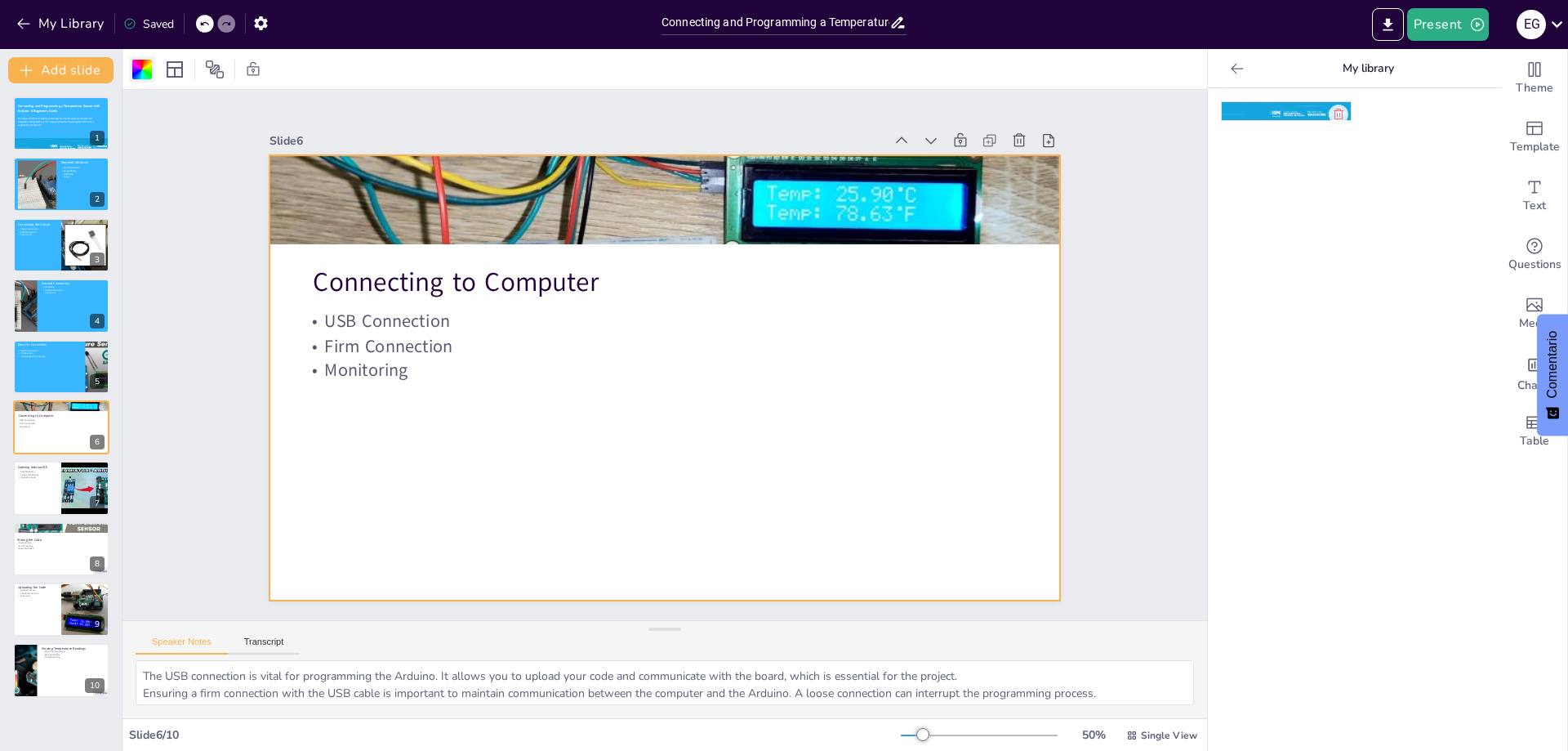
click at [149, 78] on div at bounding box center [142, 68] width 19 height 19
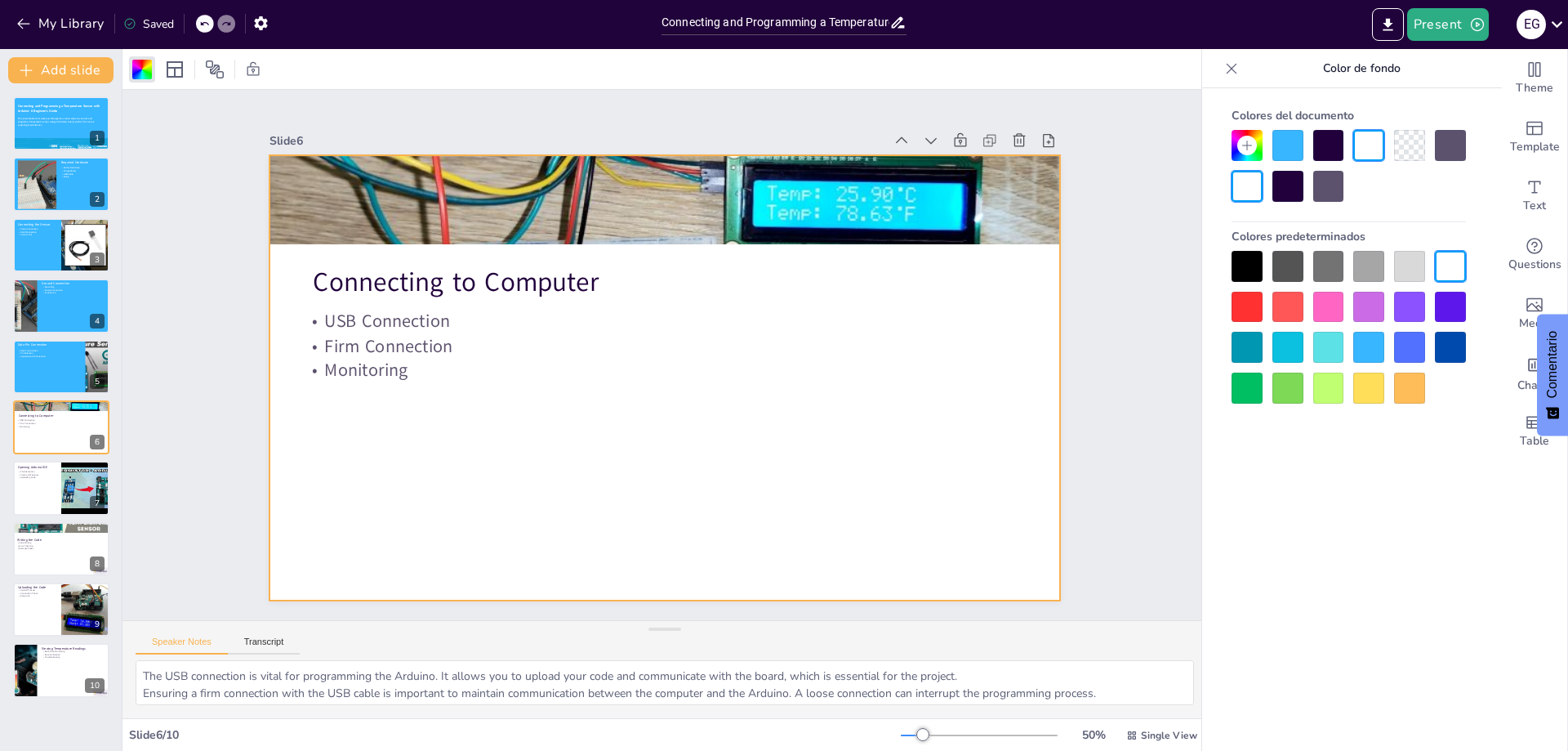
click at [1374, 345] on div at bounding box center [1369, 346] width 31 height 31
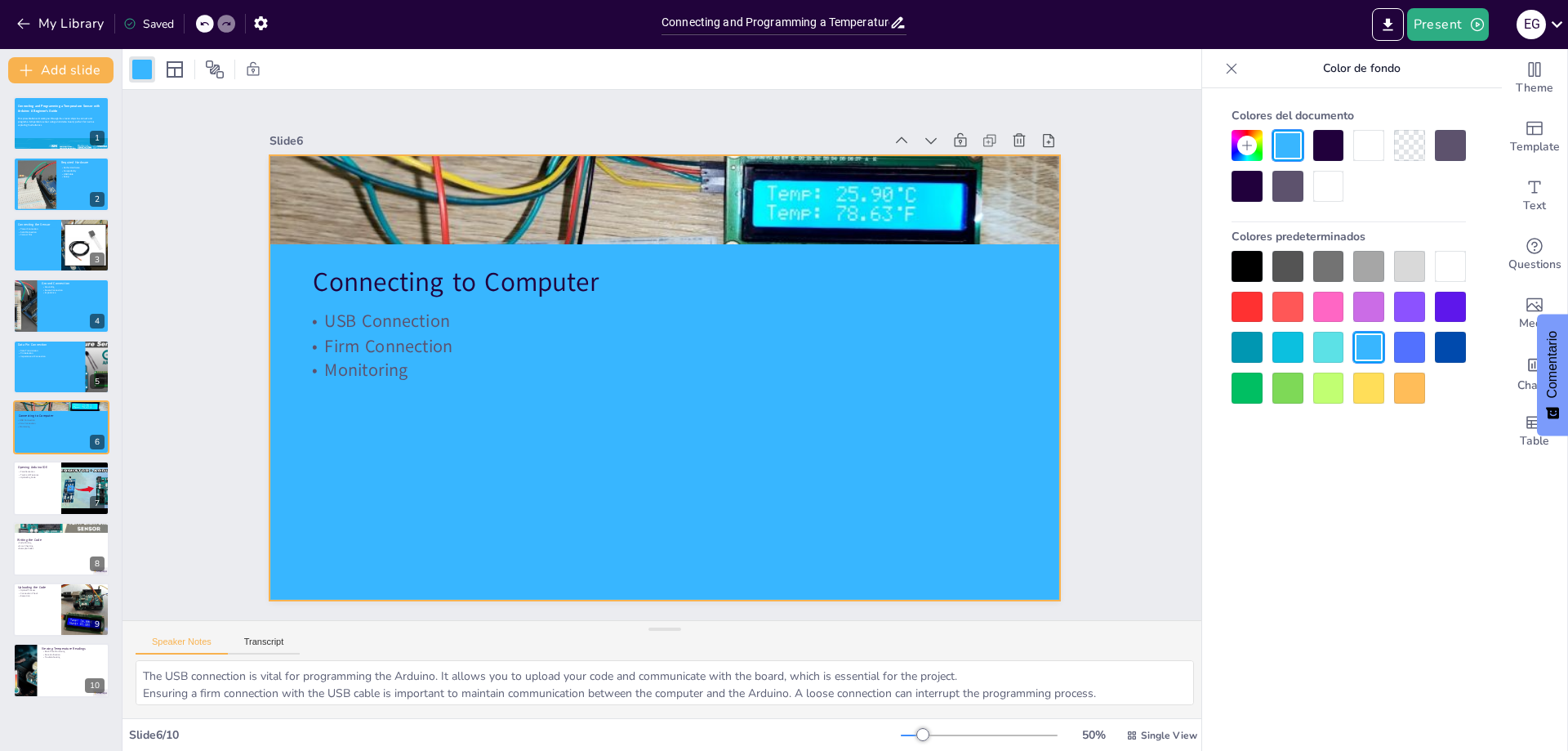
click at [1133, 424] on div "Slide 1 Connecting and Programming a Temperature Sensor with Arduino: A Beginne…" at bounding box center [665, 354] width 1172 height 743
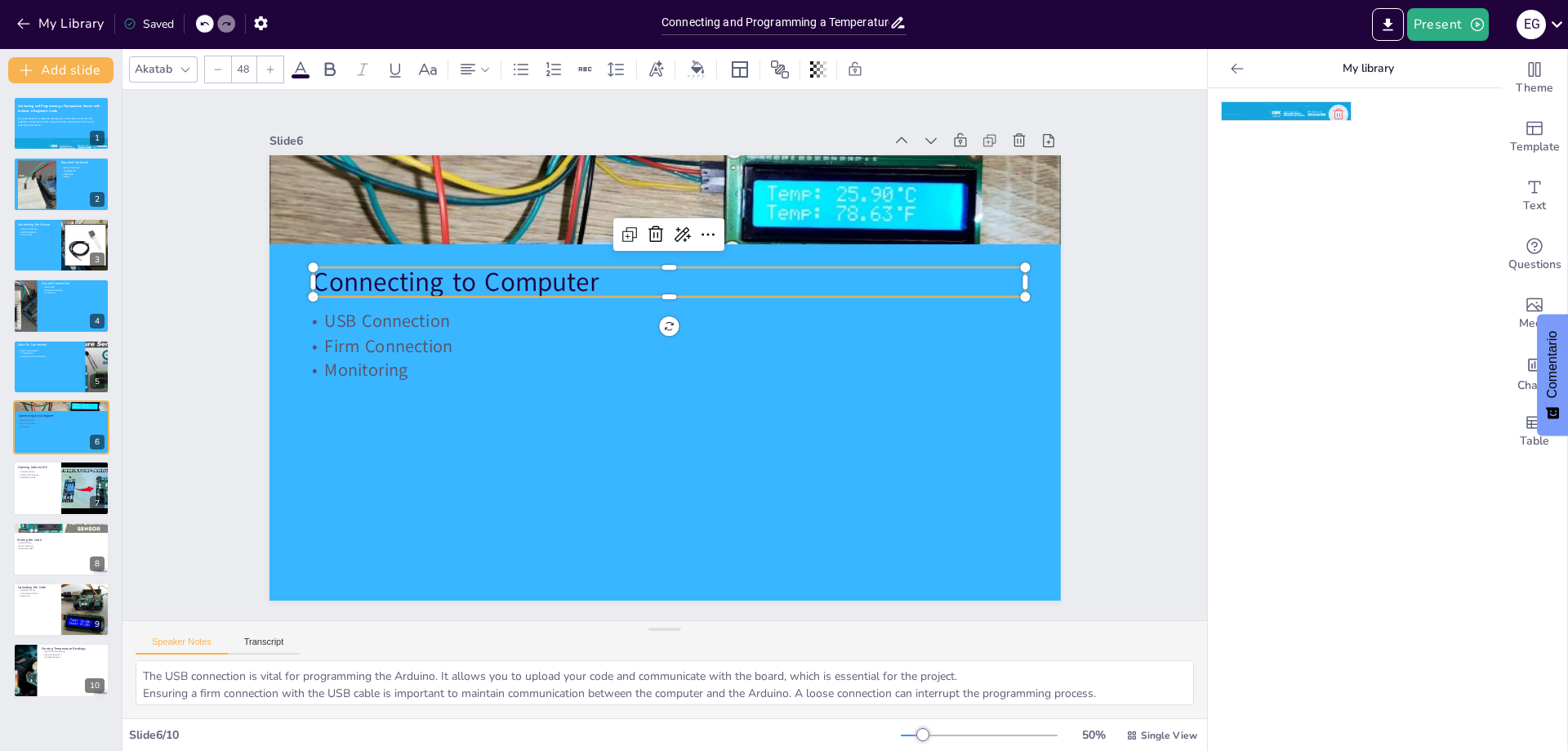
click at [511, 275] on p "Connecting to Computer" at bounding box center [683, 285] width 704 height 184
click at [293, 73] on icon at bounding box center [300, 68] width 19 height 19
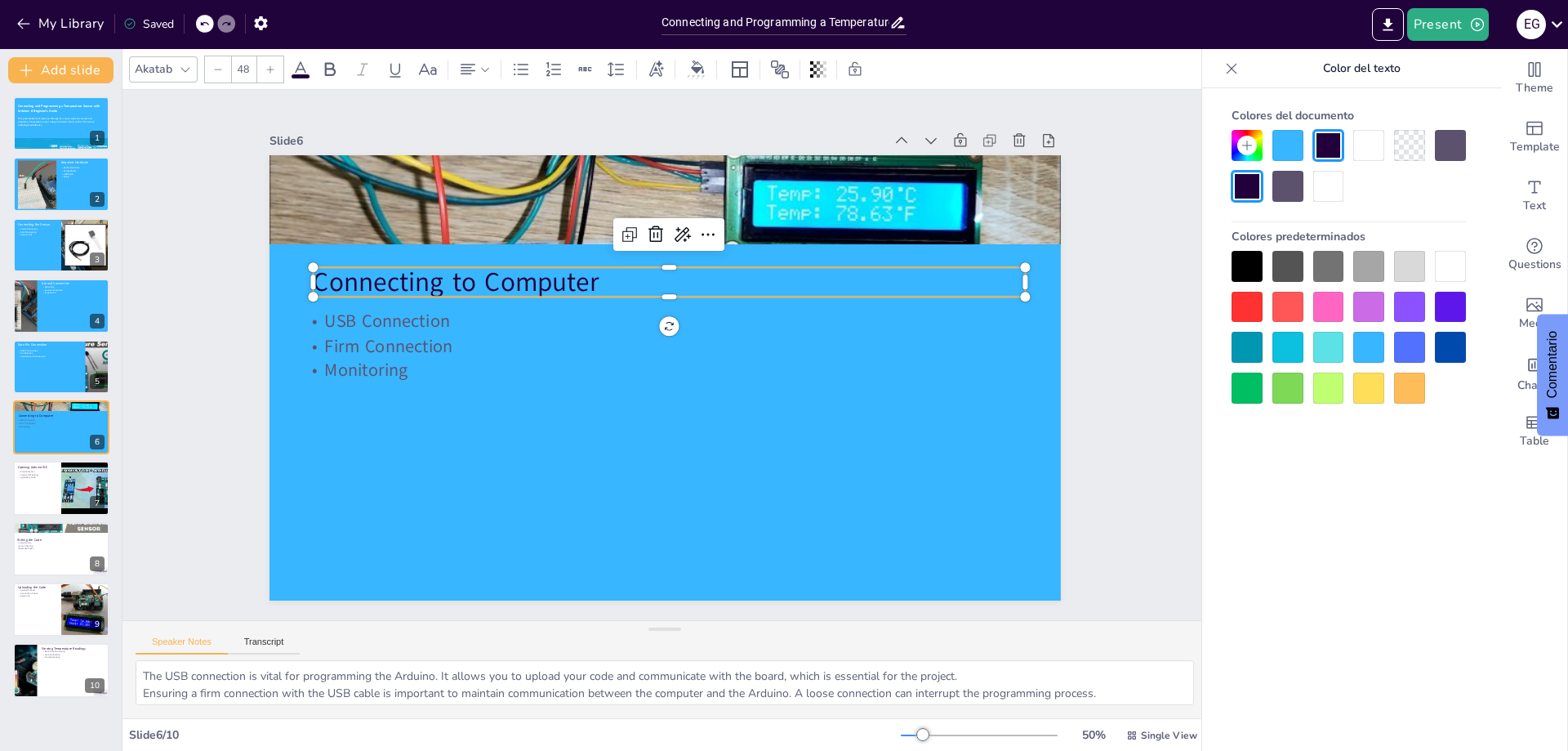
click at [1445, 265] on div at bounding box center [1450, 266] width 31 height 31
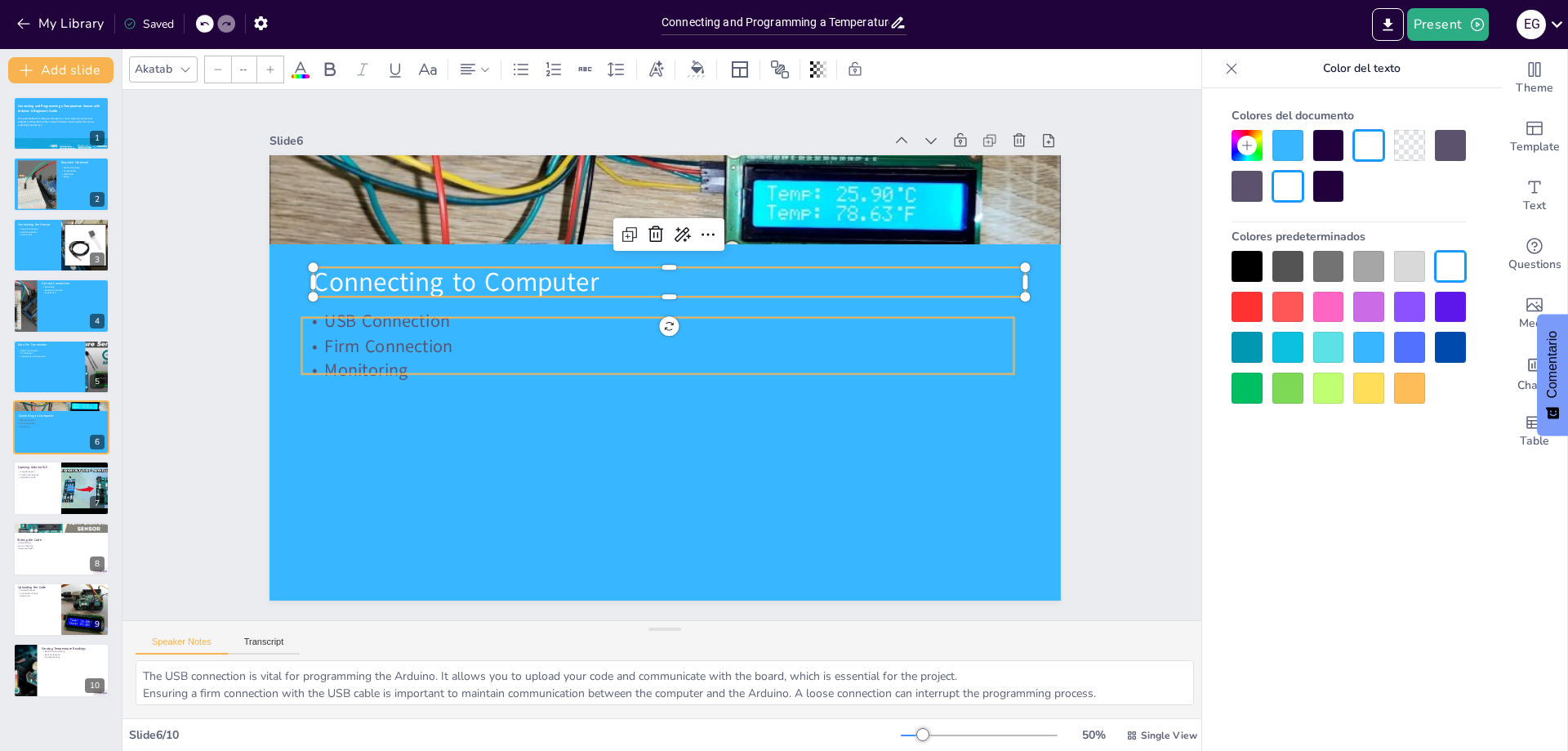
type input "32"
click at [374, 342] on p "Firm Connection" at bounding box center [659, 344] width 702 height 173
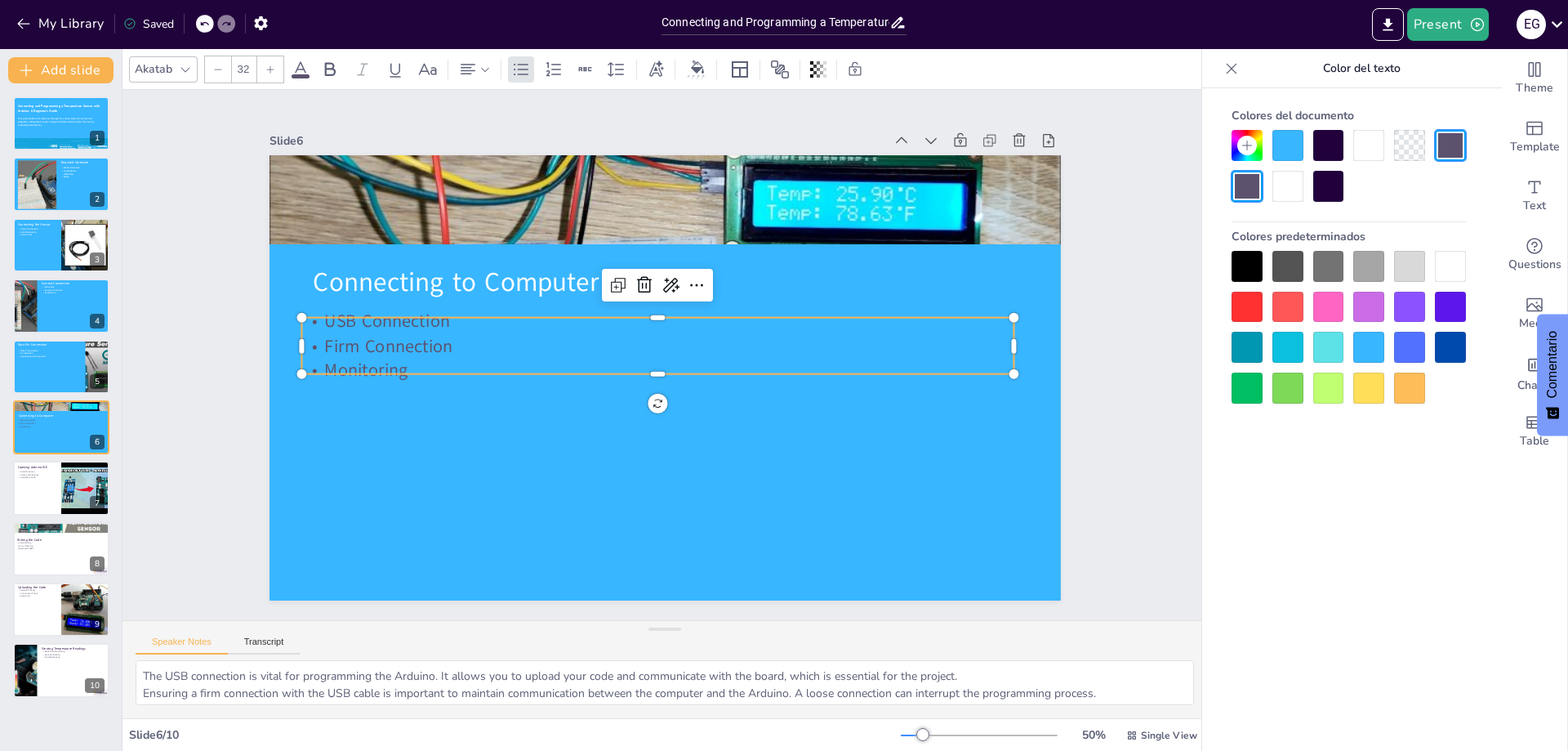
click at [1450, 271] on div at bounding box center [1450, 266] width 31 height 31
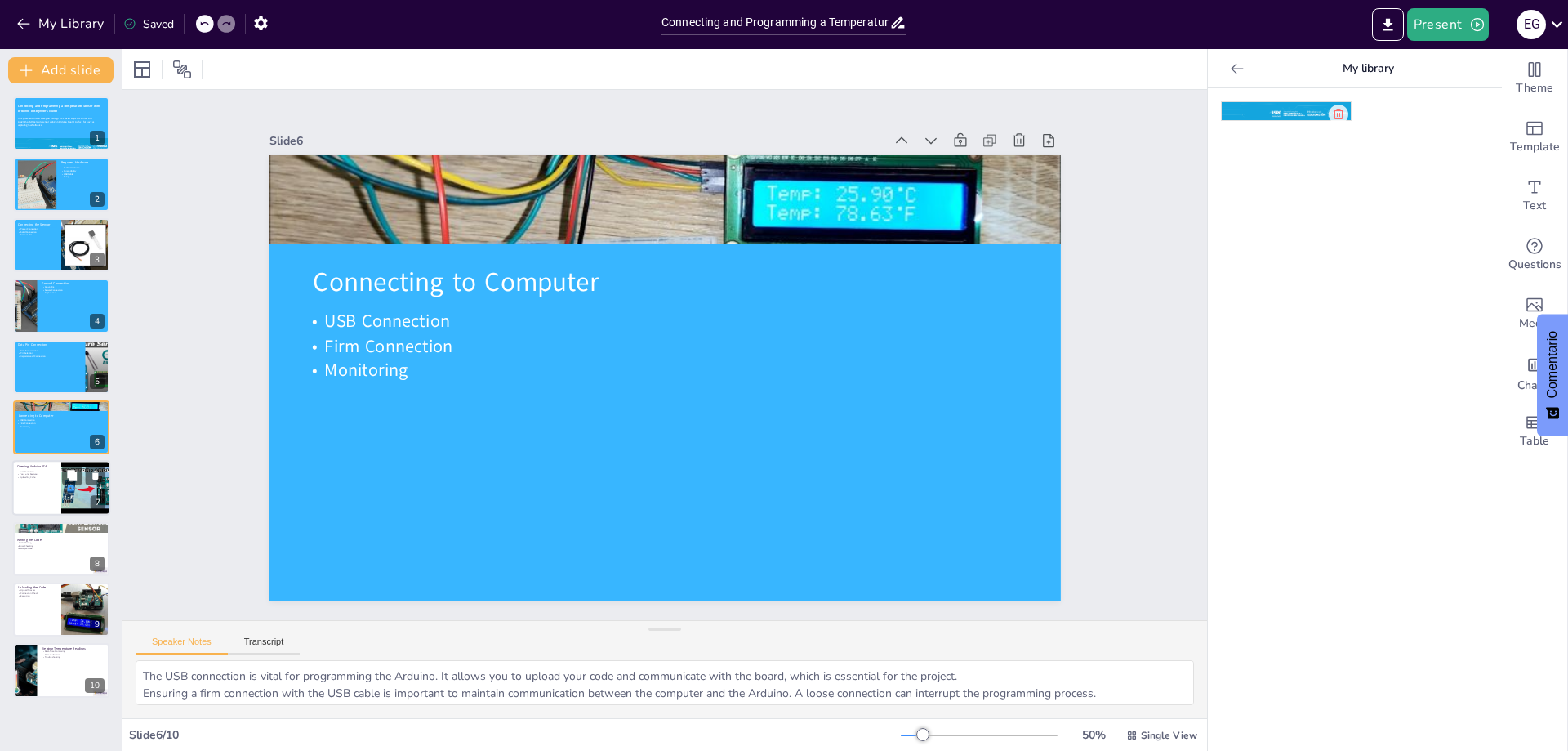
click at [45, 490] on div at bounding box center [61, 488] width 98 height 56
type textarea "Familiarizing yourself with the Arduino IDE interface is important as it contai…"
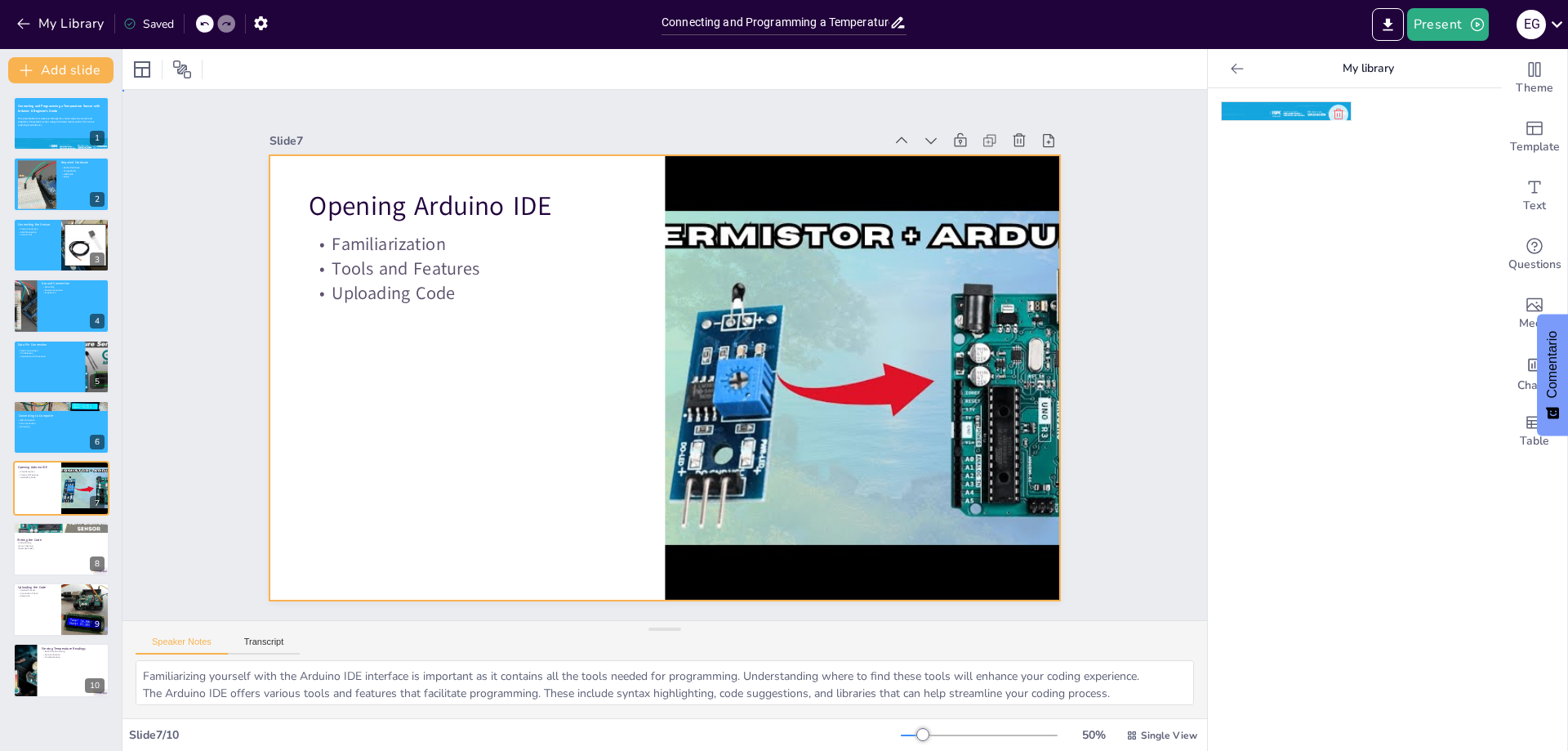
click at [562, 450] on div at bounding box center [660, 377] width 867 height 600
click at [133, 66] on div at bounding box center [142, 69] width 26 height 26
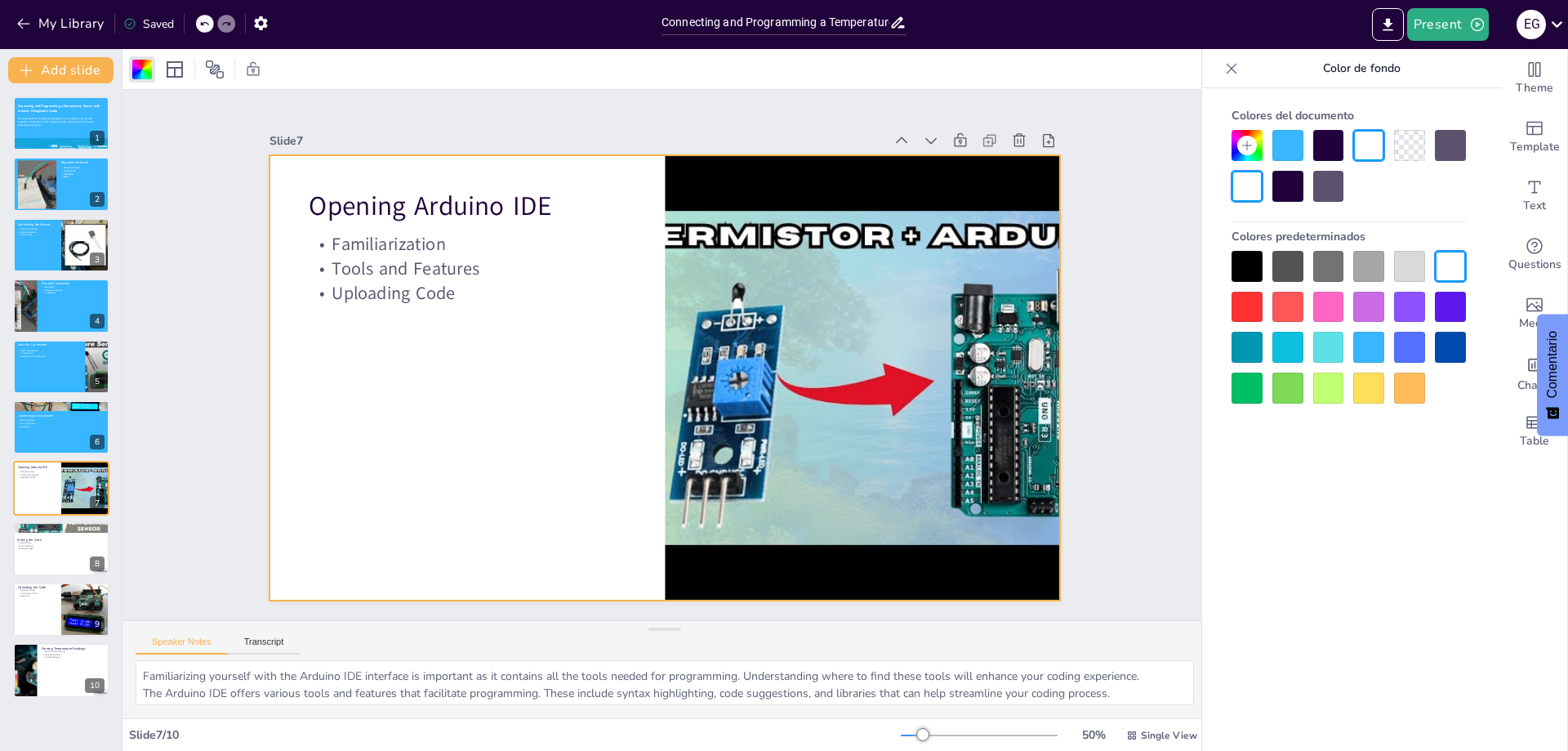
click at [1301, 149] on div at bounding box center [1288, 145] width 31 height 31
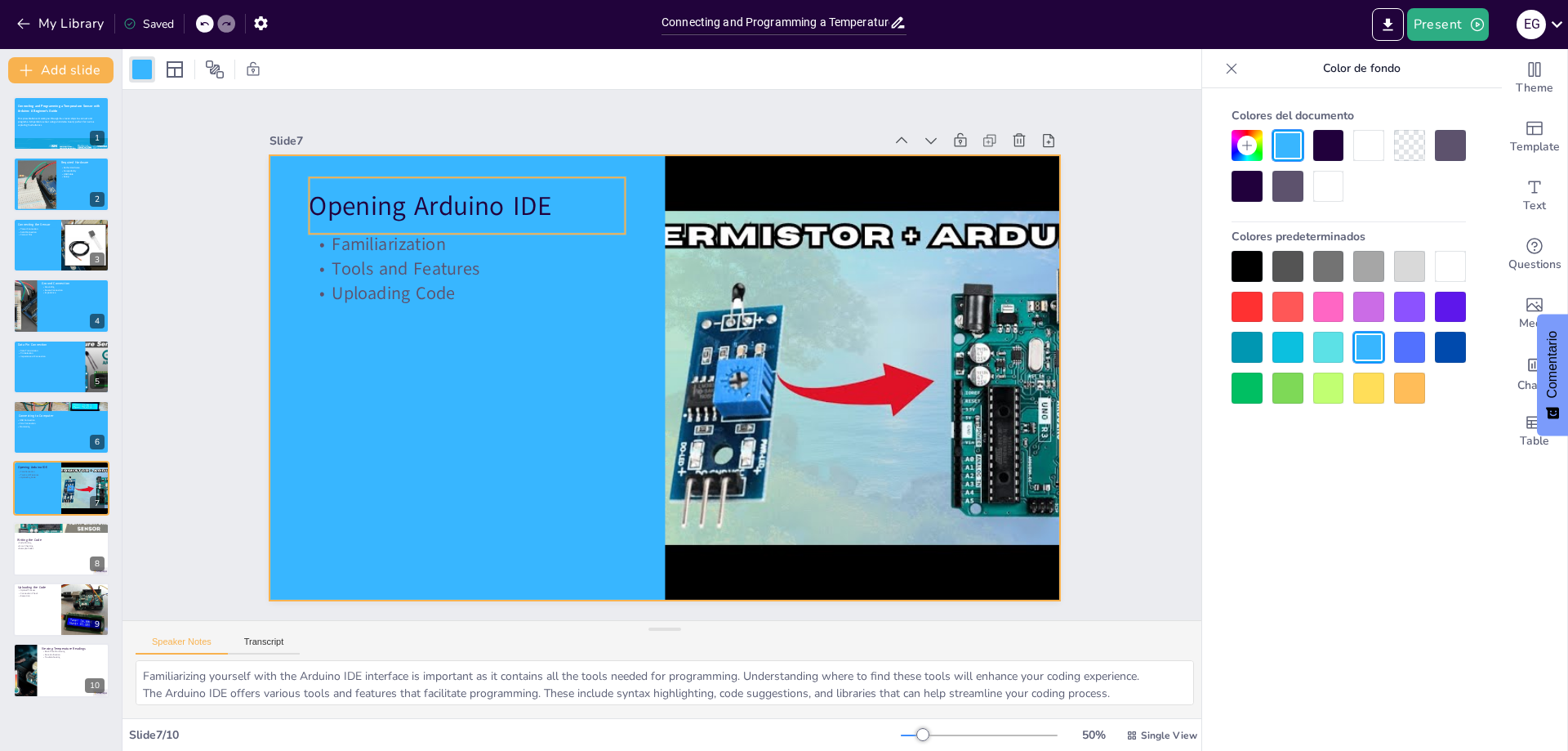
click at [423, 188] on p "Opening Arduino IDE" at bounding box center [502, 168] width 317 height 102
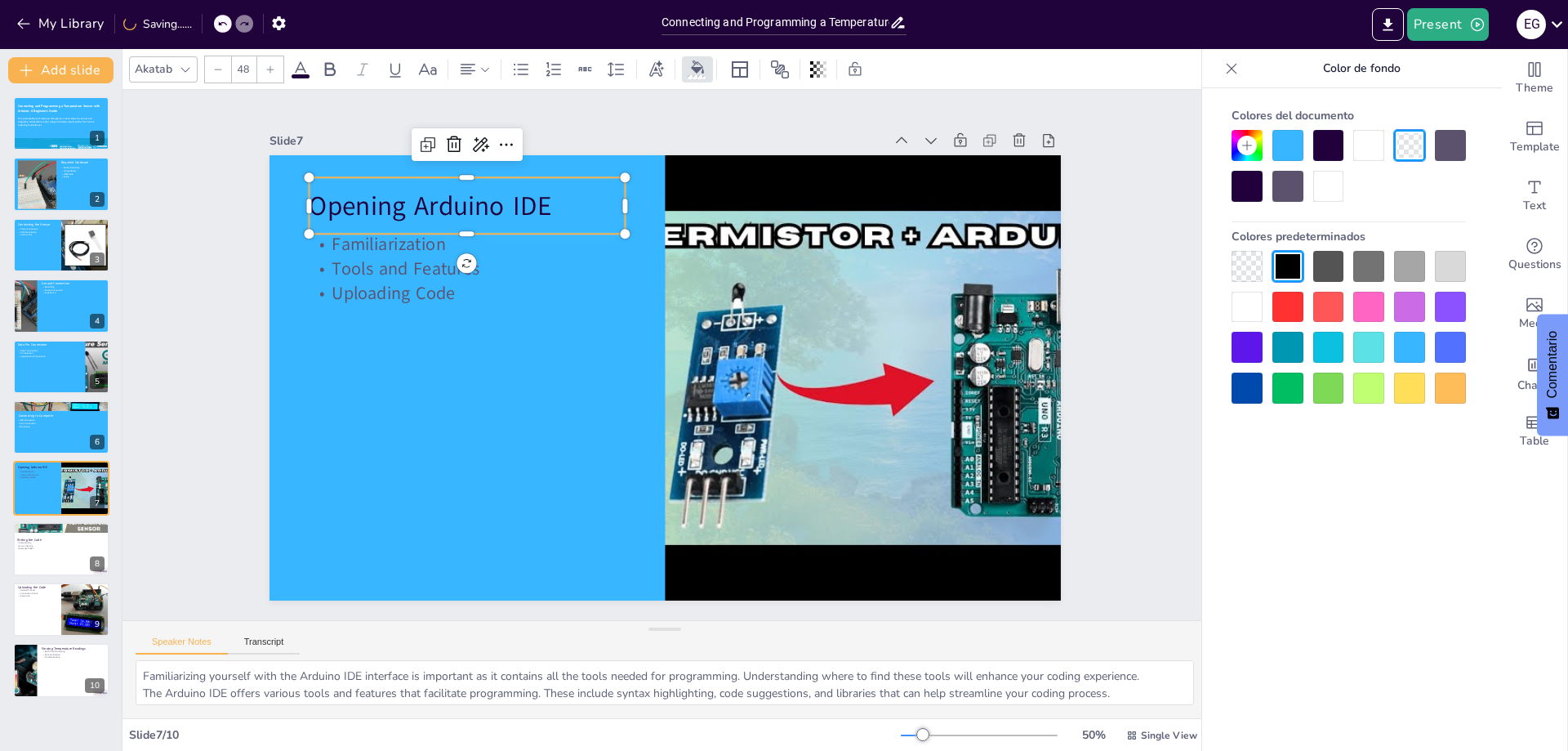
click at [1334, 196] on div at bounding box center [1329, 186] width 31 height 31
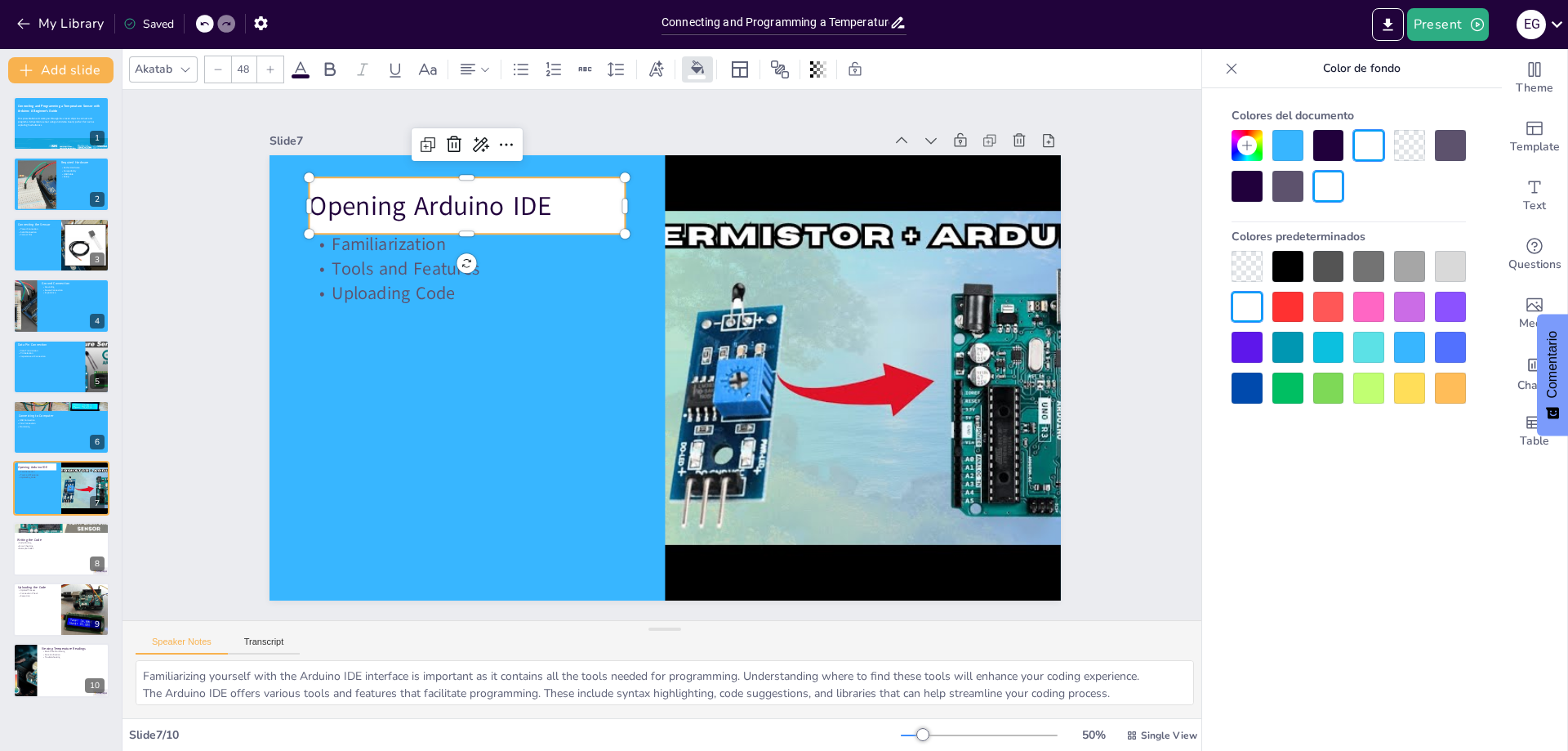
click at [1293, 152] on div at bounding box center [1288, 145] width 31 height 31
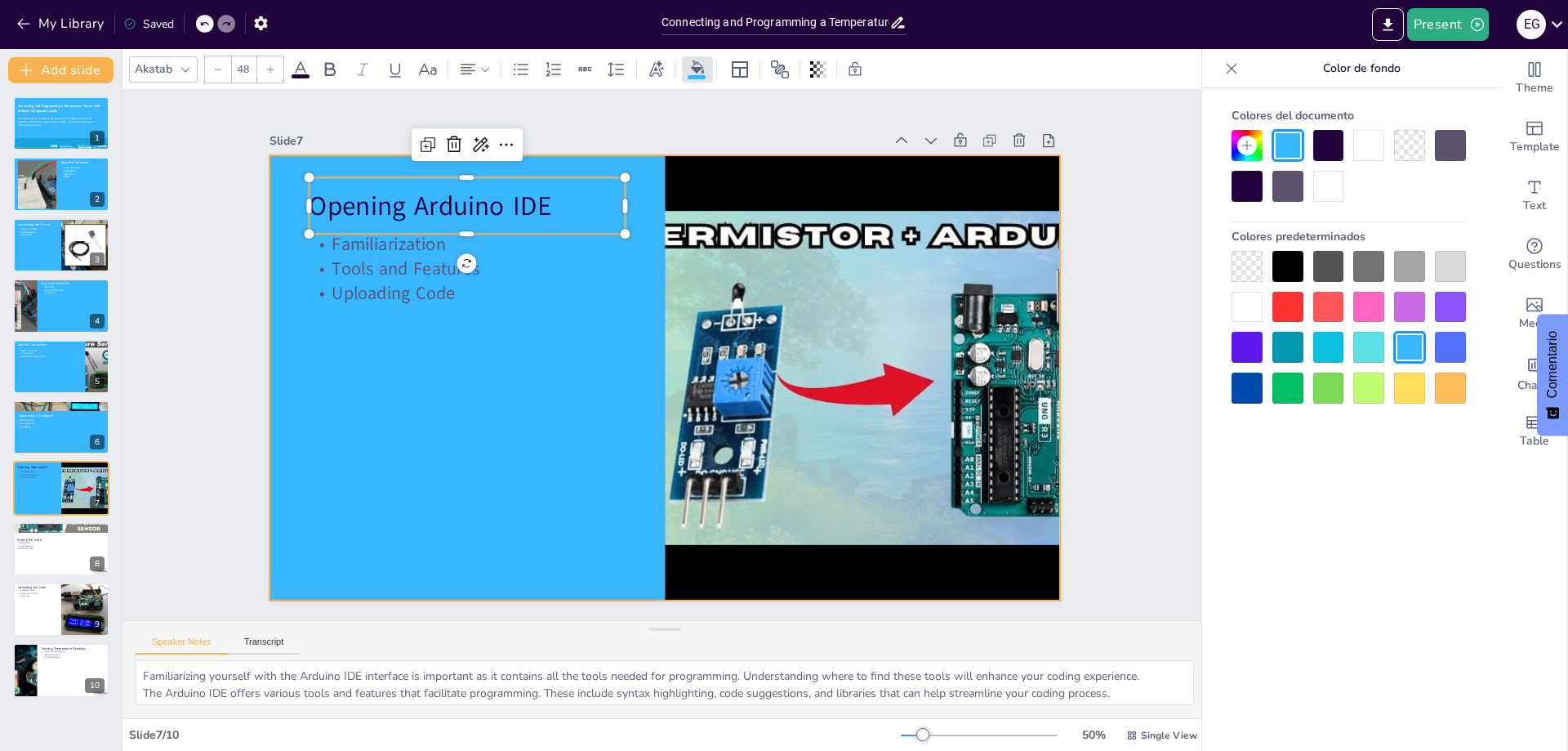
click at [487, 361] on div at bounding box center [660, 377] width 867 height 600
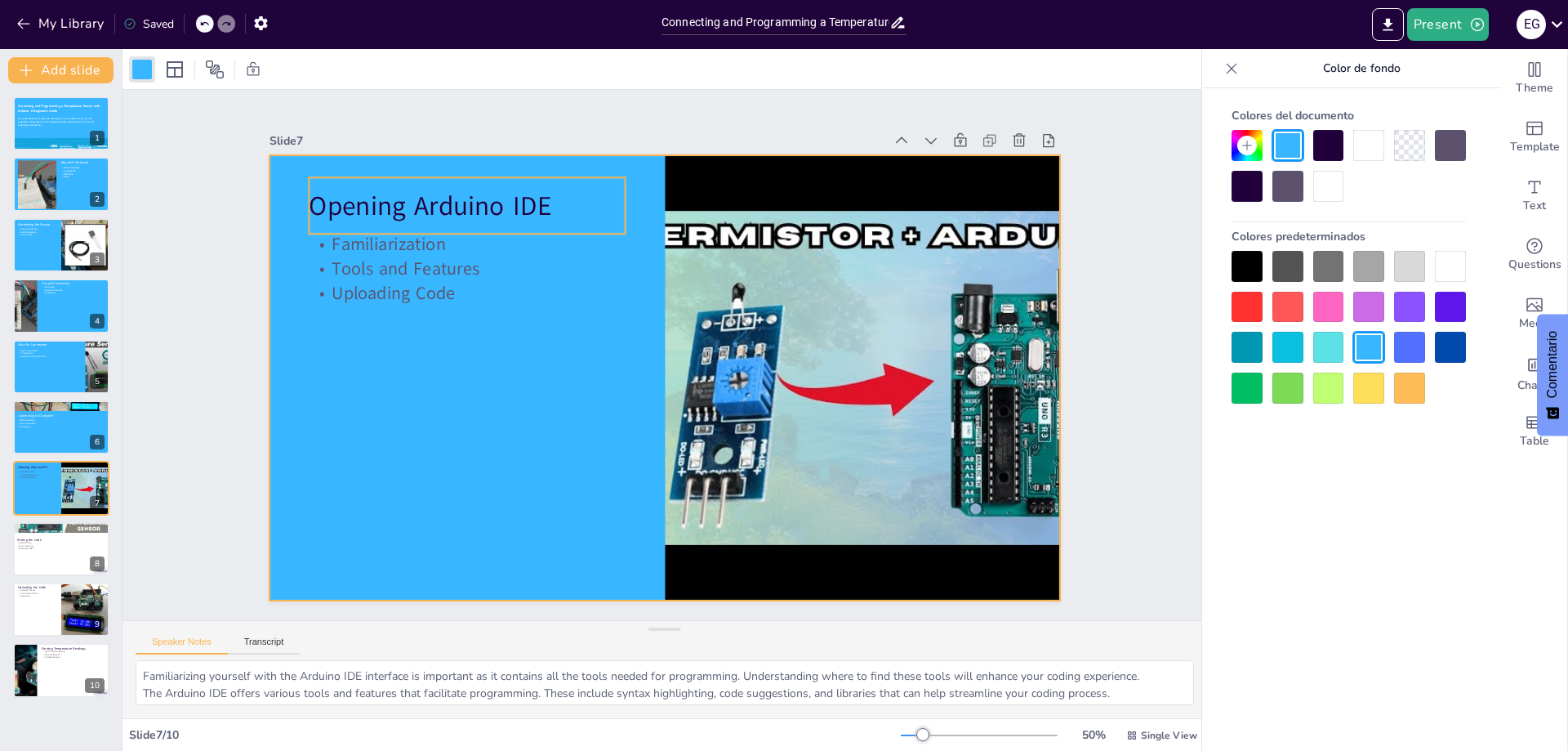
click at [482, 212] on p "Opening Arduino IDE" at bounding box center [502, 168] width 317 height 102
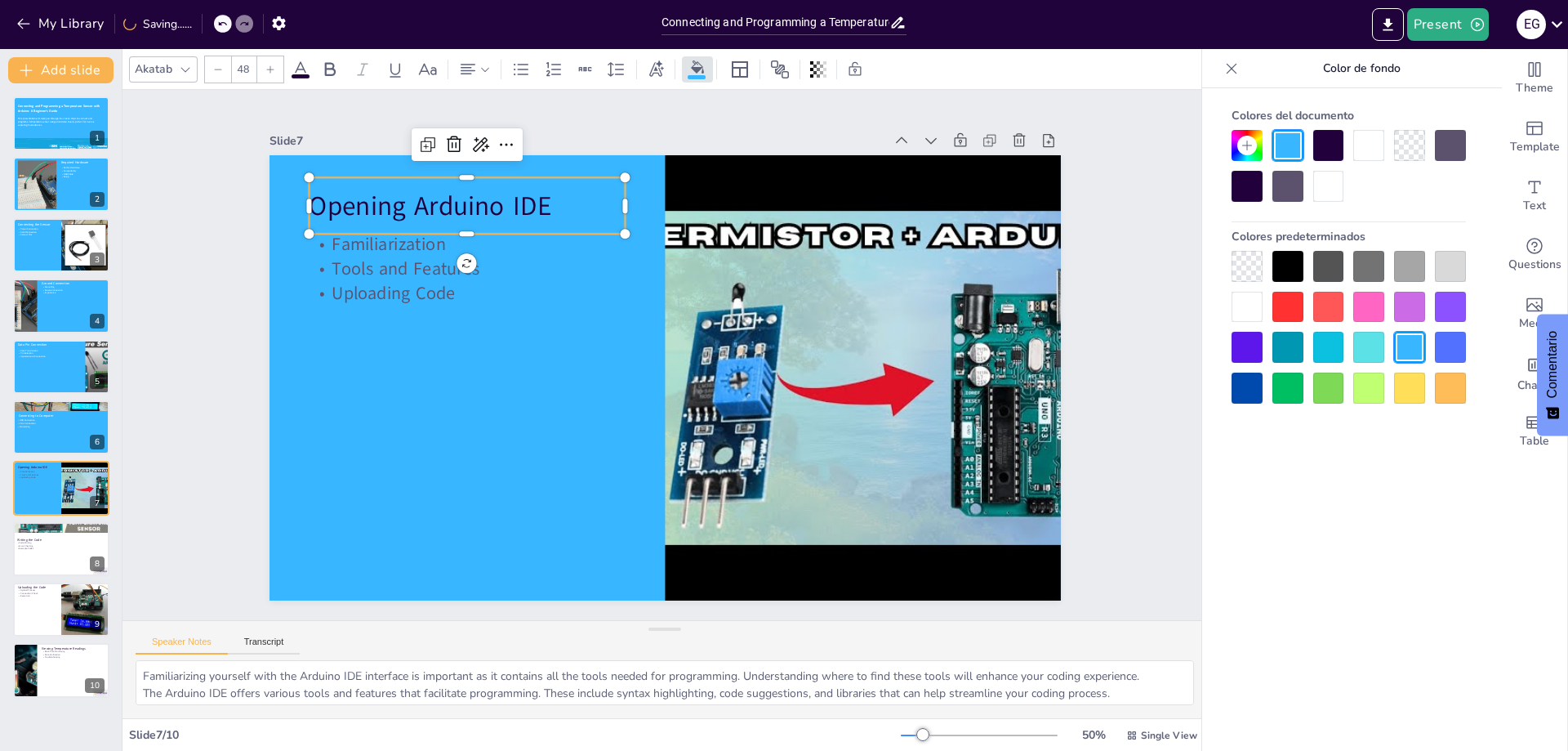
click at [297, 73] on icon at bounding box center [300, 68] width 19 height 19
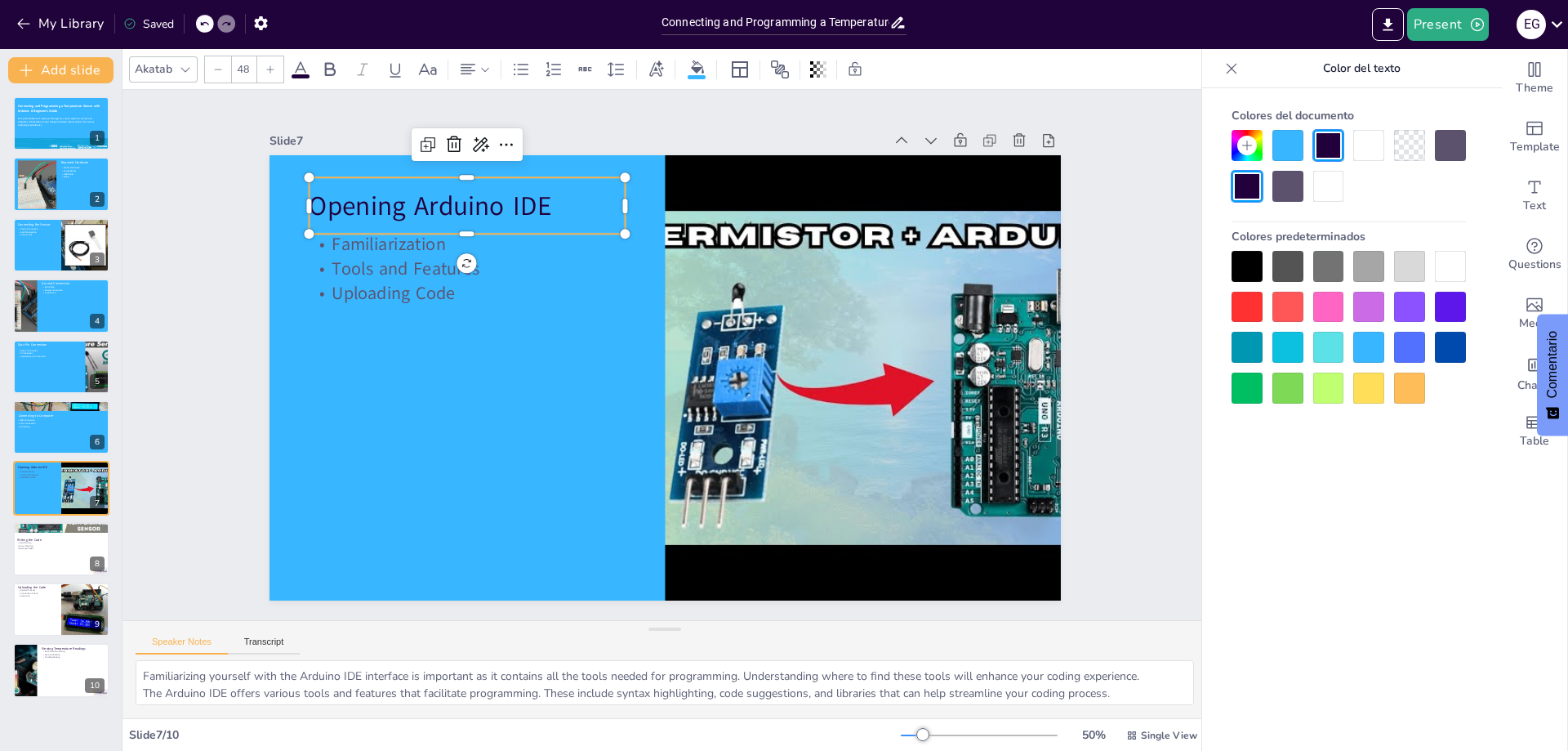
click at [1447, 264] on div at bounding box center [1450, 266] width 31 height 31
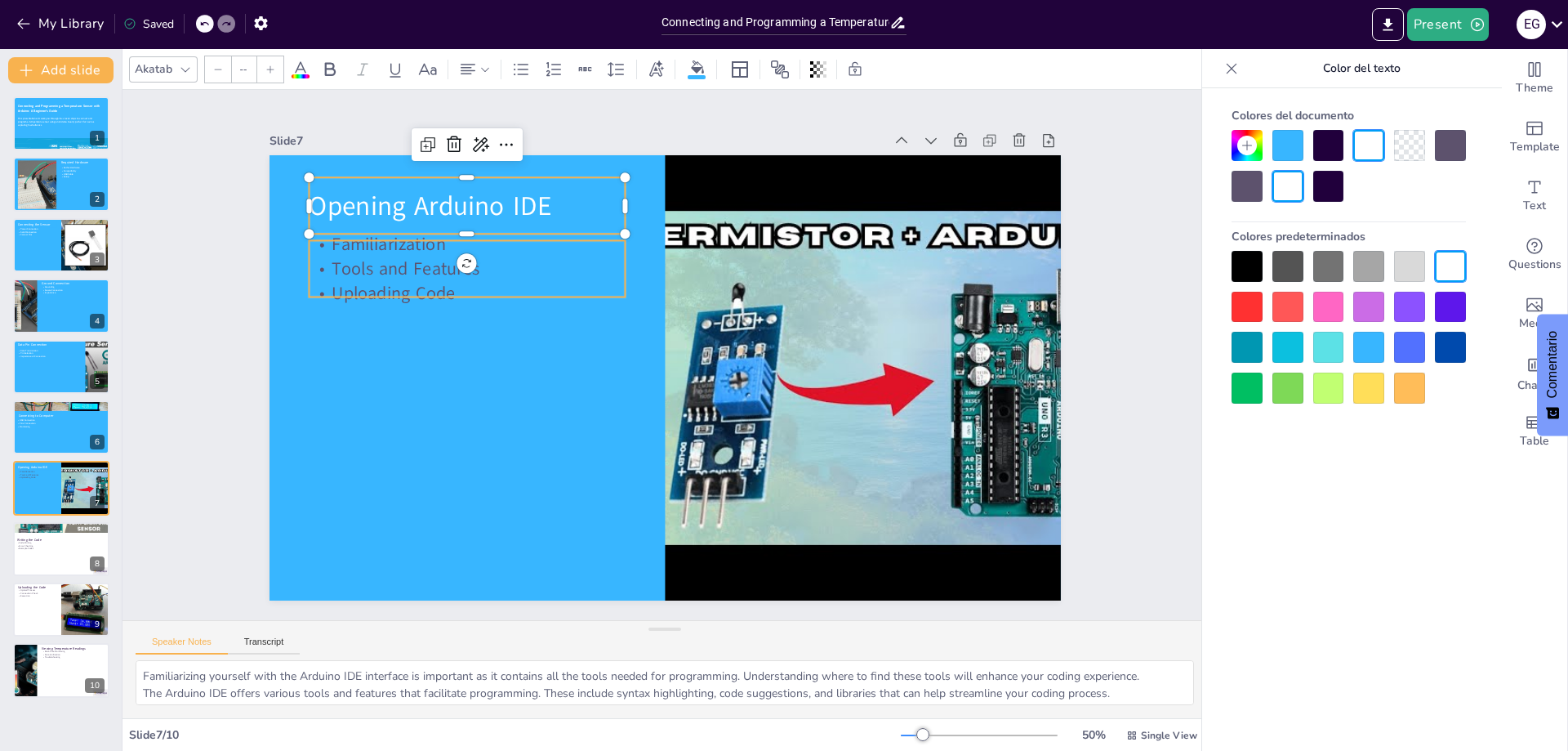
click at [360, 267] on p "Tools and Features" at bounding box center [488, 229] width 315 height 90
type input "32"
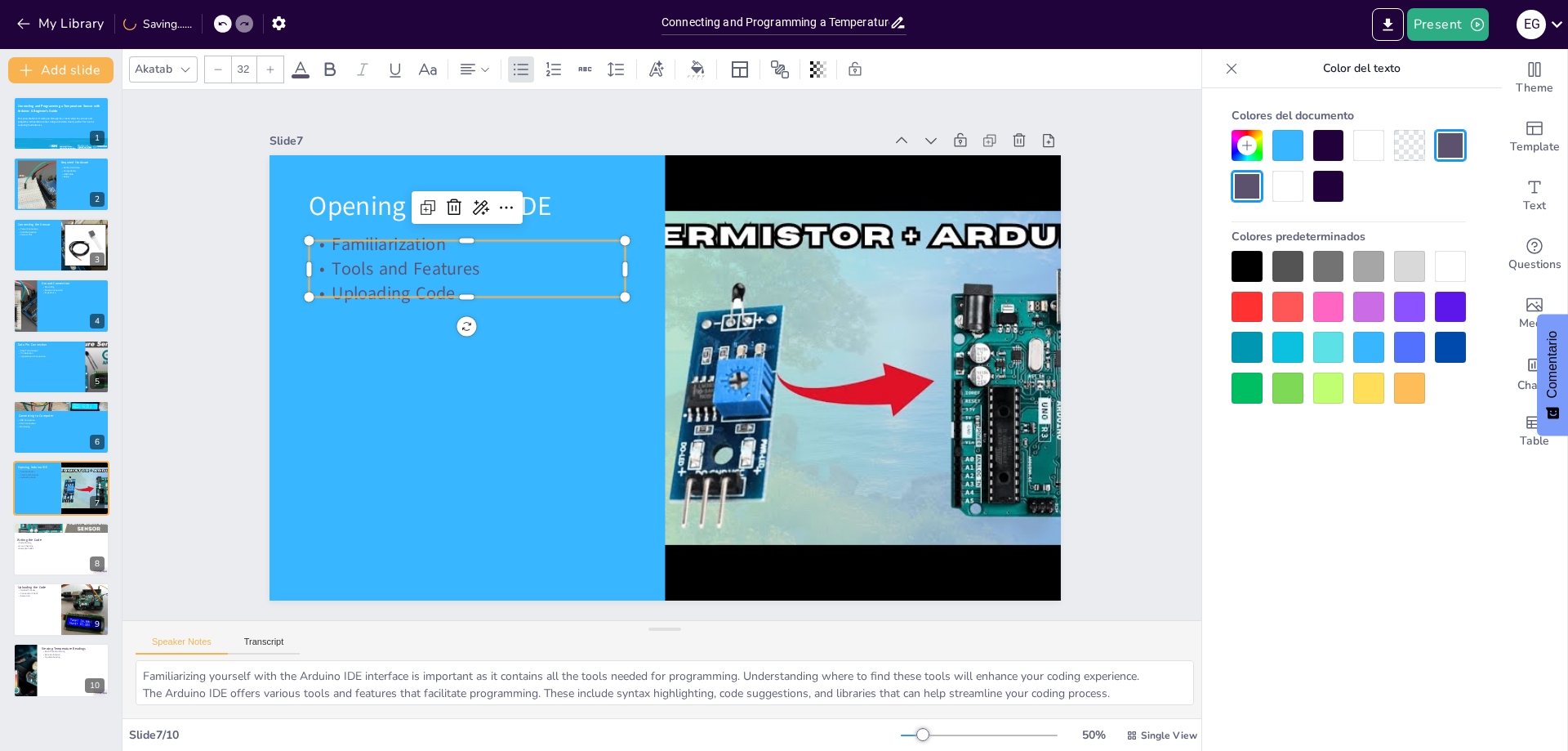
click at [1453, 268] on div at bounding box center [1450, 266] width 31 height 31
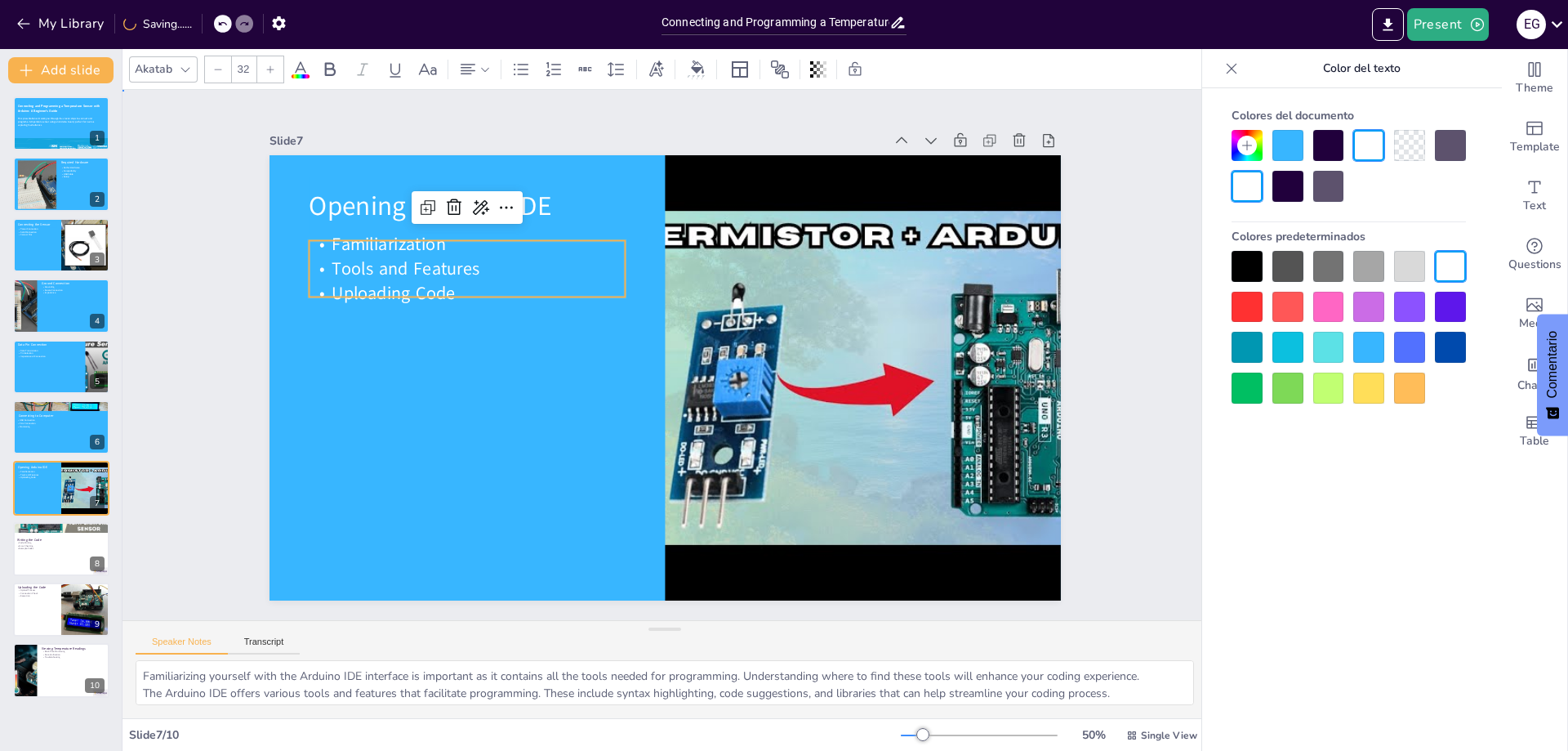
click at [1146, 360] on div "Slide 1 Connecting and Programming a Temperature Sensor with Arduino: A Beginne…" at bounding box center [665, 355] width 1085 height 530
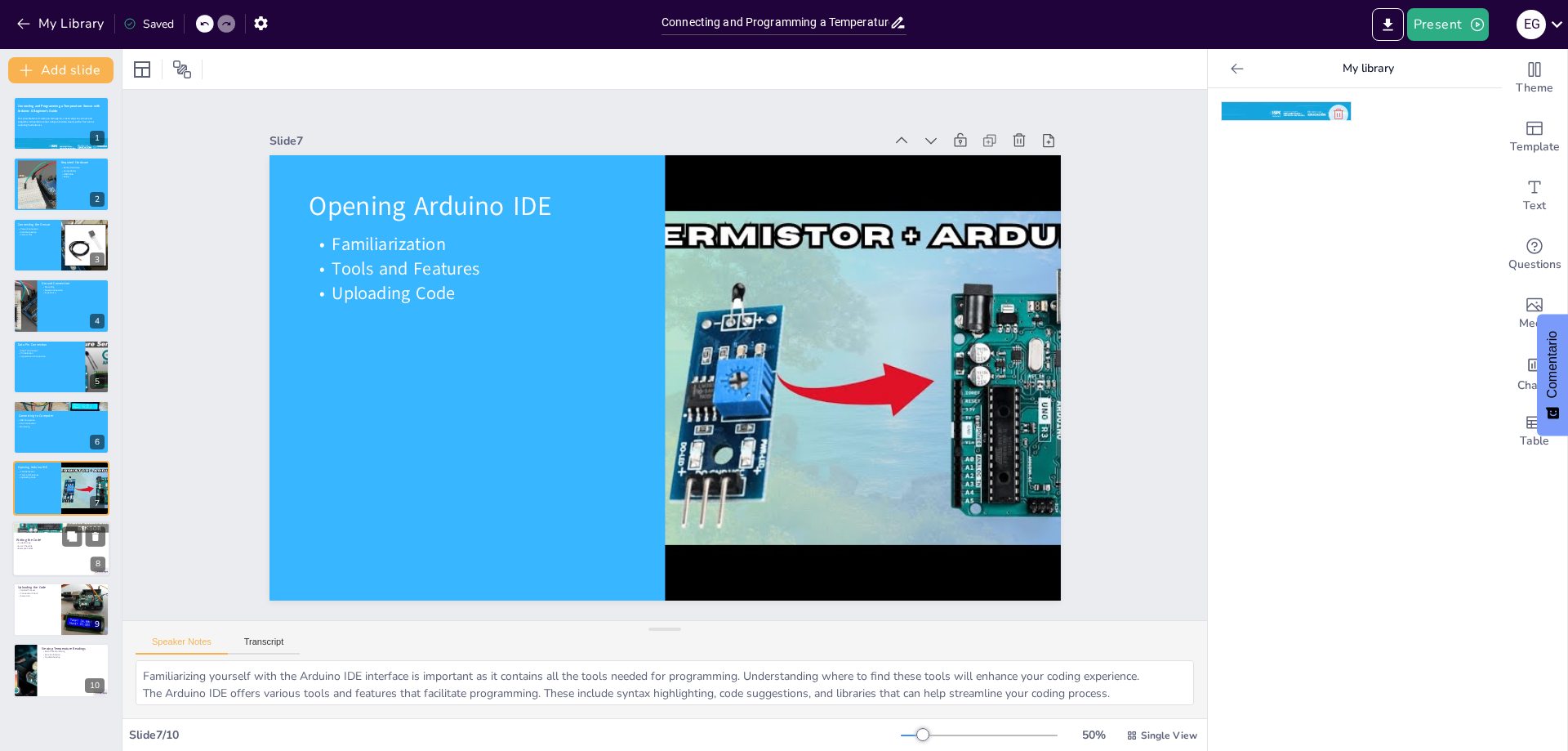
click at [43, 547] on p "Example Codes" at bounding box center [60, 548] width 88 height 3
type textarea "Writing the code is a crucial part of the project. It is where you define how t…"
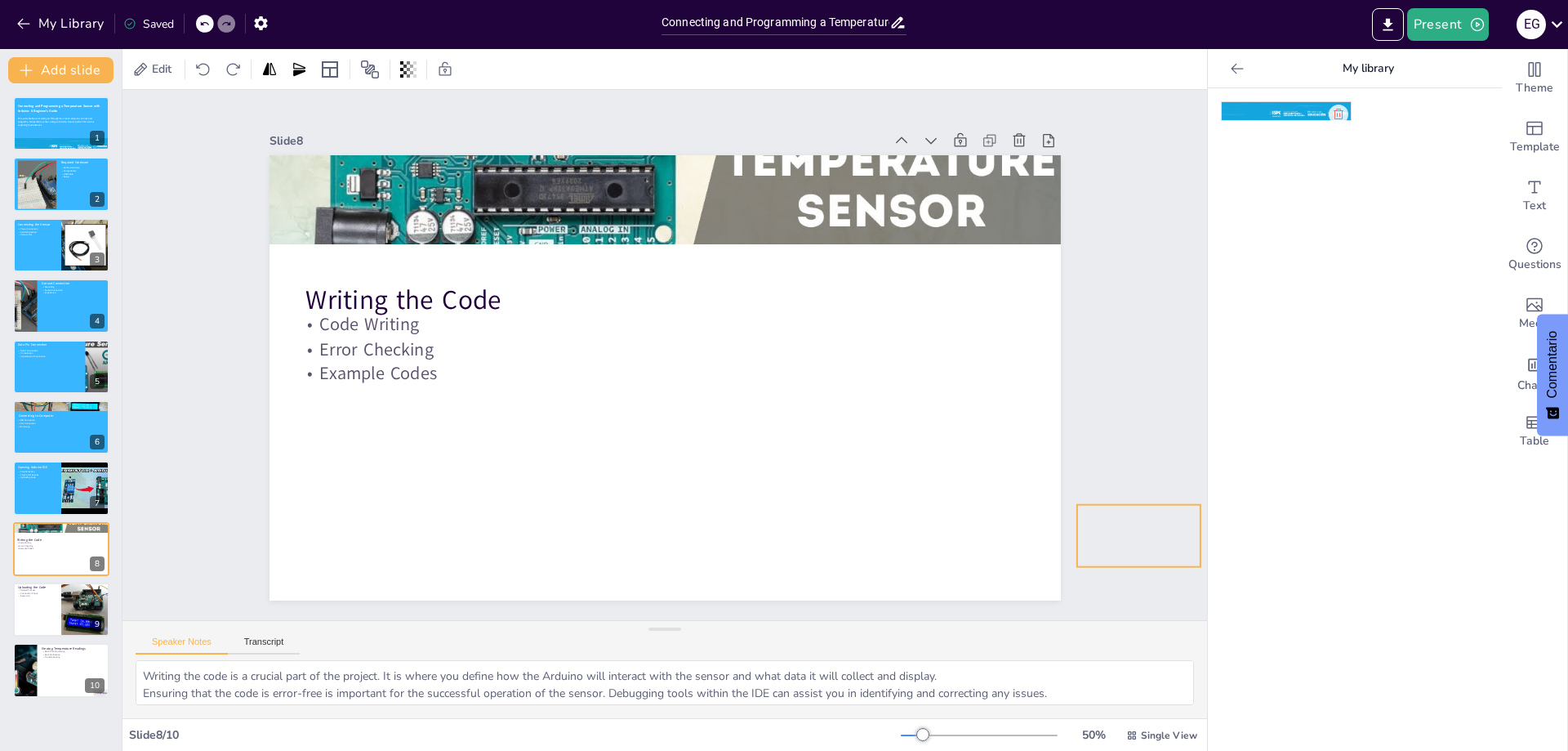
drag, startPoint x: 983, startPoint y: 547, endPoint x: 1129, endPoint y: 523, distance: 148.0
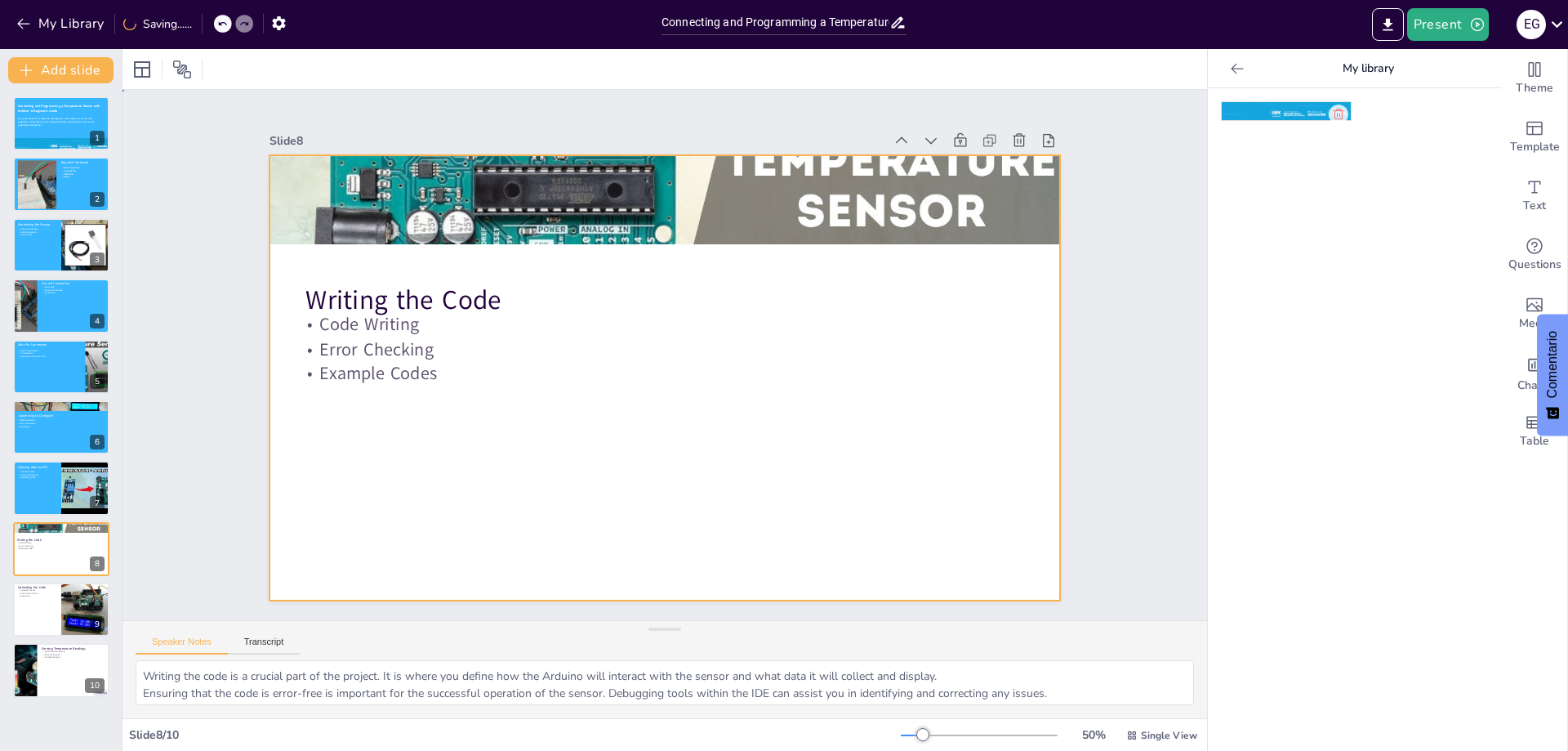
click at [824, 506] on div at bounding box center [658, 376] width 890 height 668
click at [143, 72] on div at bounding box center [142, 68] width 19 height 19
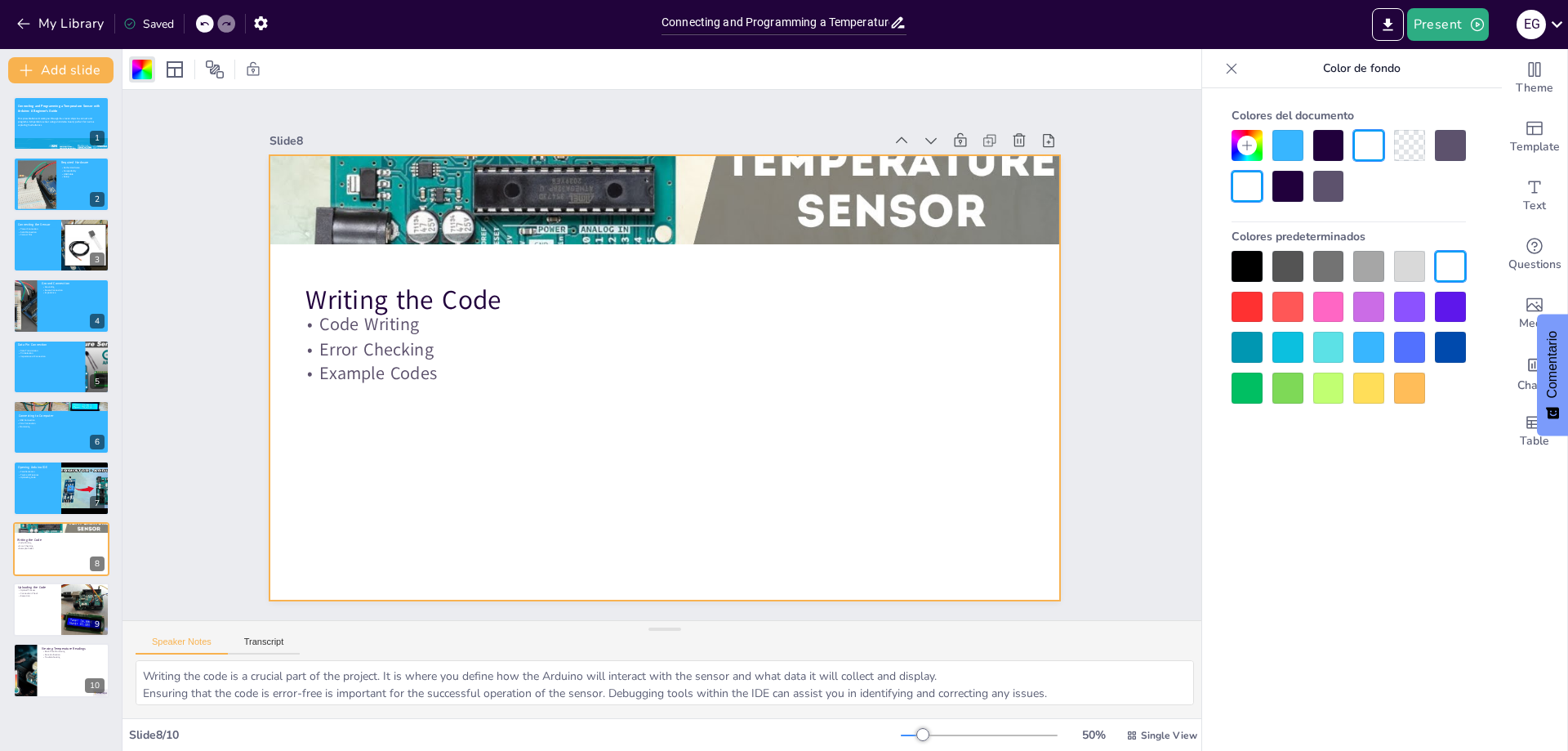
click at [1370, 345] on div at bounding box center [1369, 346] width 31 height 31
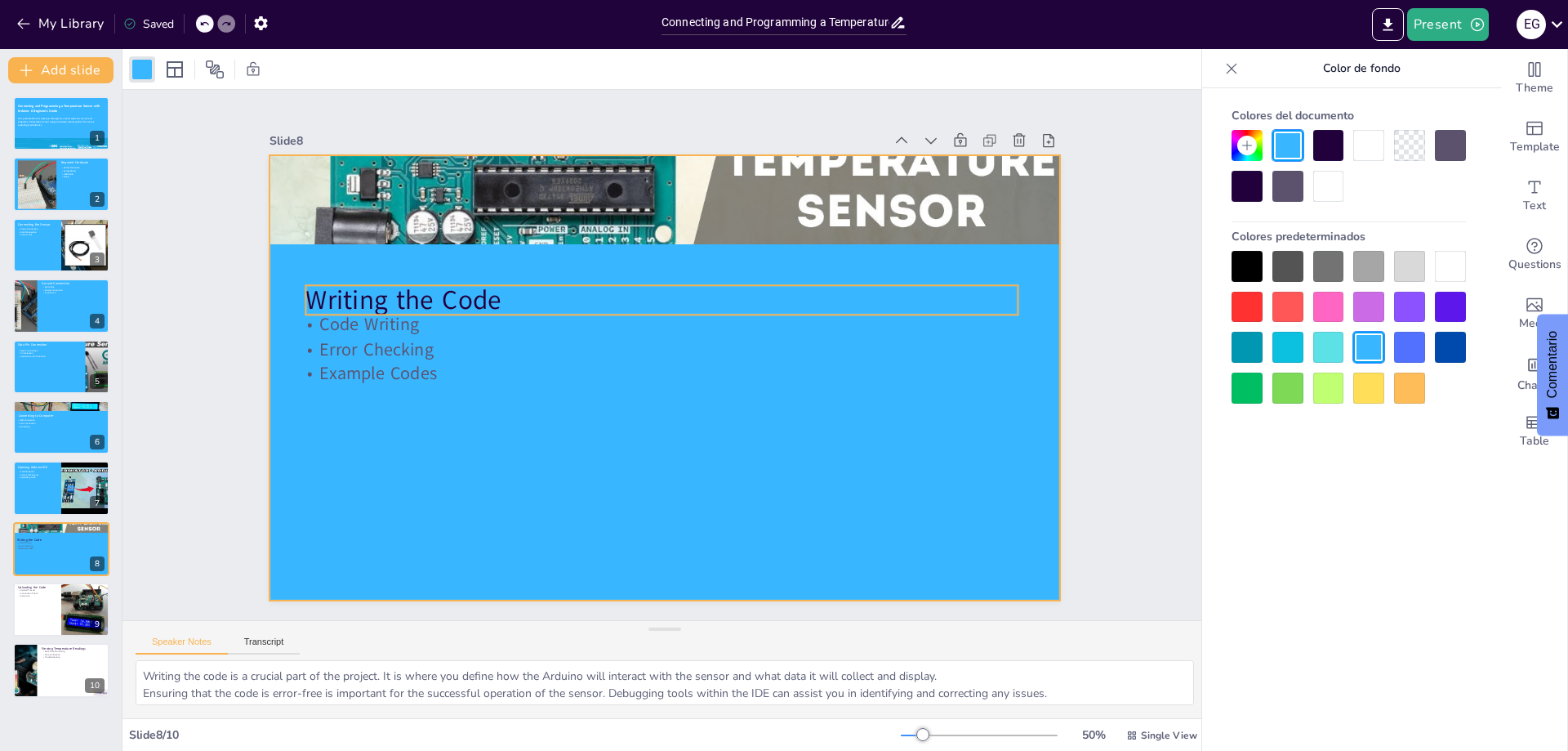
click at [428, 295] on p "Writing the Code" at bounding box center [699, 311] width 554 height 504
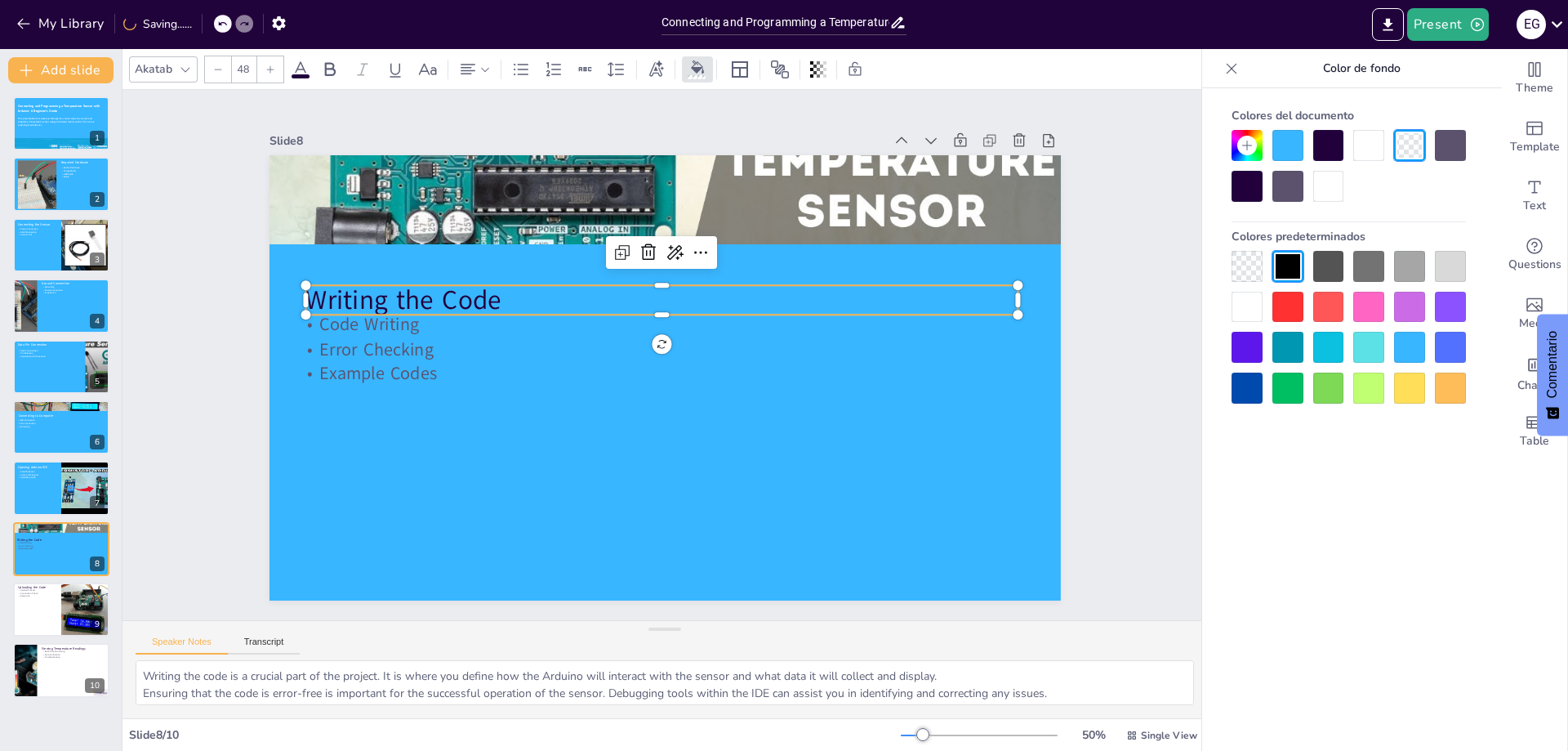
click at [308, 69] on icon at bounding box center [300, 68] width 19 height 19
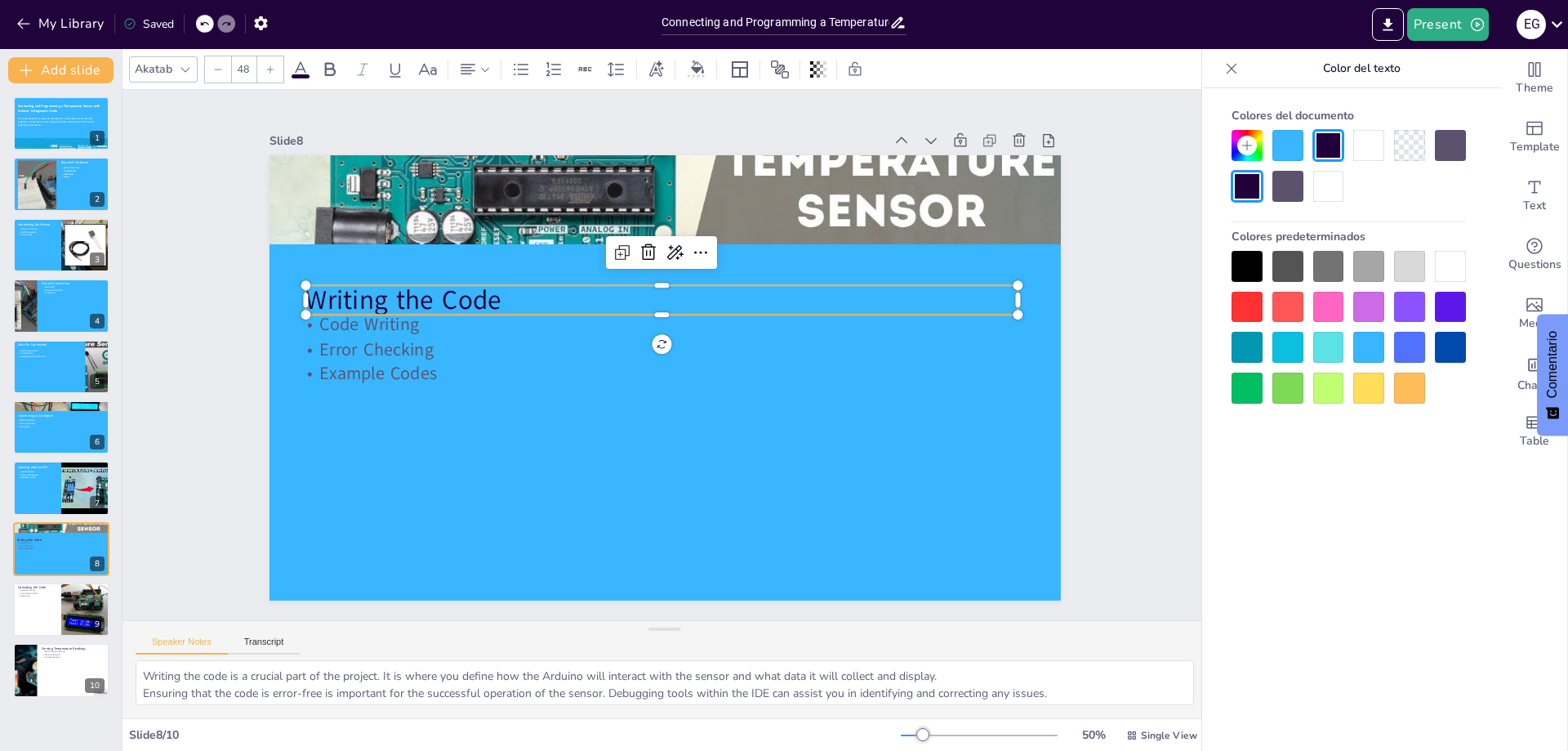
click at [1439, 259] on div at bounding box center [1450, 266] width 31 height 31
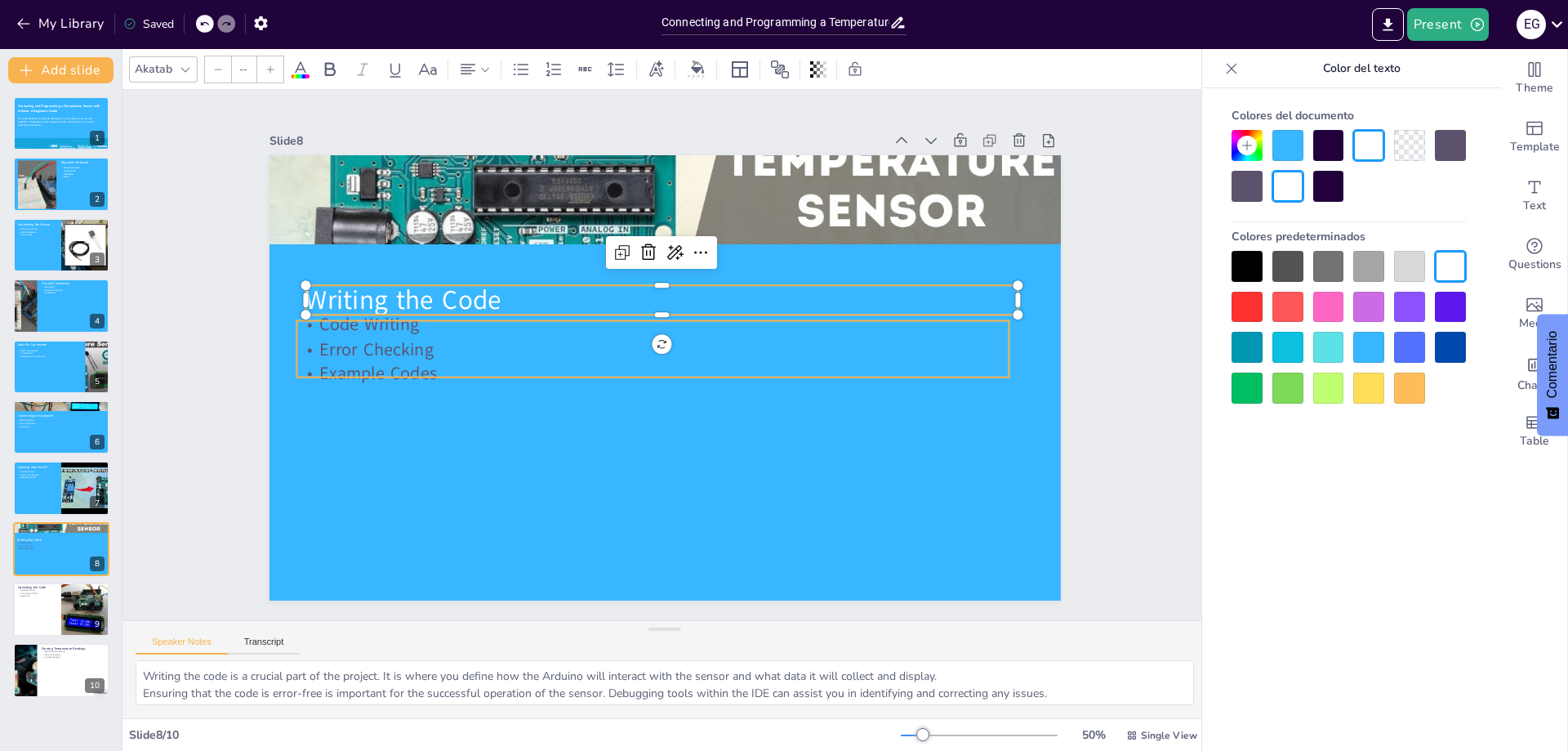
type input "32"
click at [381, 343] on p "Error Checking" at bounding box center [653, 347] width 711 height 98
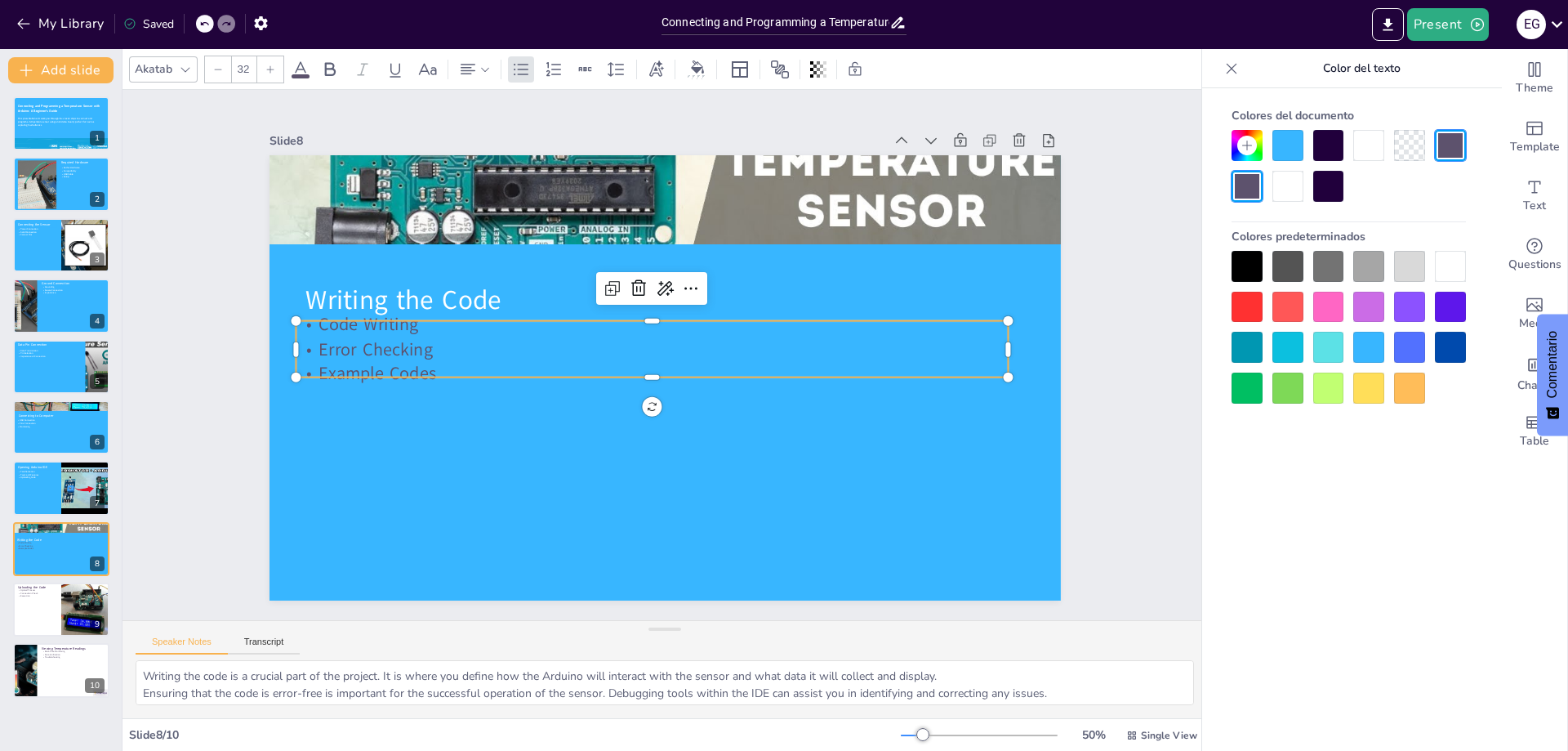
click at [298, 68] on icon at bounding box center [300, 68] width 15 height 16
click at [1439, 260] on div at bounding box center [1450, 266] width 31 height 31
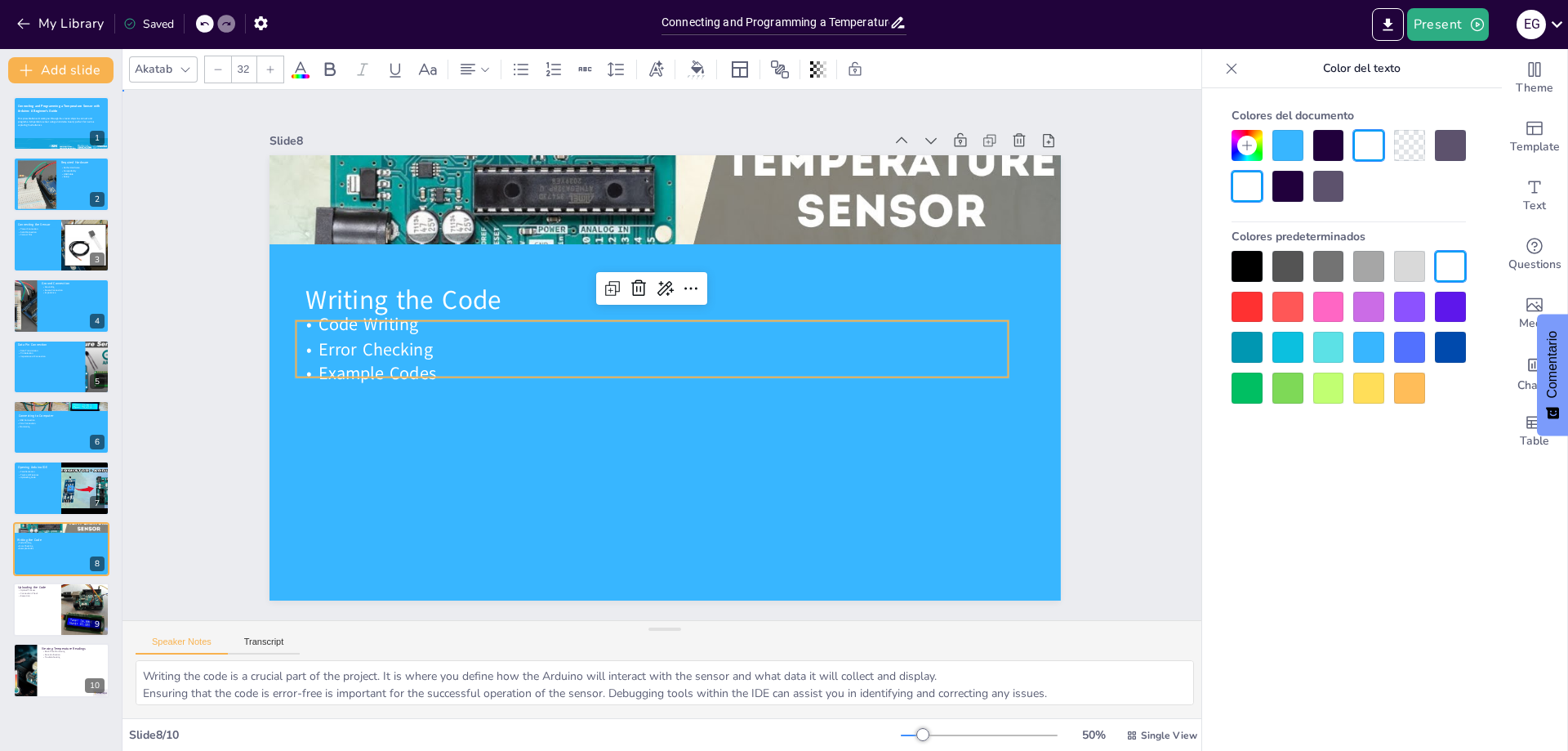
click at [1157, 450] on div "Slide 1 Connecting and Programming a Temperature Sensor with Arduino: A Beginne…" at bounding box center [665, 355] width 1085 height 530
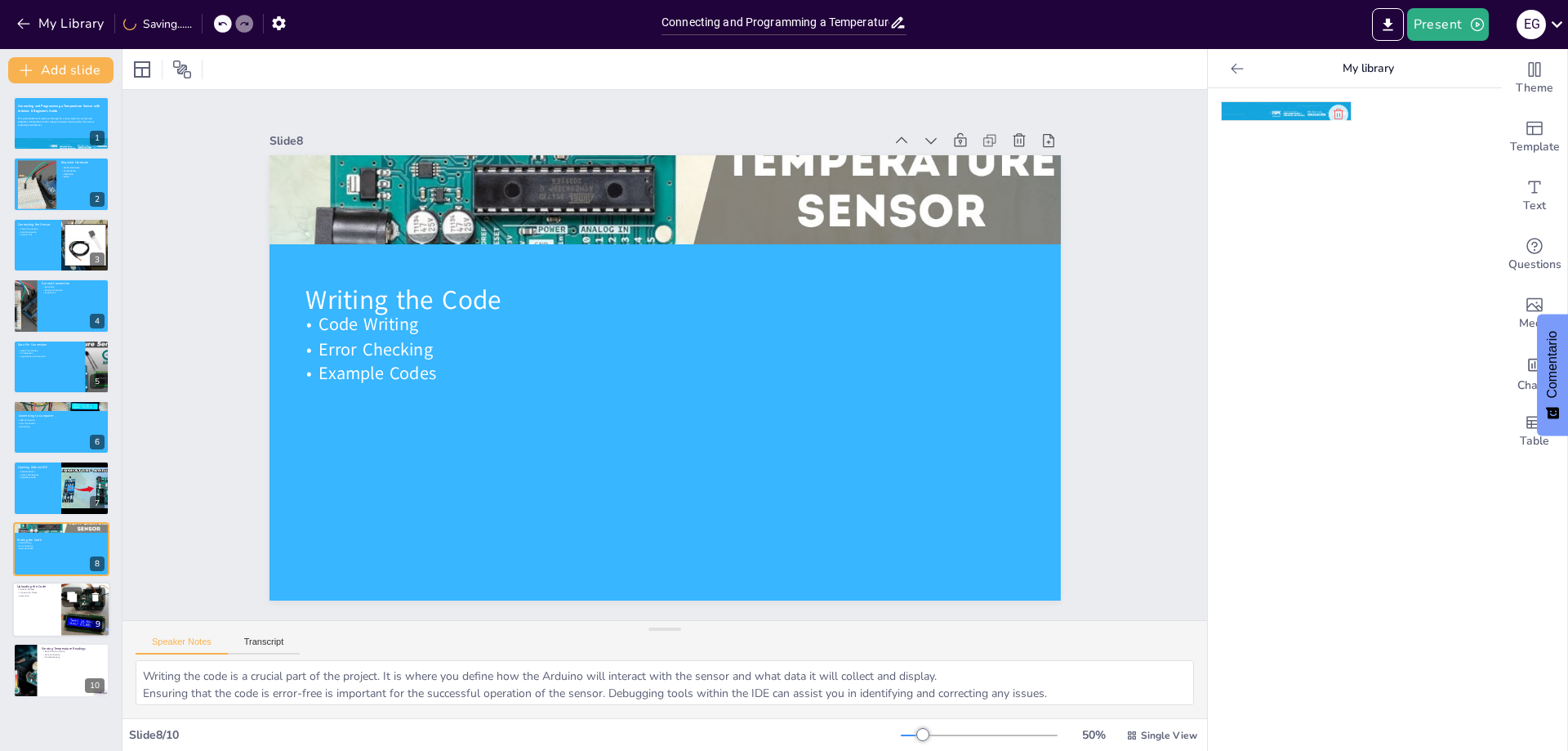
click at [21, 601] on div at bounding box center [61, 609] width 98 height 56
type textarea "The upload process is a critical step in bringing your code to life. It transfe…"
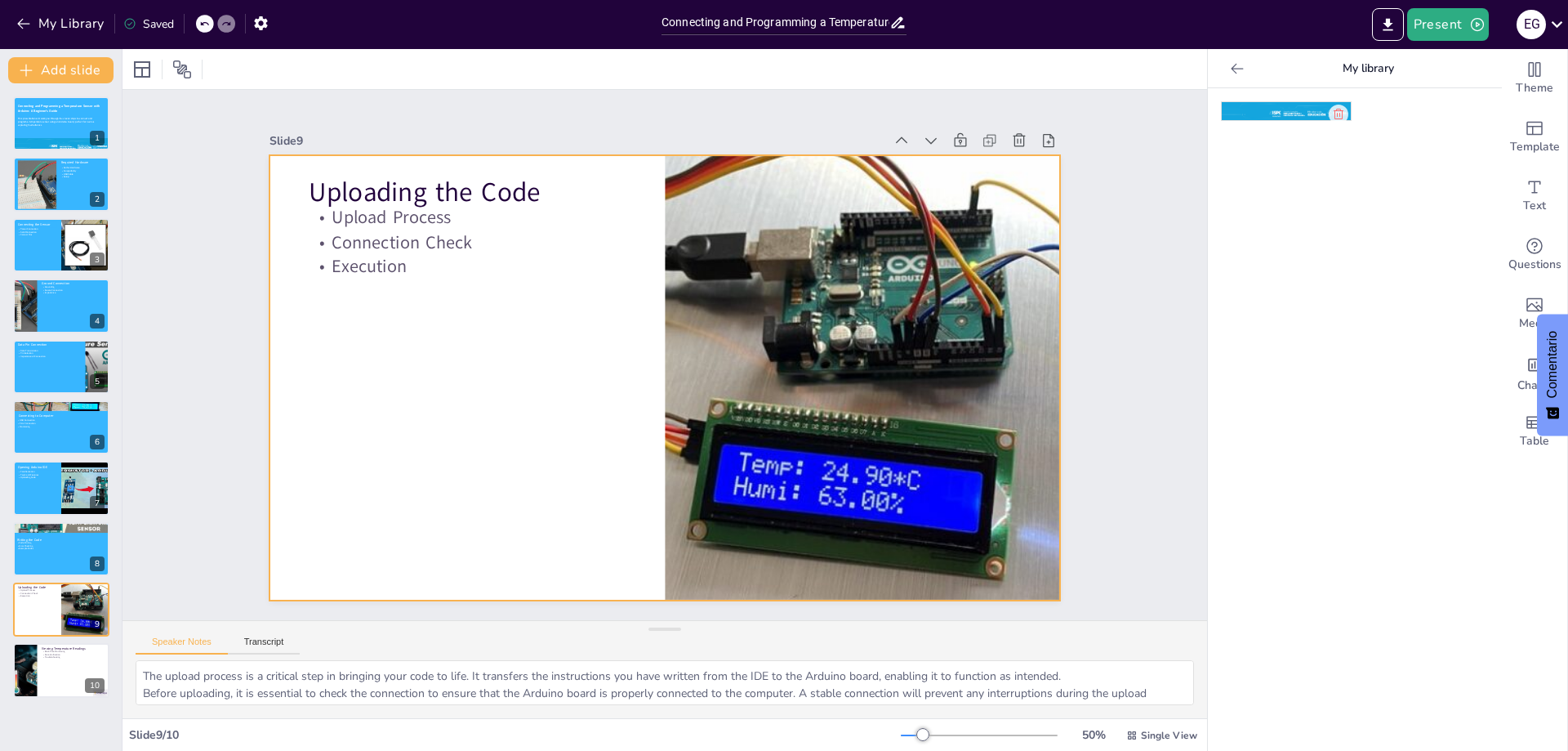
click at [436, 410] on div at bounding box center [658, 376] width 890 height 668
click at [426, 340] on div at bounding box center [658, 376] width 890 height 668
click at [142, 71] on div at bounding box center [142, 68] width 19 height 19
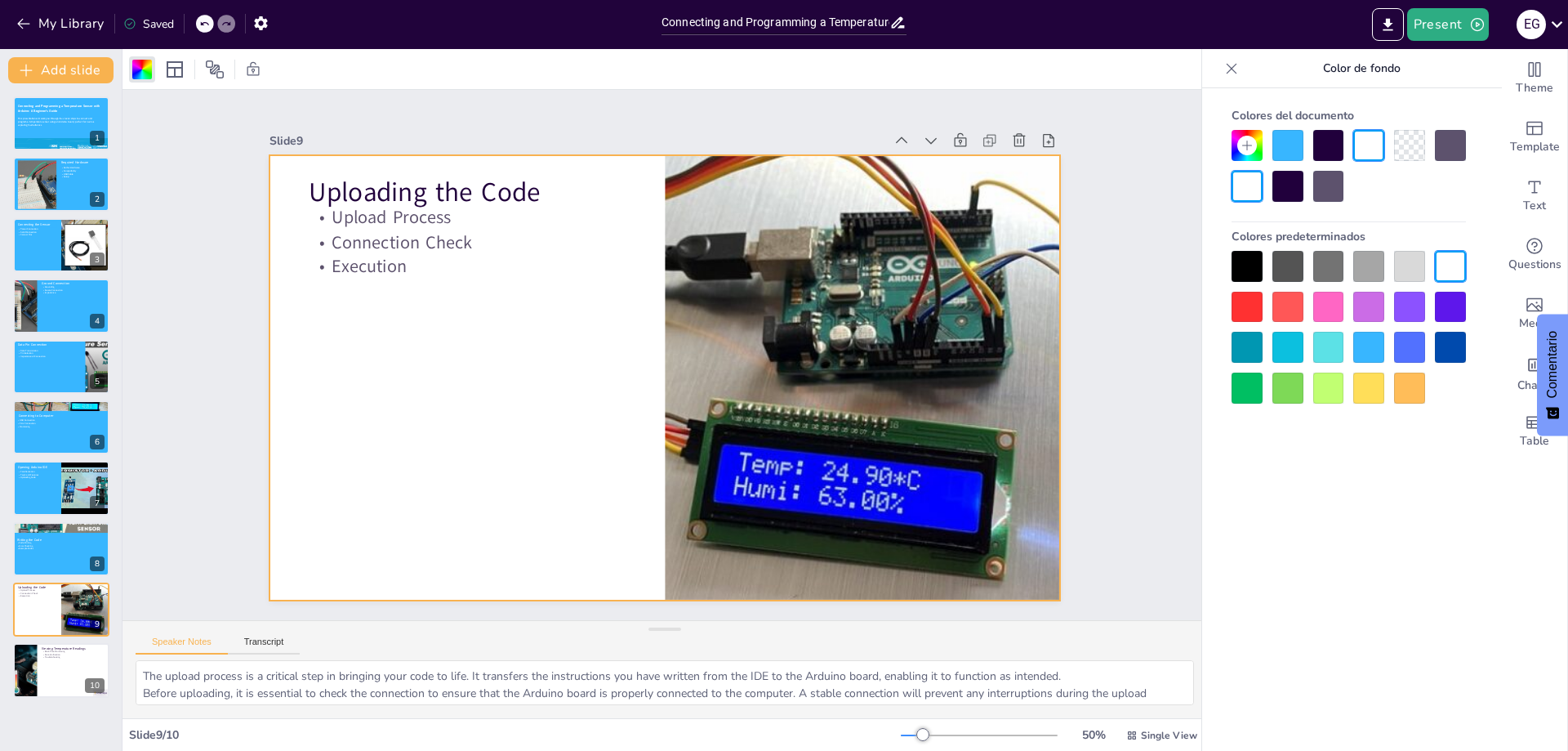
click at [1365, 339] on div at bounding box center [1369, 346] width 31 height 31
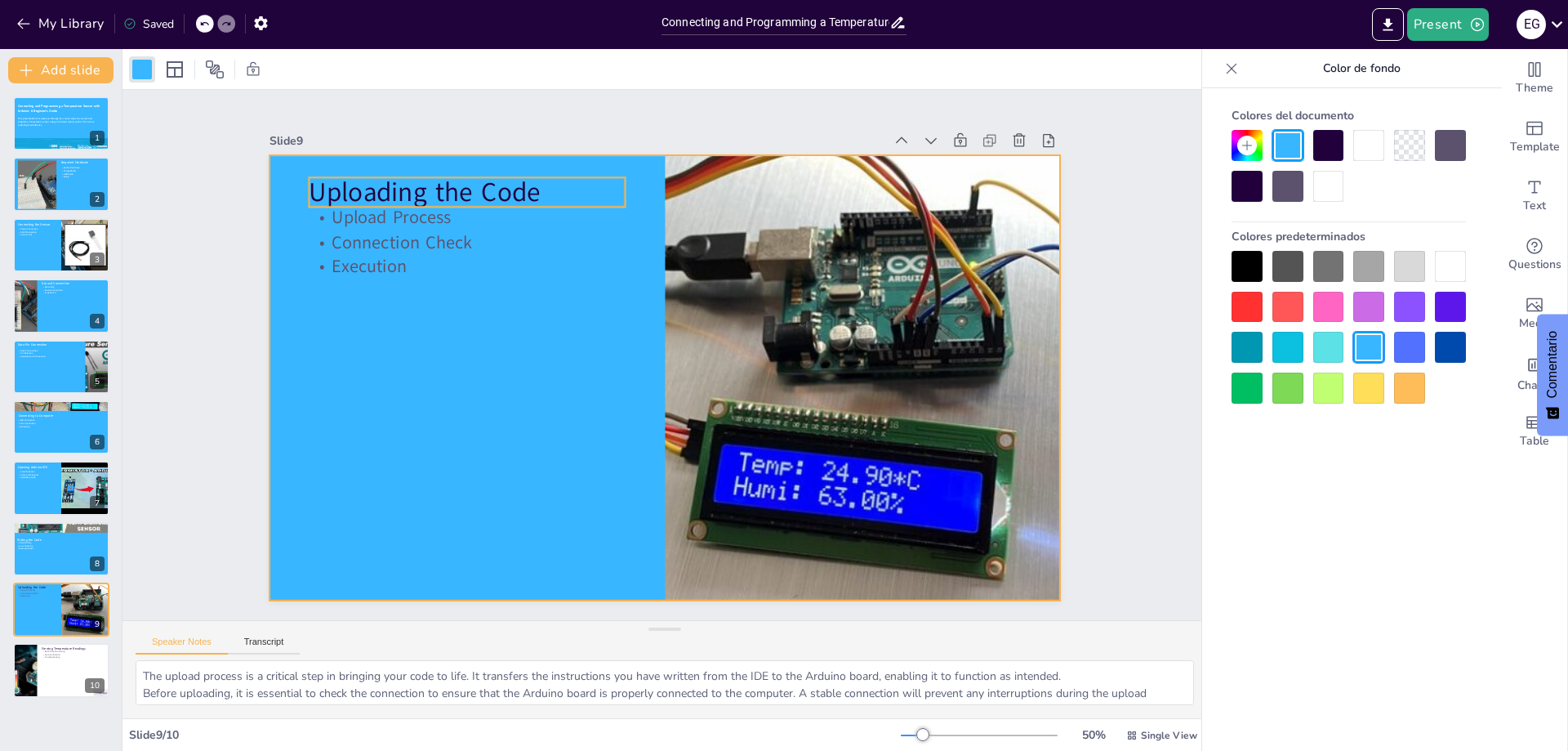
click at [404, 190] on p "Uploading the Code" at bounding box center [505, 154] width 317 height 102
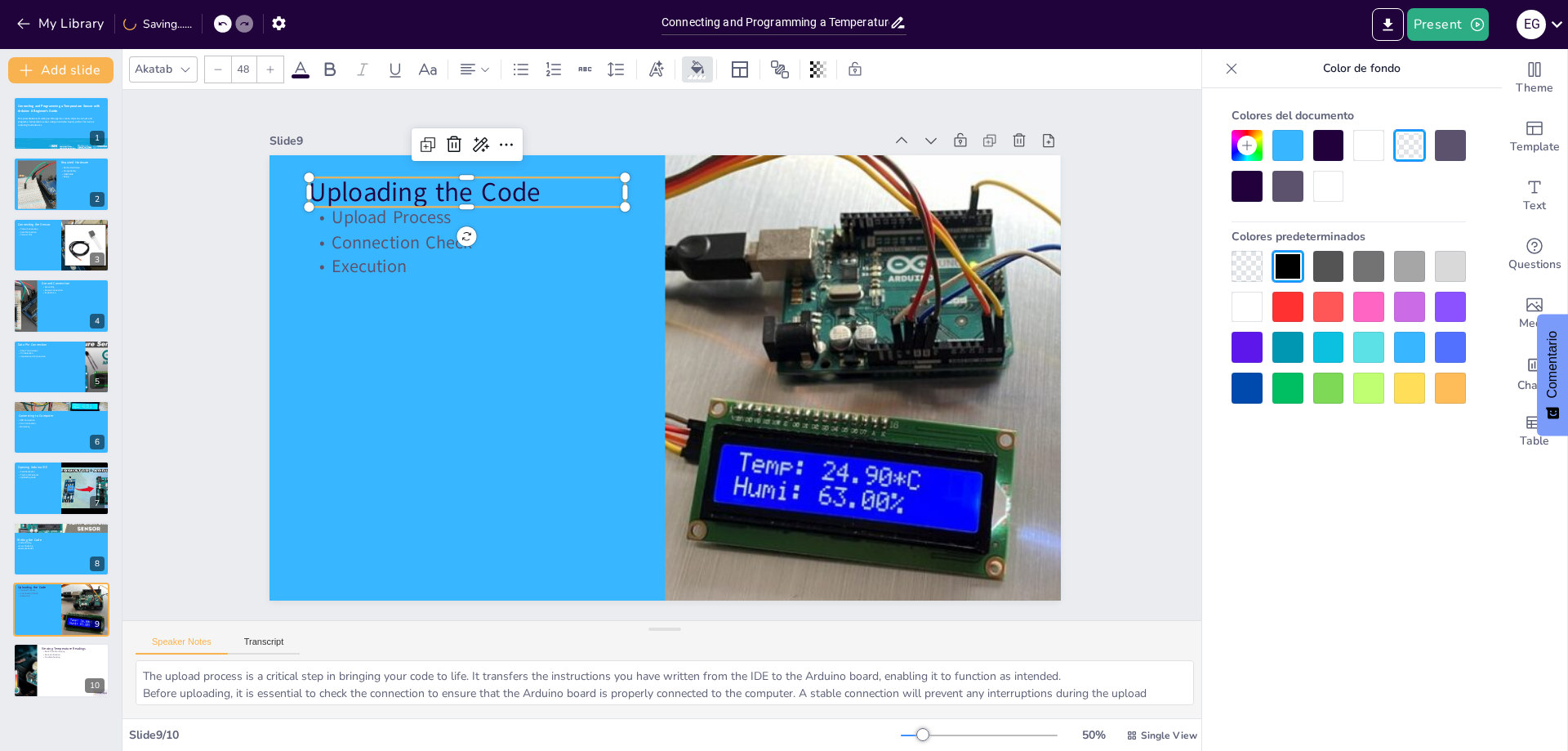
click at [301, 71] on icon at bounding box center [300, 68] width 19 height 19
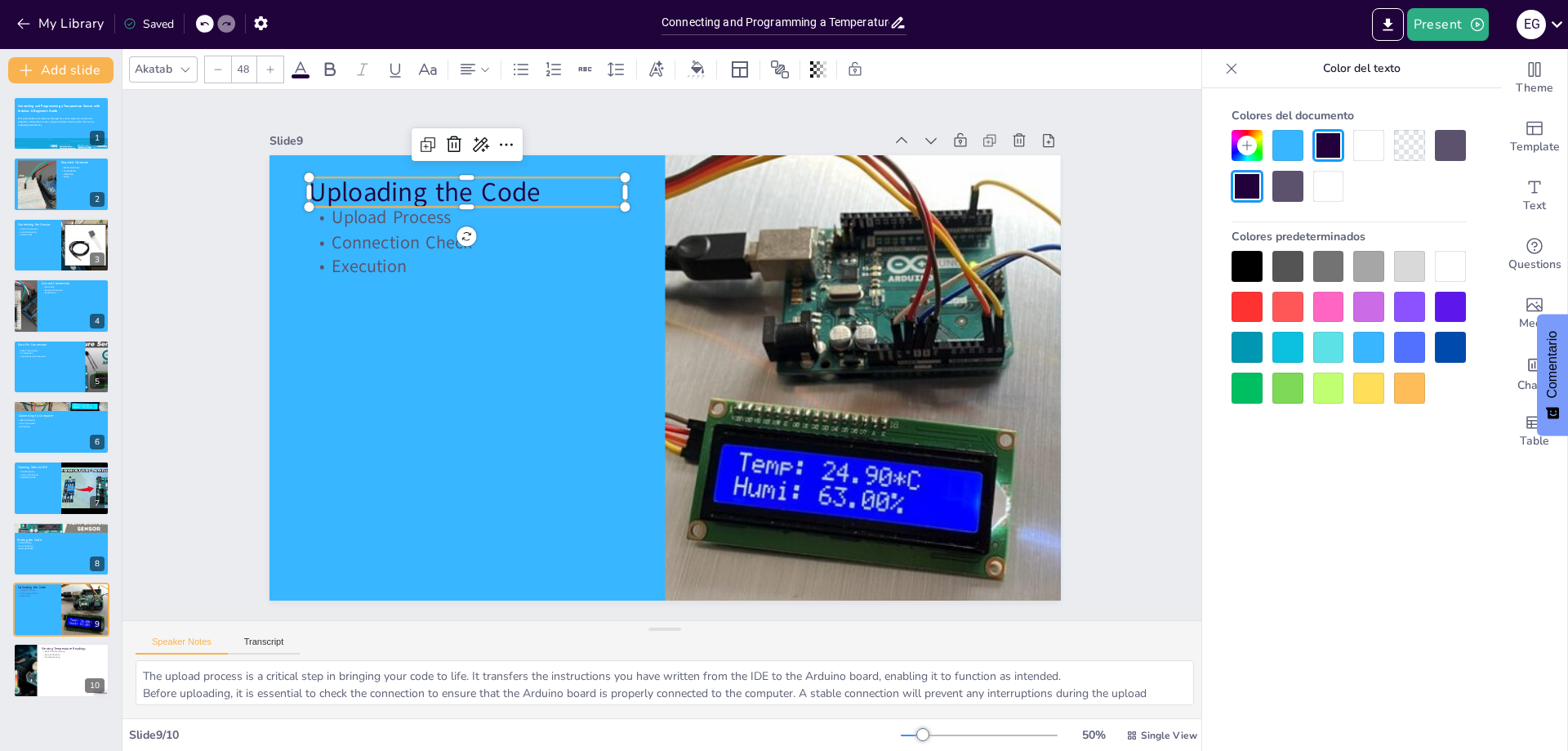
click at [1440, 266] on div at bounding box center [1450, 266] width 31 height 31
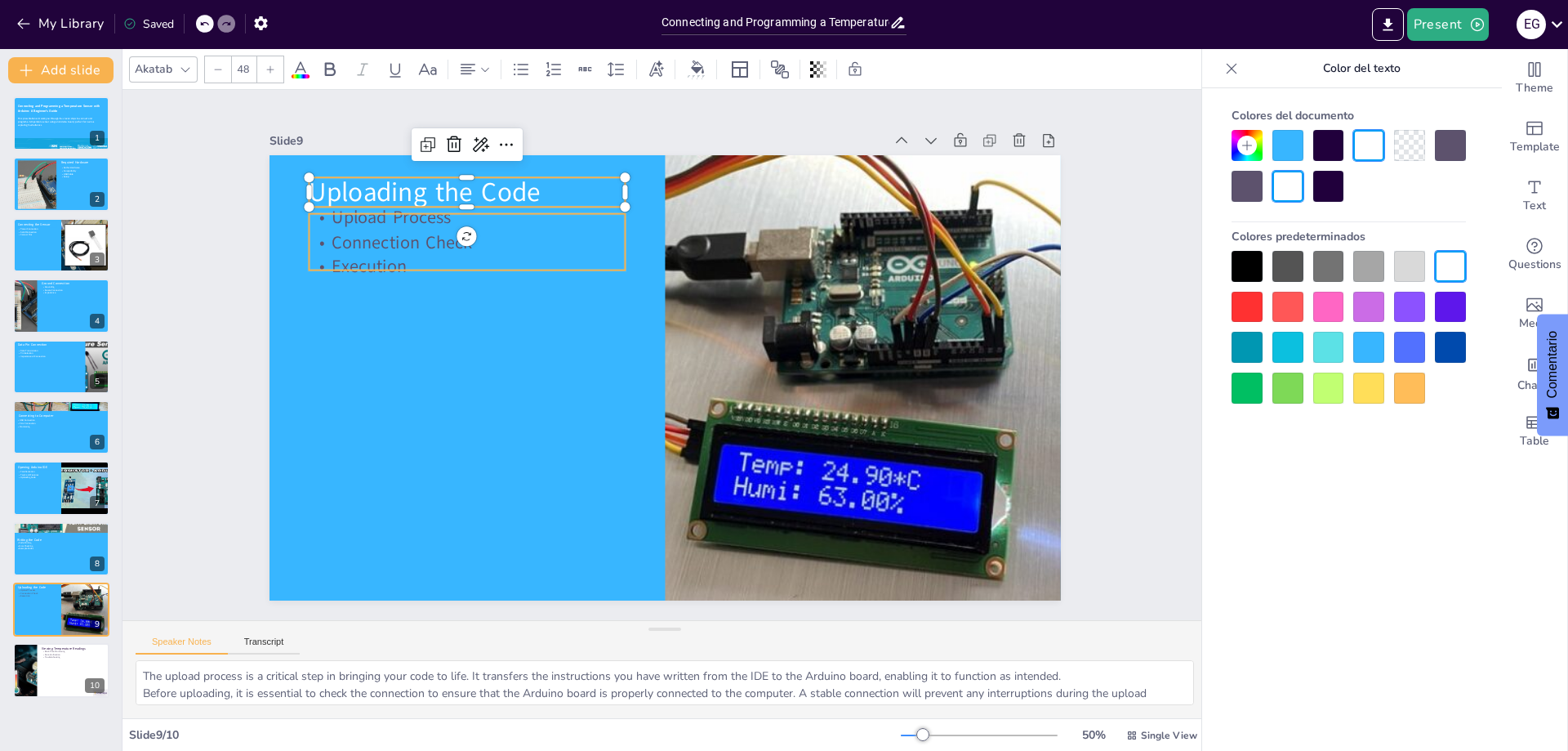
click at [336, 219] on p "Upload Process" at bounding box center [482, 198] width 318 height 58
type input "32"
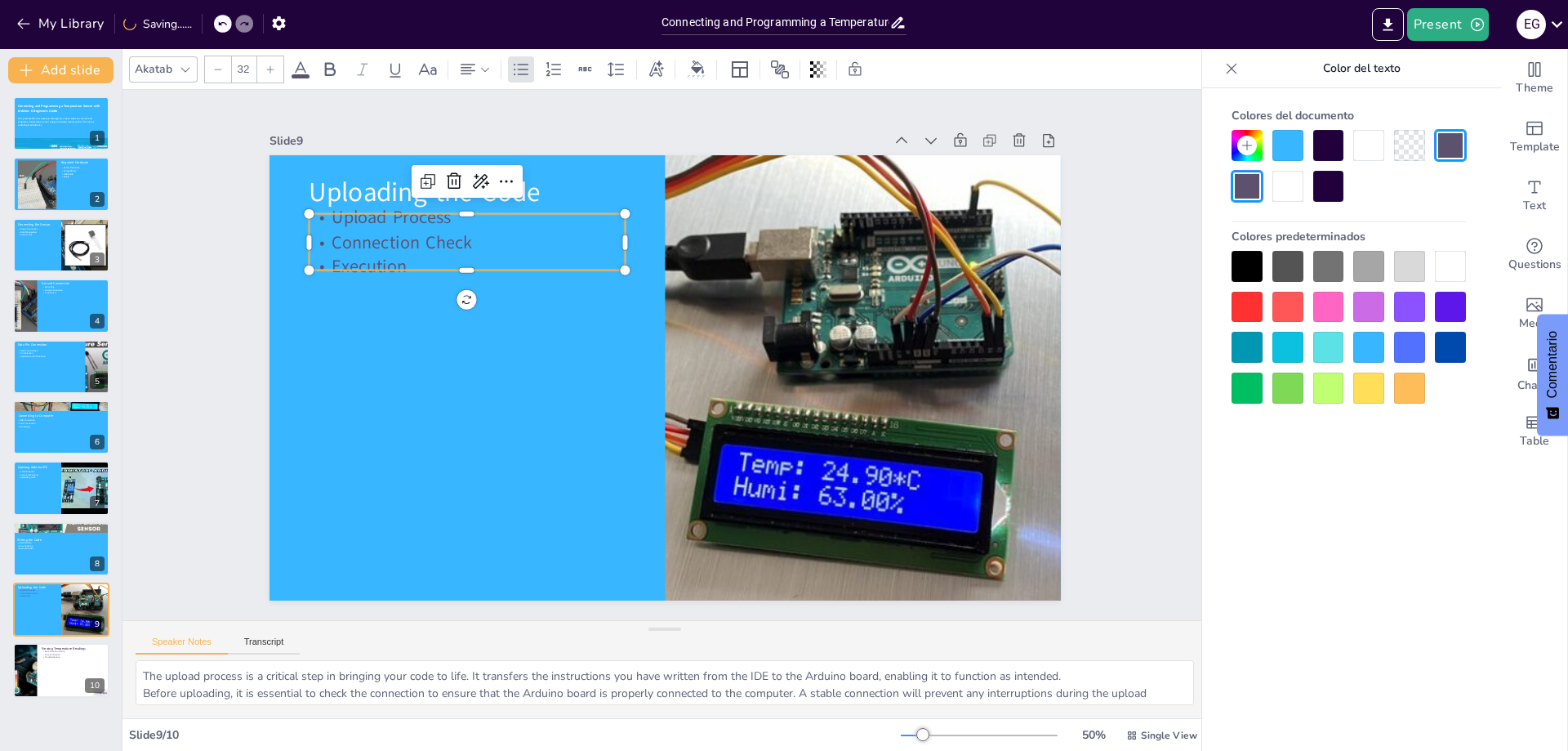
click at [1456, 274] on div at bounding box center [1450, 266] width 31 height 31
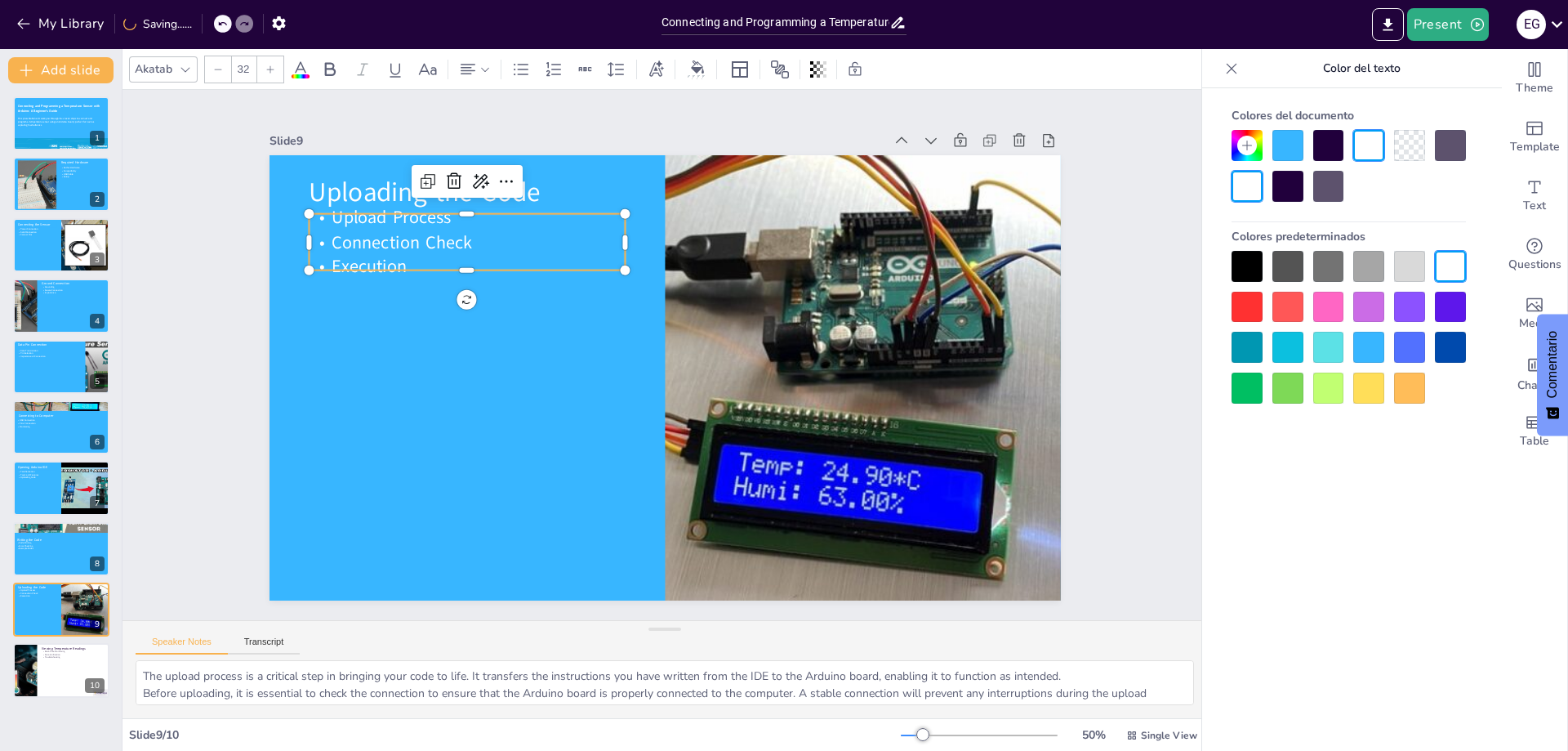
click at [1124, 395] on div "Slide 1 Connecting and Programming a Temperature Sensor with Arduino: A Beginne…" at bounding box center [665, 354] width 1135 height 640
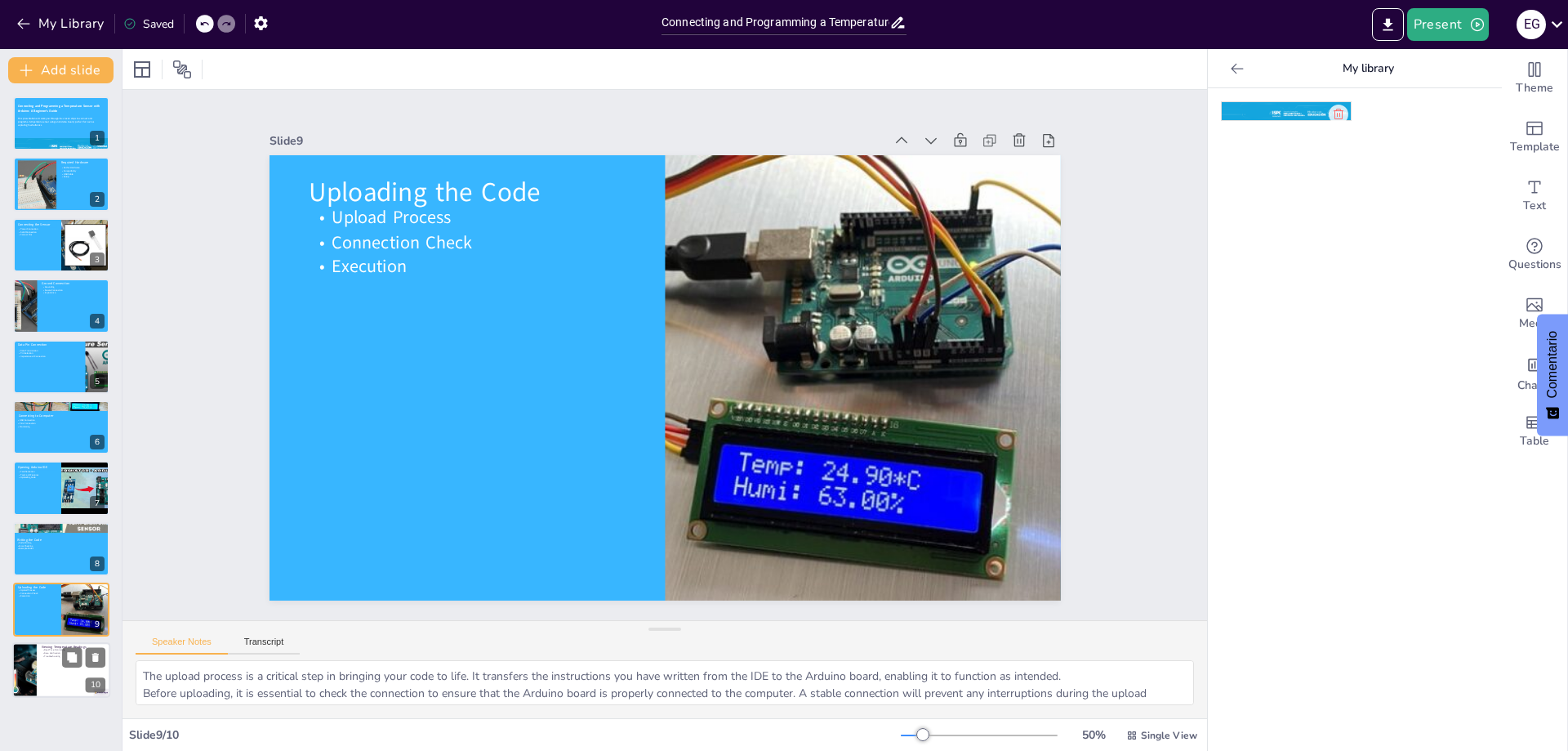
click at [43, 673] on div at bounding box center [61, 670] width 98 height 56
type textarea "Real-time monitoring of the temperature readings is essential for ensuring that…"
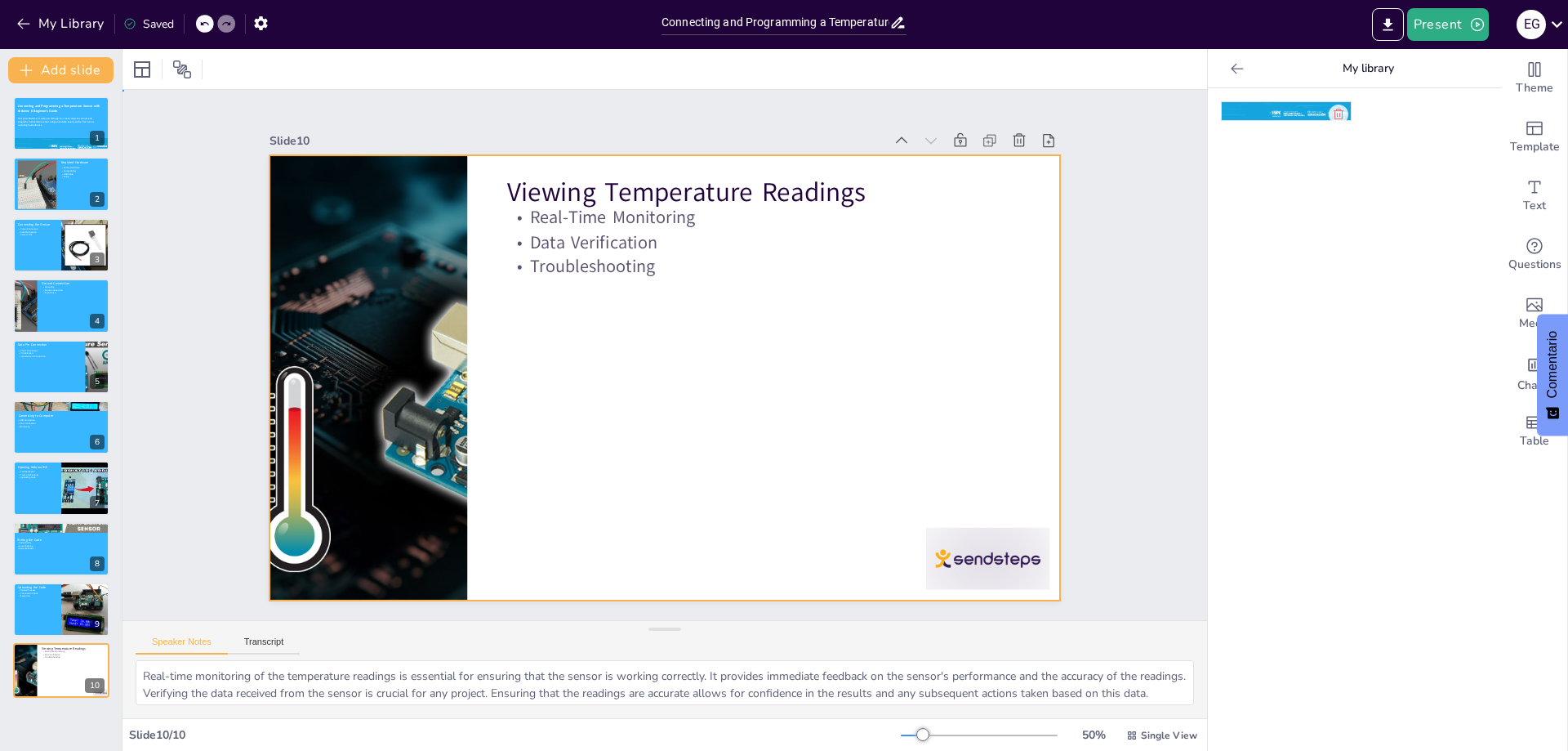
click at [599, 421] on div at bounding box center [663, 378] width 834 height 526
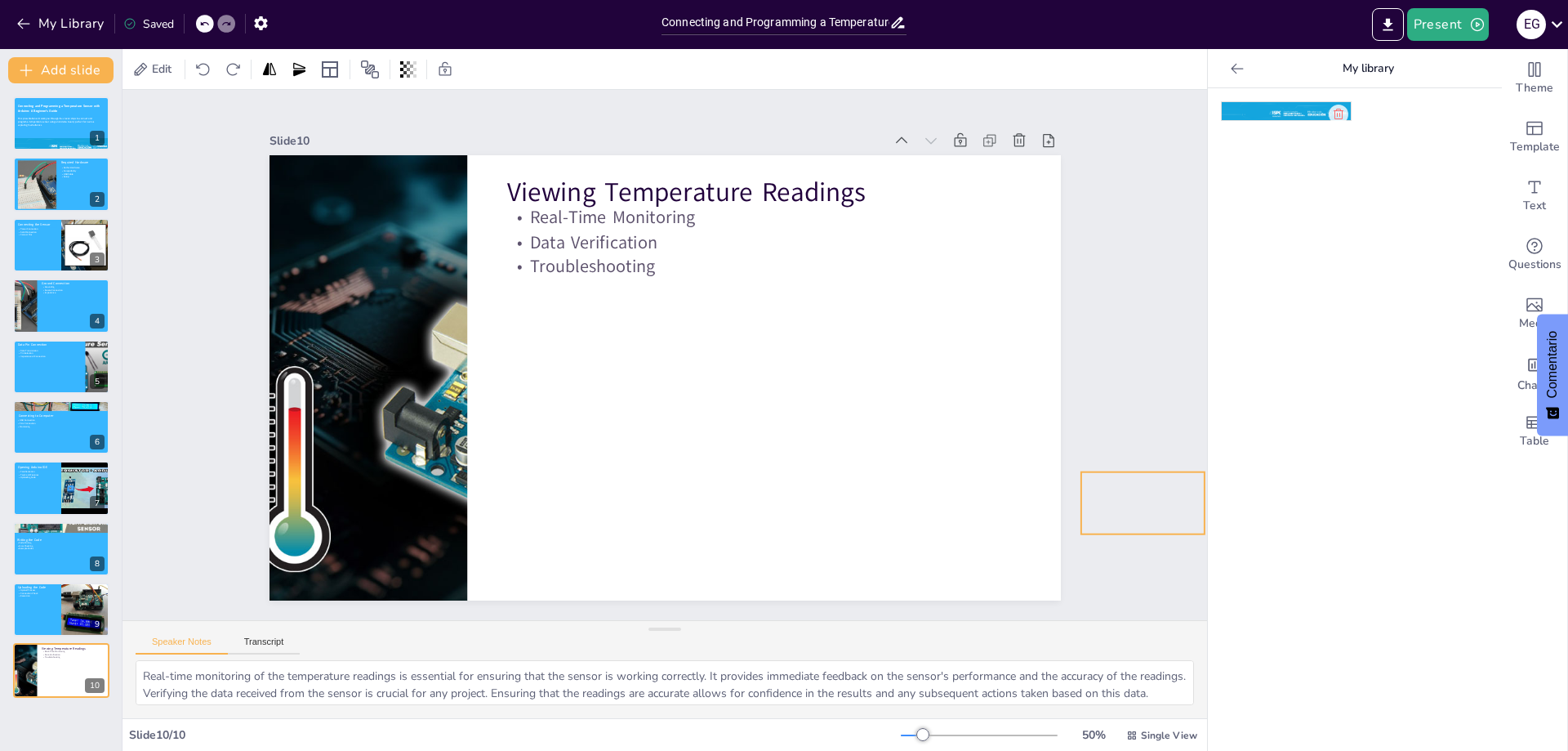
drag, startPoint x: 1062, startPoint y: 521, endPoint x: 1124, endPoint y: 494, distance: 67.6
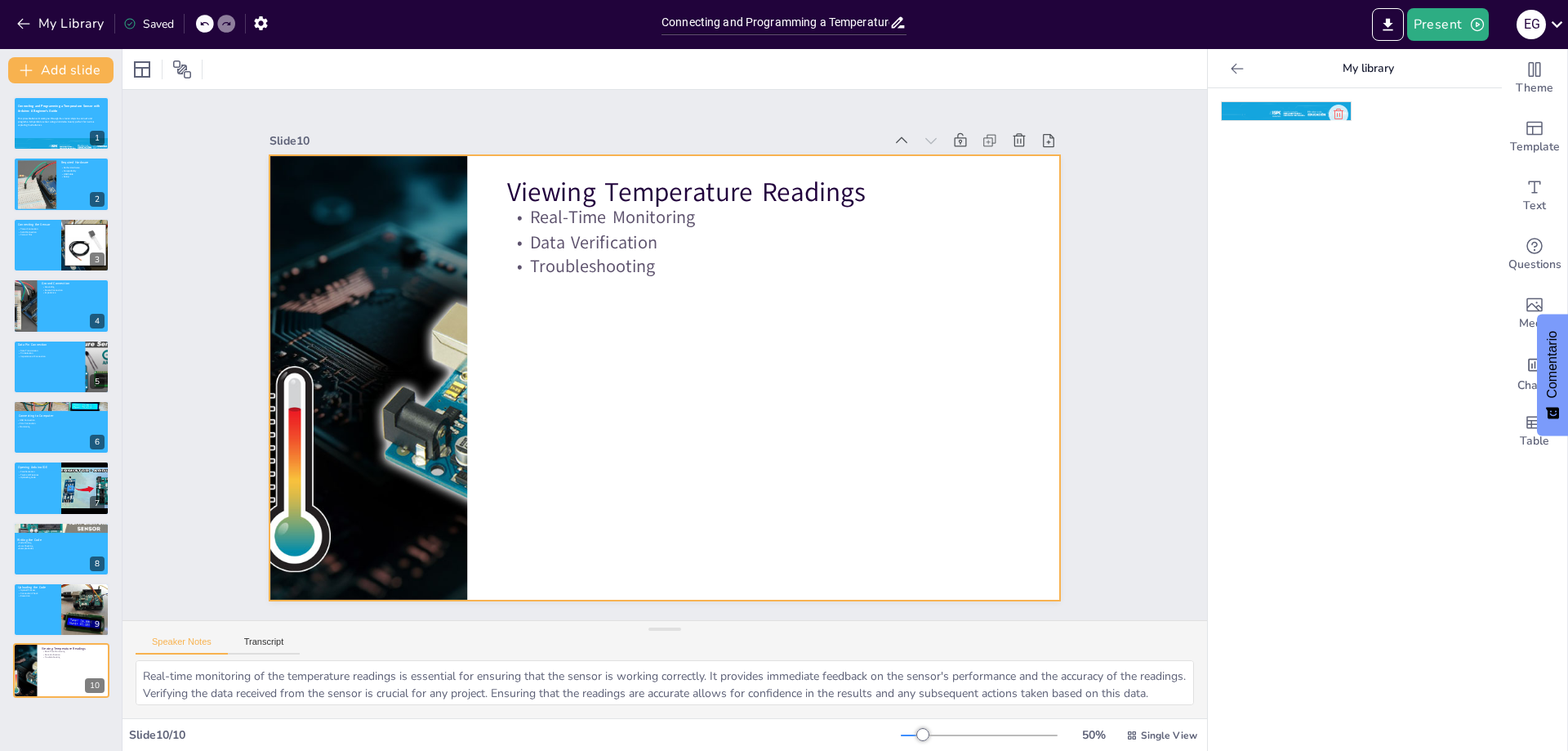
click at [855, 447] on div at bounding box center [658, 376] width 890 height 668
click at [136, 73] on div at bounding box center [142, 68] width 19 height 19
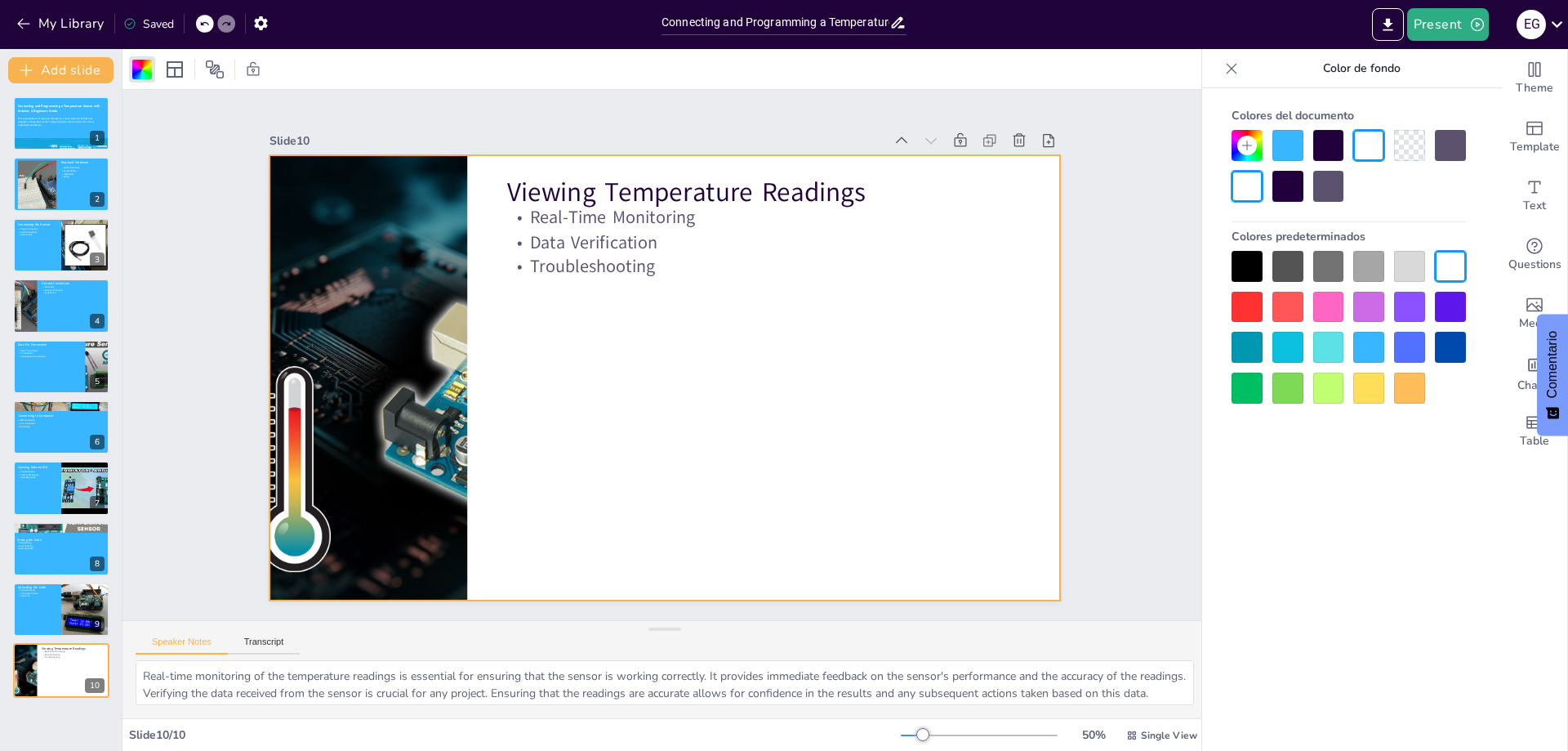
click at [1369, 353] on div at bounding box center [1369, 346] width 31 height 31
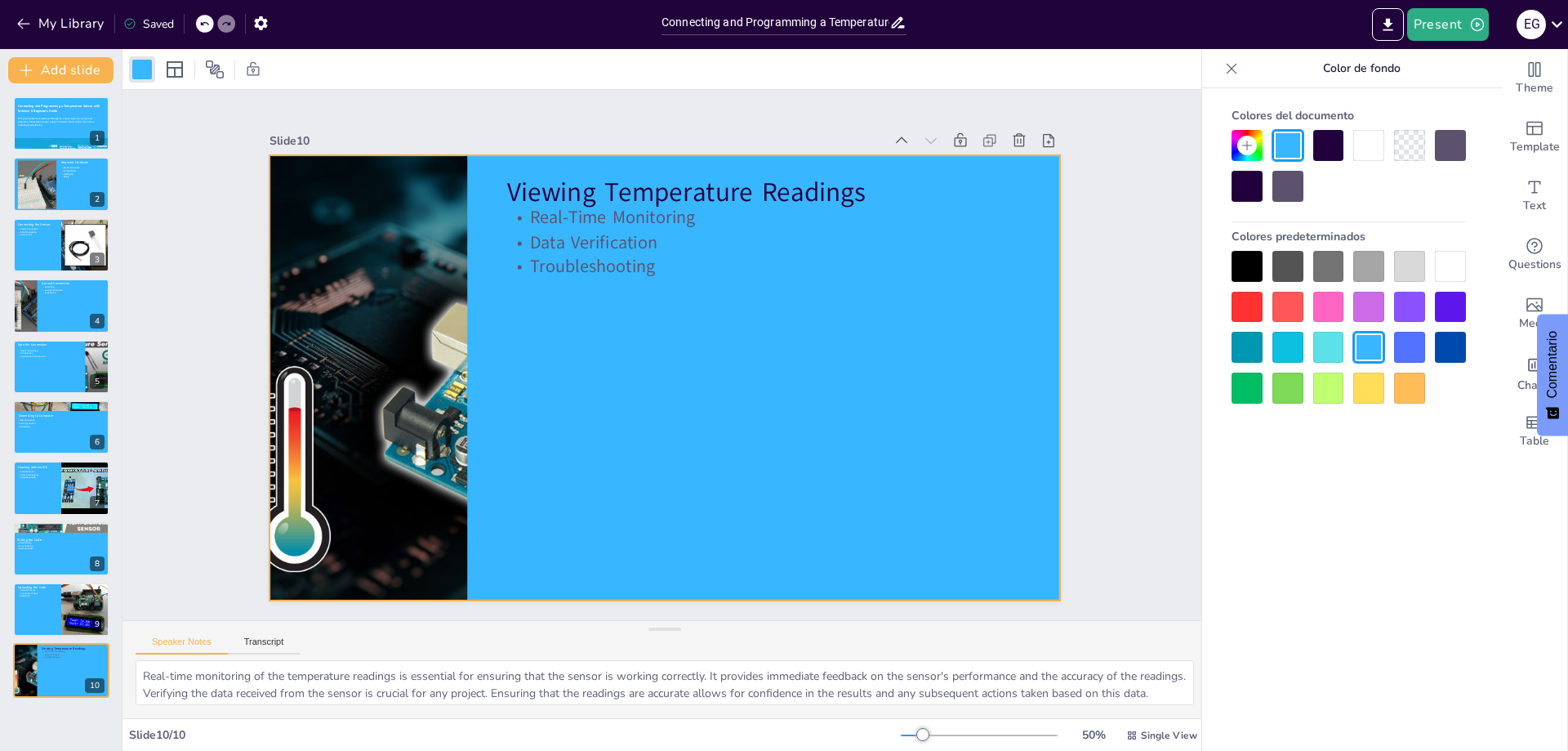
click at [792, 366] on div at bounding box center [658, 376] width 890 height 668
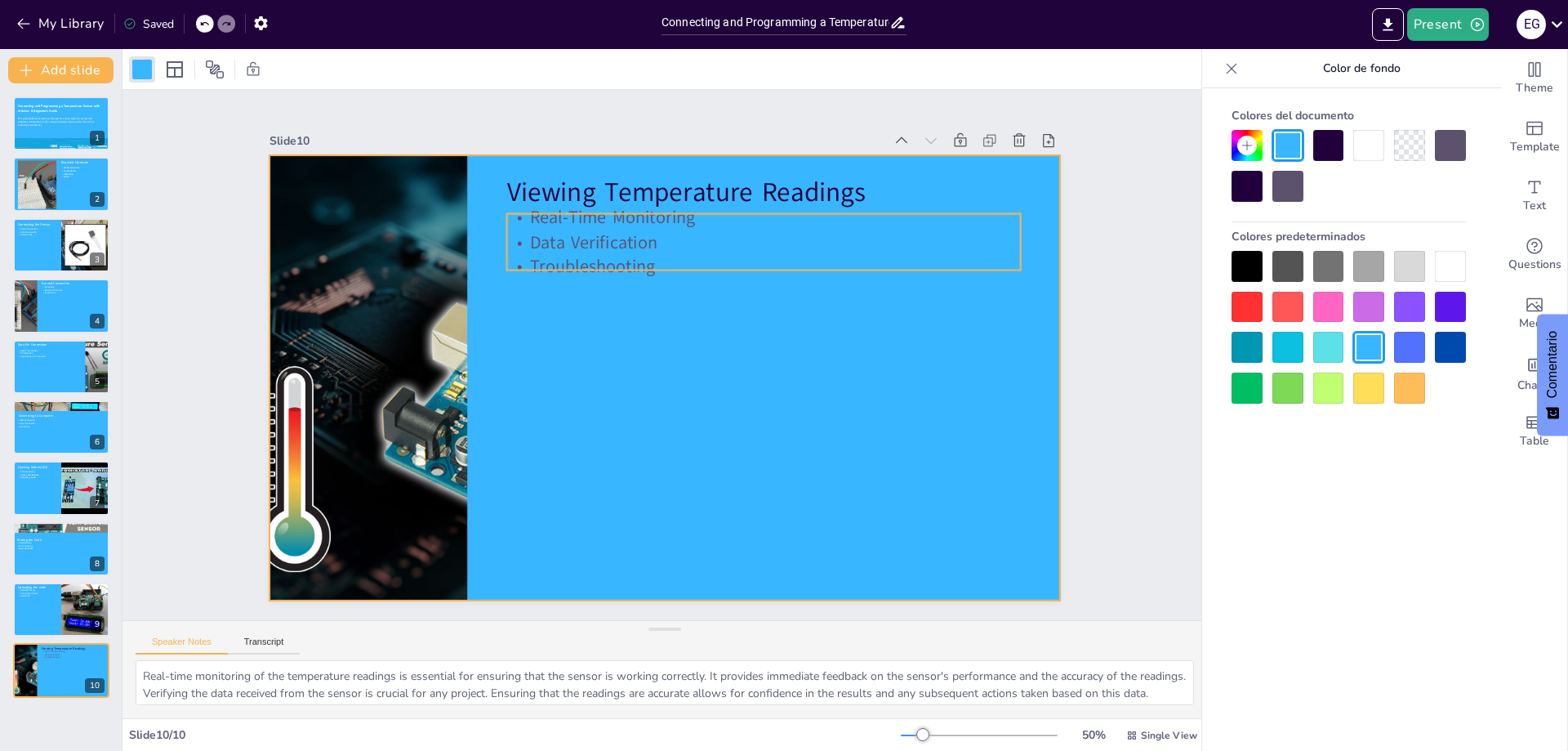
click at [743, 184] on p "Viewing Temperature Readings" at bounding box center [795, 215] width 511 height 143
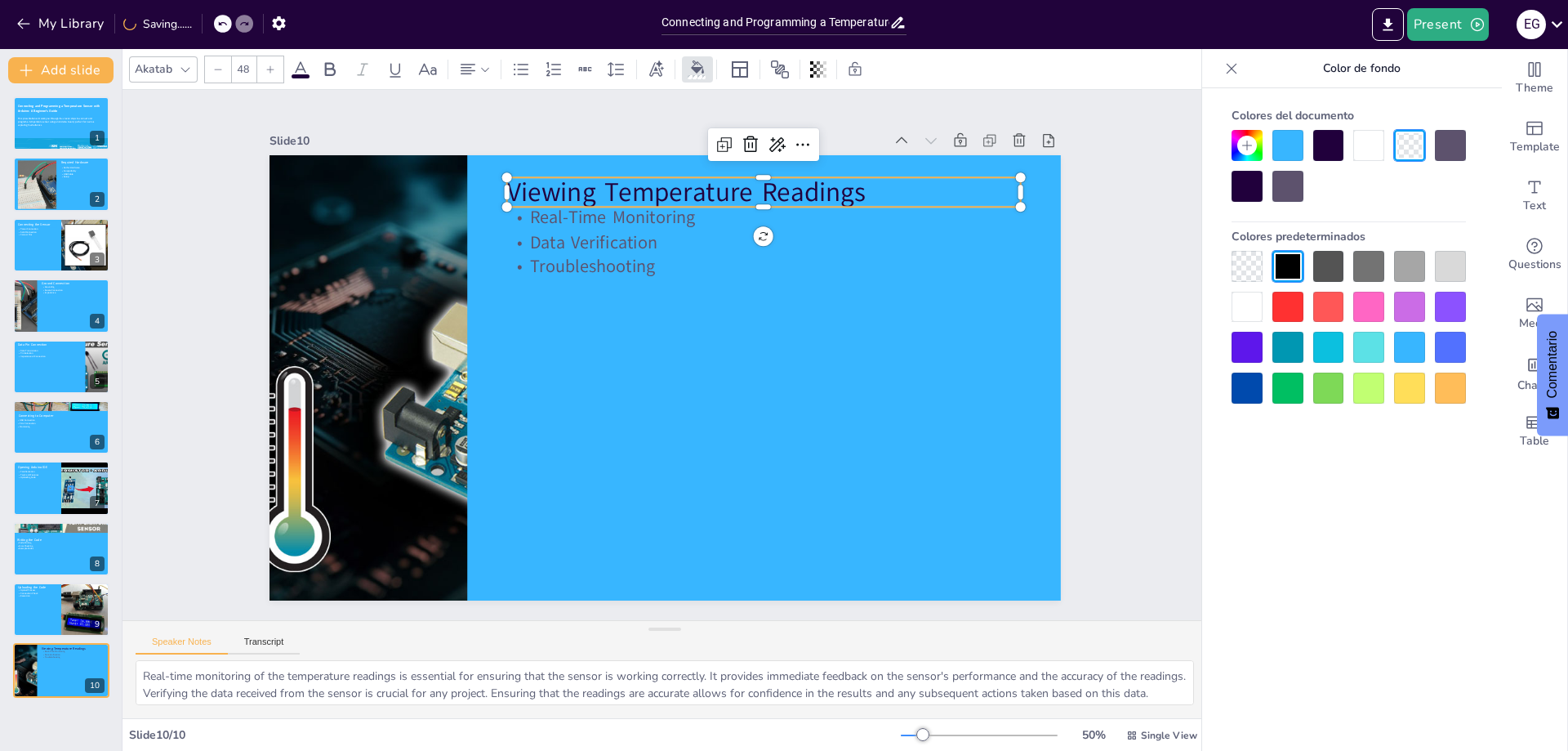
click at [298, 74] on span at bounding box center [300, 76] width 18 height 4
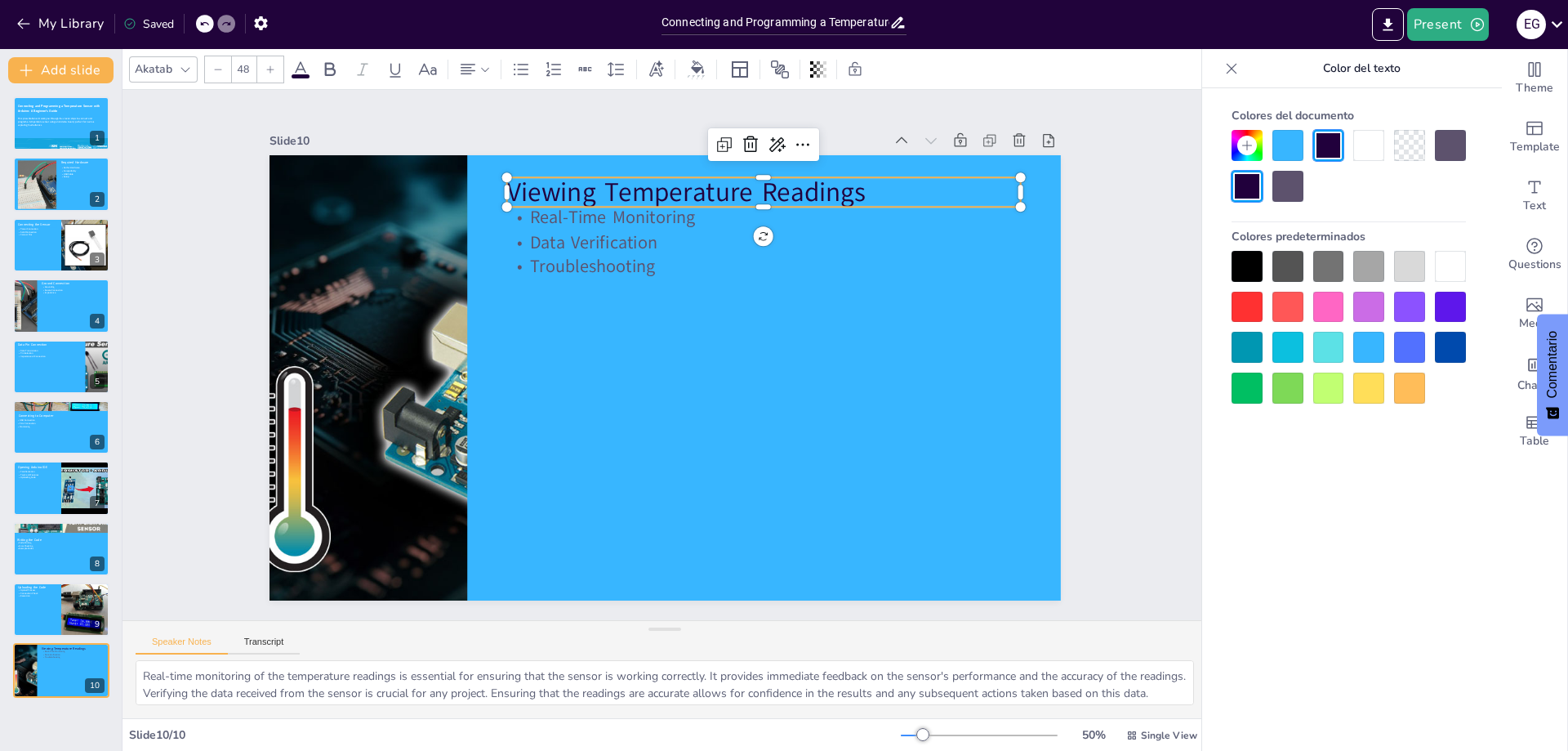
click at [1450, 261] on div at bounding box center [1450, 266] width 31 height 31
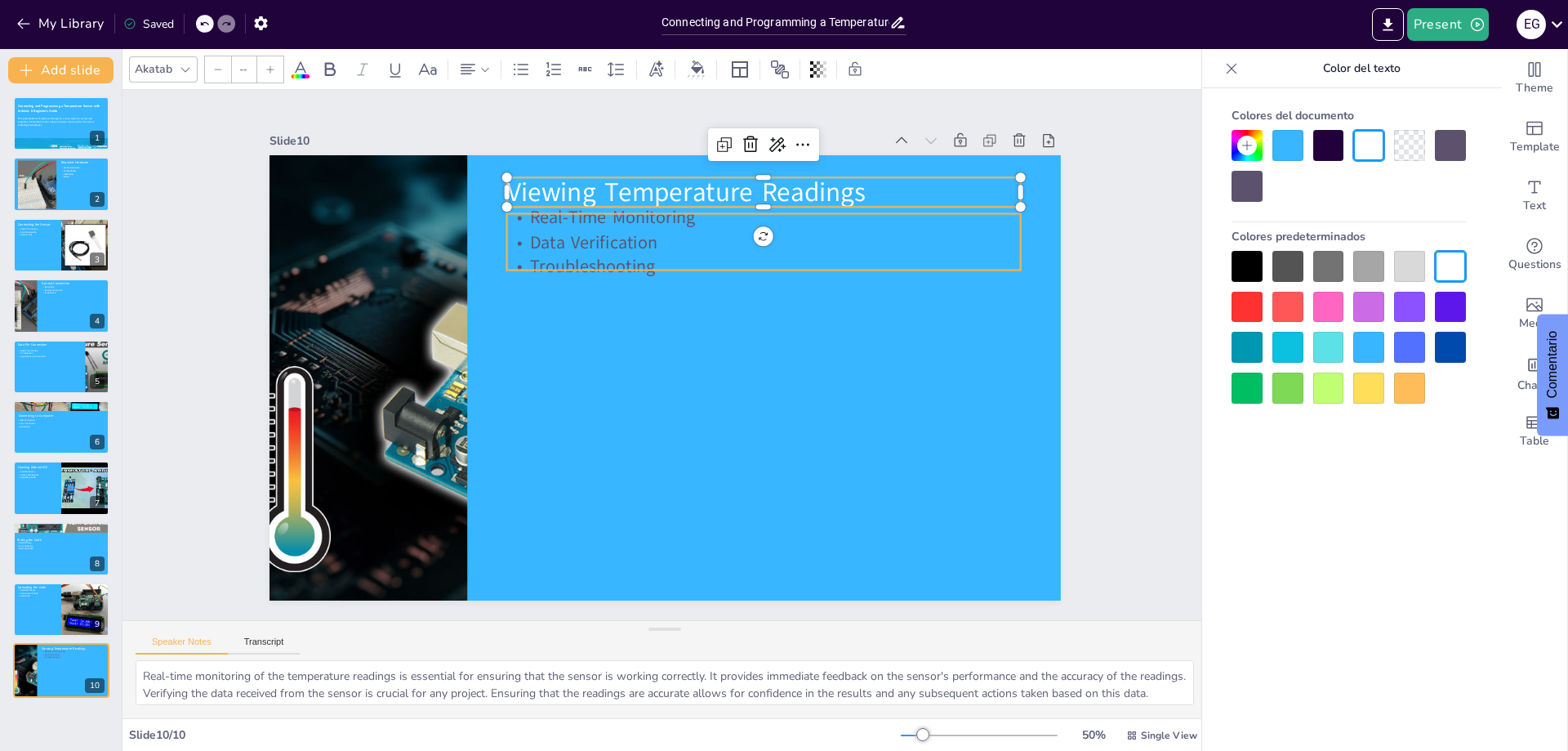
type input "32"
click at [602, 229] on p "Data Verification" at bounding box center [764, 241] width 515 height 24
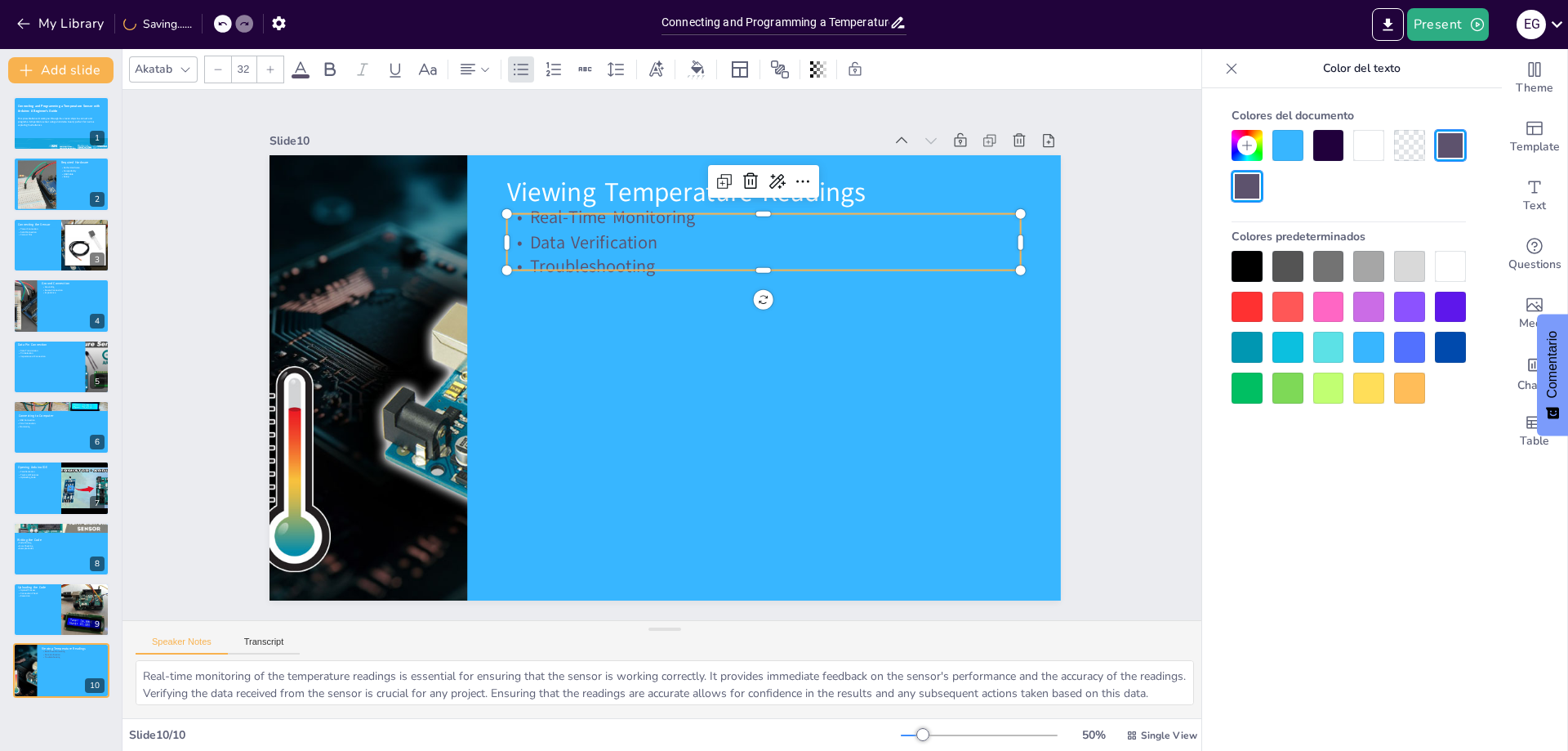
click at [1444, 266] on div at bounding box center [1450, 266] width 31 height 31
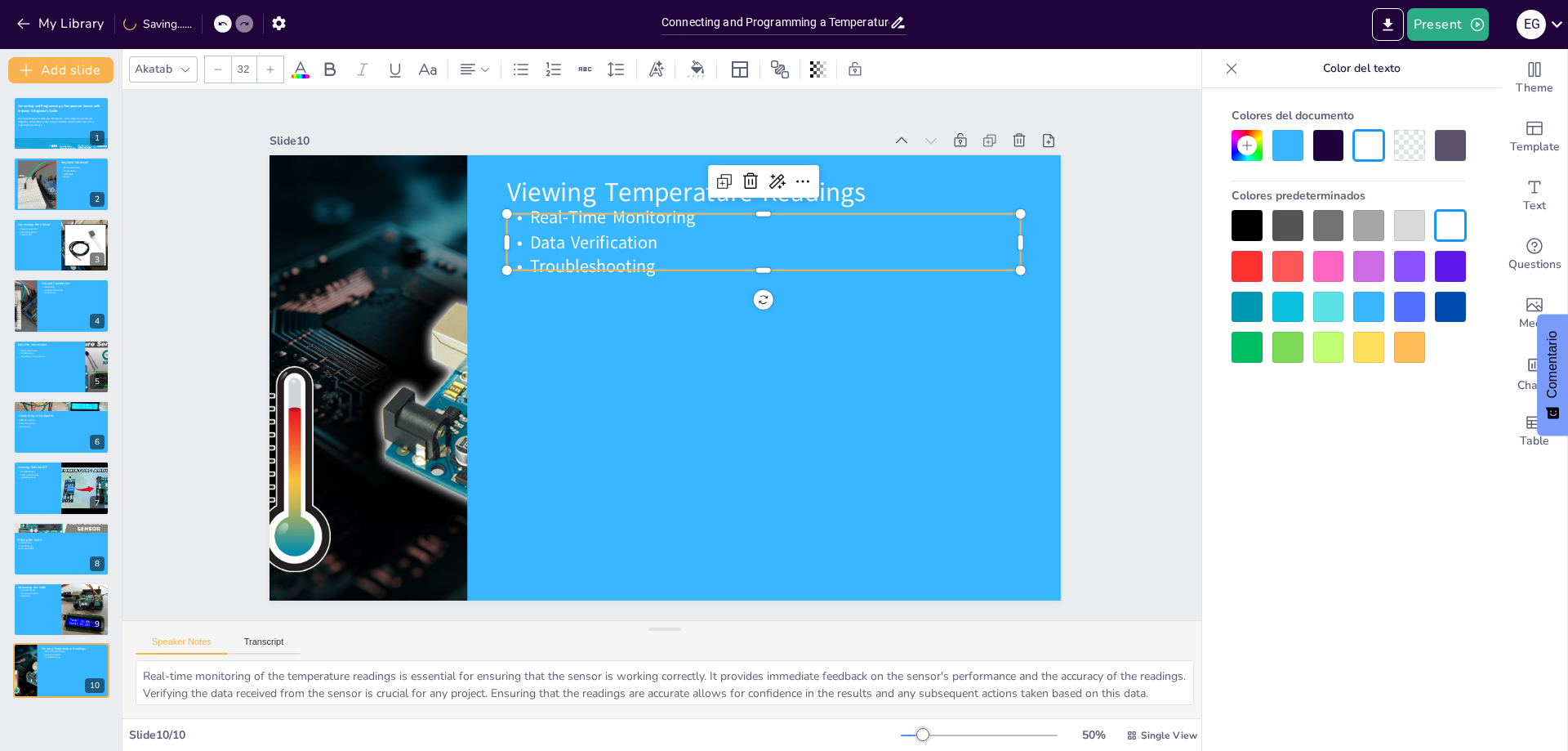
click at [1093, 371] on div "Slide 1 Connecting and Programming a Temperature Sensor with Arduino: A Beginne…" at bounding box center [665, 355] width 930 height 581
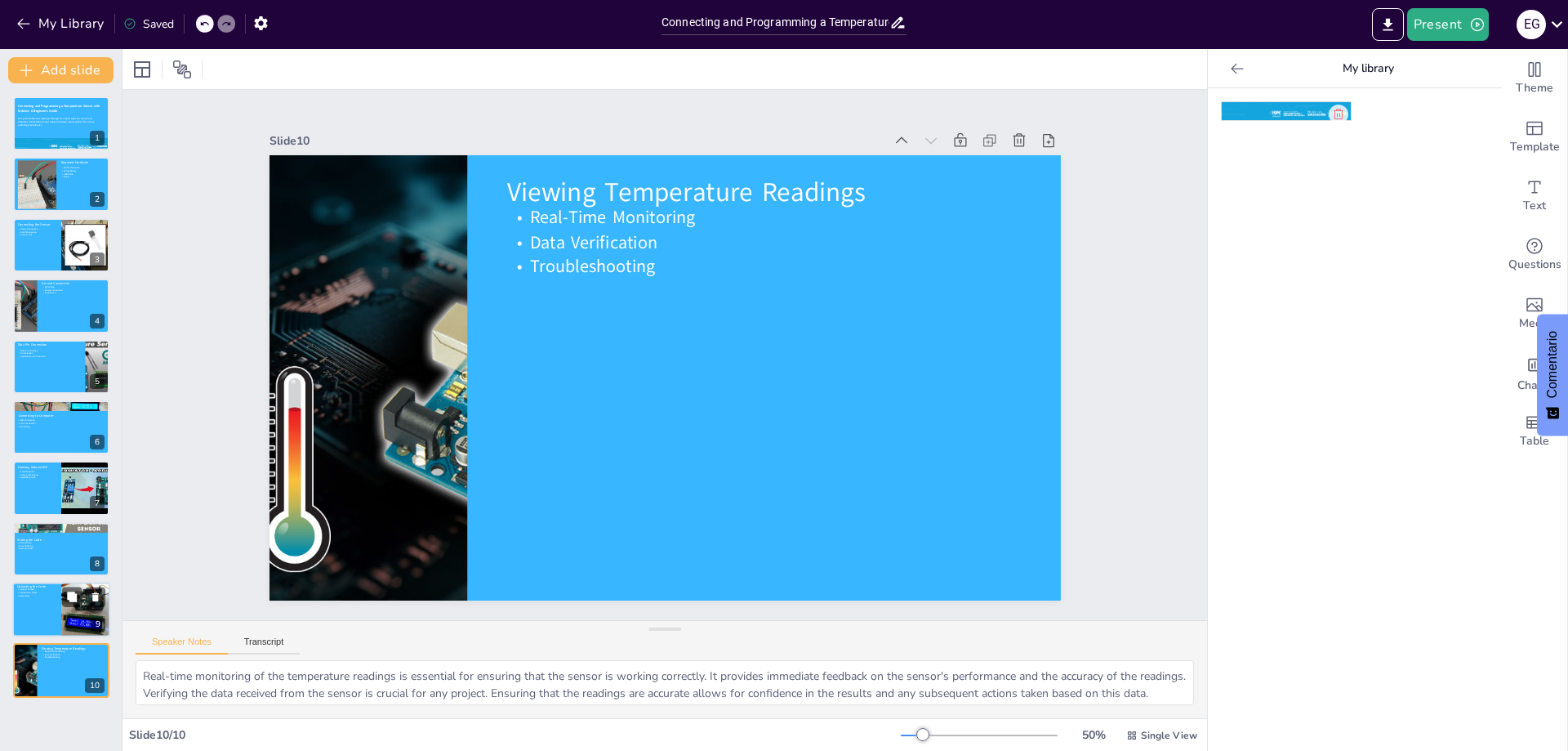
click at [60, 614] on div at bounding box center [61, 609] width 98 height 56
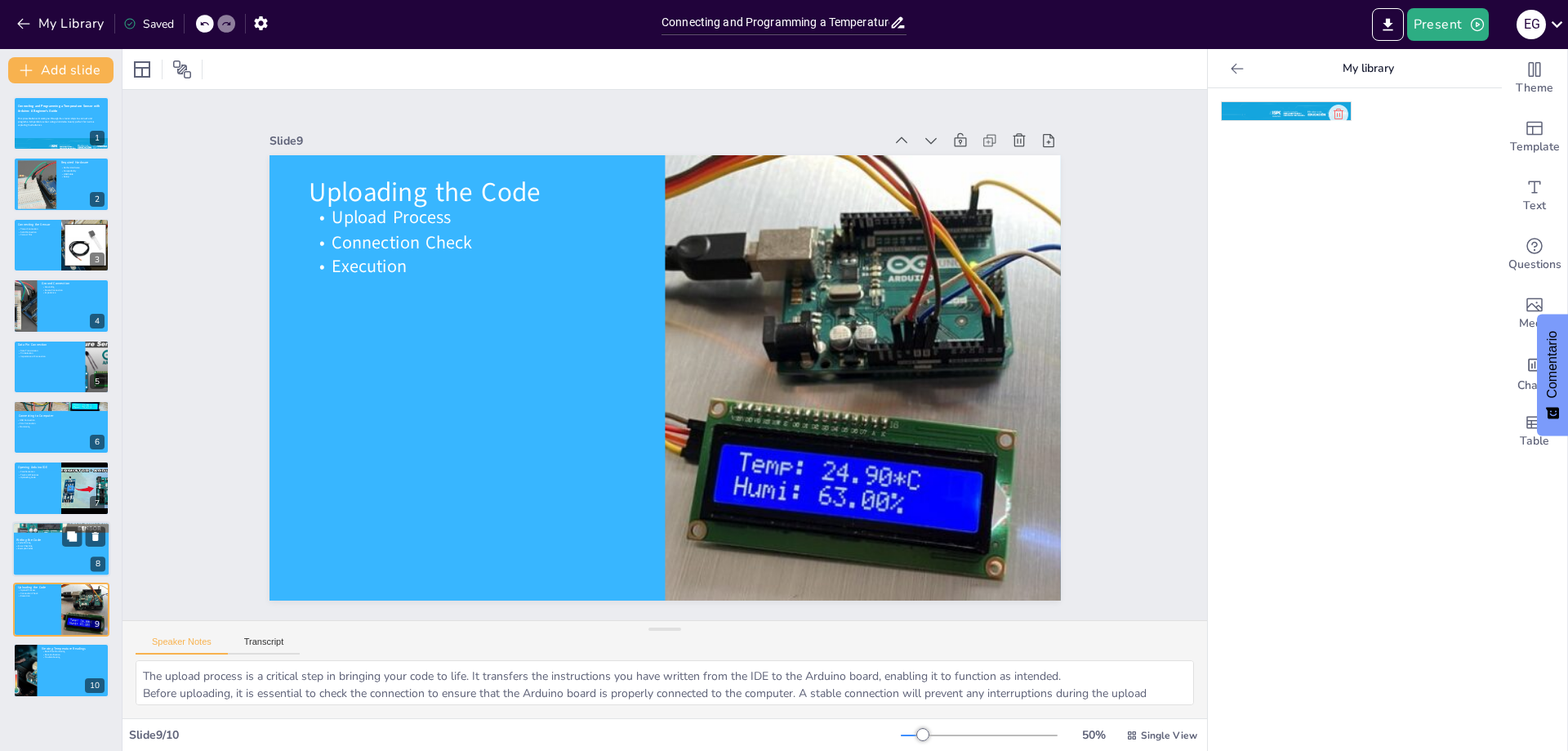
click at [43, 532] on div at bounding box center [61, 549] width 98 height 56
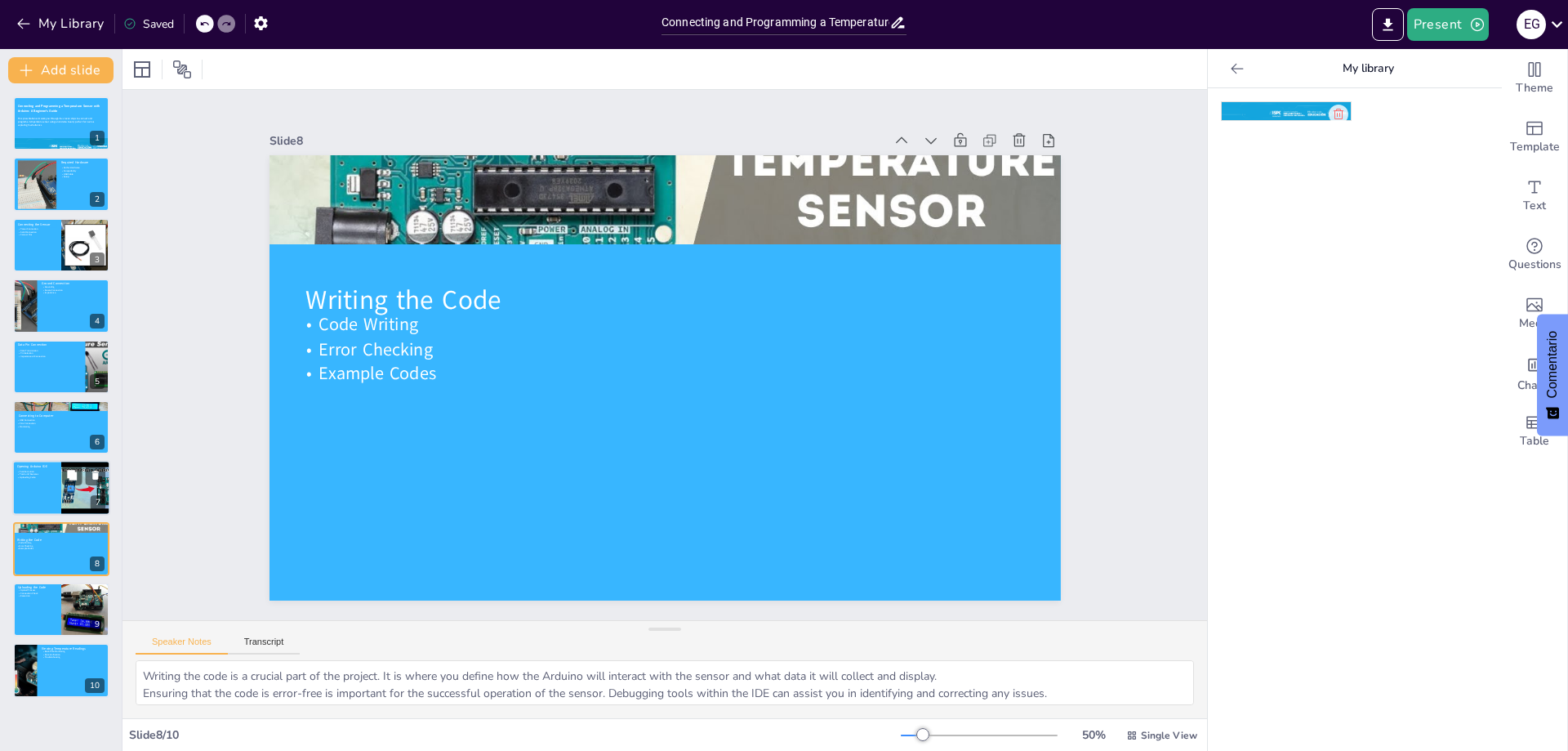
click at [30, 485] on div at bounding box center [61, 488] width 98 height 56
type textarea "Familiarizing yourself with the Arduino IDE interface is important as it contai…"
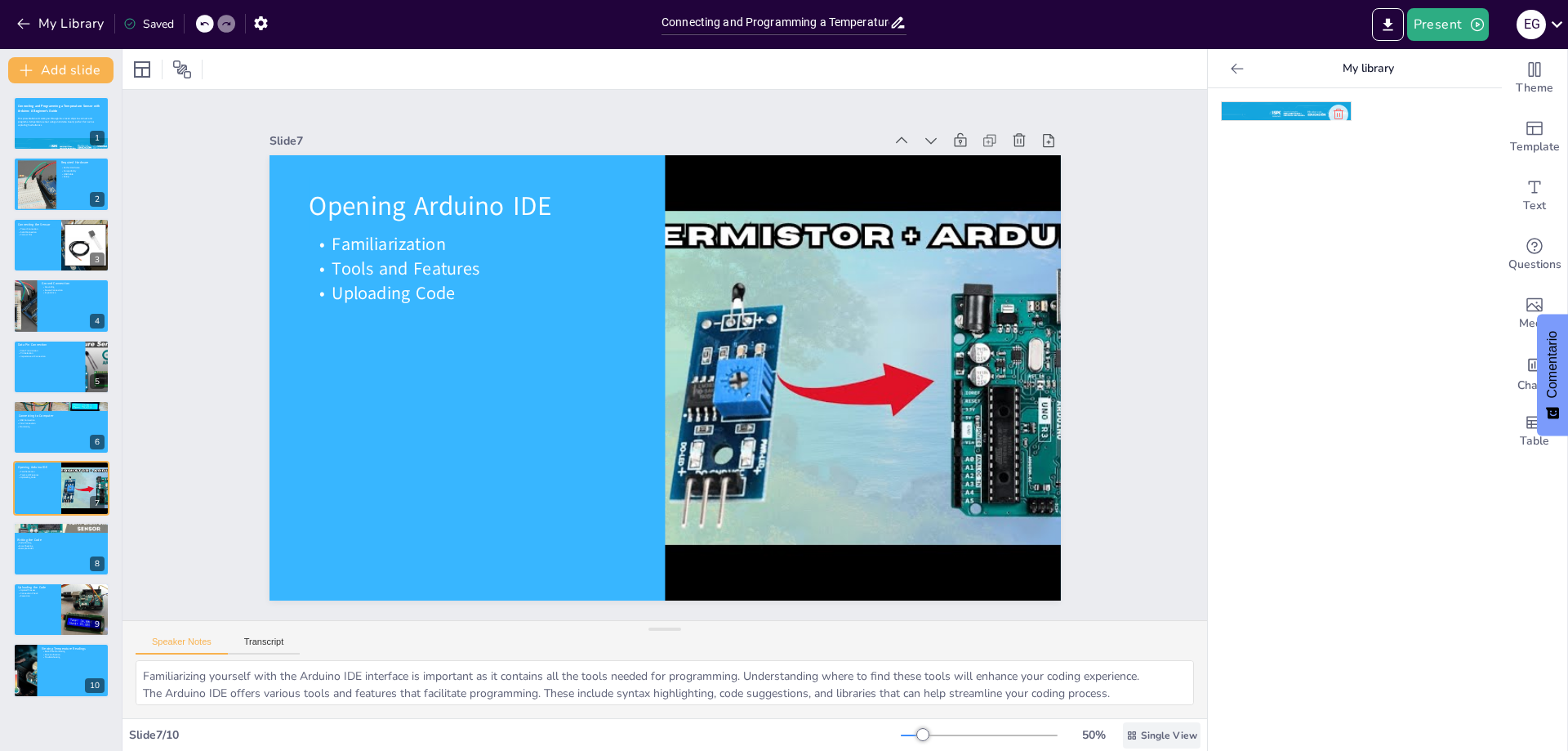
click at [1152, 731] on span "Single View" at bounding box center [1169, 735] width 57 height 13
click at [1244, 675] on div at bounding box center [1355, 420] width 294 height 663
click at [1389, 31] on icon "Export to PowerPoint" at bounding box center [1388, 25] width 18 height 18
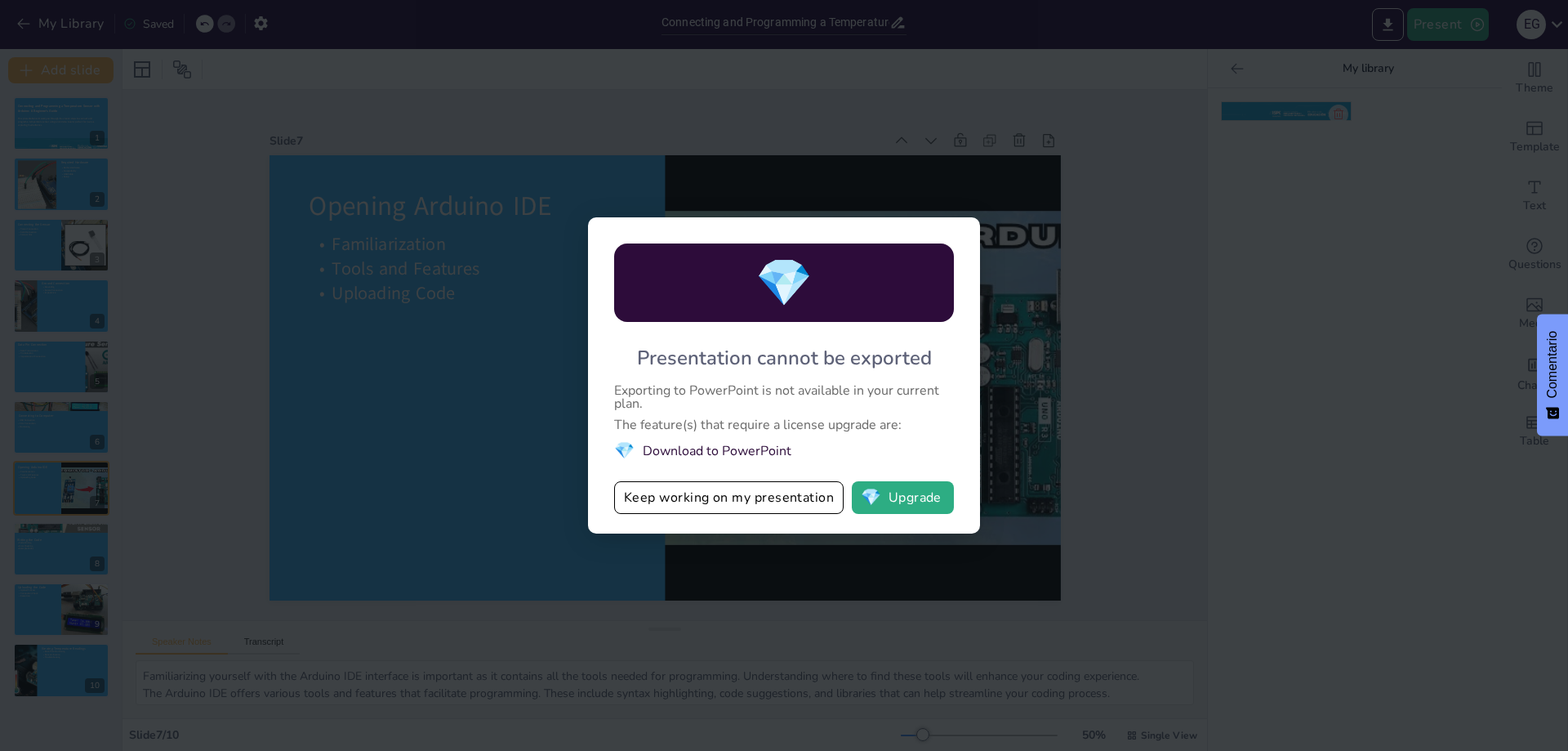
click at [689, 447] on li "💎 Download to PowerPoint" at bounding box center [784, 451] width 340 height 22
click at [922, 496] on button "💎 Upgrade" at bounding box center [903, 497] width 102 height 33
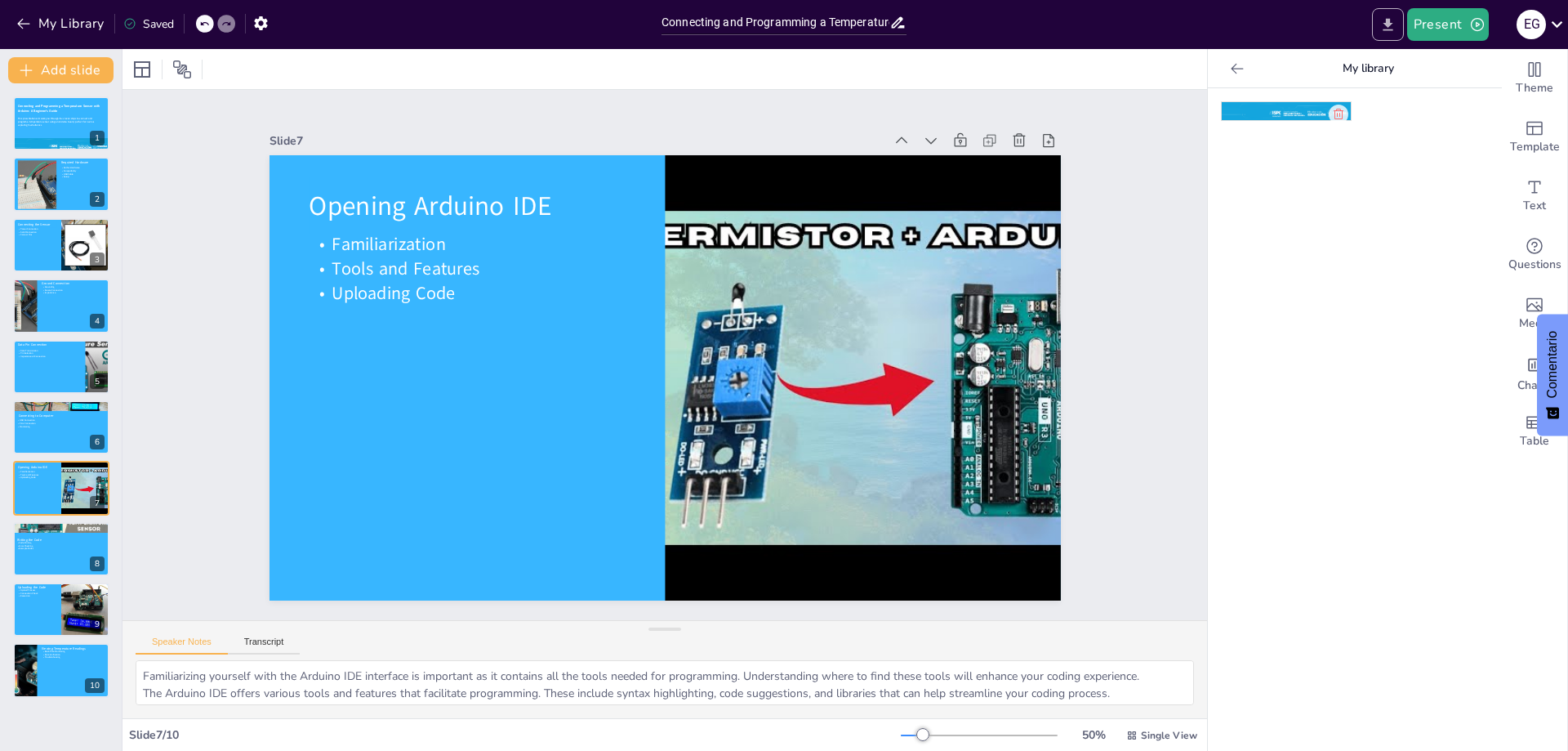
click at [1394, 24] on icon "Export to PowerPoint" at bounding box center [1388, 25] width 18 height 18
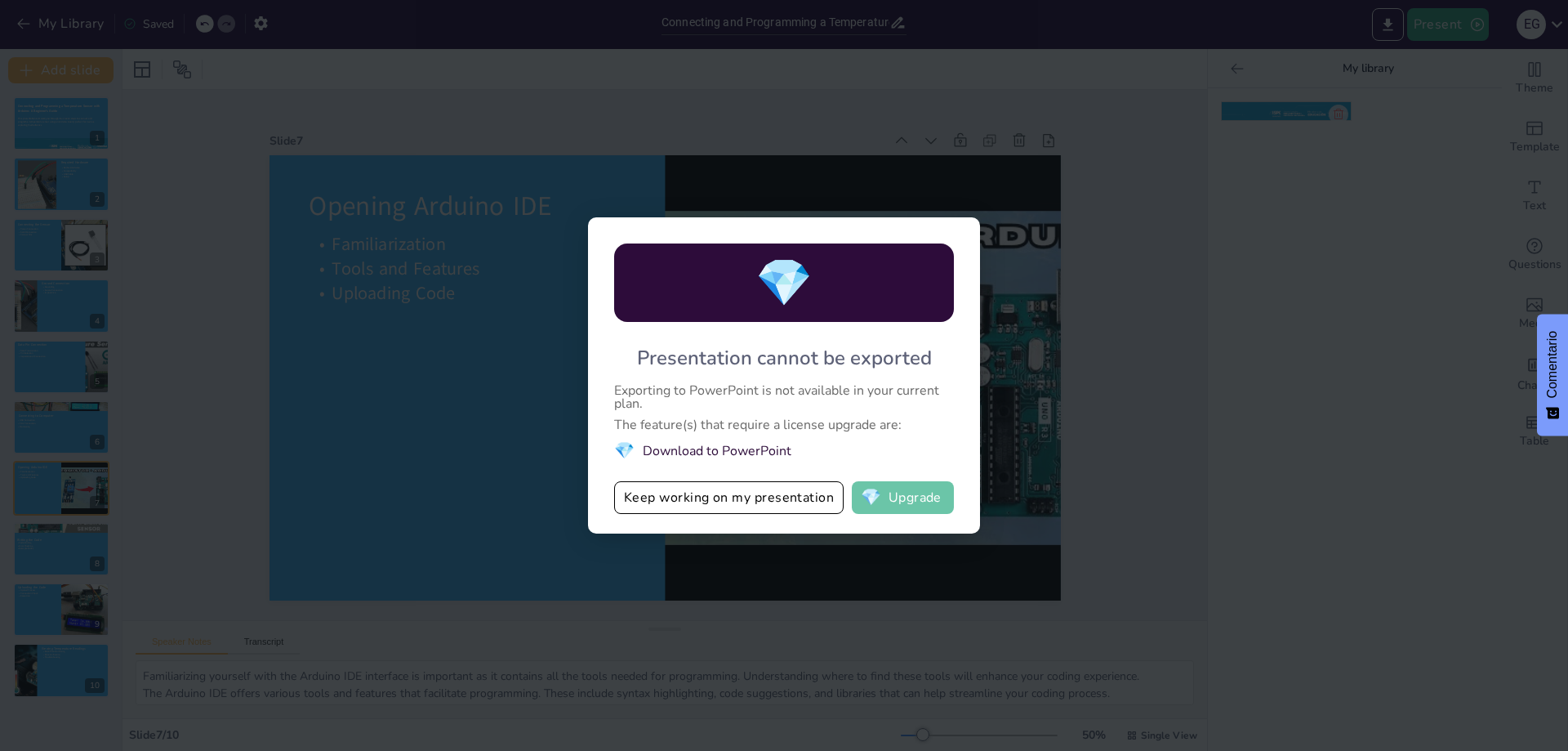
click at [933, 497] on button "💎 Upgrade" at bounding box center [903, 497] width 102 height 33
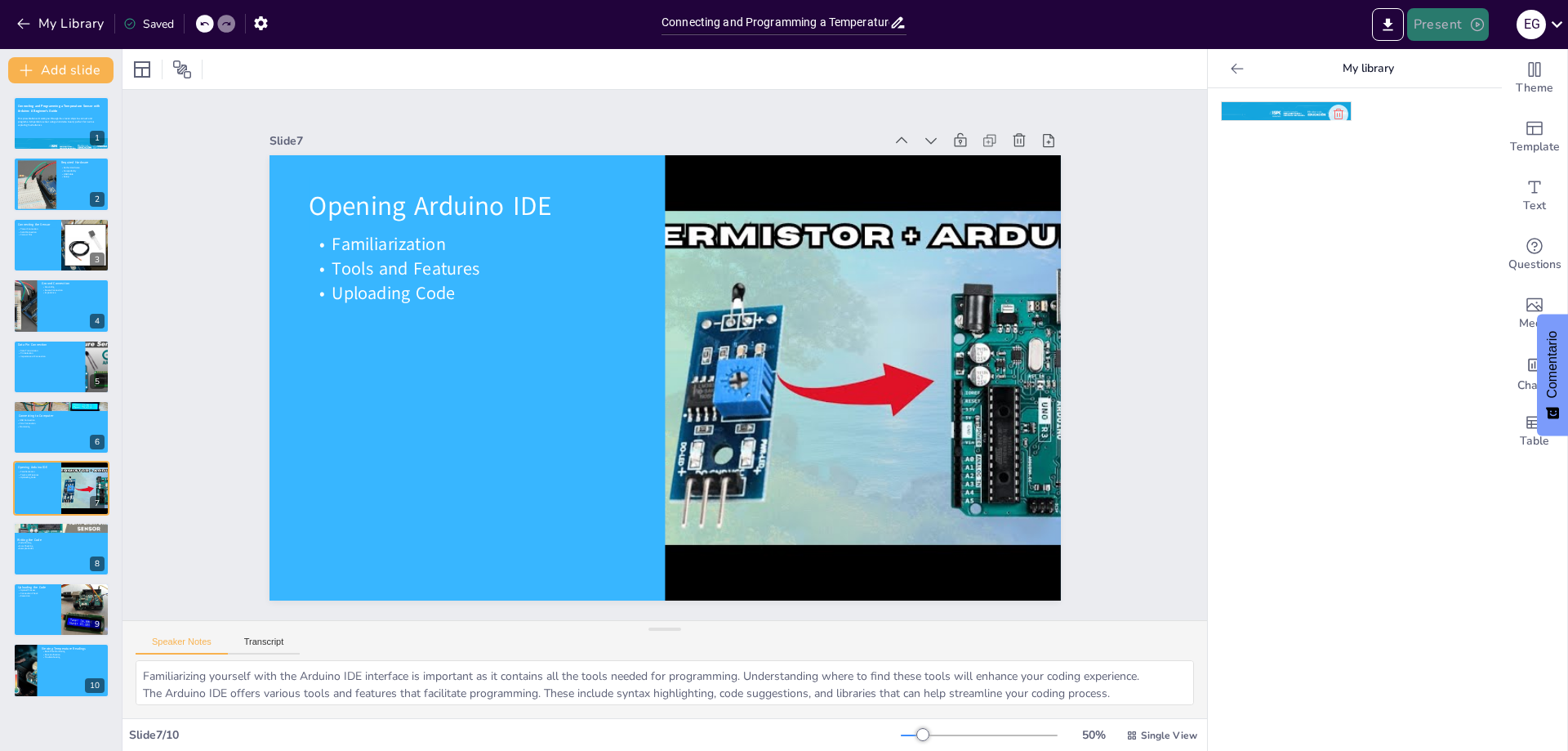
click at [1444, 14] on button "Present" at bounding box center [1449, 24] width 82 height 33
click at [1480, 68] on font "Presentación de vista previa" at bounding box center [1491, 61] width 139 height 17
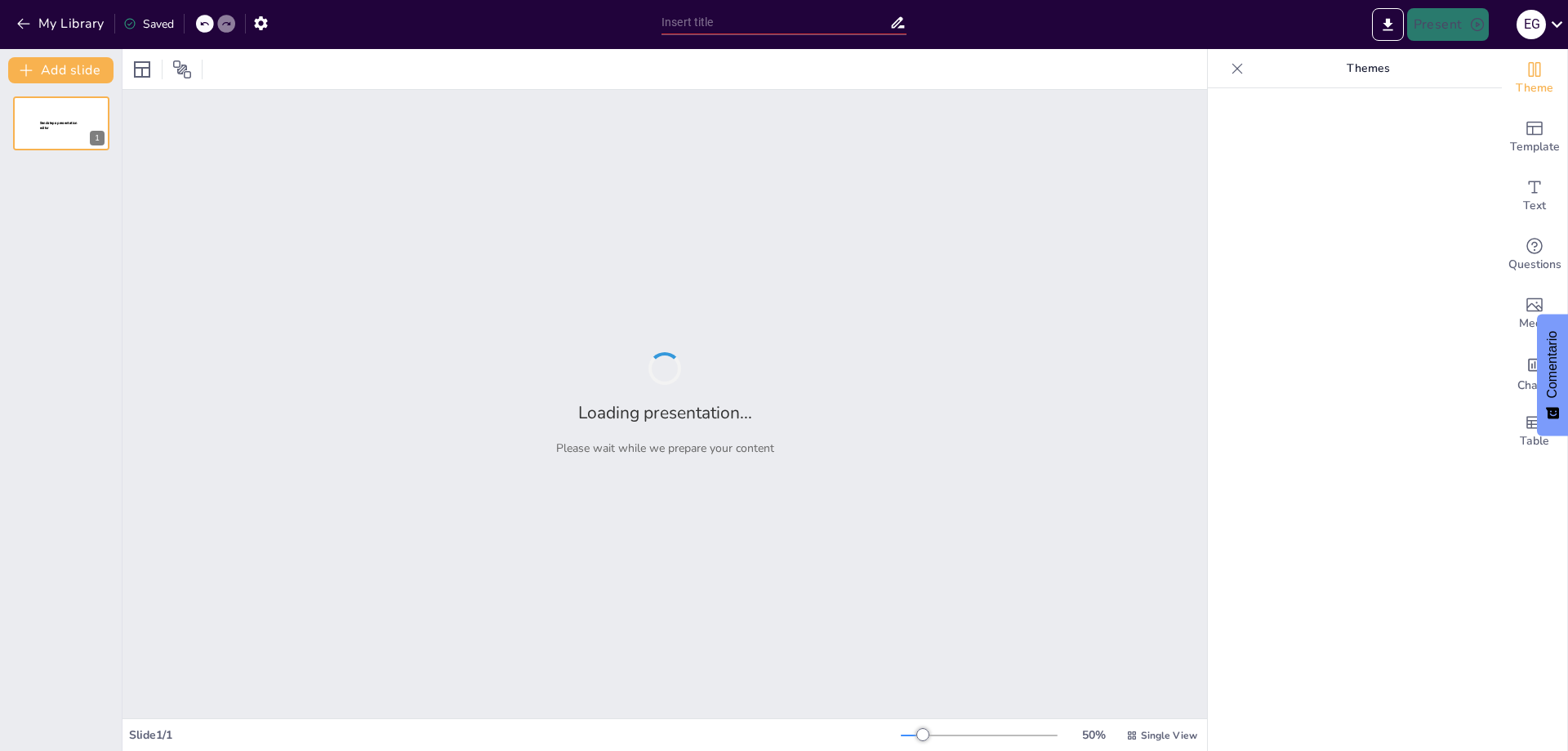
type input "Connecting and Programming a Temperature Sensor with Arduino: A Beginner's Guide"
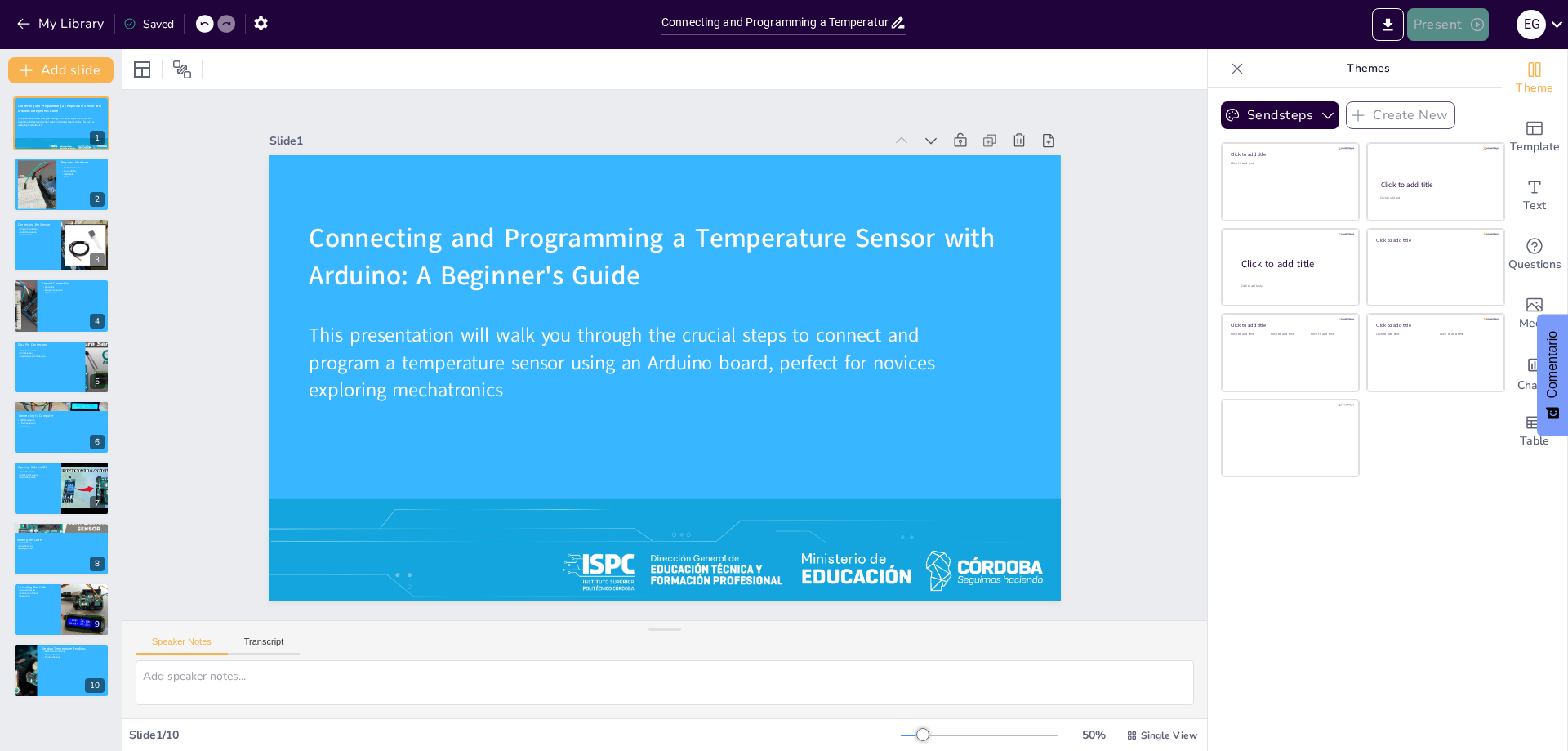
click at [1435, 29] on button "Present" at bounding box center [1449, 24] width 82 height 33
click at [1437, 62] on font "Presentación de vista previa" at bounding box center [1491, 61] width 139 height 13
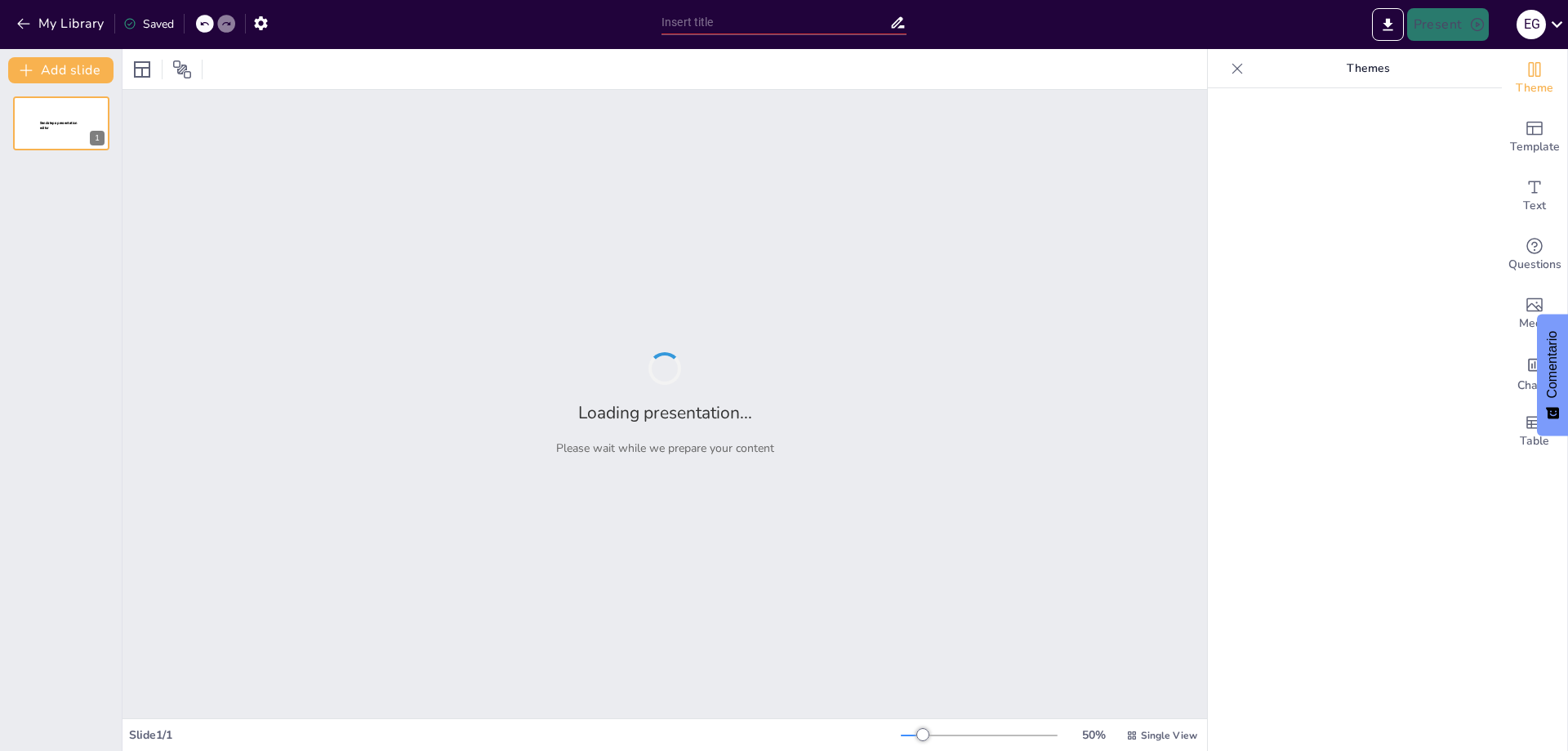
type input "Connecting and Programming a Temperature Sensor with Arduino: A Beginner's Guide"
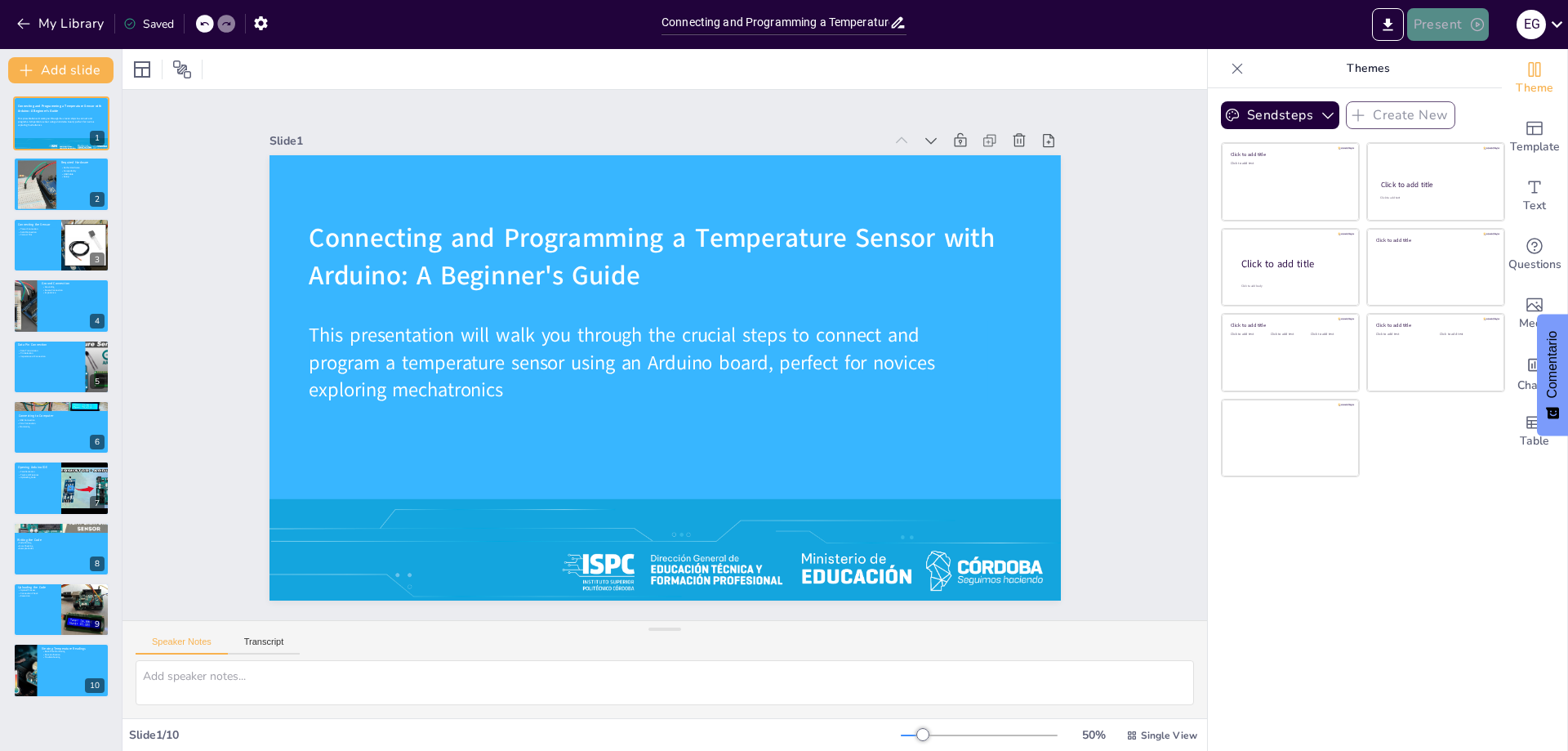
click at [1432, 19] on button "Present" at bounding box center [1449, 24] width 82 height 33
click at [1478, 69] on li "Presentación de vista previa" at bounding box center [1492, 60] width 165 height 26
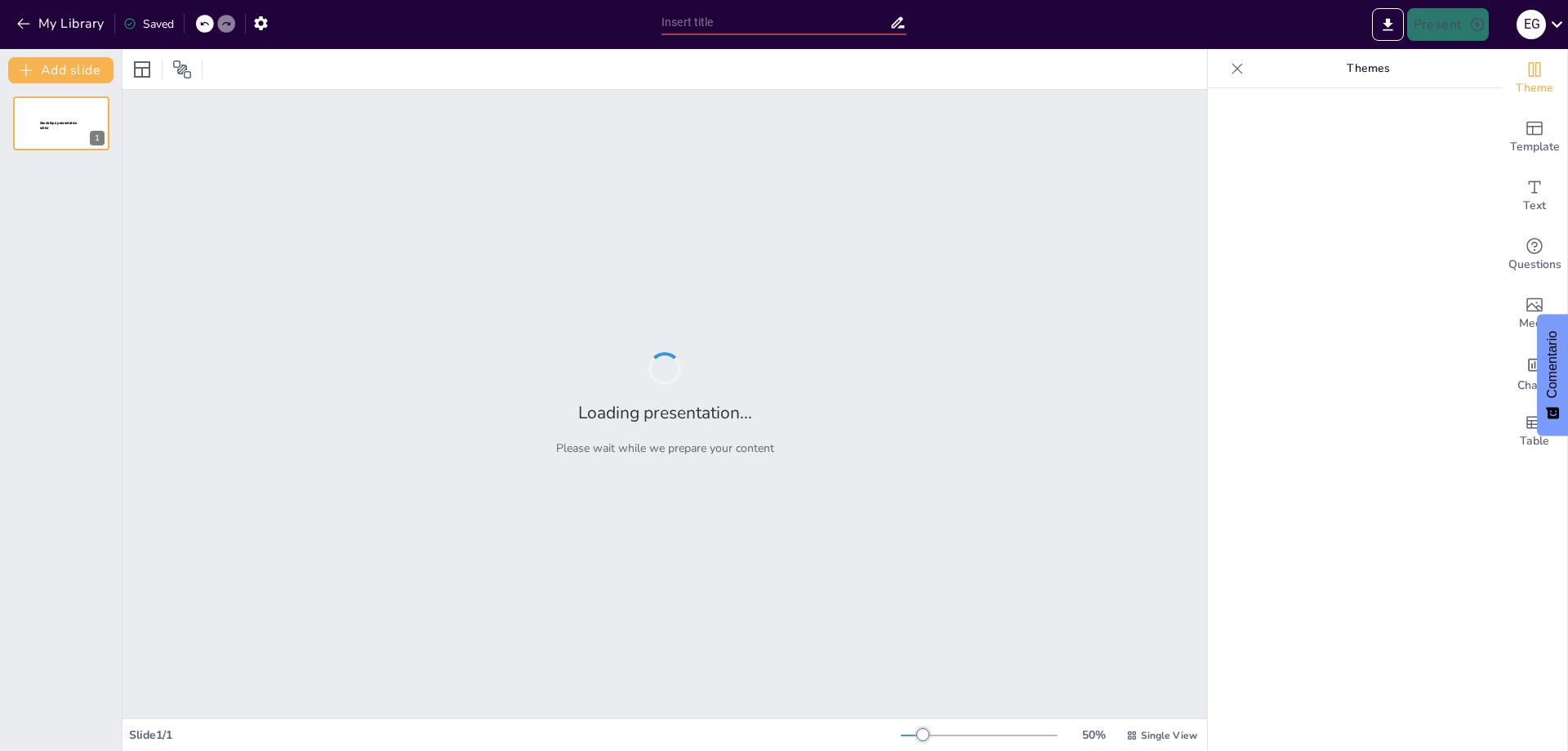
type input "Connecting and Programming a Temperature Sensor with Arduino: A Beginner's Guide"
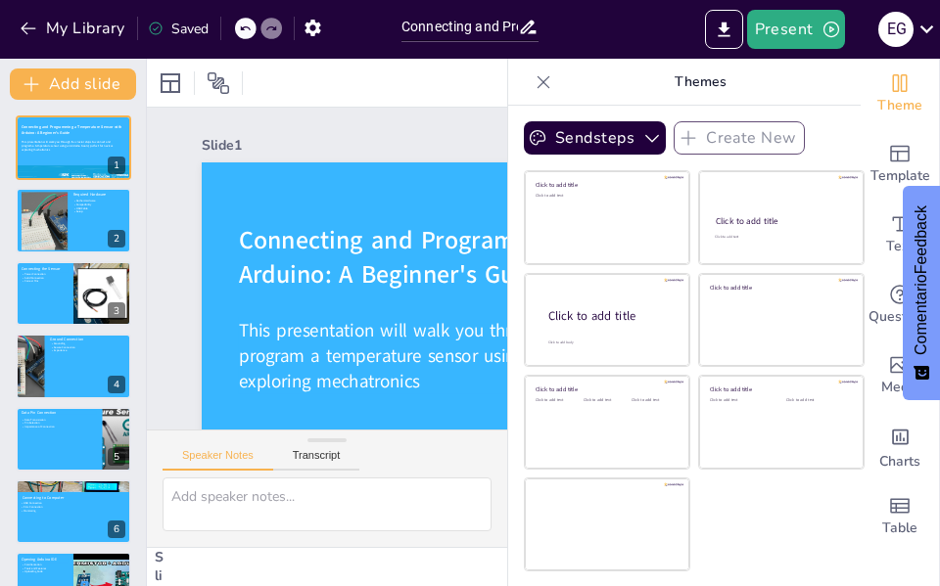
click at [537, 81] on icon at bounding box center [543, 81] width 13 height 13
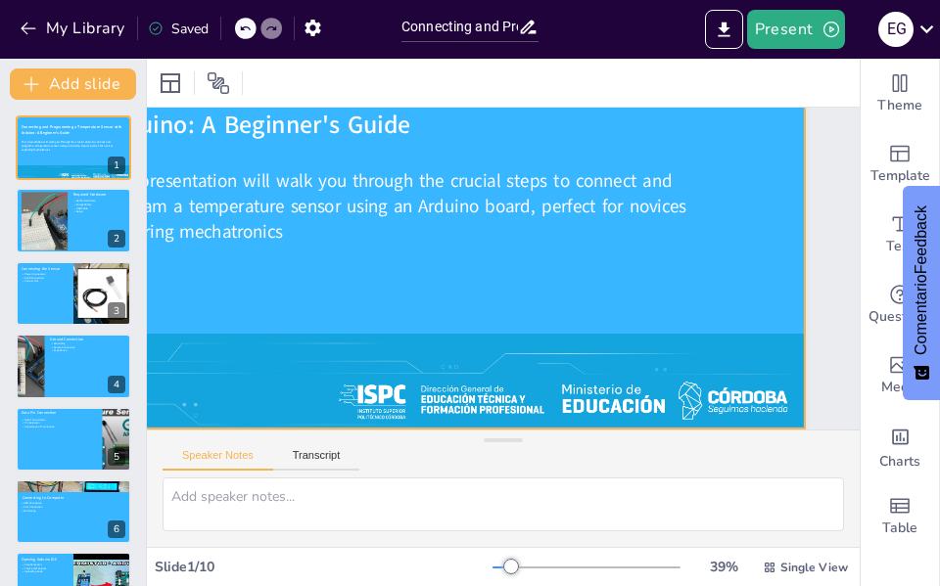
scroll to position [66, 166]
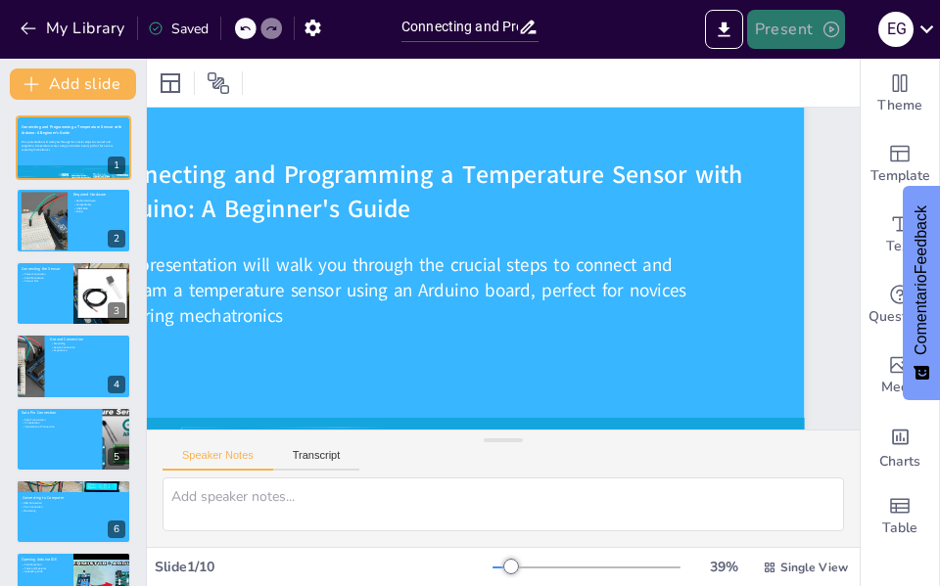
click at [782, 29] on button "Present" at bounding box center [796, 29] width 98 height 39
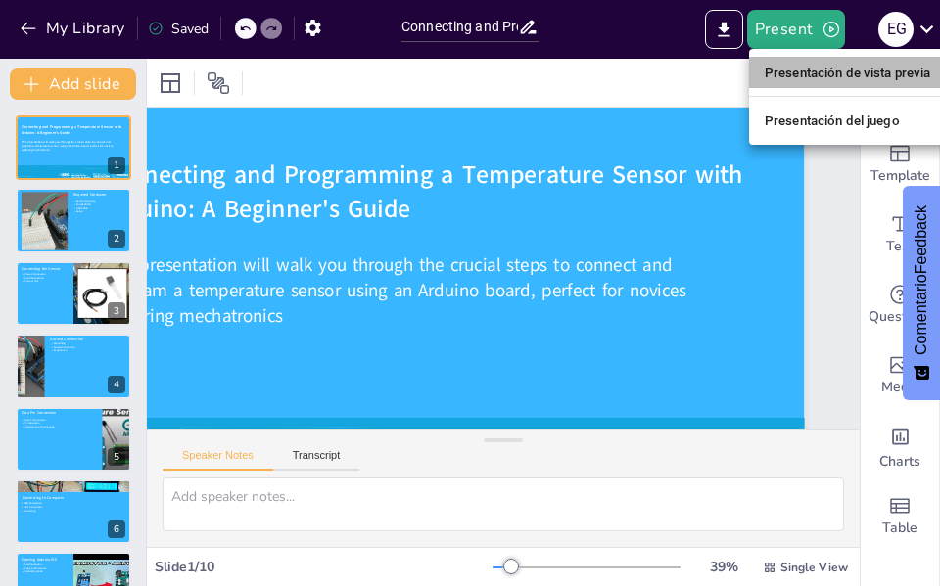
click at [799, 74] on font "Presentación de vista previa" at bounding box center [848, 73] width 166 height 15
